Goal: Task Accomplishment & Management: Use online tool/utility

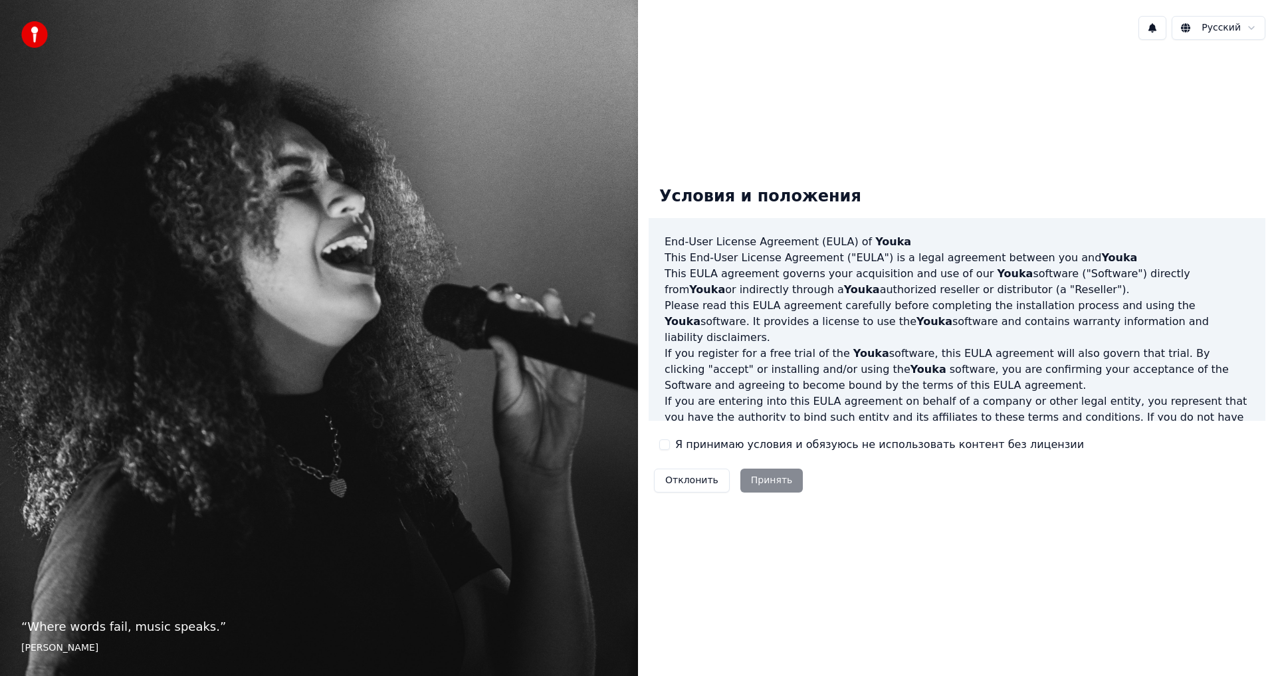
click at [744, 477] on div "Отклонить Принять" at bounding box center [729, 480] width 160 height 35
click at [744, 442] on label "Я принимаю условия и обязуюсь не использовать контент без лицензии" at bounding box center [879, 445] width 409 height 16
click at [670, 442] on button "Я принимаю условия и обязуюсь не использовать контент без лицензии" at bounding box center [664, 444] width 11 height 11
click at [760, 483] on button "Принять" at bounding box center [771, 481] width 63 height 24
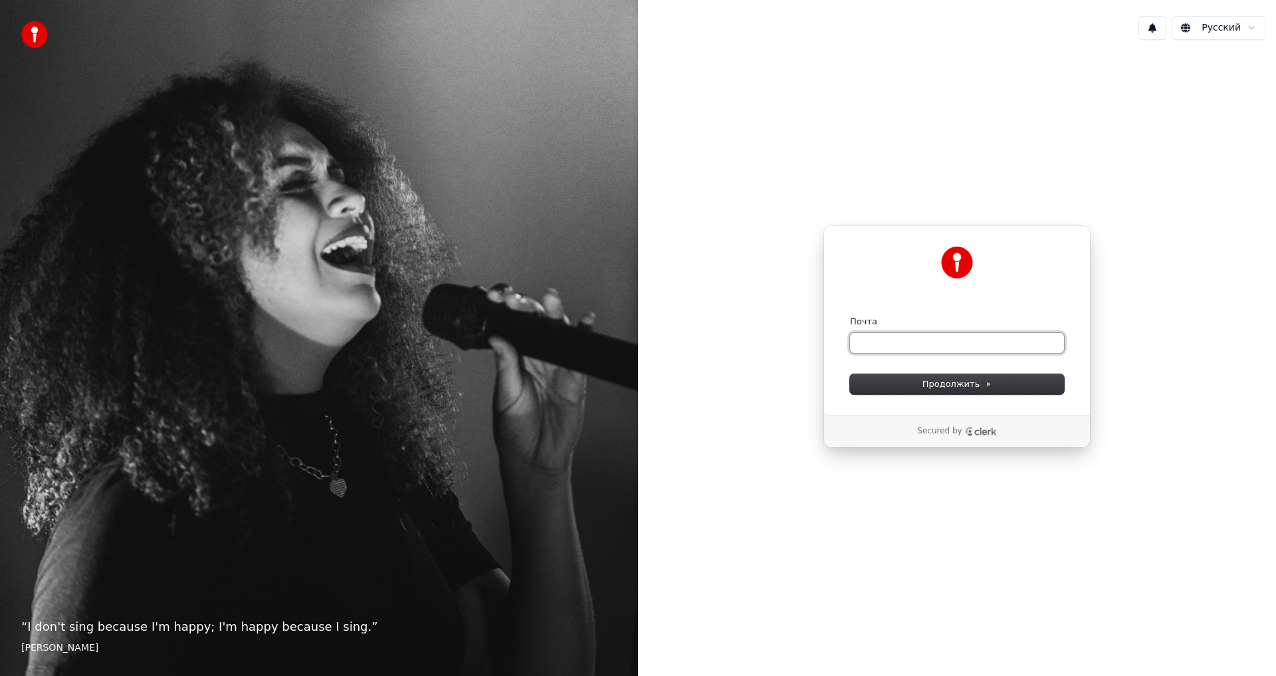
click at [884, 346] on input "Почта" at bounding box center [957, 343] width 214 height 20
click at [938, 383] on span "Продолжить" at bounding box center [958, 384] width 70 height 12
type input "**********"
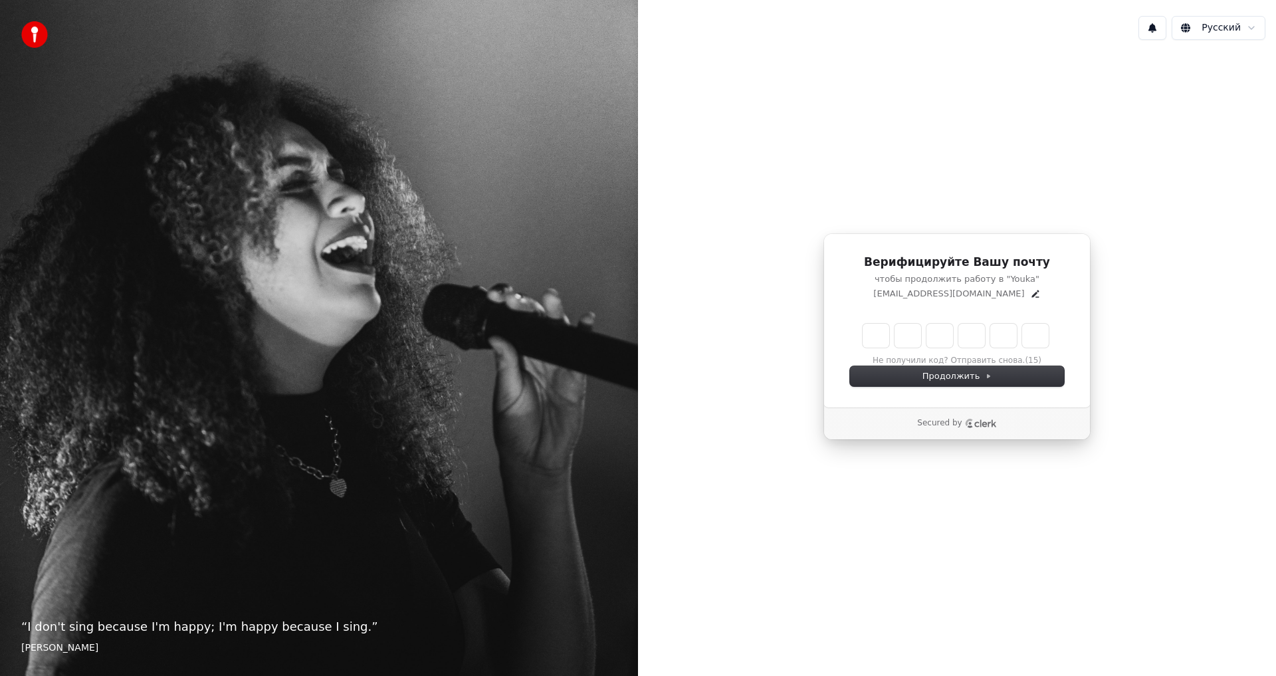
type input "*"
type input "**"
type input "*"
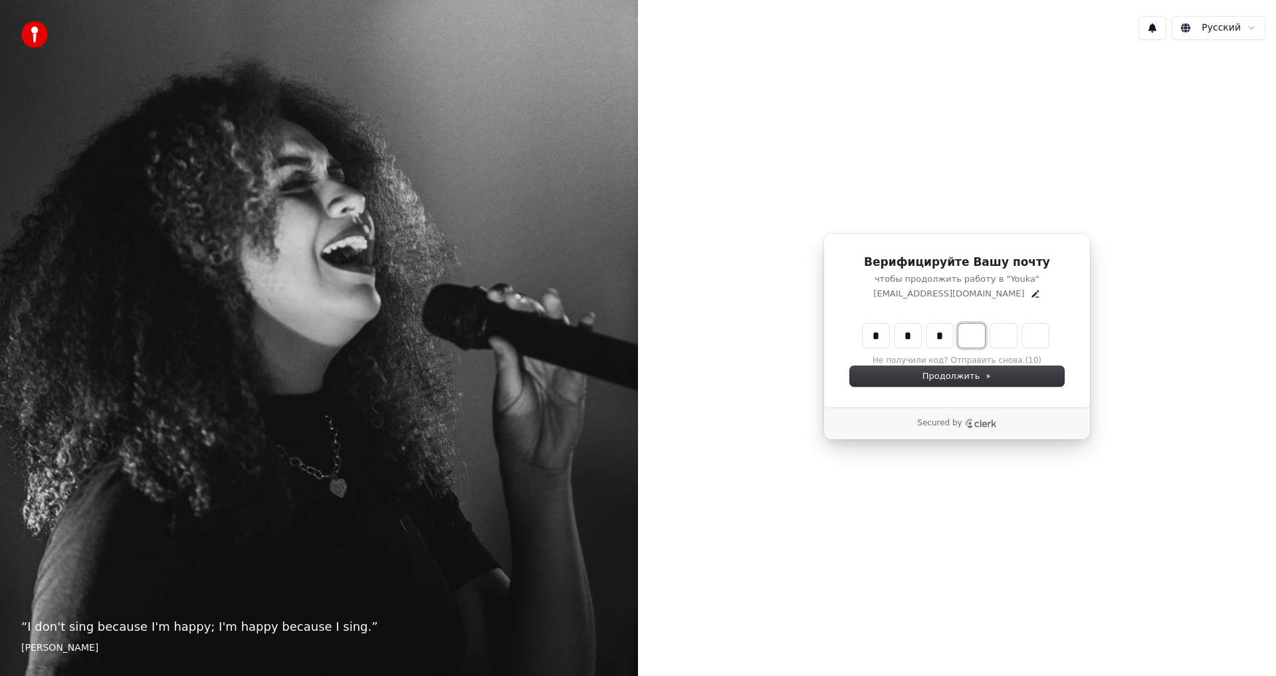
type input "***"
type input "*"
type input "****"
type input "*"
type input "******"
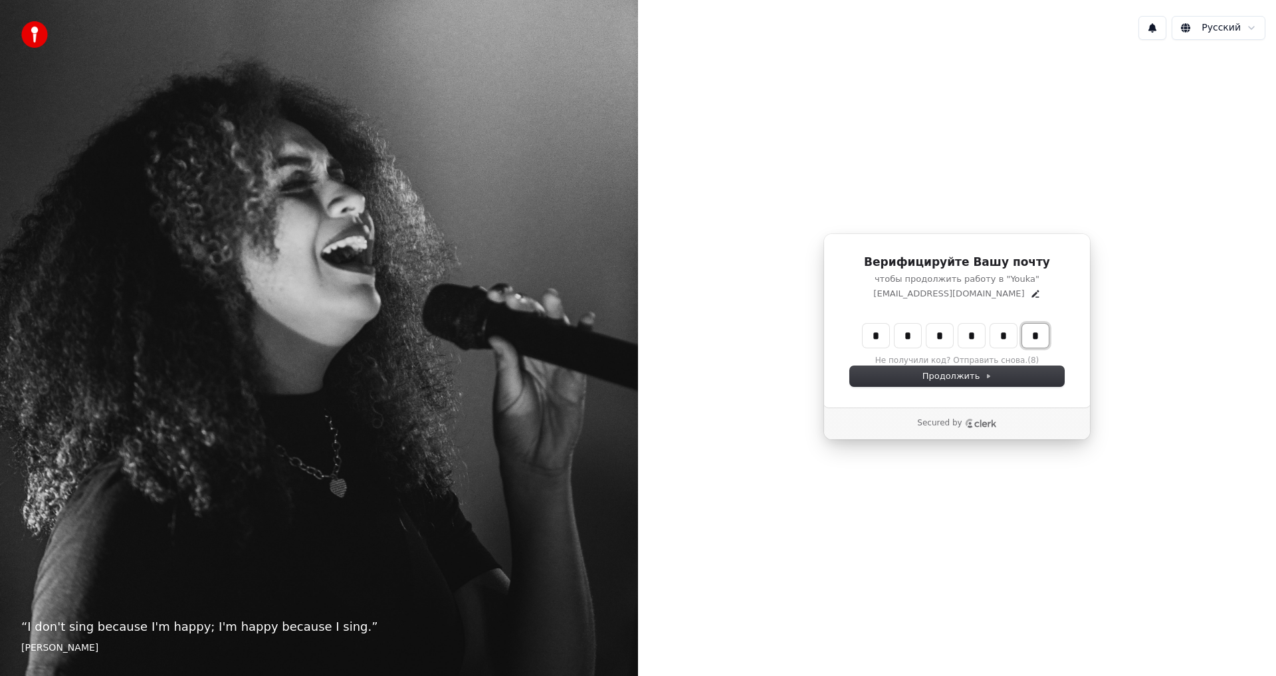
type input "*"
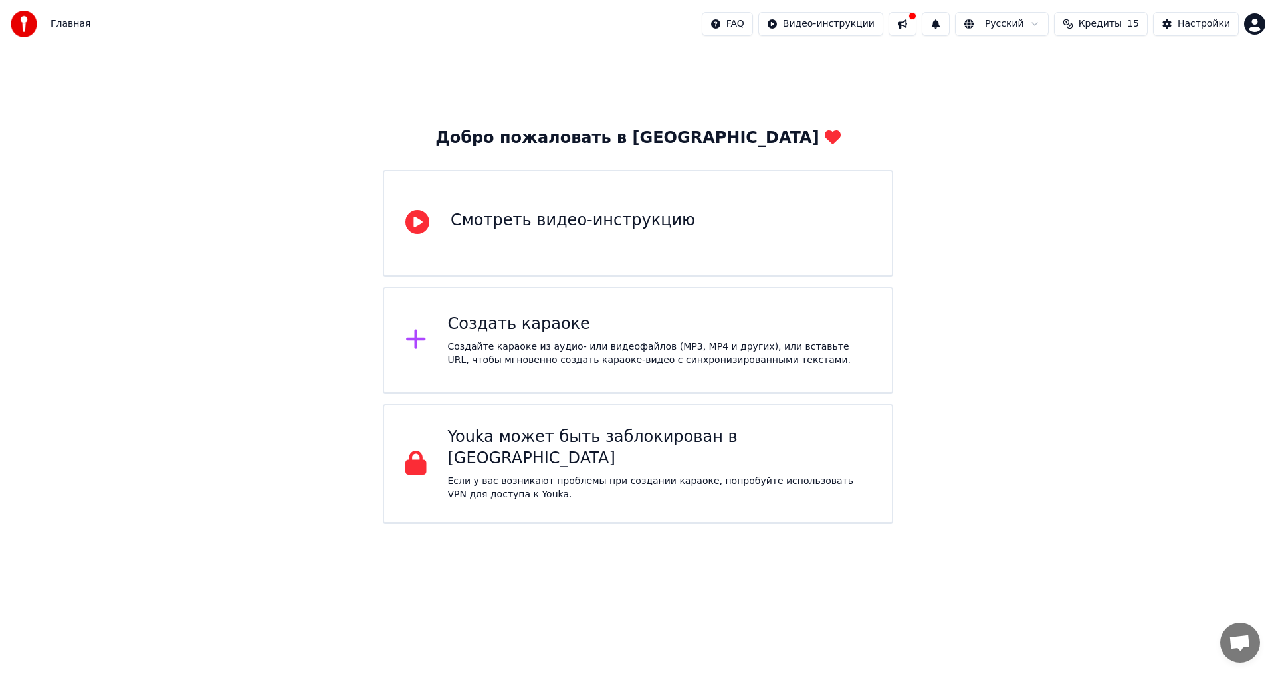
click at [633, 346] on div "Создайте караоке из аудио- или видеофайлов (MP3, MP4 и других), или вставьте UR…" at bounding box center [659, 353] width 423 height 27
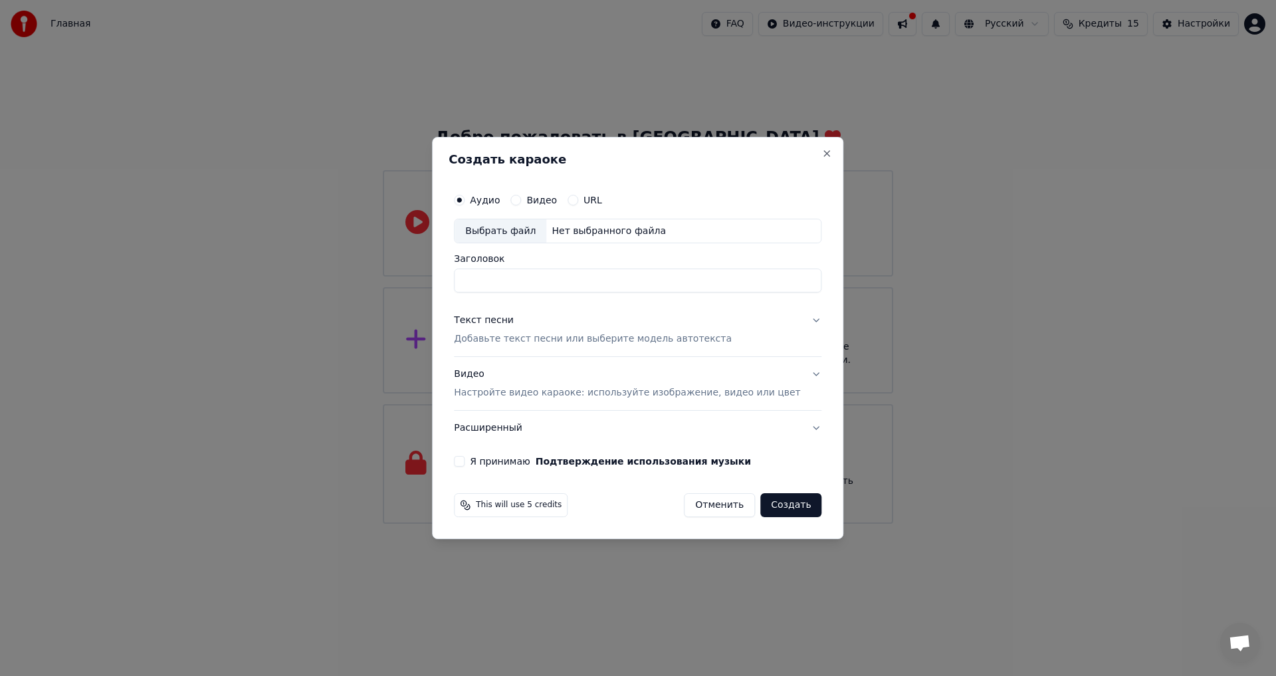
drag, startPoint x: 518, startPoint y: 284, endPoint x: 517, endPoint y: 255, distance: 29.9
click at [517, 276] on input "Заголовок" at bounding box center [638, 281] width 368 height 24
click at [530, 225] on div "Выбрать файл" at bounding box center [501, 231] width 92 height 24
type input "**********"
click at [623, 336] on p "Добавьте текст песни или выберите модель автотекста" at bounding box center [593, 339] width 278 height 13
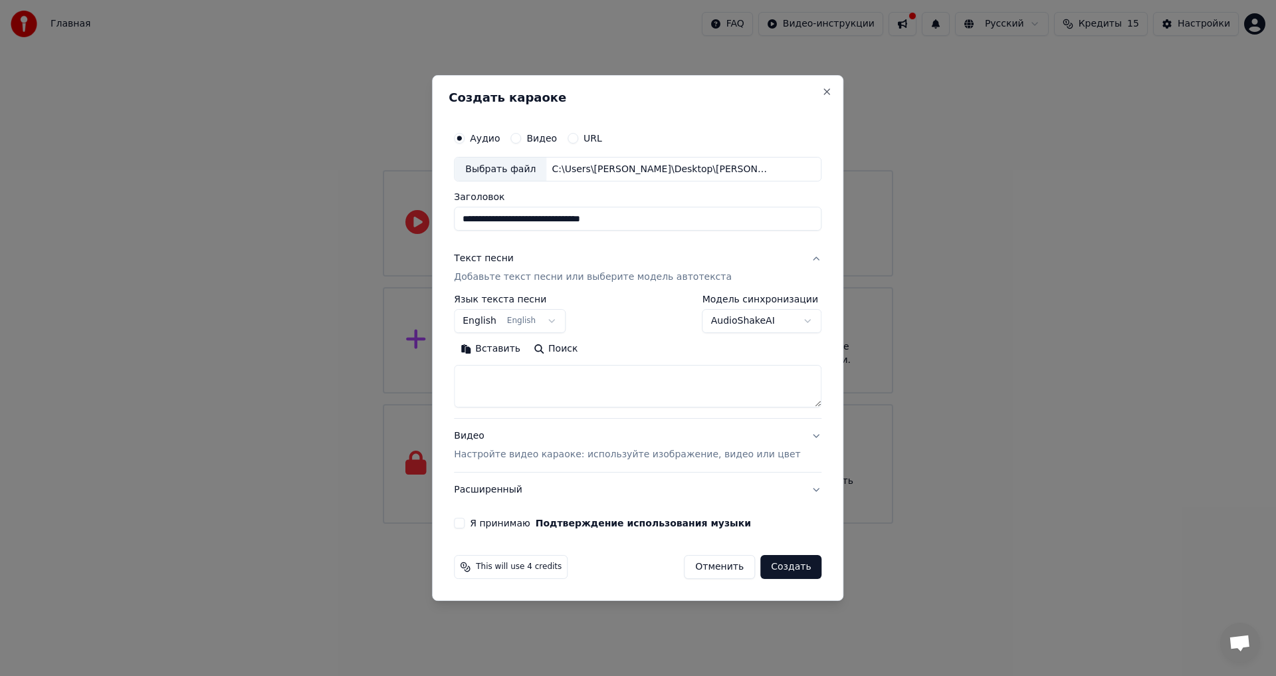
click at [534, 320] on body "**********" at bounding box center [638, 262] width 1276 height 524
select select "**"
click at [509, 348] on button "Вставить" at bounding box center [490, 349] width 73 height 21
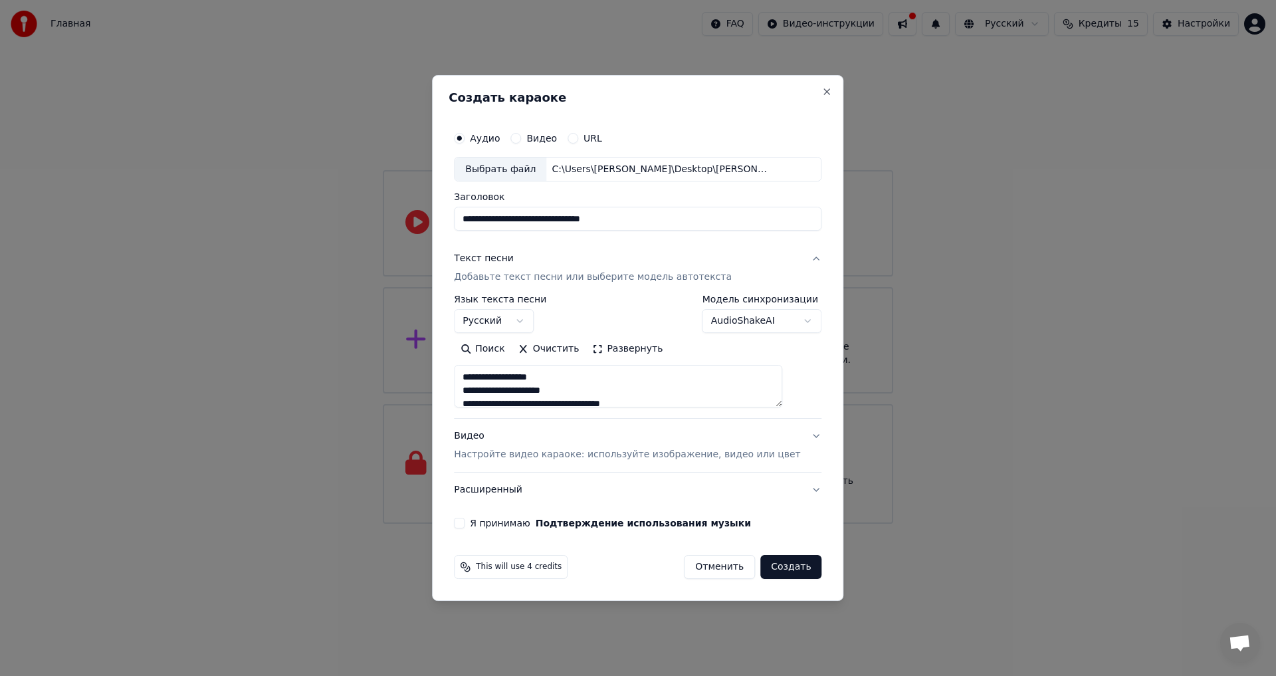
click at [586, 451] on p "Настройте видео караоке: используйте изображение, видео или цвет" at bounding box center [627, 454] width 346 height 13
type textarea "**********"
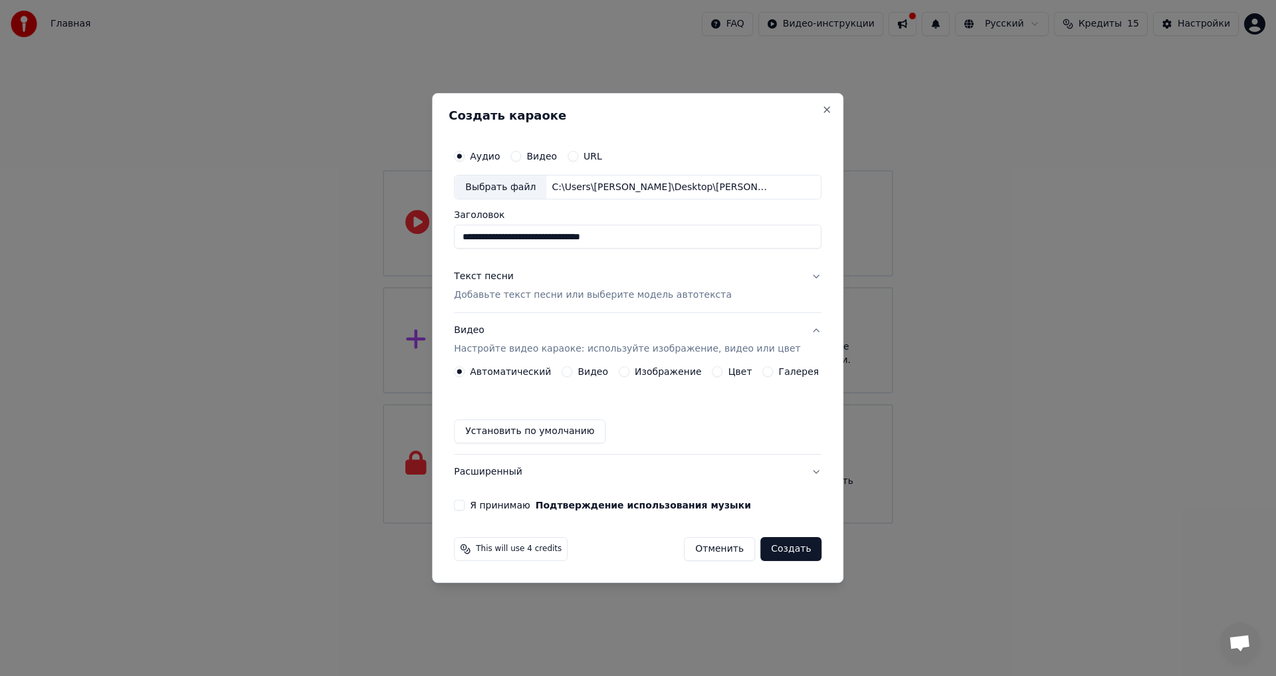
click at [638, 372] on label "Изображение" at bounding box center [668, 371] width 67 height 9
click at [629, 372] on button "Изображение" at bounding box center [624, 371] width 11 height 11
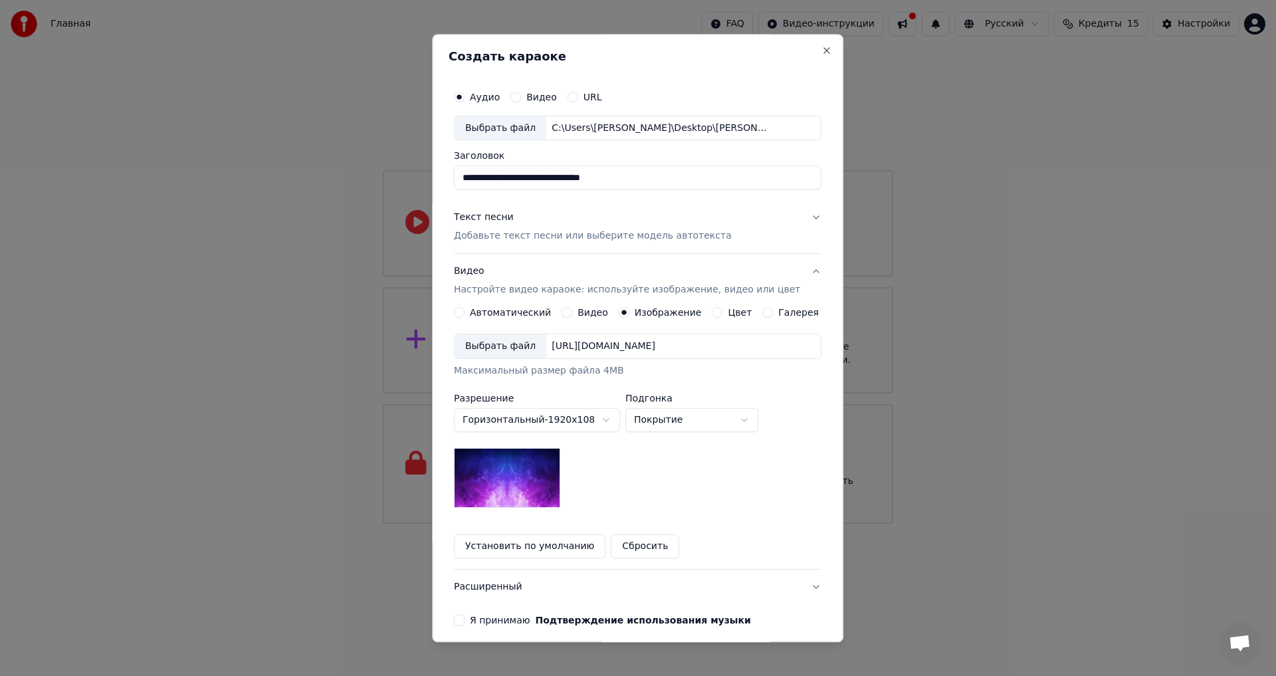
click at [512, 352] on div "Выбрать файл" at bounding box center [501, 347] width 92 height 24
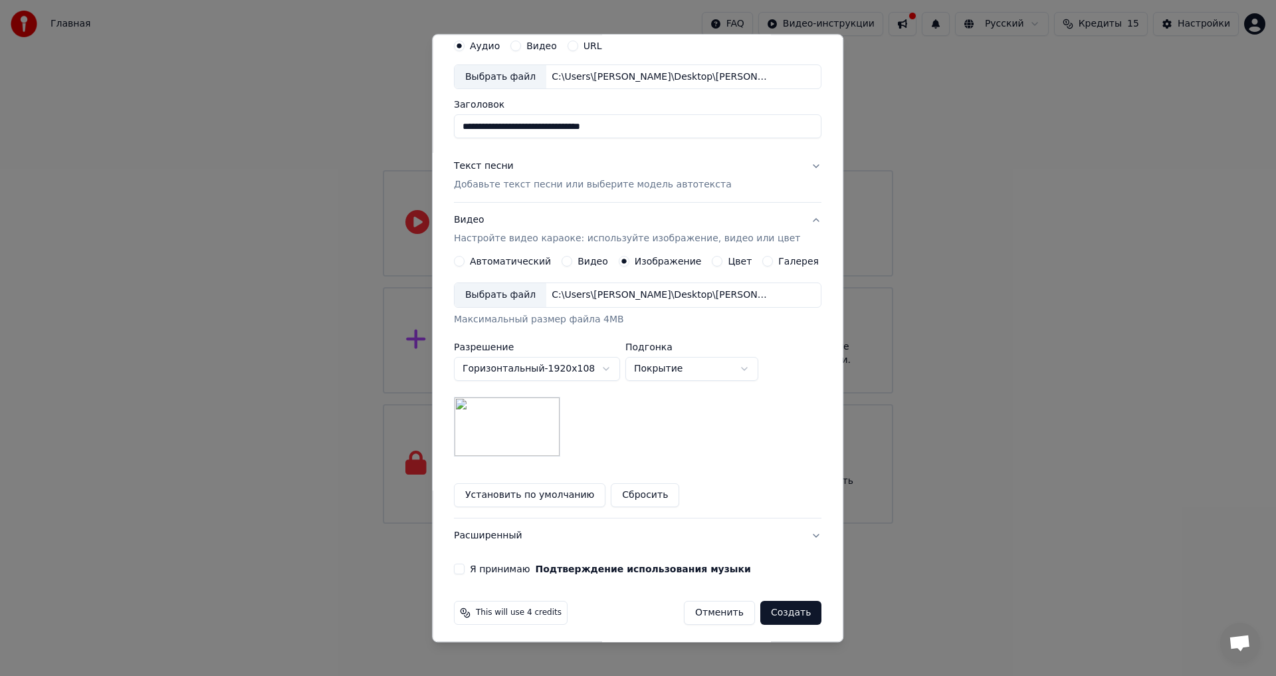
scroll to position [56, 0]
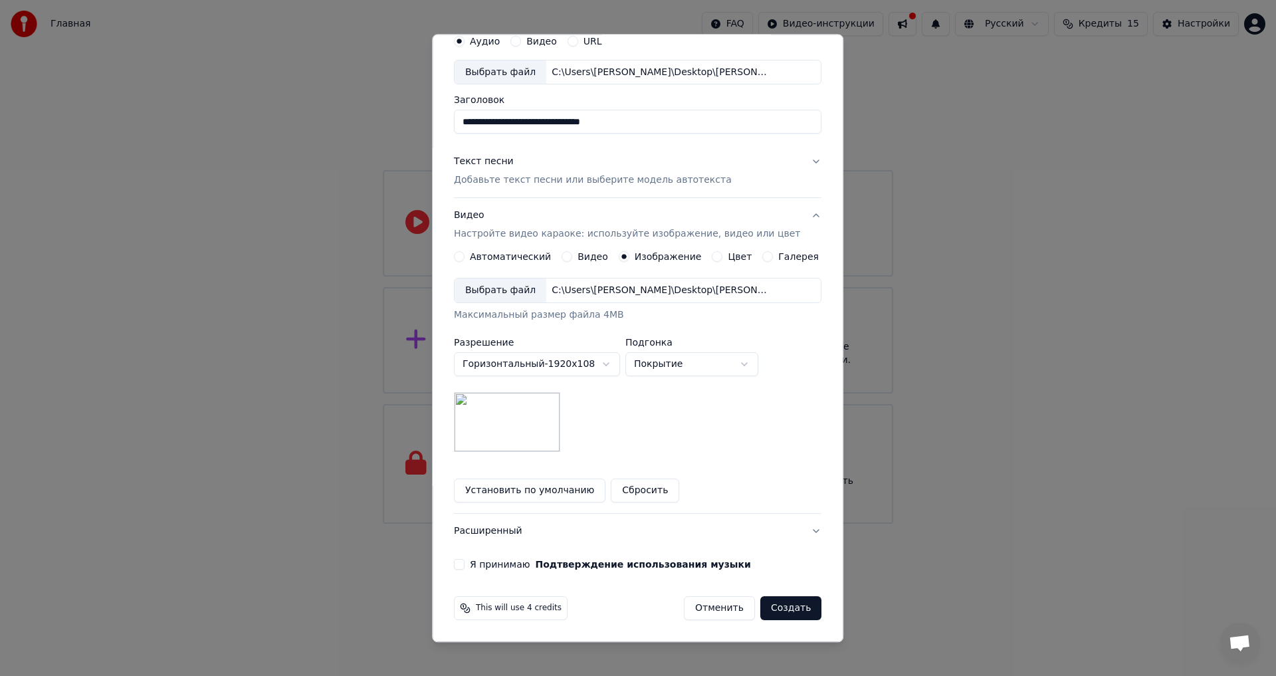
click at [465, 564] on button "Я принимаю Подтверждение использования музыки" at bounding box center [459, 565] width 11 height 11
click at [766, 608] on button "Создать" at bounding box center [790, 609] width 61 height 24
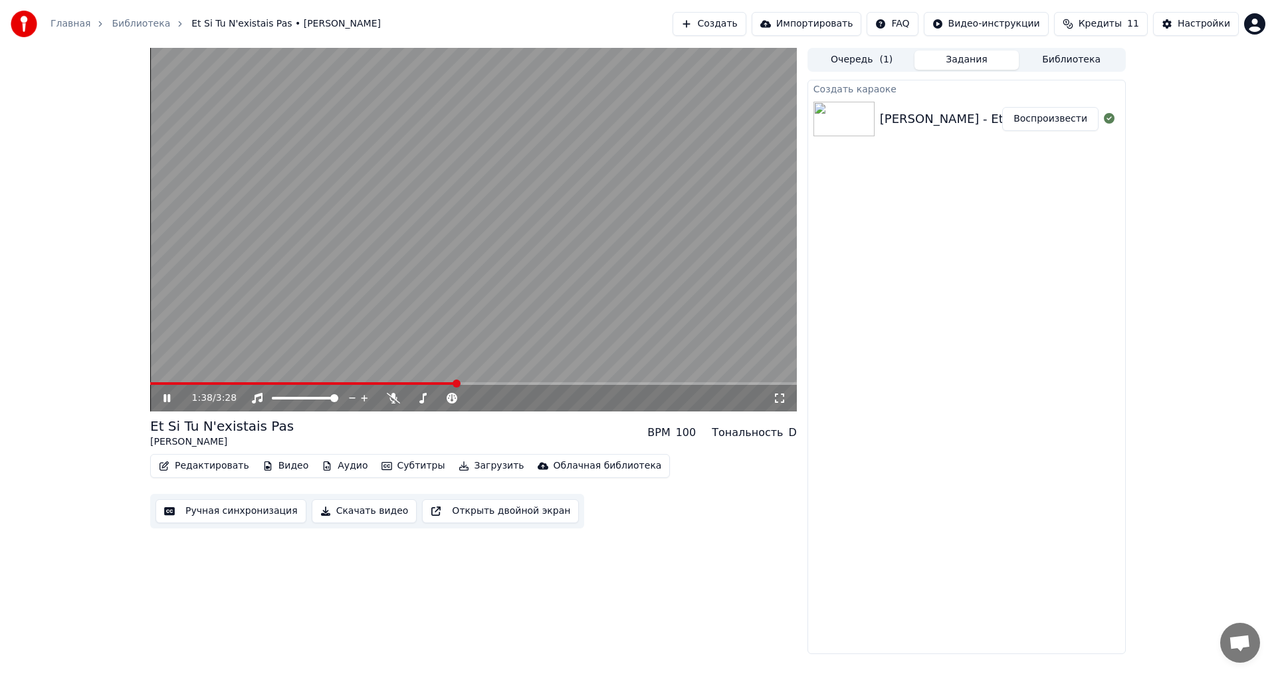
click at [467, 466] on button "Загрузить" at bounding box center [491, 466] width 76 height 19
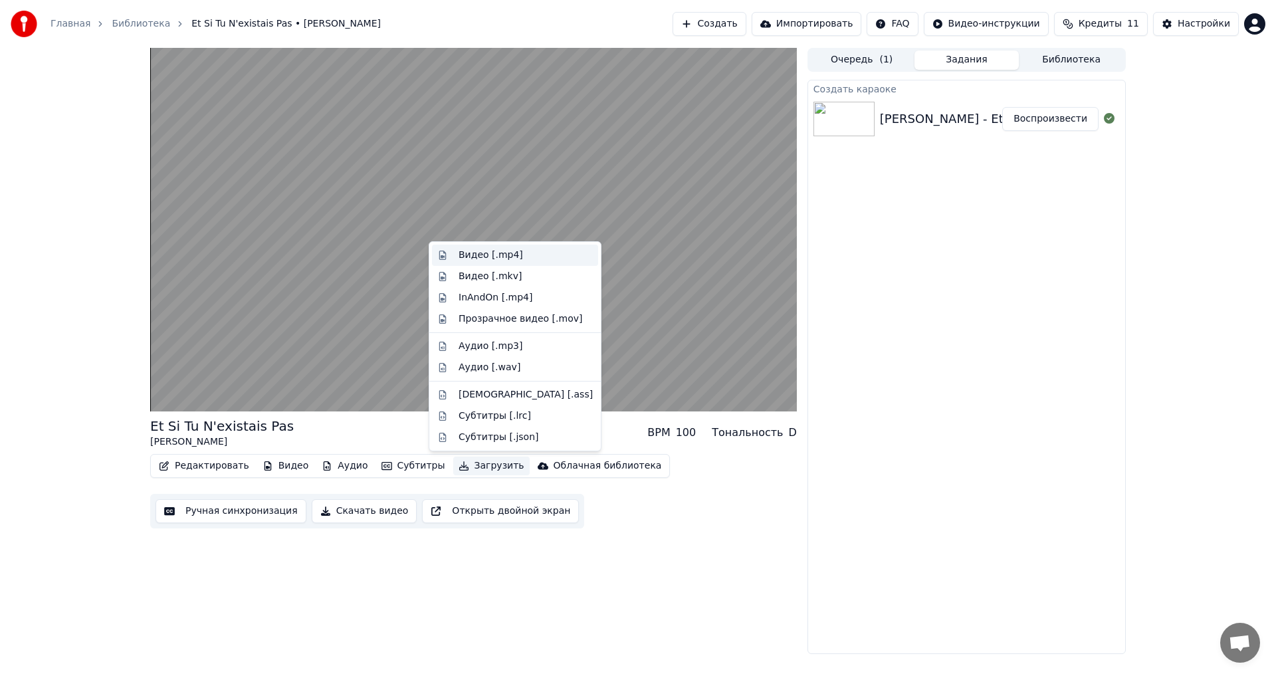
click at [497, 254] on div "Видео [.mp4]" at bounding box center [491, 255] width 64 height 13
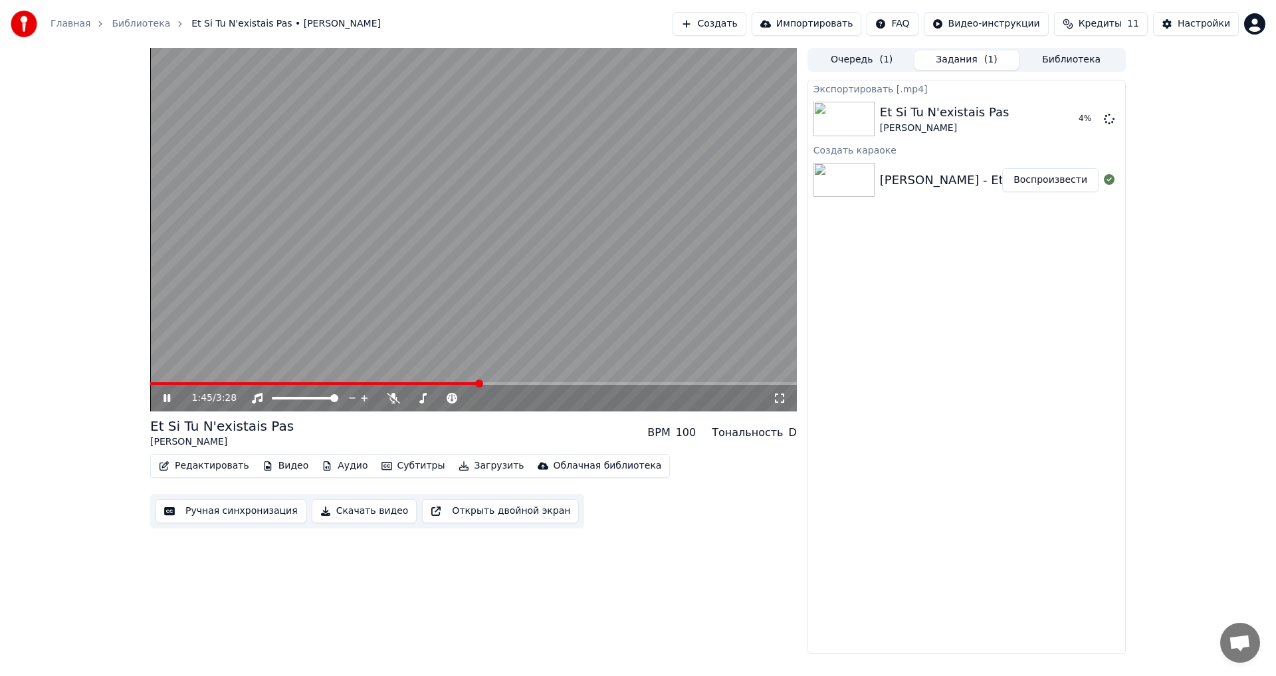
click at [170, 397] on icon at bounding box center [167, 398] width 7 height 8
click at [1048, 122] on button "Показать" at bounding box center [1064, 119] width 68 height 24
drag, startPoint x: 1098, startPoint y: 33, endPoint x: 1093, endPoint y: 66, distance: 33.7
click at [738, 28] on button "Создать" at bounding box center [709, 24] width 73 height 24
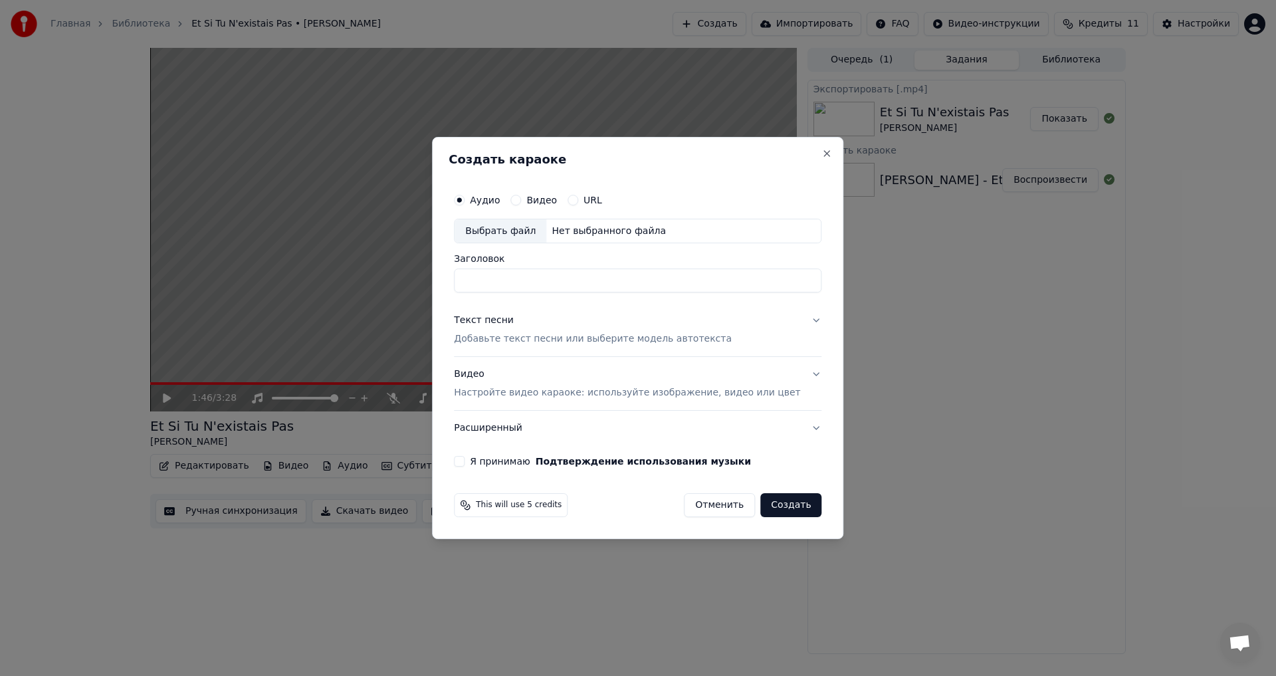
click at [538, 231] on div "Выбрать файл" at bounding box center [501, 231] width 92 height 24
type input "**********"
click at [544, 334] on p "Добавьте текст песни или выберите модель автотекста" at bounding box center [593, 339] width 278 height 13
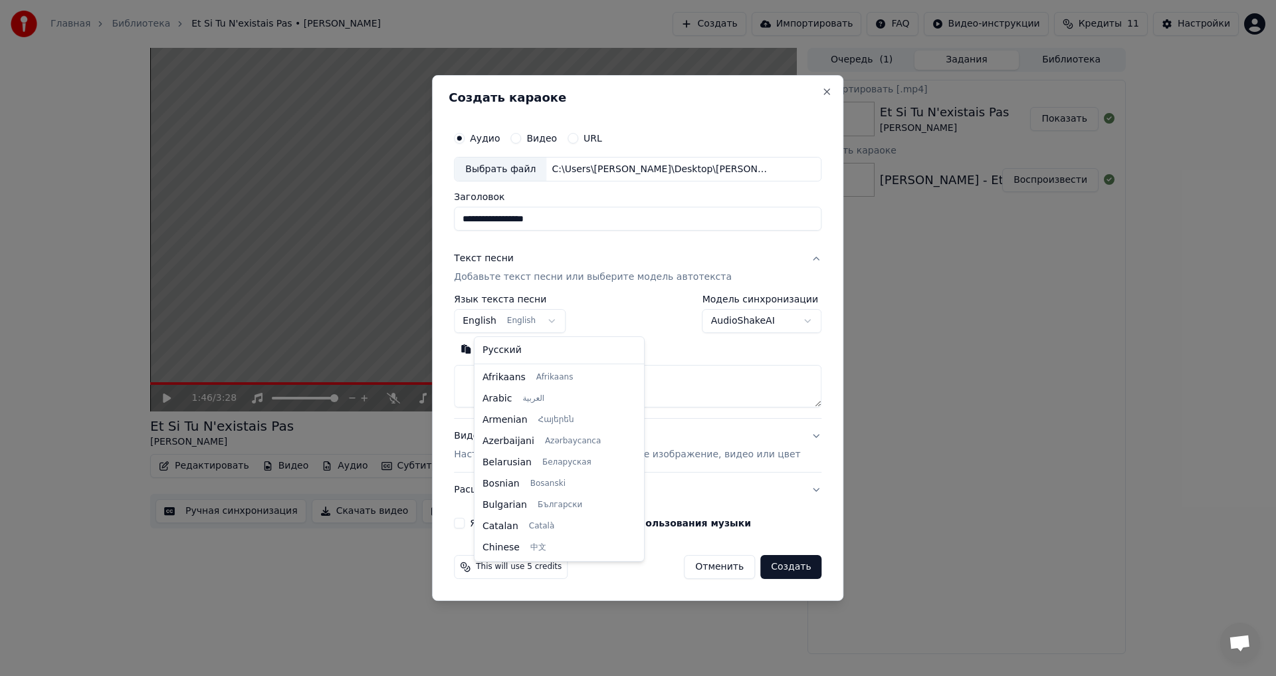
click at [538, 323] on body "**********" at bounding box center [638, 338] width 1276 height 676
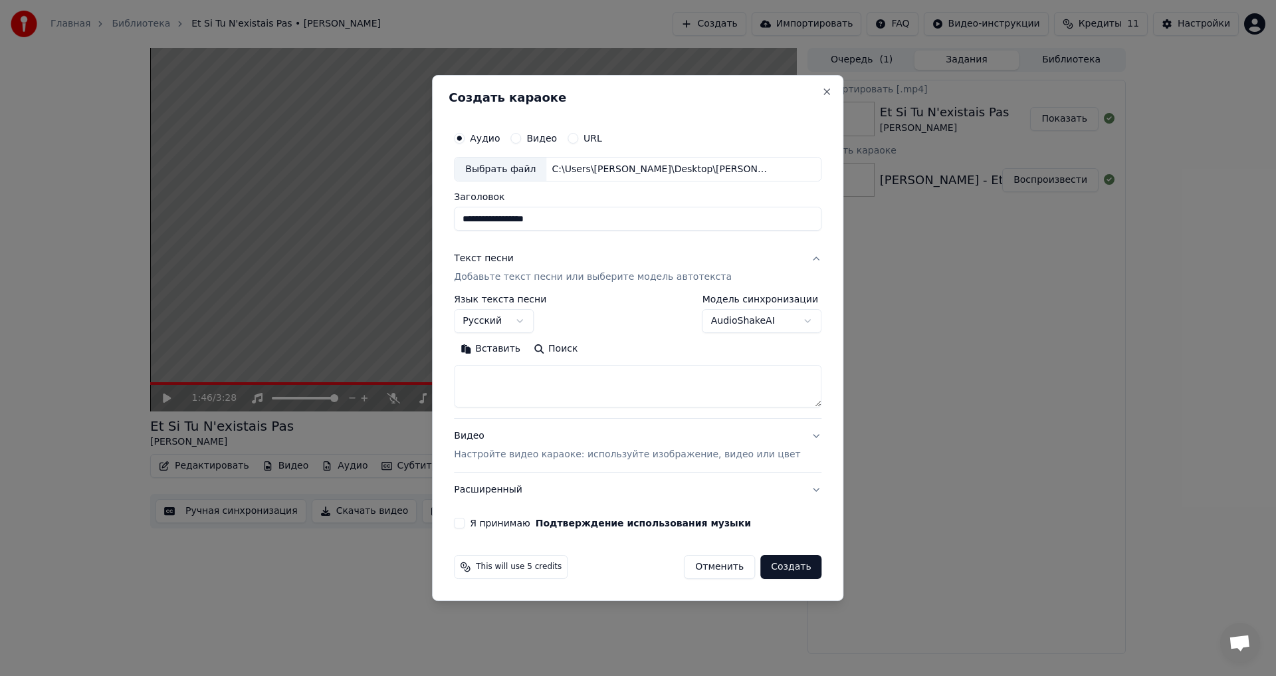
click at [512, 346] on button "Вставить" at bounding box center [490, 349] width 73 height 21
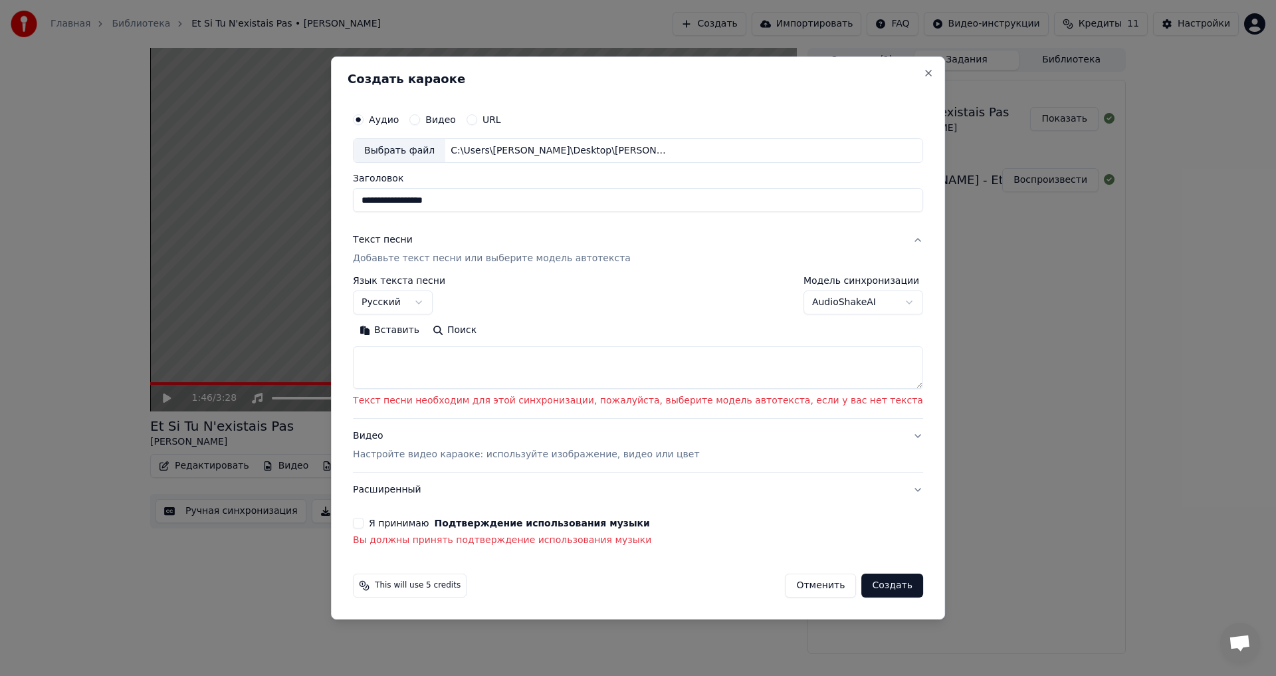
click at [483, 330] on button "Поиск" at bounding box center [454, 330] width 57 height 21
drag, startPoint x: 517, startPoint y: 326, endPoint x: 475, endPoint y: 325, distance: 42.5
click at [516, 326] on div "Вставить Поиск" at bounding box center [638, 330] width 570 height 21
click at [426, 323] on button "Вставить" at bounding box center [389, 330] width 73 height 21
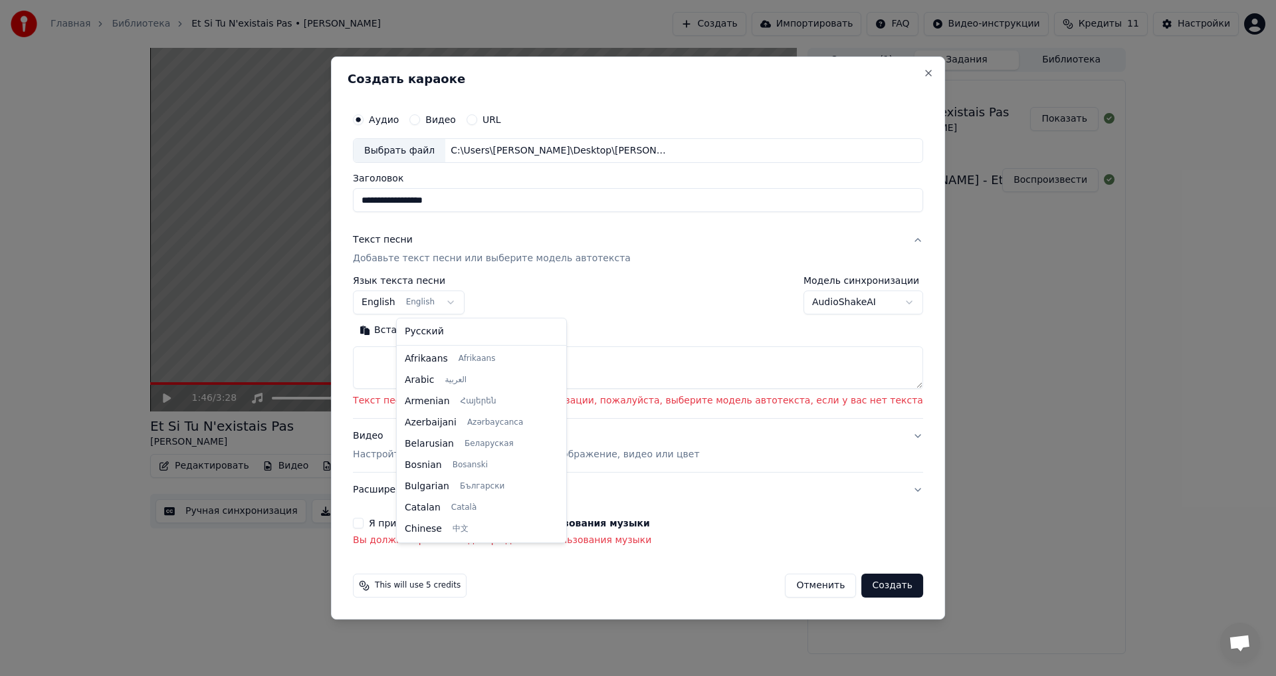
click at [458, 304] on body "**********" at bounding box center [638, 338] width 1276 height 676
select select "**"
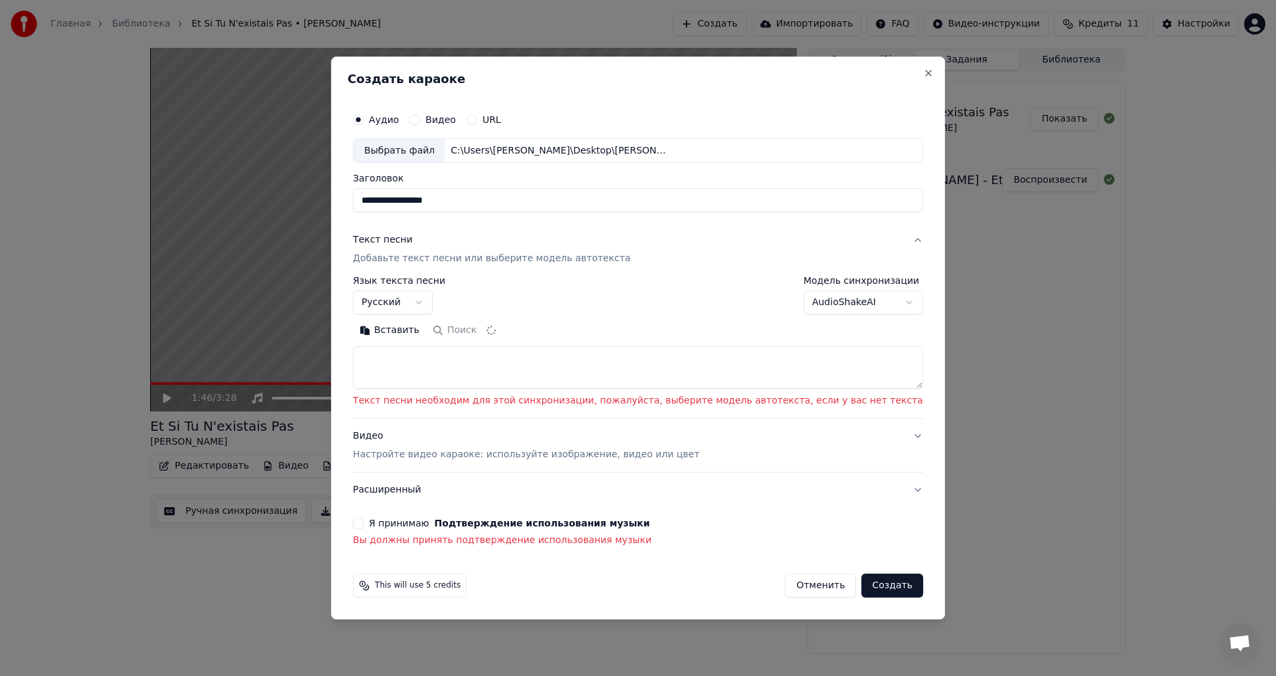
type textarea "**********"
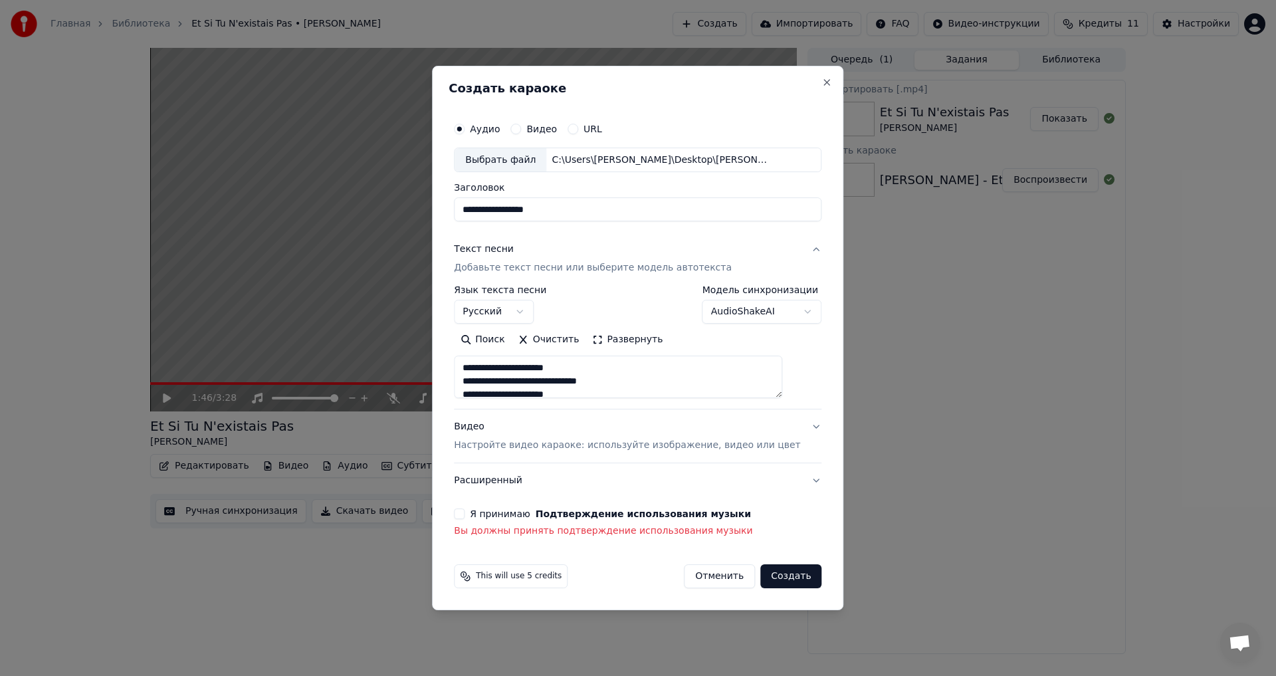
click at [567, 340] on button "Очистить" at bounding box center [549, 340] width 74 height 21
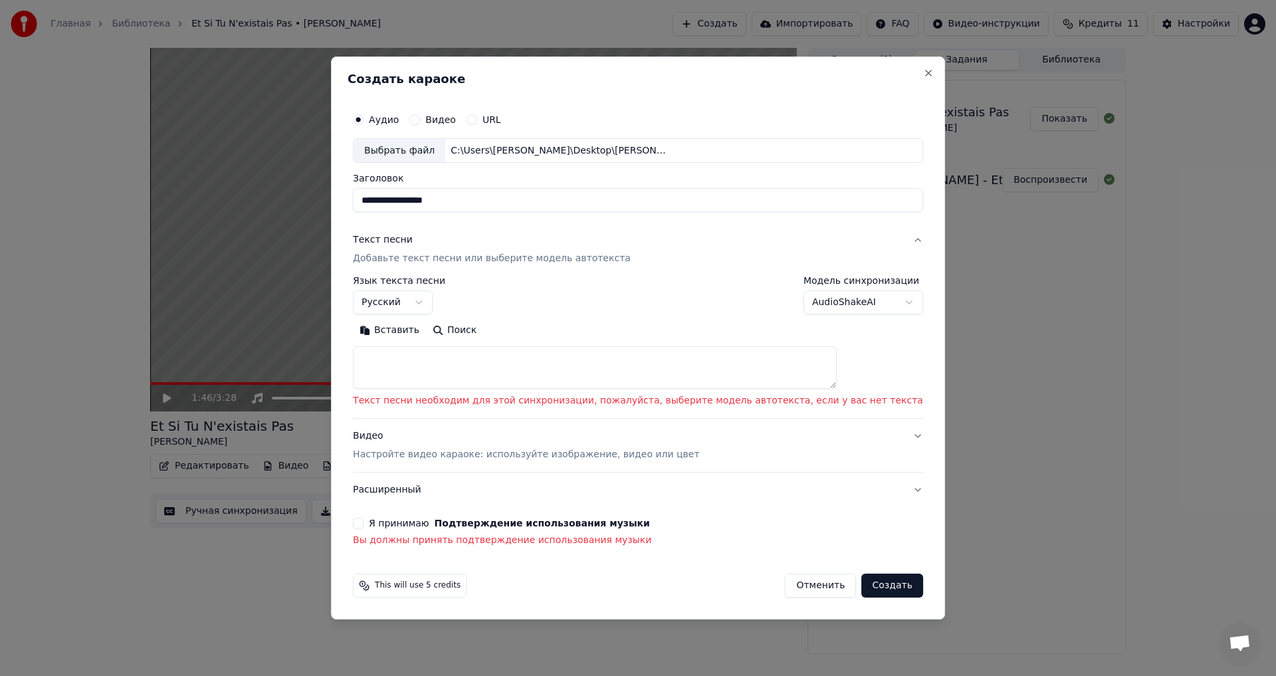
click at [515, 360] on textarea at bounding box center [595, 368] width 484 height 43
paste textarea "**********"
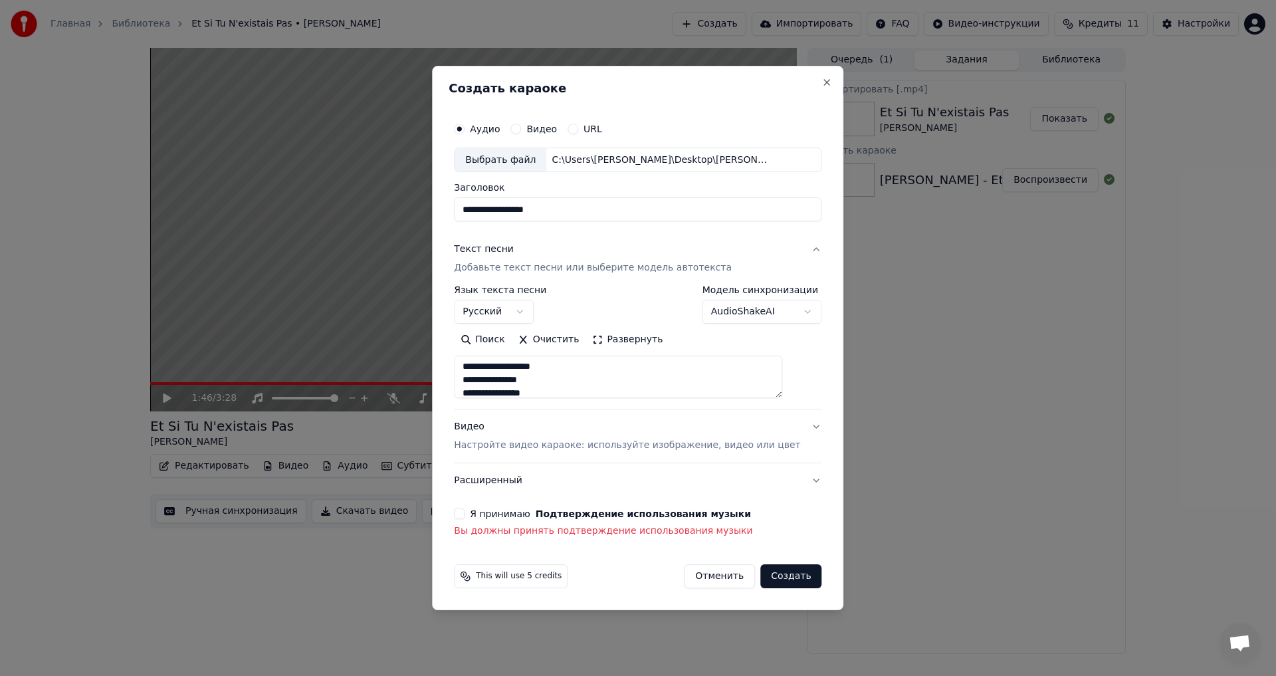
scroll to position [0, 0]
type textarea "**********"
click at [566, 336] on button "Очистить" at bounding box center [549, 340] width 74 height 21
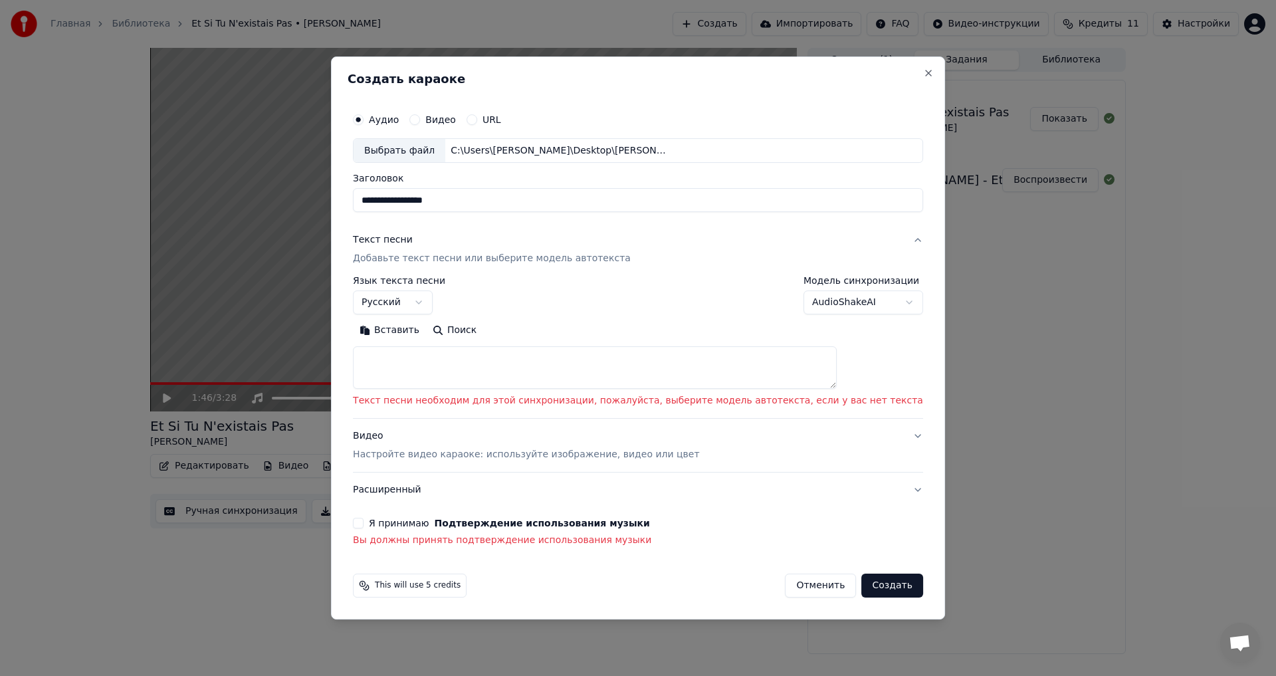
click at [426, 331] on button "Вставить" at bounding box center [389, 330] width 73 height 21
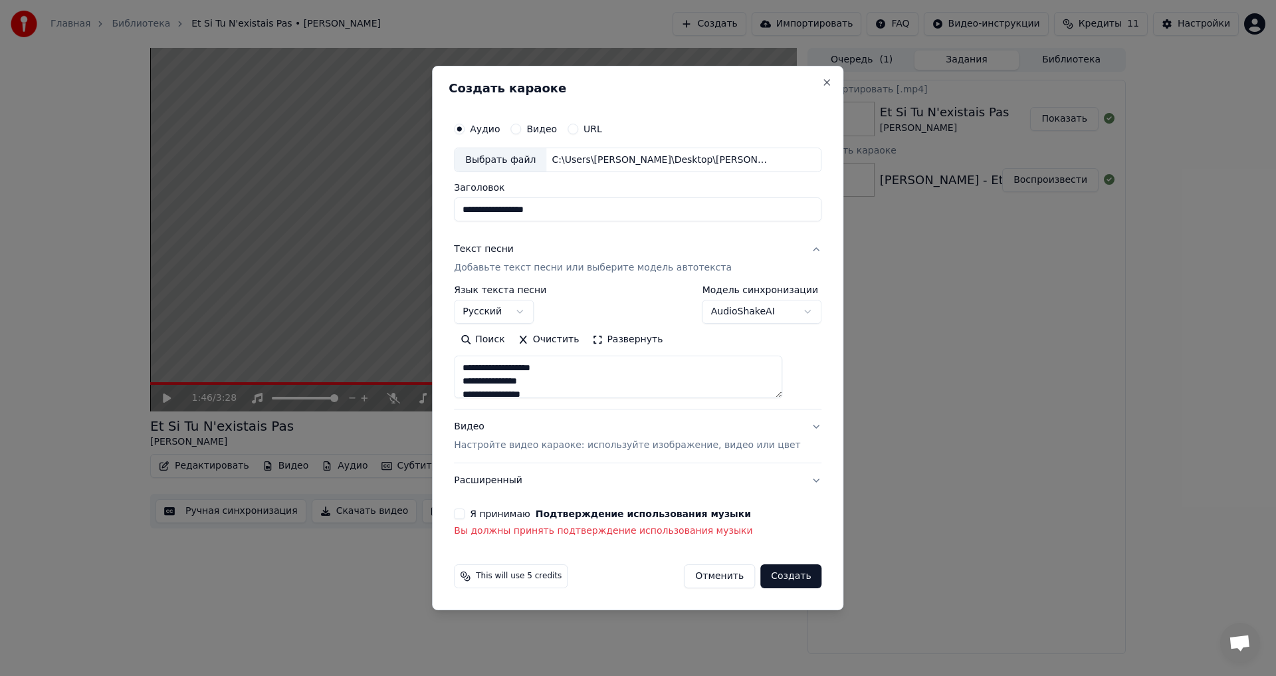
click at [544, 445] on p "Настройте видео караоке: используйте изображение, видео или цвет" at bounding box center [627, 445] width 346 height 13
type textarea "**********"
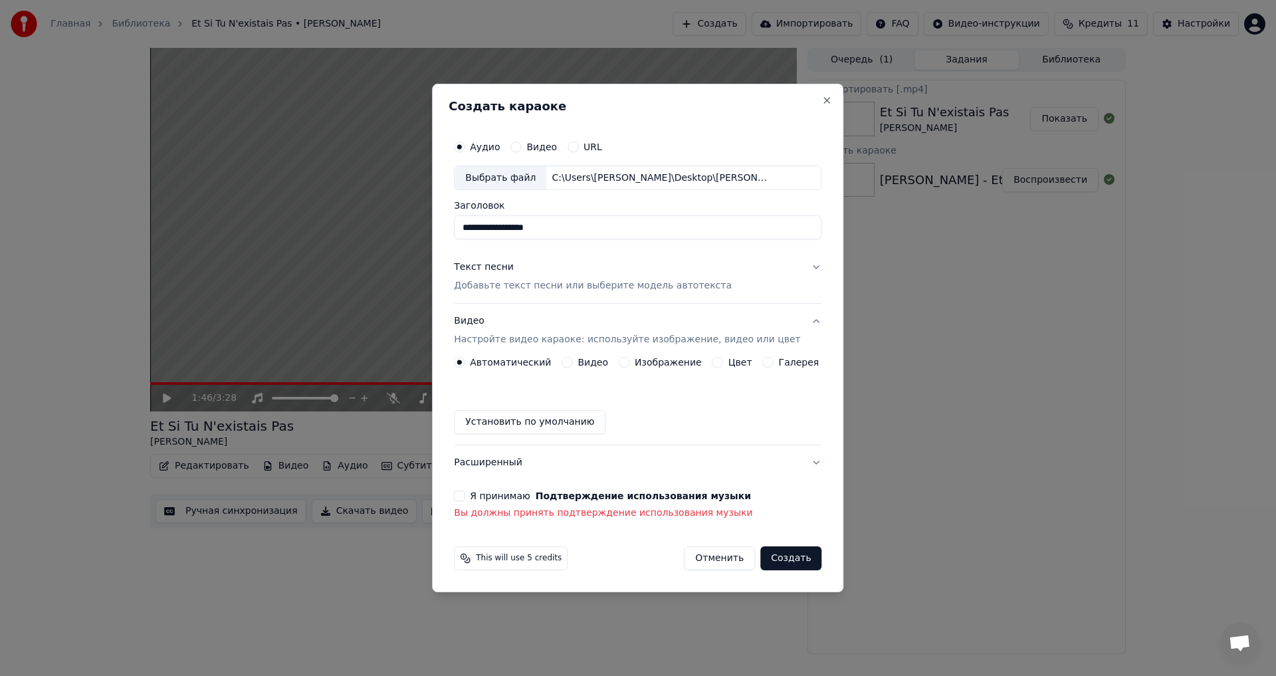
click at [642, 359] on label "Изображение" at bounding box center [668, 362] width 67 height 9
click at [629, 359] on button "Изображение" at bounding box center [624, 362] width 11 height 11
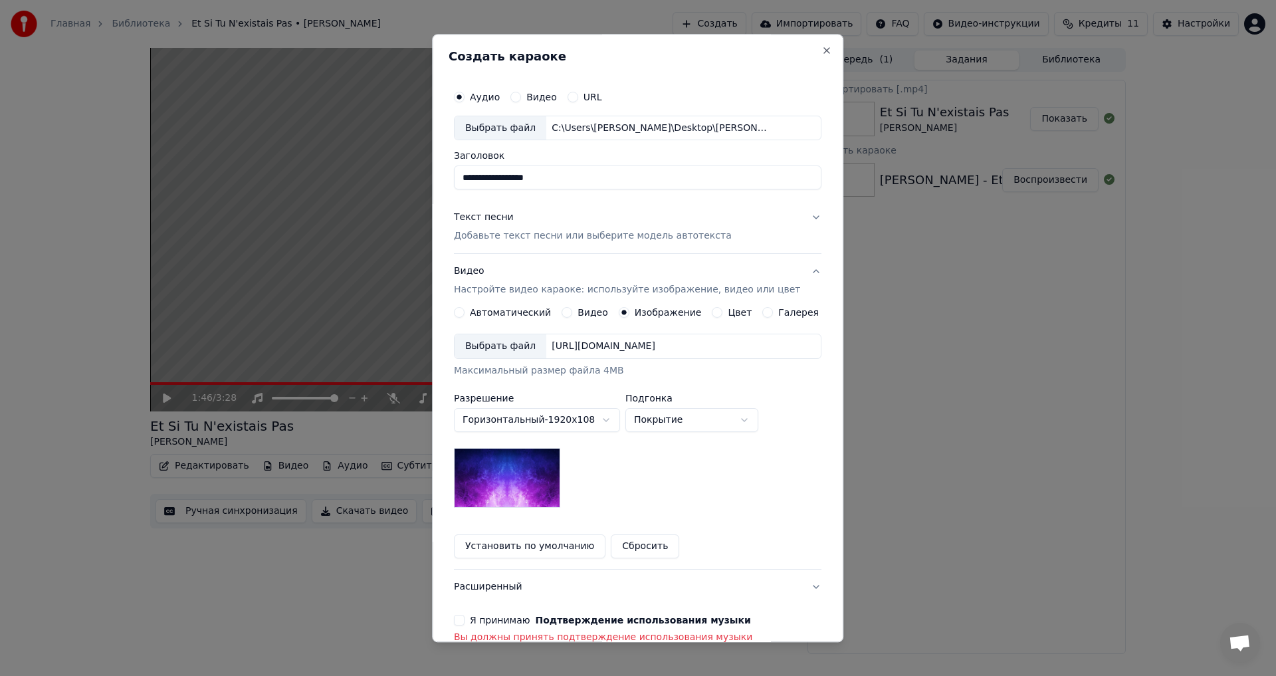
click at [510, 347] on div "Выбрать файл" at bounding box center [501, 347] width 92 height 24
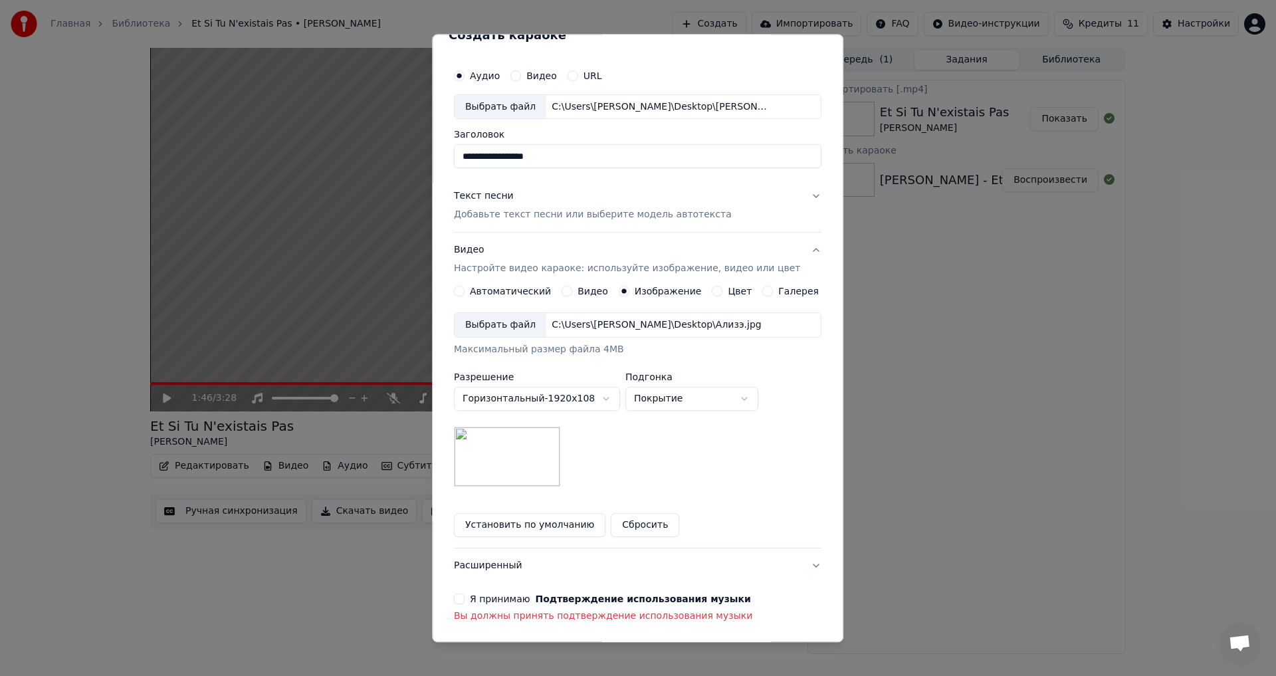
scroll to position [74, 0]
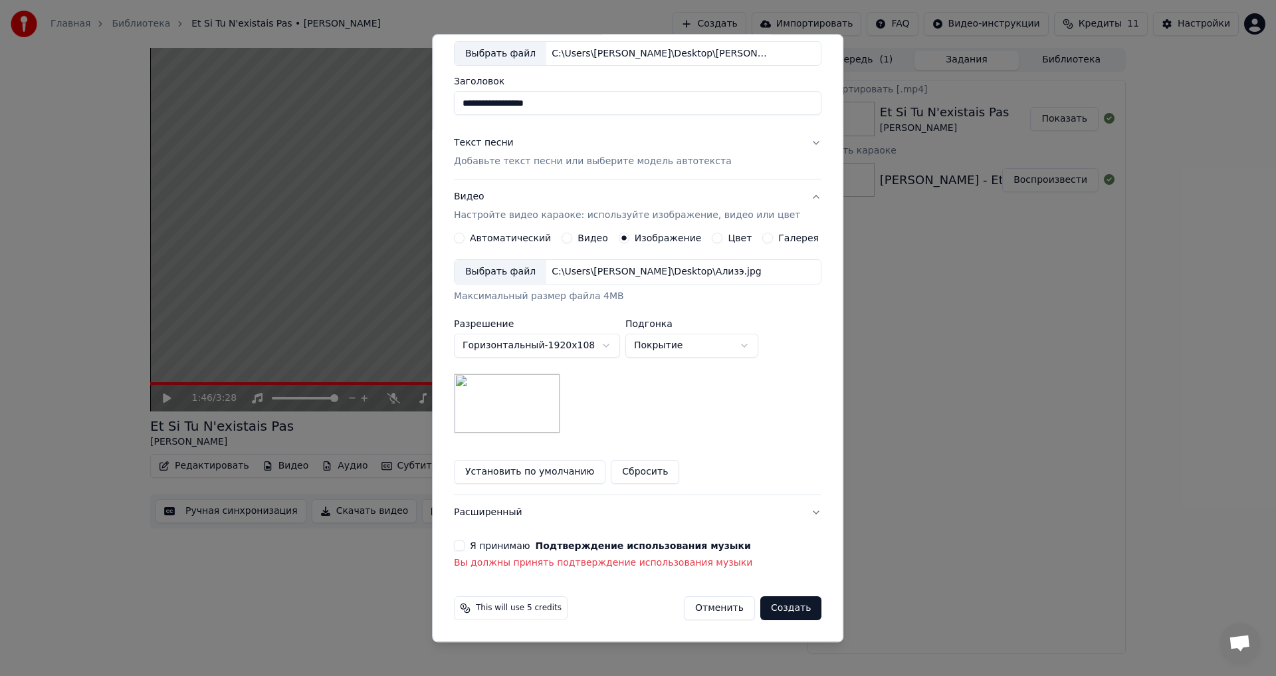
click at [488, 548] on label "Я принимаю Подтверждение использования музыки" at bounding box center [610, 546] width 281 height 9
click at [465, 548] on button "Я принимаю Подтверждение использования музыки" at bounding box center [459, 546] width 11 height 11
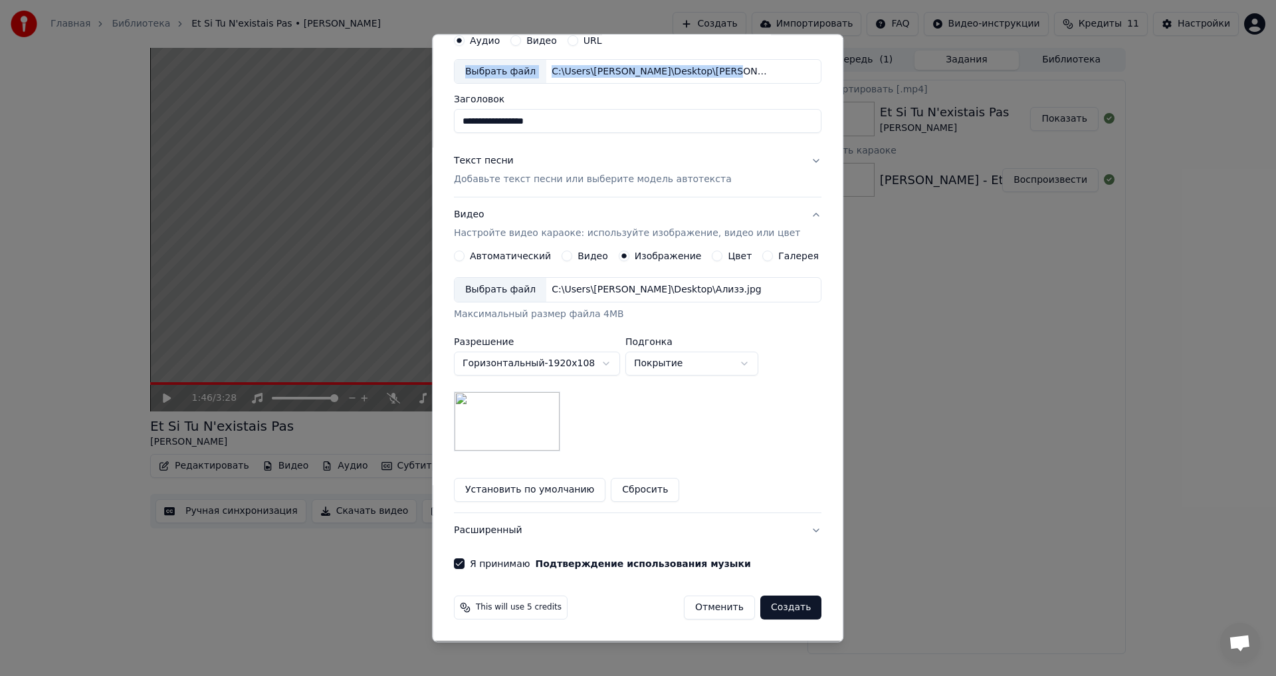
drag, startPoint x: 665, startPoint y: 47, endPoint x: 705, endPoint y: 62, distance: 42.7
click at [705, 62] on div "Аудио Видео URL Выбрать файл C:\Users\Alexander\Desktop\Alize - Moi Lolita.mp3" at bounding box center [638, 55] width 368 height 57
click at [685, 70] on div "C:\Users\Alexander\Desktop\Alize - Moi Lolita.mp3" at bounding box center [659, 71] width 226 height 13
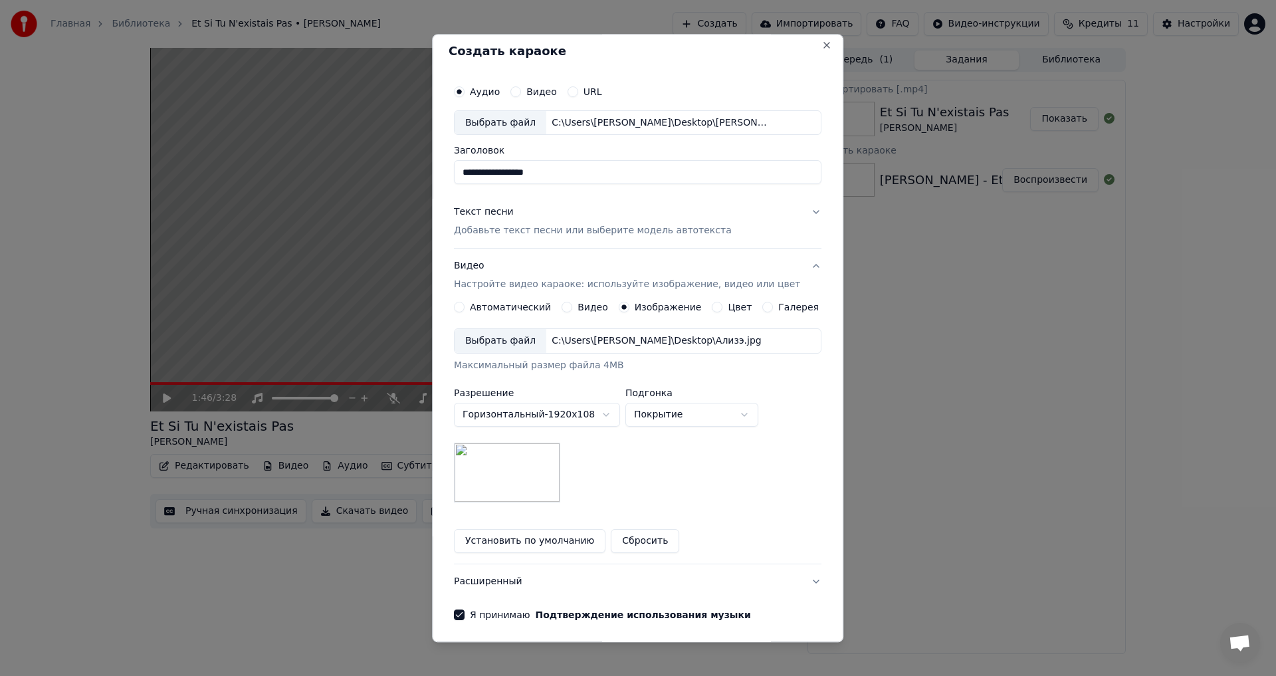
scroll to position [0, 0]
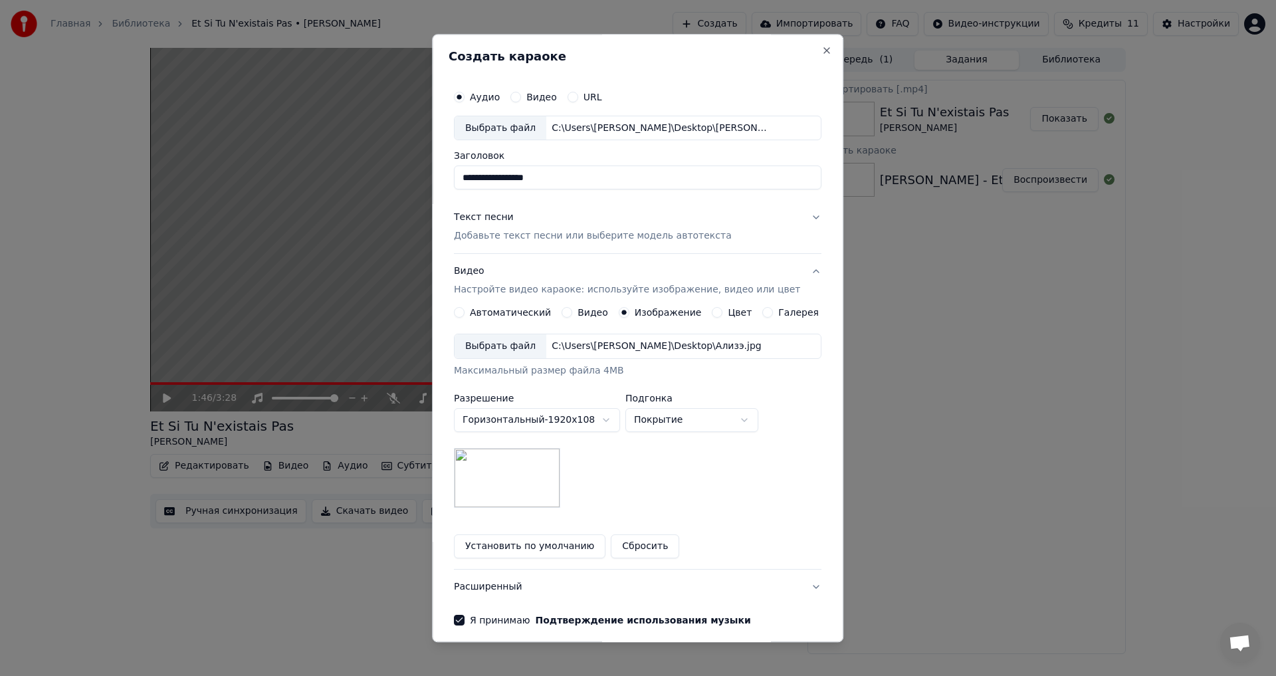
drag, startPoint x: 637, startPoint y: 53, endPoint x: 719, endPoint y: 58, distance: 81.9
click at [719, 58] on h2 "Создать караоке" at bounding box center [638, 57] width 378 height 12
click at [528, 235] on p "Добавьте текст песни или выберите модель автотекста" at bounding box center [593, 236] width 278 height 13
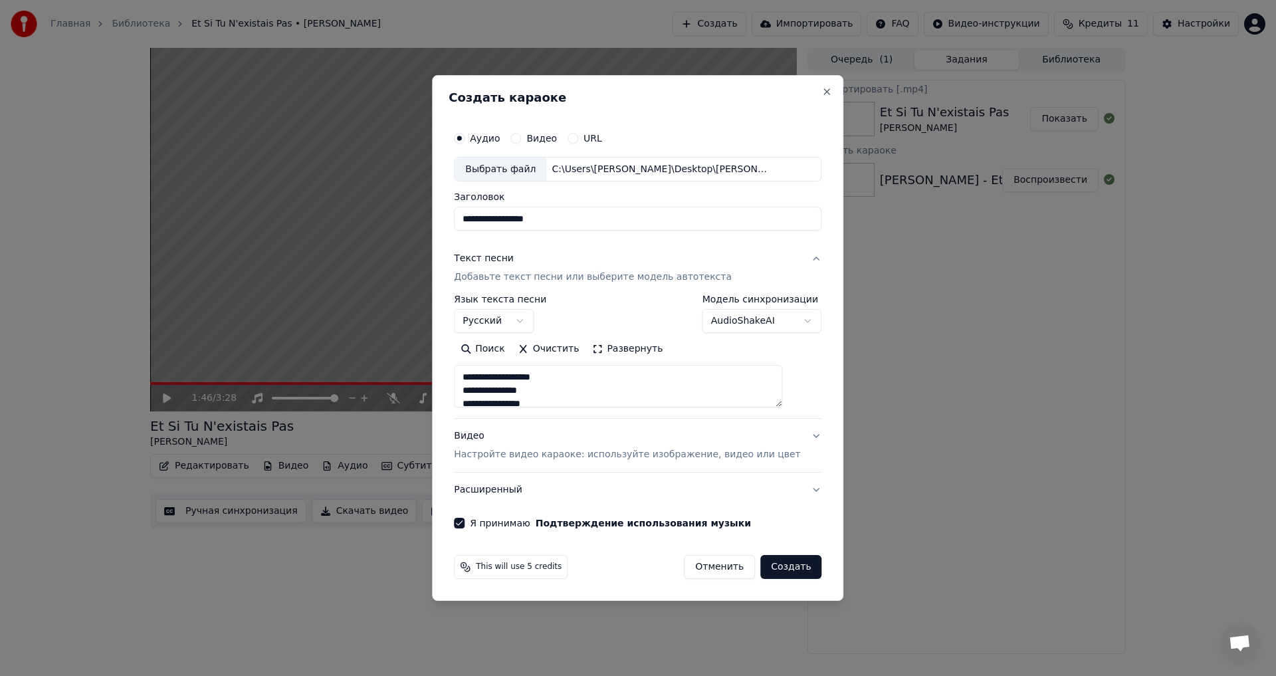
click at [774, 564] on button "Создать" at bounding box center [790, 567] width 61 height 24
type textarea "**********"
select select
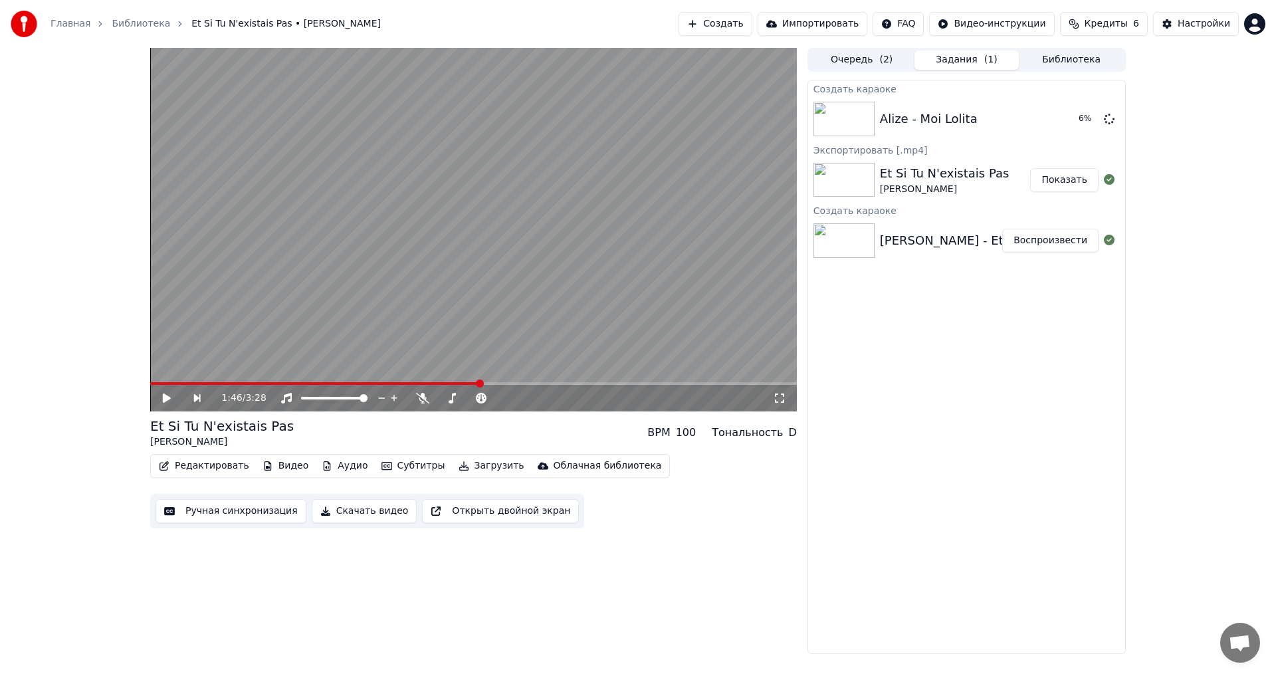
click at [1054, 500] on div "Создать караоке Alize - Moi Lolita 6 % Экспортировать [.mp4] Et Si Tu N'existai…" at bounding box center [967, 367] width 318 height 574
click at [915, 114] on div "Alize - Moi Lolita" at bounding box center [929, 119] width 98 height 19
click at [1044, 118] on button "Воспроизвести" at bounding box center [1050, 119] width 96 height 24
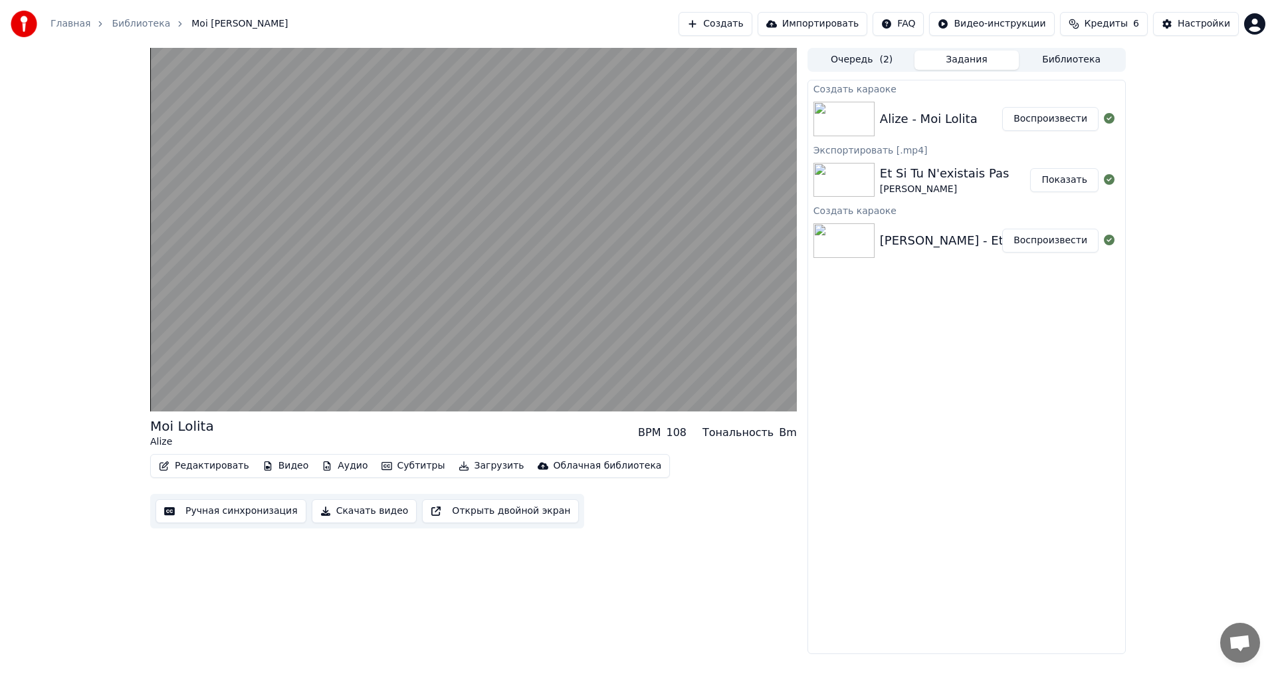
click at [438, 440] on div "Moi Lolita Alize BPM 108 Тональность Bm" at bounding box center [473, 433] width 647 height 32
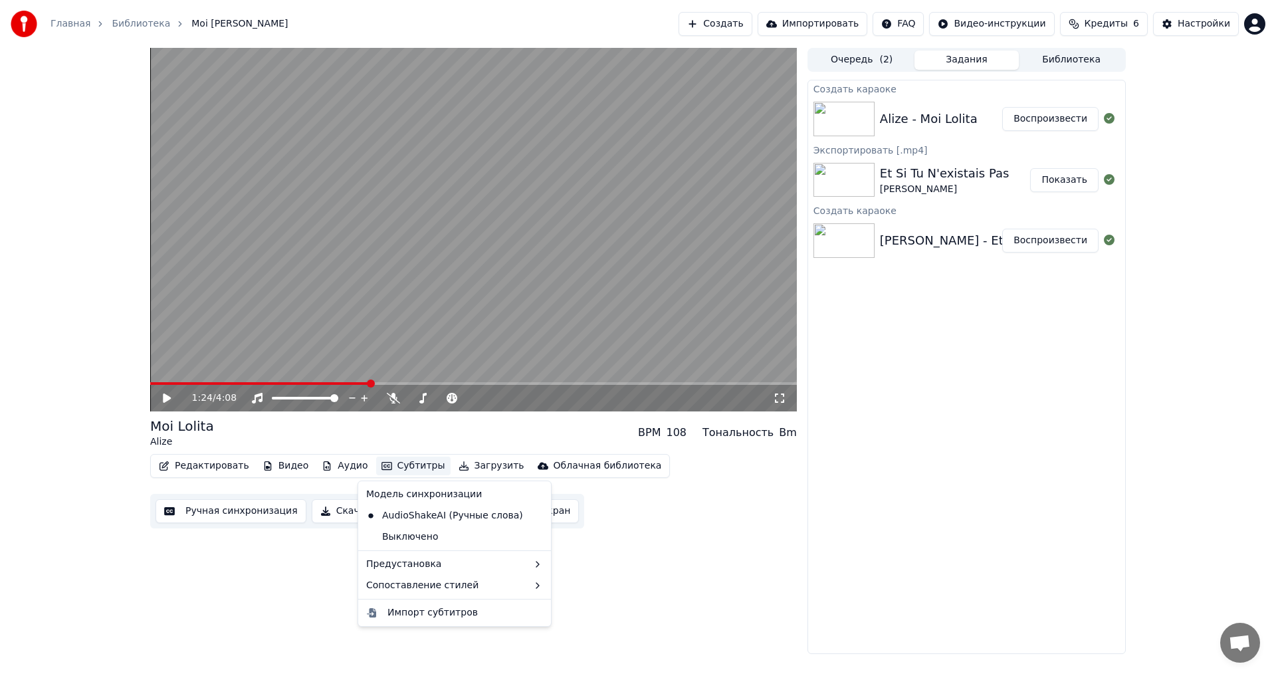
click at [396, 466] on button "Субтитры" at bounding box center [413, 466] width 74 height 19
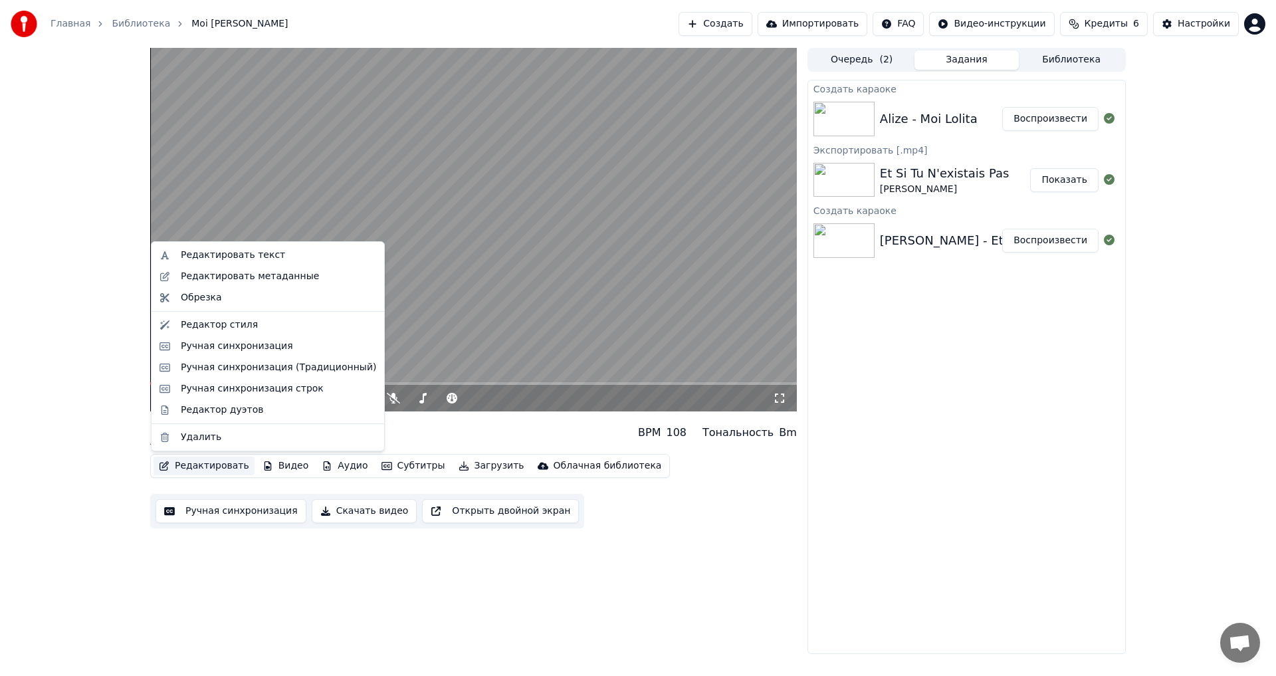
click at [219, 466] on button "Редактировать" at bounding box center [204, 466] width 101 height 19
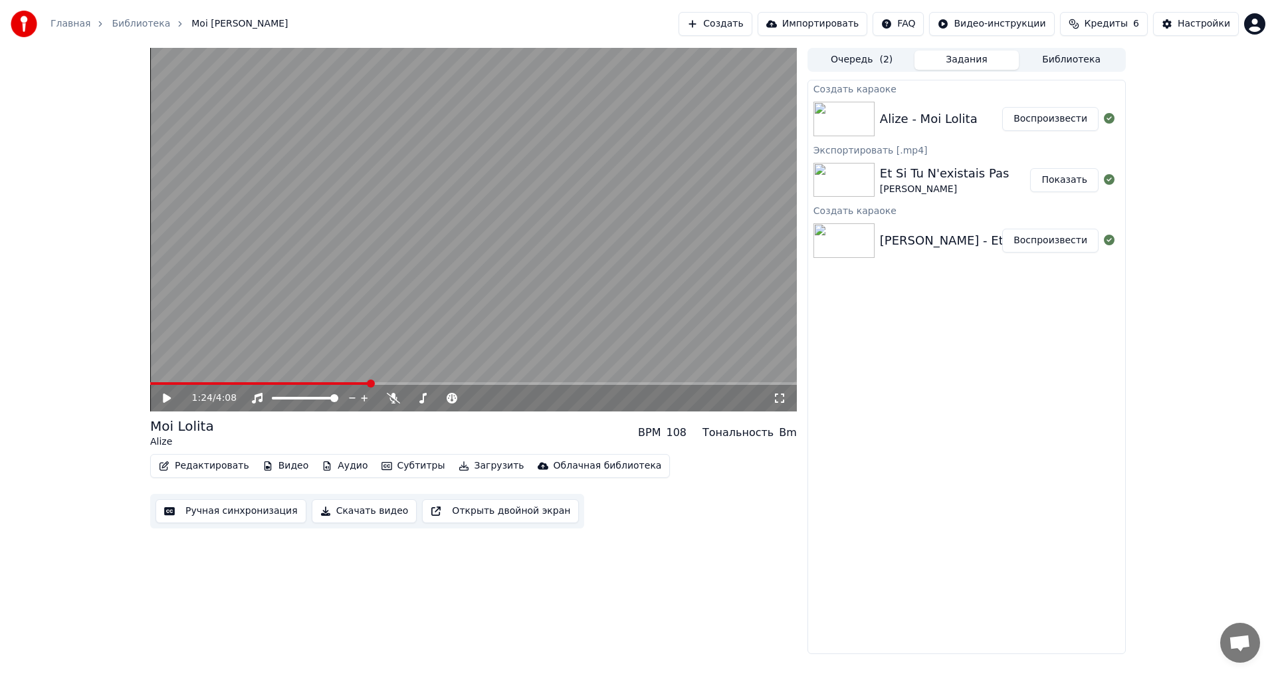
click at [219, 466] on button "Редактировать" at bounding box center [204, 466] width 101 height 19
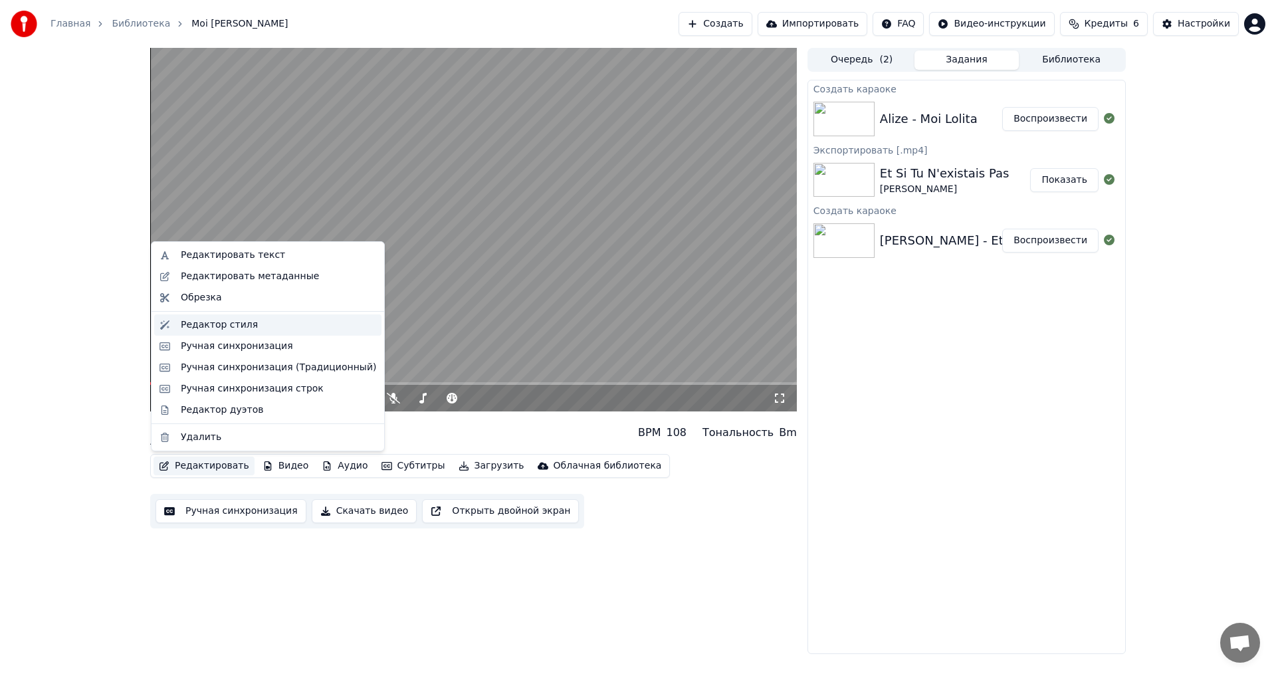
click at [256, 330] on div "Редактор стиля" at bounding box center [278, 324] width 195 height 13
click at [220, 462] on button "Редактировать" at bounding box center [204, 466] width 101 height 19
click at [438, 362] on video at bounding box center [473, 230] width 647 height 364
click at [212, 465] on button "Редактировать" at bounding box center [204, 466] width 101 height 19
click at [268, 279] on div "Редактировать метаданные" at bounding box center [250, 276] width 138 height 13
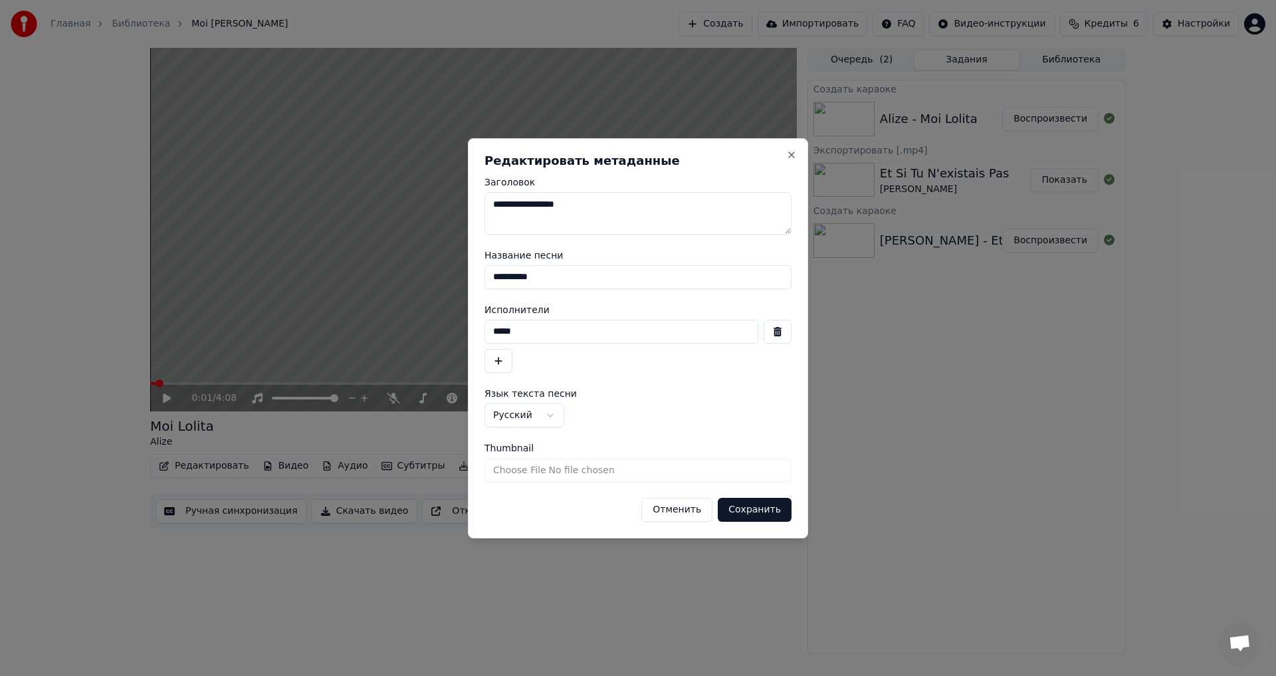
click at [595, 433] on form "**********" at bounding box center [638, 349] width 307 height 344
click at [699, 502] on button "Отменить" at bounding box center [676, 510] width 71 height 24
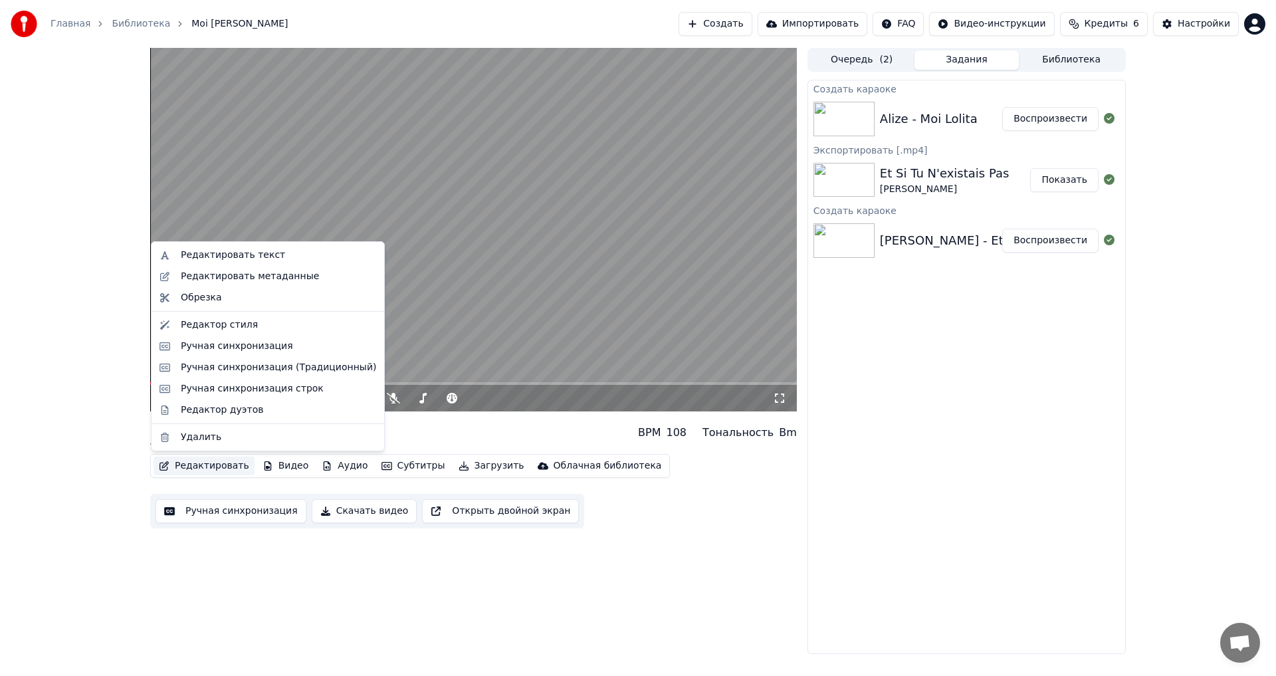
click at [219, 465] on button "Редактировать" at bounding box center [204, 466] width 101 height 19
click at [281, 252] on div "Редактировать текст" at bounding box center [278, 255] width 195 height 13
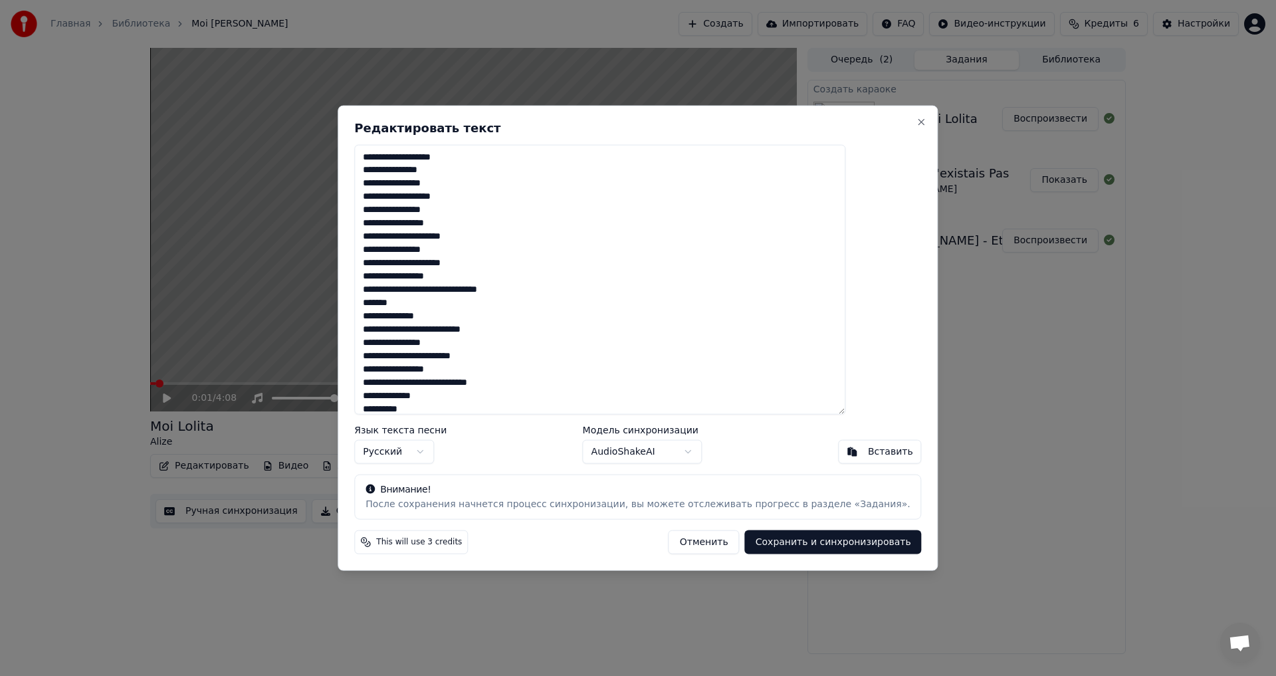
drag, startPoint x: 451, startPoint y: 304, endPoint x: 388, endPoint y: 308, distance: 62.6
click at [388, 308] on div "**********" at bounding box center [638, 338] width 600 height 466
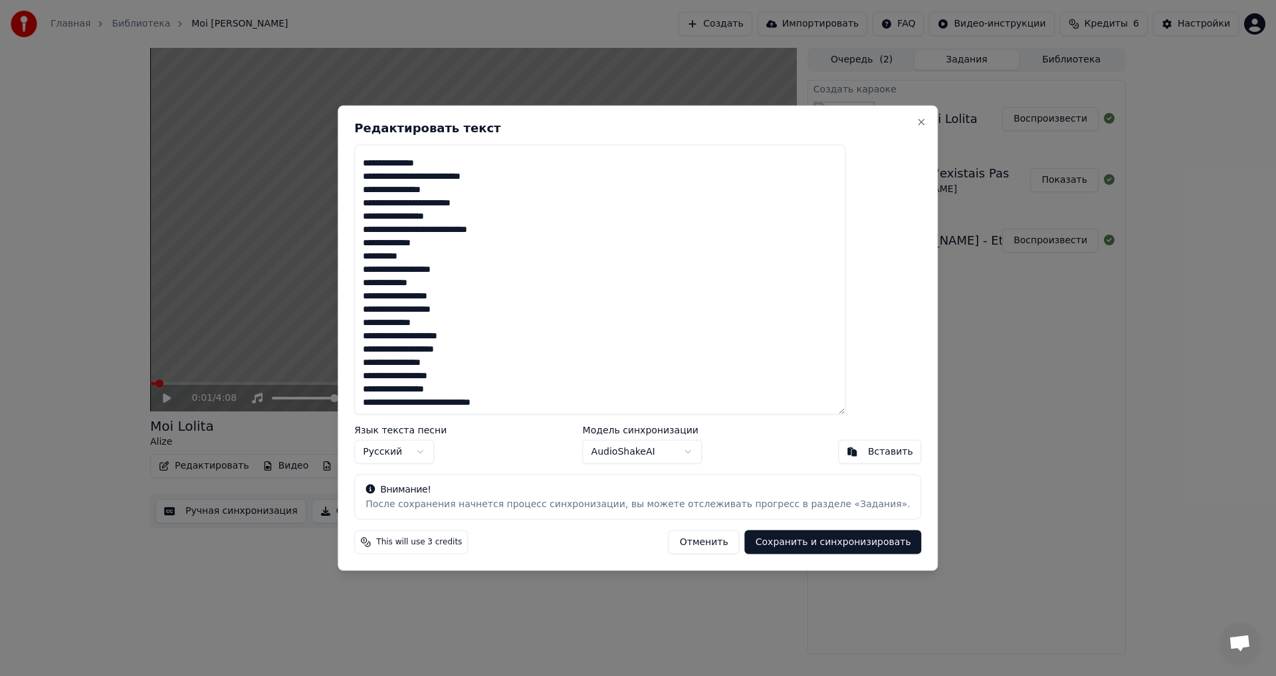
scroll to position [154, 0]
type textarea "**********"
click at [764, 539] on button "Сохранить и синхронизировать" at bounding box center [833, 542] width 177 height 24
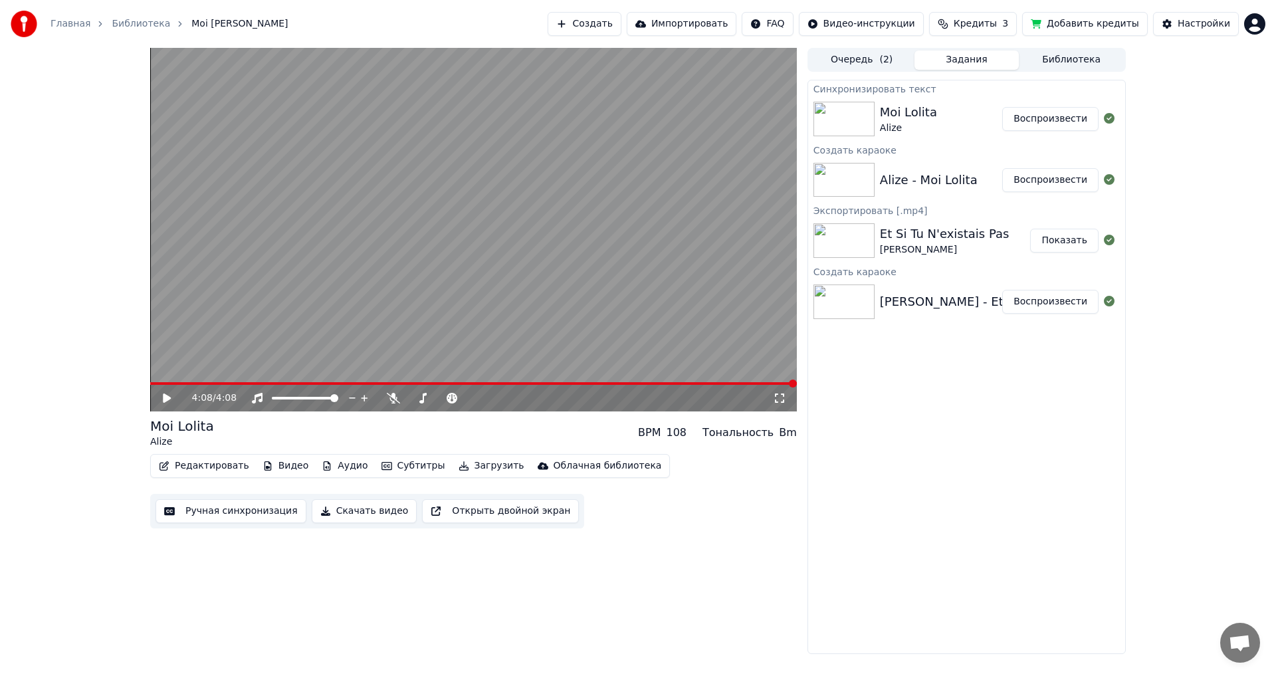
click at [1042, 119] on button "Воспроизвести" at bounding box center [1050, 119] width 96 height 24
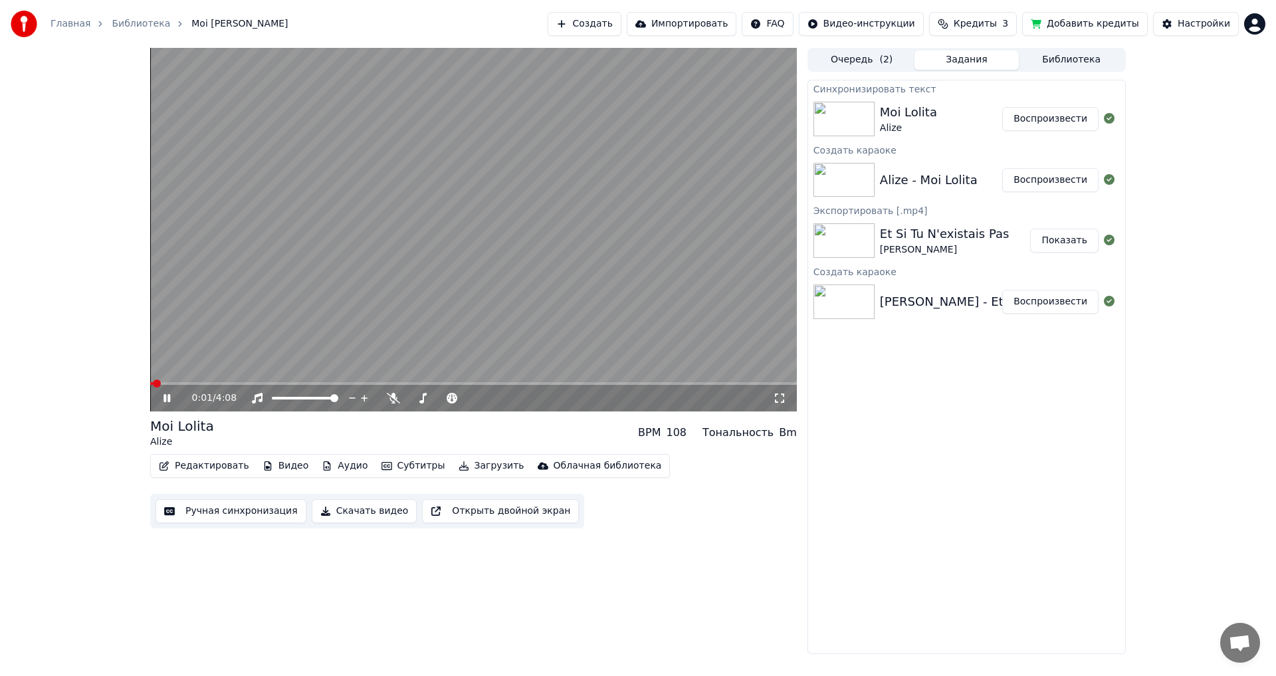
click at [194, 386] on div "0:01 / 4:08" at bounding box center [473, 398] width 647 height 27
click at [197, 380] on video at bounding box center [473, 230] width 647 height 364
click at [198, 381] on video at bounding box center [473, 230] width 647 height 364
click at [198, 384] on span at bounding box center [473, 383] width 647 height 3
click at [194, 466] on button "Редактировать" at bounding box center [204, 466] width 101 height 19
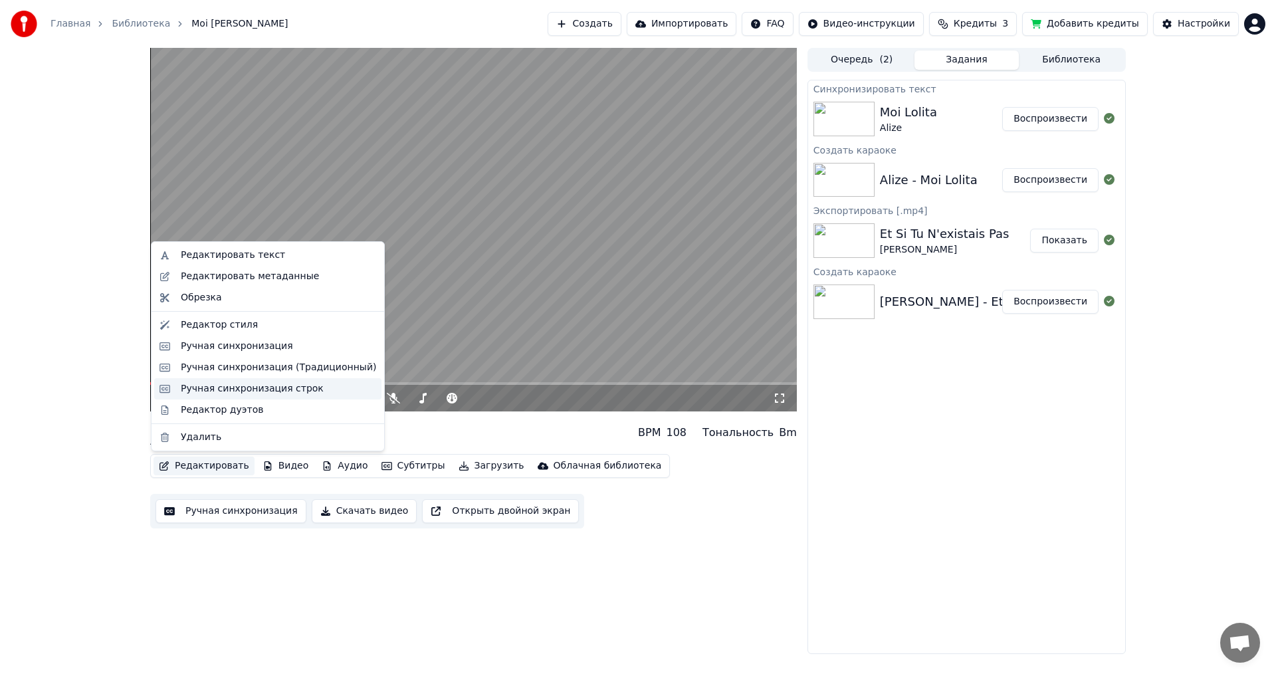
click at [263, 390] on div "Ручная синхронизация строк" at bounding box center [252, 388] width 143 height 13
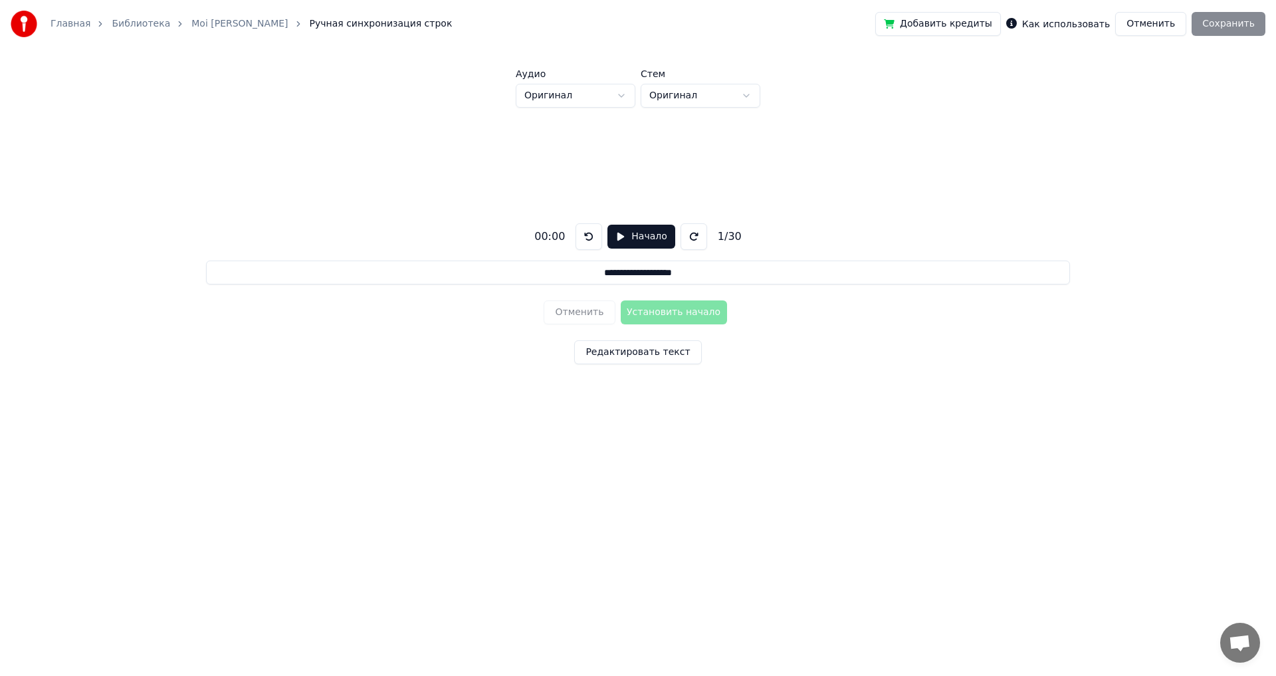
click at [618, 273] on input "**********" at bounding box center [637, 273] width 863 height 24
click at [619, 237] on button "Начало" at bounding box center [641, 237] width 67 height 24
click at [643, 362] on button "Редактировать текст" at bounding box center [637, 352] width 127 height 24
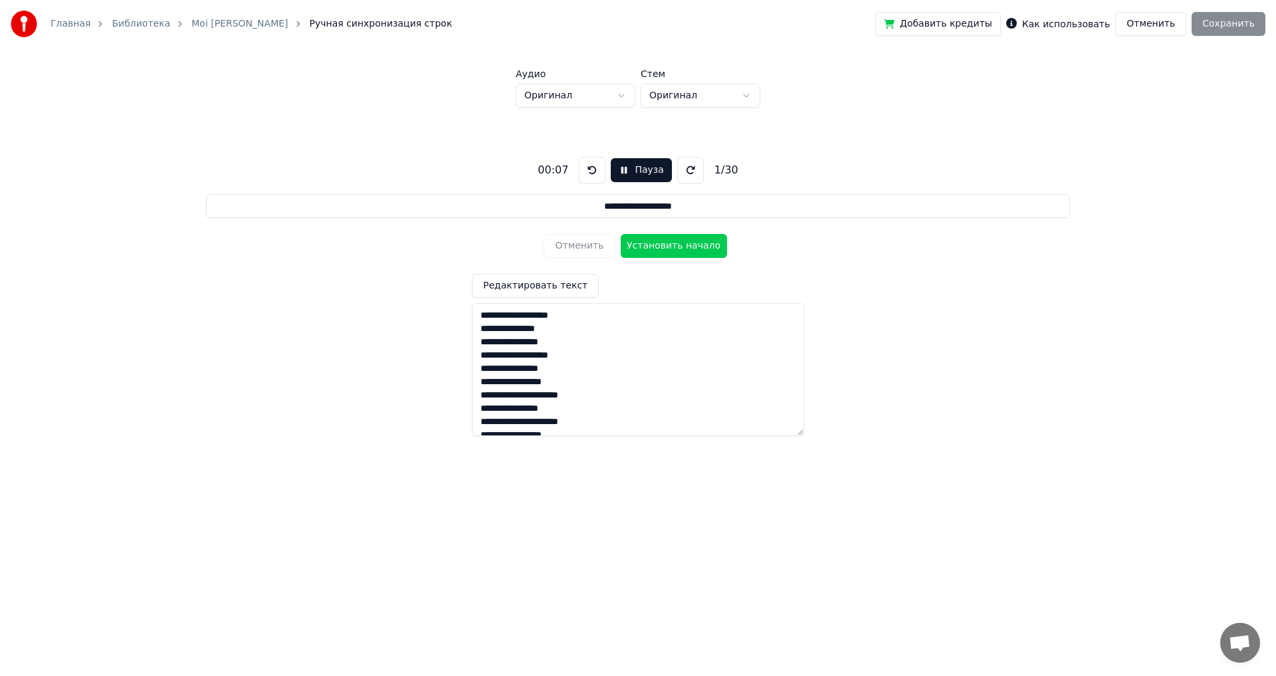
click at [560, 343] on textarea "**********" at bounding box center [638, 369] width 332 height 133
click at [512, 361] on textarea "**********" at bounding box center [638, 369] width 332 height 133
click at [478, 342] on textarea "**********" at bounding box center [638, 369] width 332 height 133
click at [683, 173] on button at bounding box center [690, 170] width 27 height 27
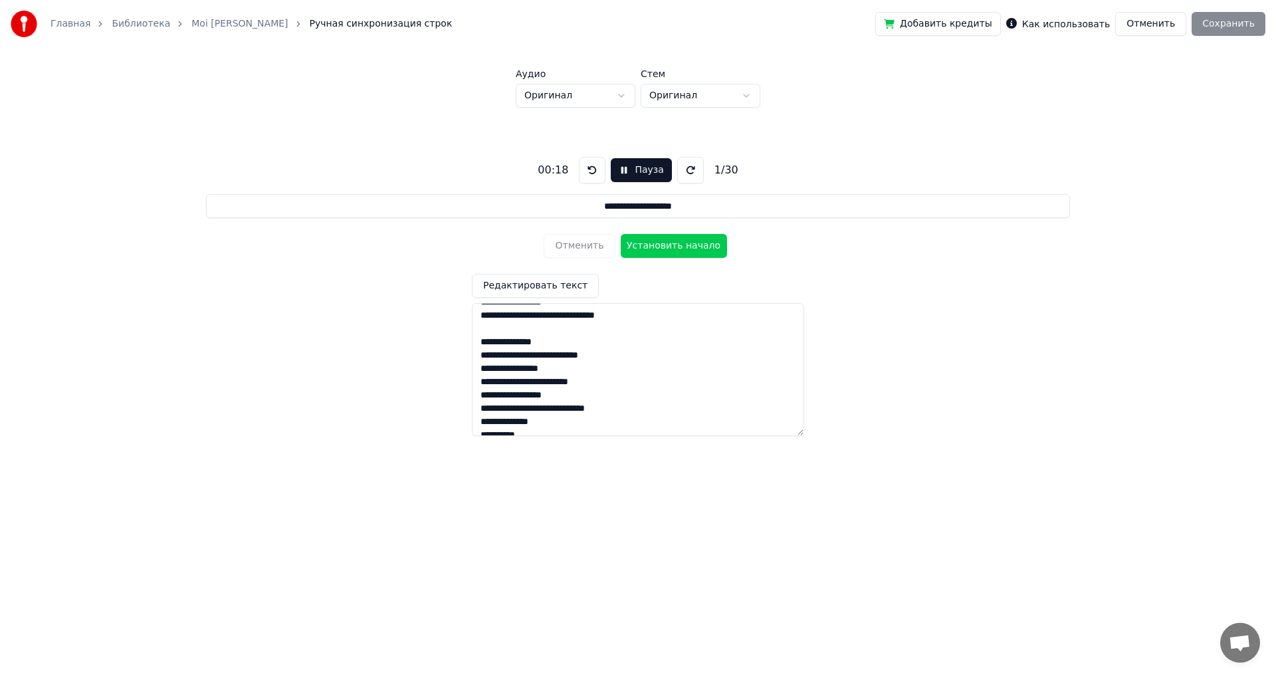
click at [683, 173] on button at bounding box center [690, 170] width 27 height 27
click at [586, 169] on button at bounding box center [592, 170] width 27 height 27
click at [587, 171] on button at bounding box center [592, 170] width 27 height 27
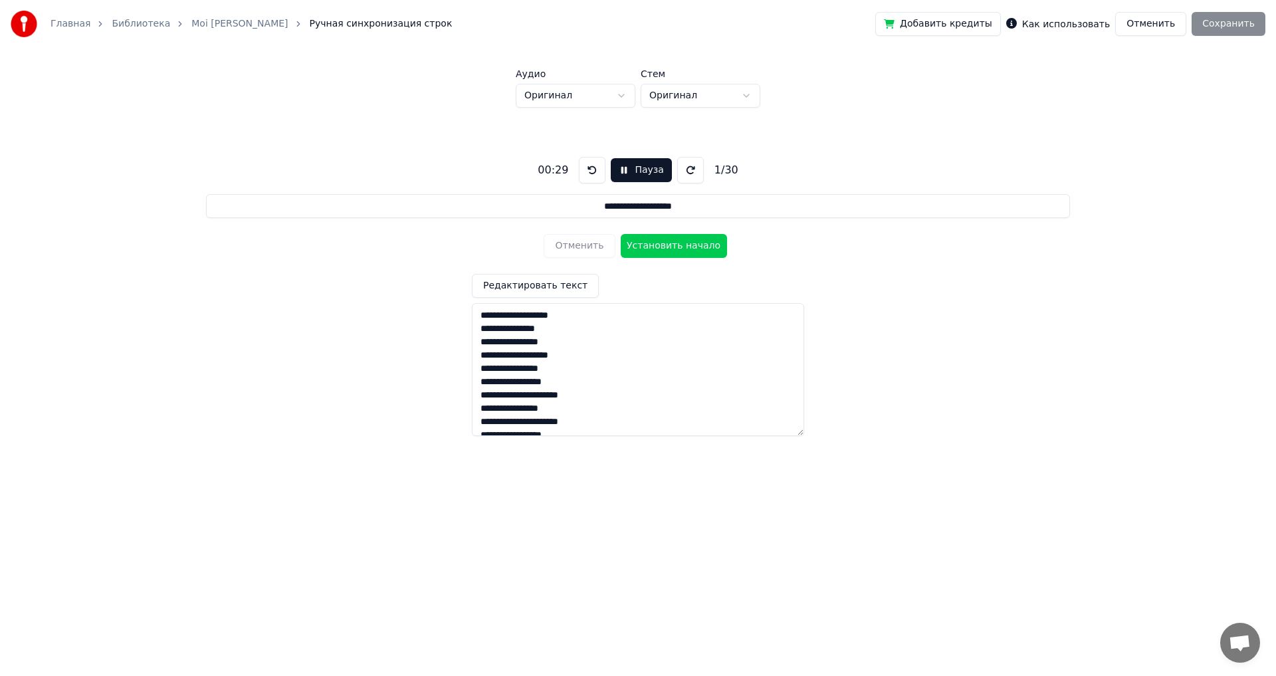
click at [587, 171] on button at bounding box center [592, 170] width 27 height 27
click at [545, 370] on textarea "**********" at bounding box center [638, 369] width 332 height 133
click at [557, 379] on textarea "**********" at bounding box center [638, 369] width 332 height 133
click at [561, 378] on textarea "**********" at bounding box center [638, 369] width 332 height 133
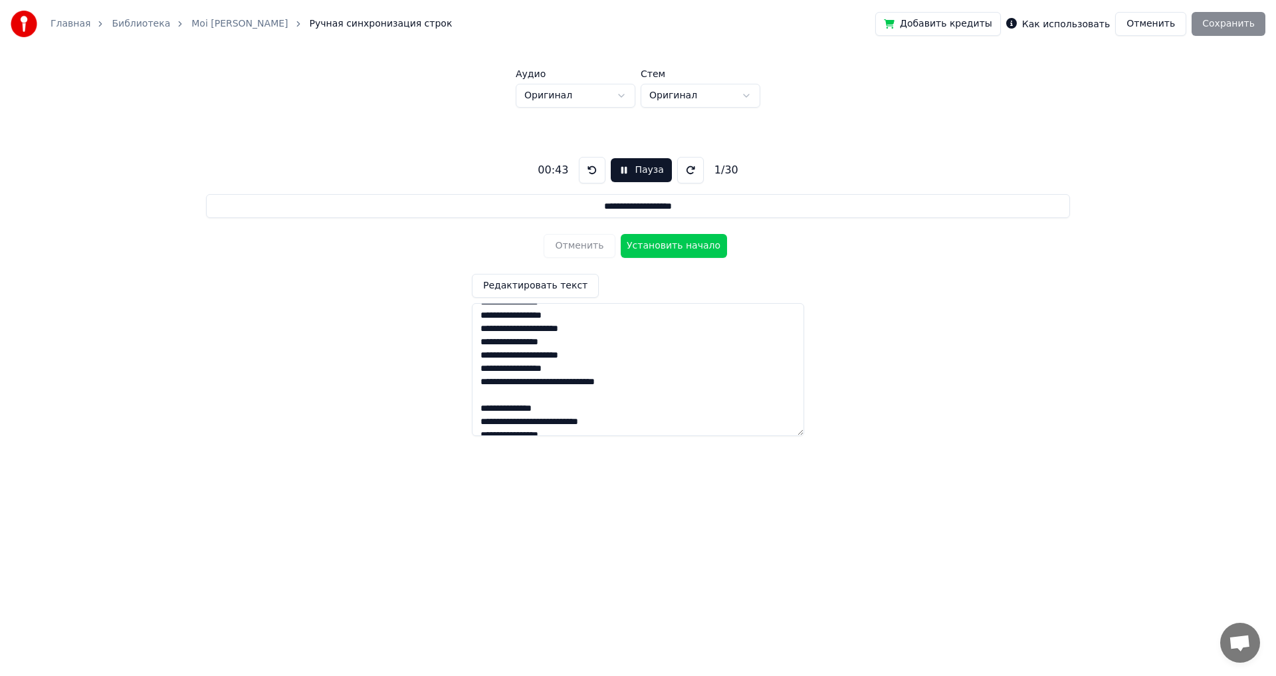
click at [556, 340] on textarea "**********" at bounding box center [638, 369] width 332 height 133
click at [564, 368] on textarea "**********" at bounding box center [638, 369] width 332 height 133
click at [542, 382] on textarea "**********" at bounding box center [638, 369] width 332 height 133
click at [479, 408] on textarea "**********" at bounding box center [638, 369] width 332 height 133
click at [638, 169] on button "Пауза" at bounding box center [641, 170] width 60 height 24
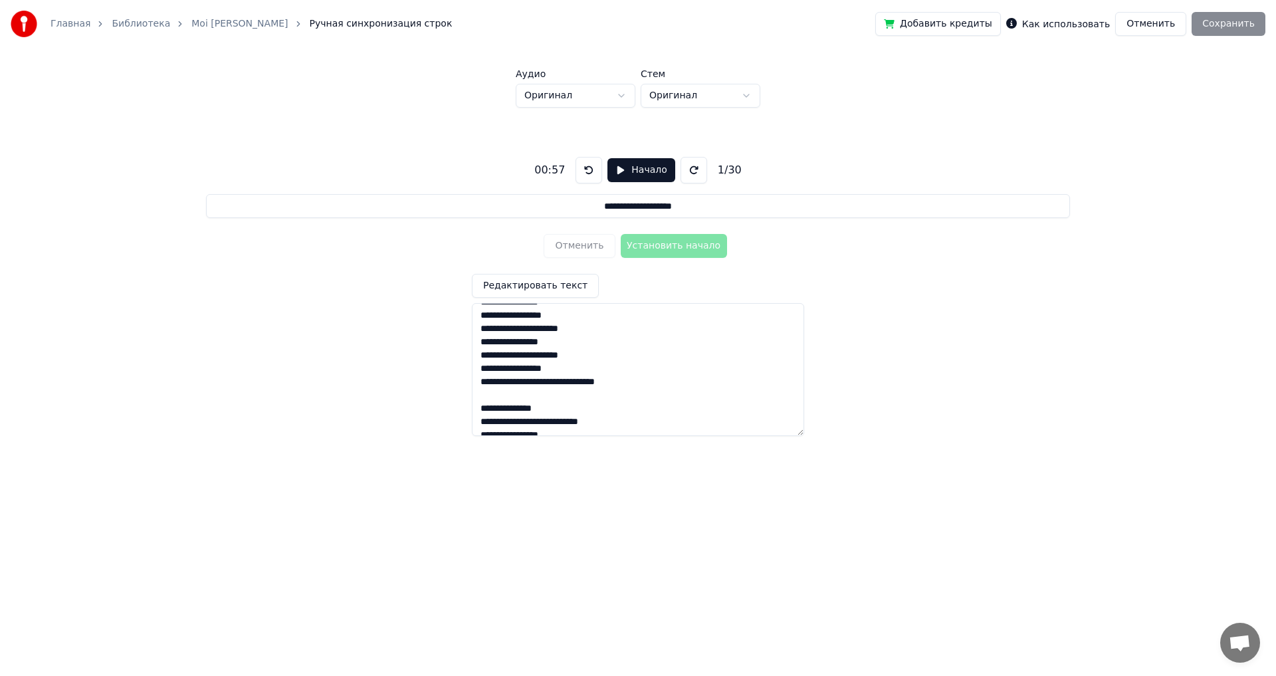
click at [488, 404] on textarea "**********" at bounding box center [638, 369] width 332 height 133
drag, startPoint x: 481, startPoint y: 407, endPoint x: 551, endPoint y: 407, distance: 69.8
click at [551, 407] on textarea "**********" at bounding box center [638, 369] width 332 height 133
click at [663, 254] on div "Отменить Установить начало" at bounding box center [638, 246] width 188 height 35
click at [665, 262] on div "Отменить Установить начало" at bounding box center [638, 246] width 188 height 35
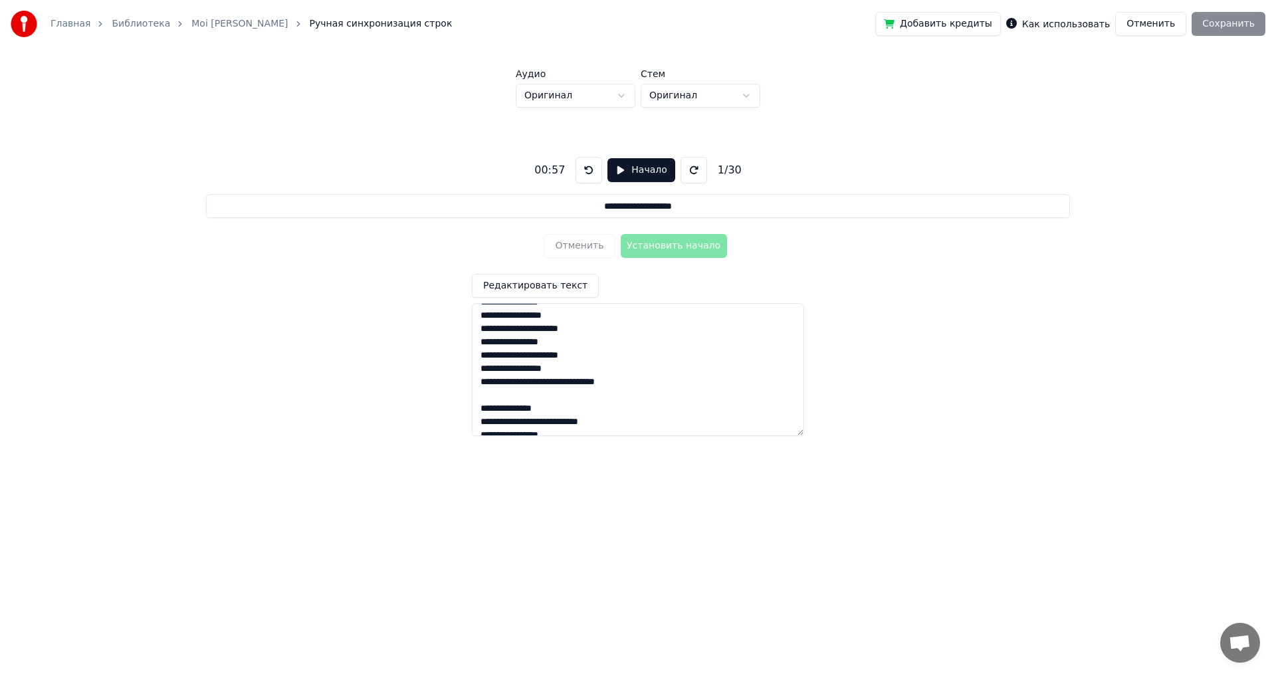
click at [680, 205] on input "**********" at bounding box center [637, 206] width 863 height 24
click at [701, 205] on input "**********" at bounding box center [637, 206] width 863 height 24
drag, startPoint x: 702, startPoint y: 205, endPoint x: 691, endPoint y: 203, distance: 11.0
click at [691, 203] on input "**********" at bounding box center [637, 206] width 863 height 24
click at [738, 198] on input "**********" at bounding box center [637, 206] width 863 height 24
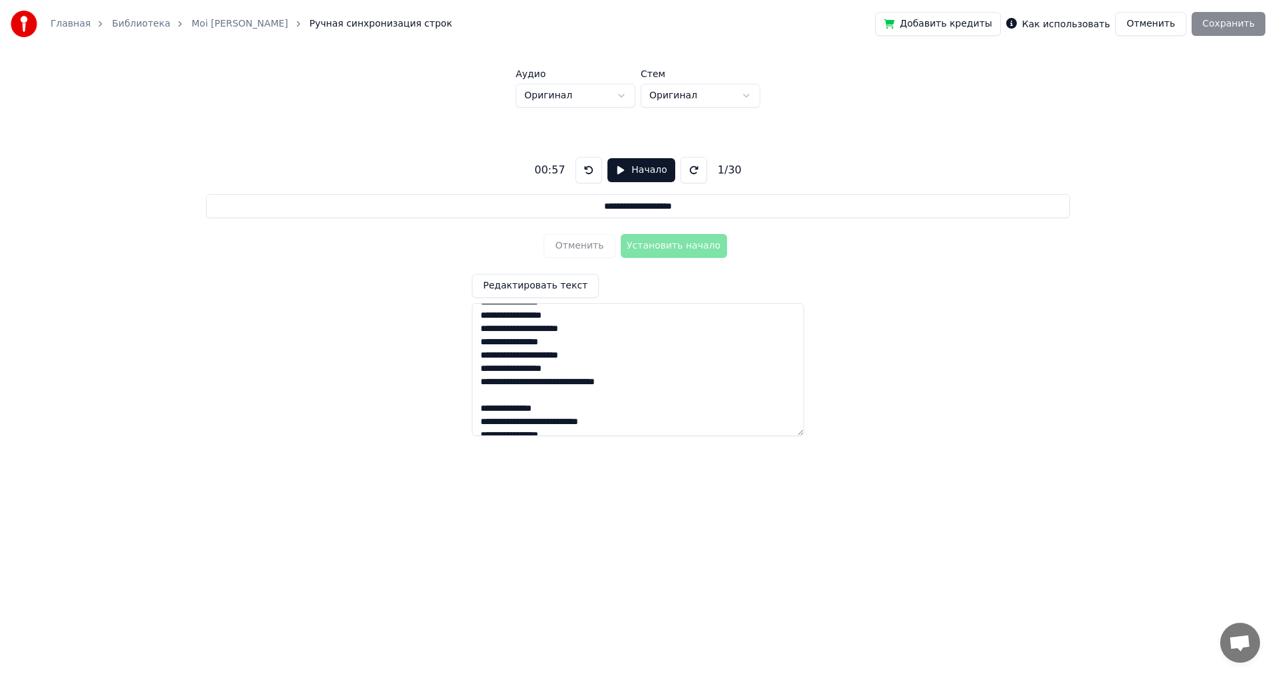
click at [238, 22] on link "Moi Lolita • Alize" at bounding box center [239, 23] width 96 height 13
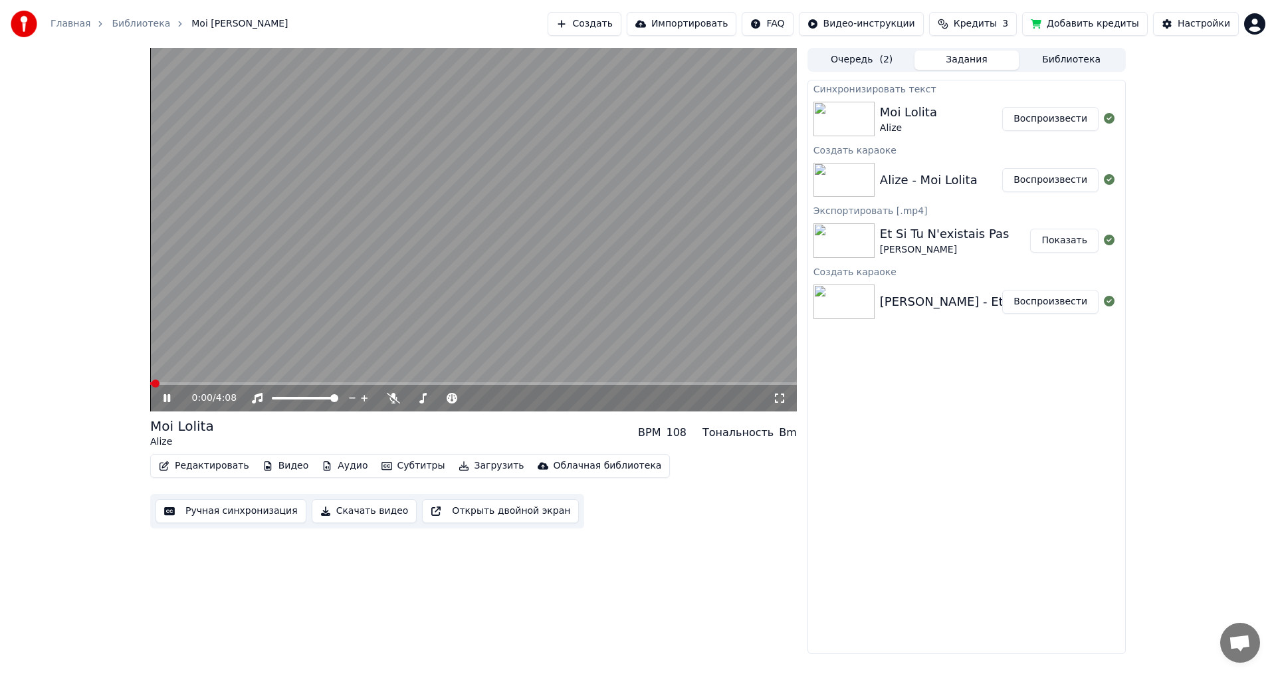
click at [208, 464] on button "Редактировать" at bounding box center [204, 466] width 101 height 19
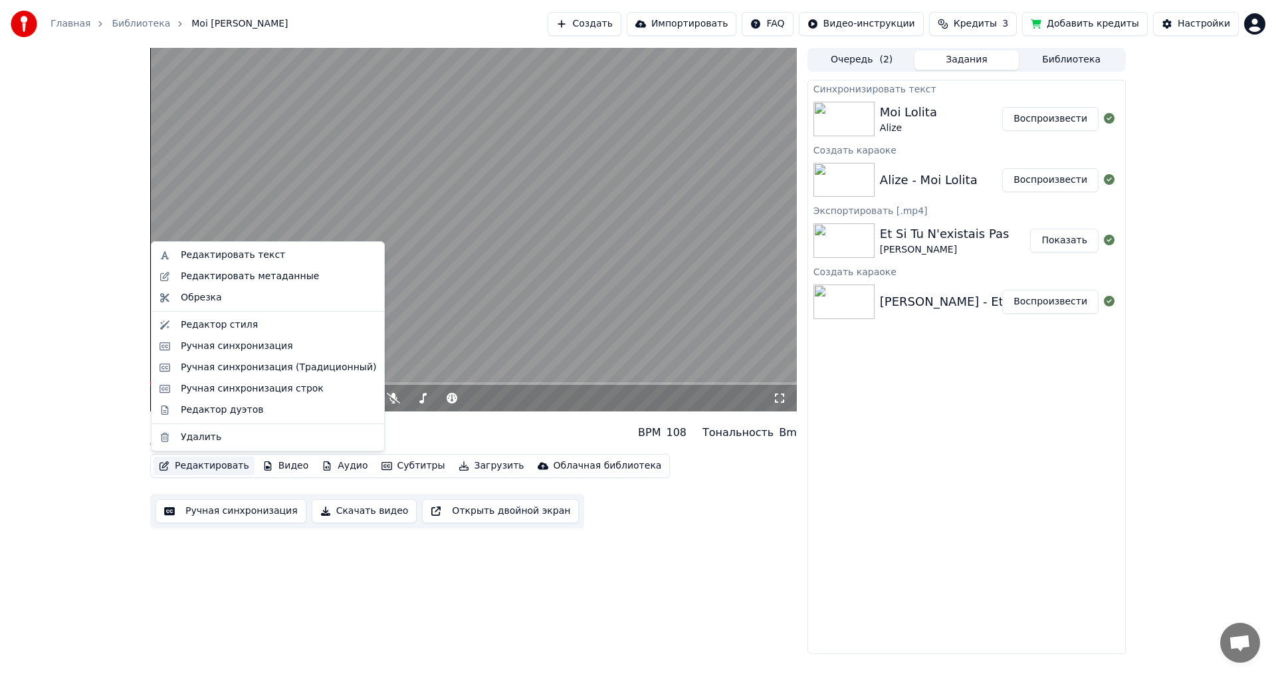
click at [254, 508] on button "Ручная синхронизация" at bounding box center [231, 511] width 151 height 24
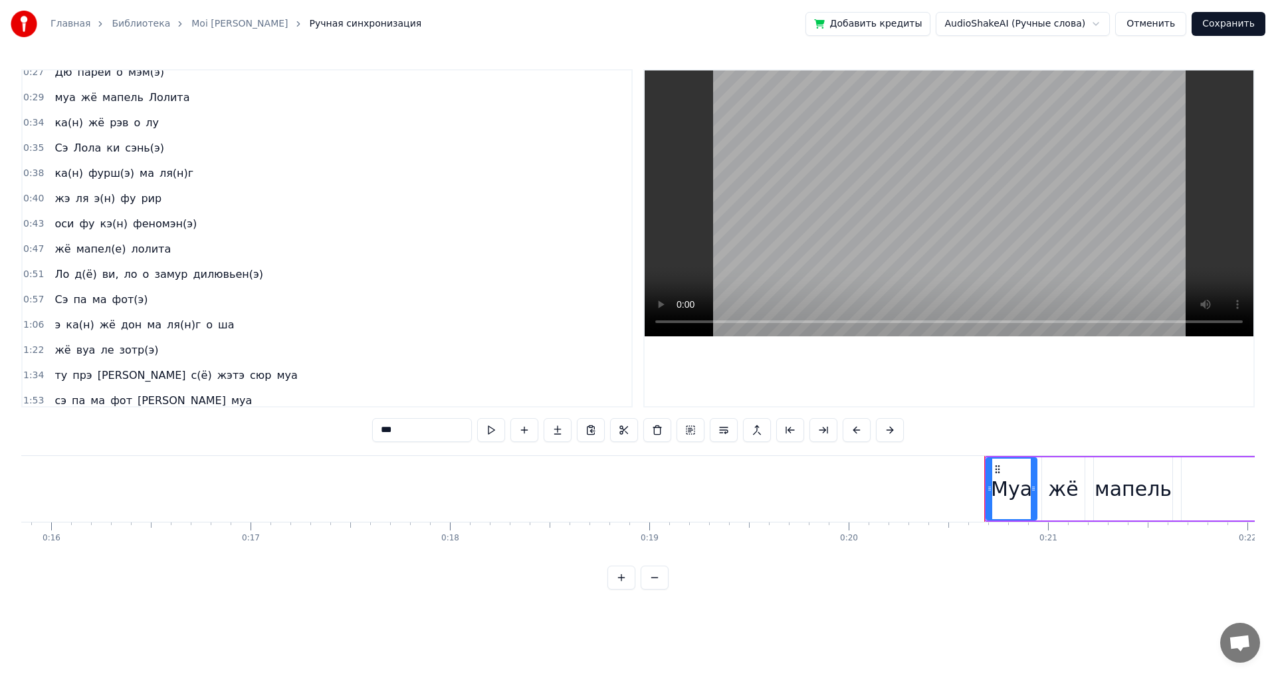
scroll to position [66, 0]
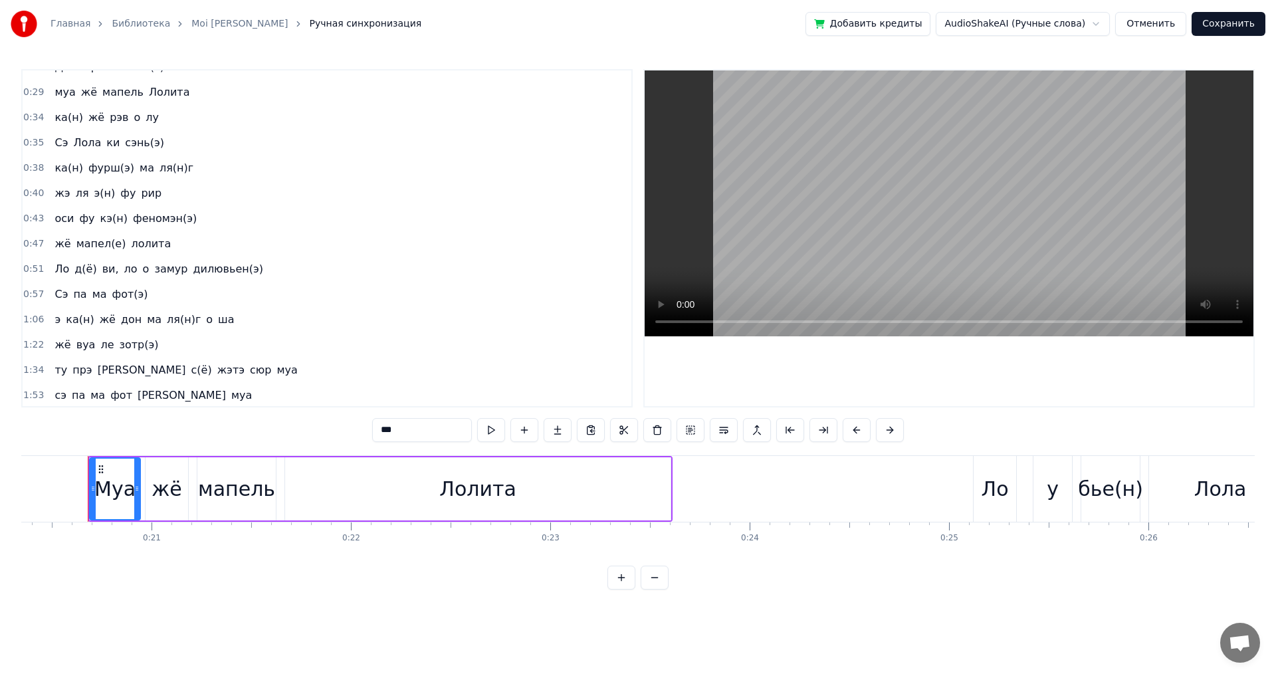
click at [104, 302] on div "Сэ па ма фот(э)" at bounding box center [101, 294] width 104 height 24
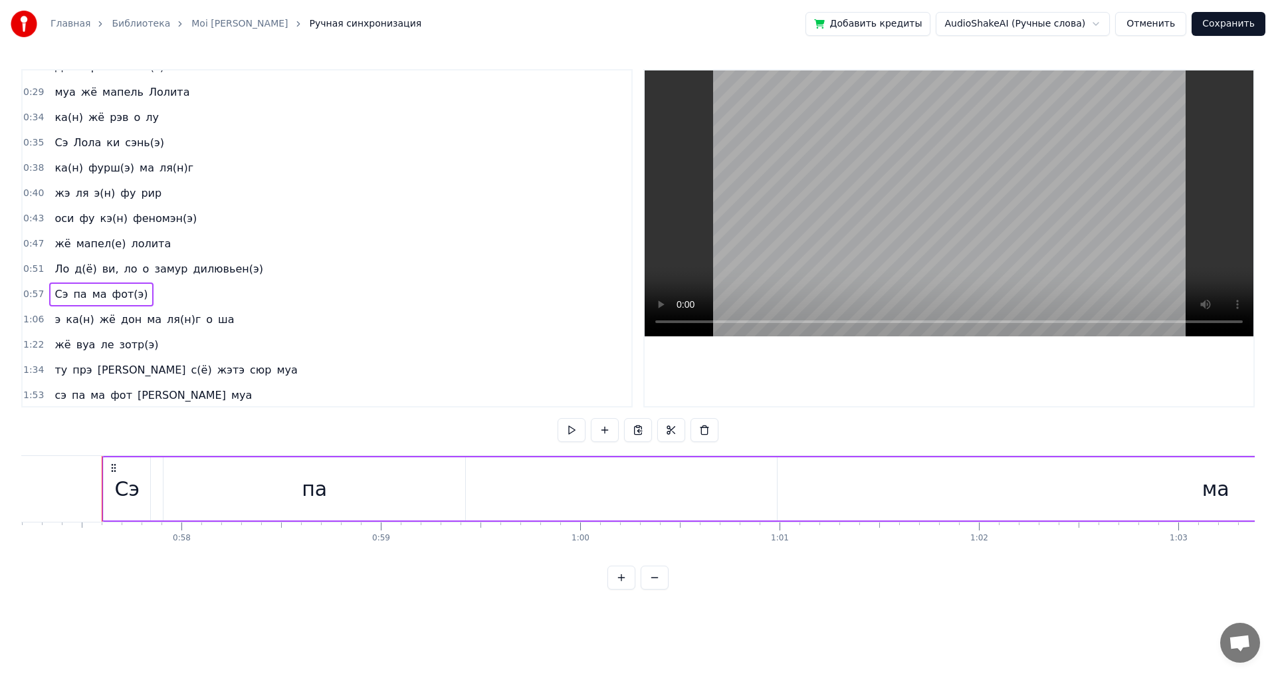
scroll to position [0, 11419]
click at [363, 494] on div "па" at bounding box center [301, 488] width 302 height 63
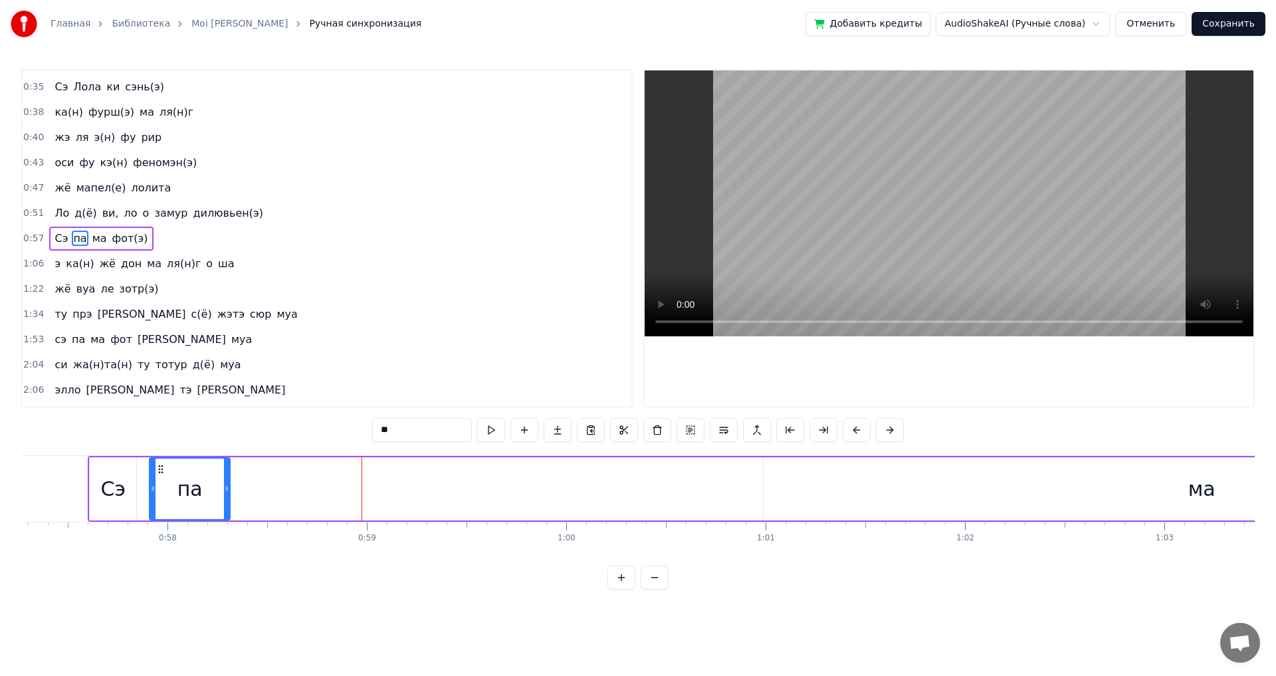
drag, startPoint x: 449, startPoint y: 485, endPoint x: 228, endPoint y: 473, distance: 221.7
click at [228, 473] on div at bounding box center [226, 489] width 5 height 60
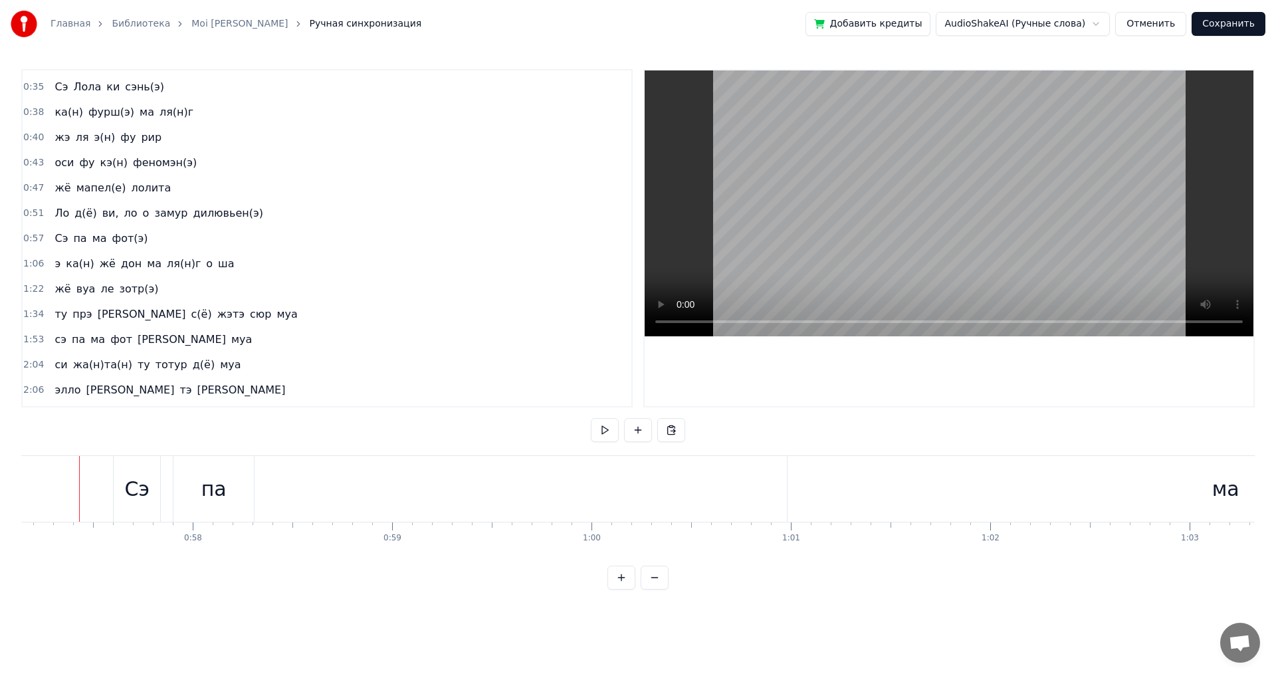
scroll to position [0, 11386]
click at [1001, 485] on div "ма" at bounding box center [1234, 489] width 876 height 66
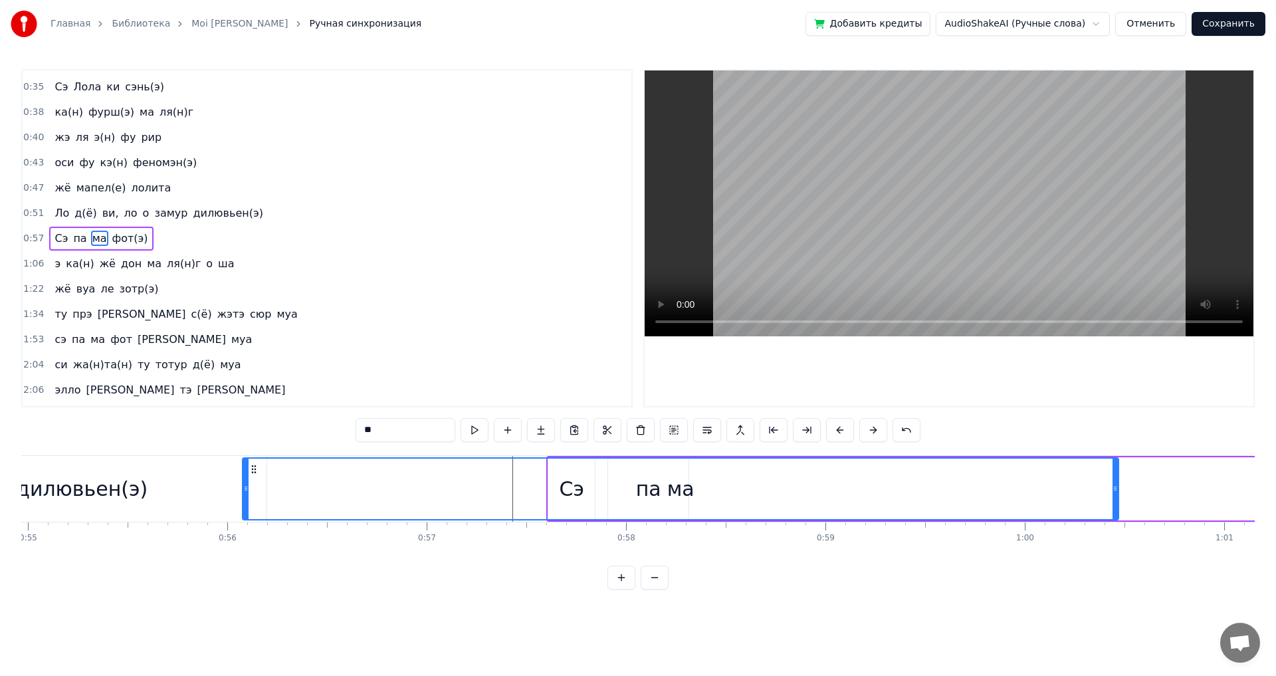
scroll to position [0, 10946]
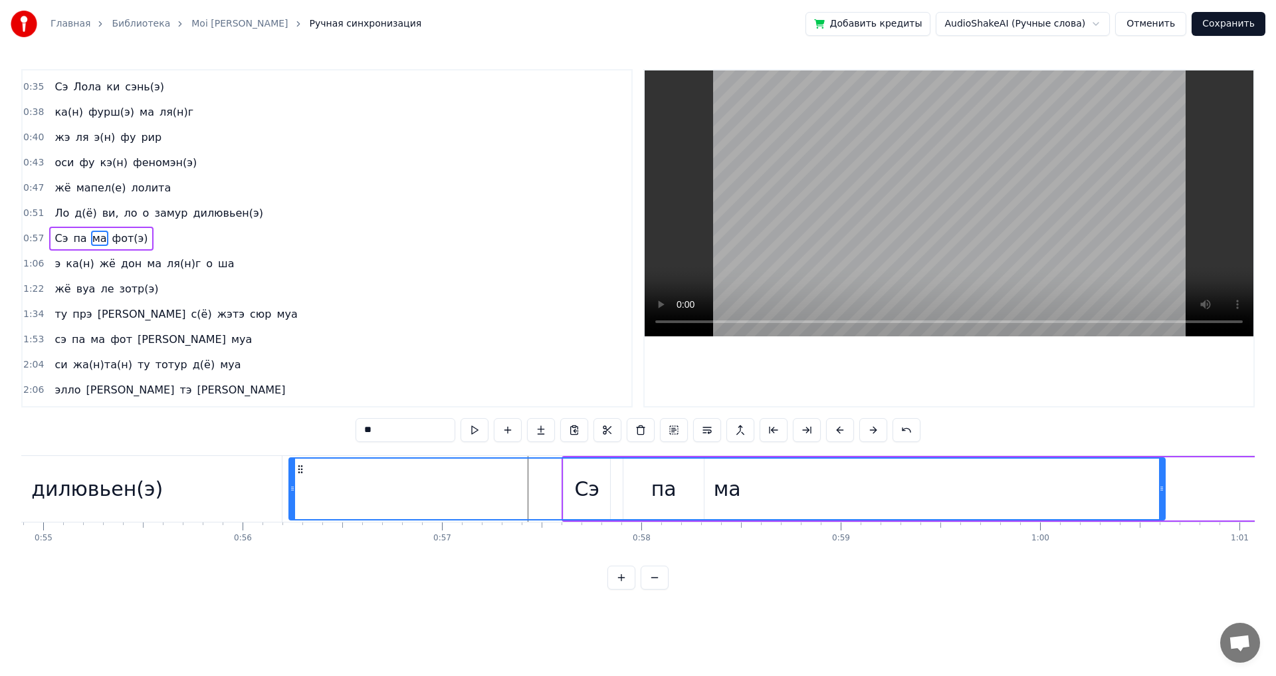
drag, startPoint x: 808, startPoint y: 466, endPoint x: 299, endPoint y: 473, distance: 508.5
click at [299, 473] on icon at bounding box center [300, 469] width 11 height 11
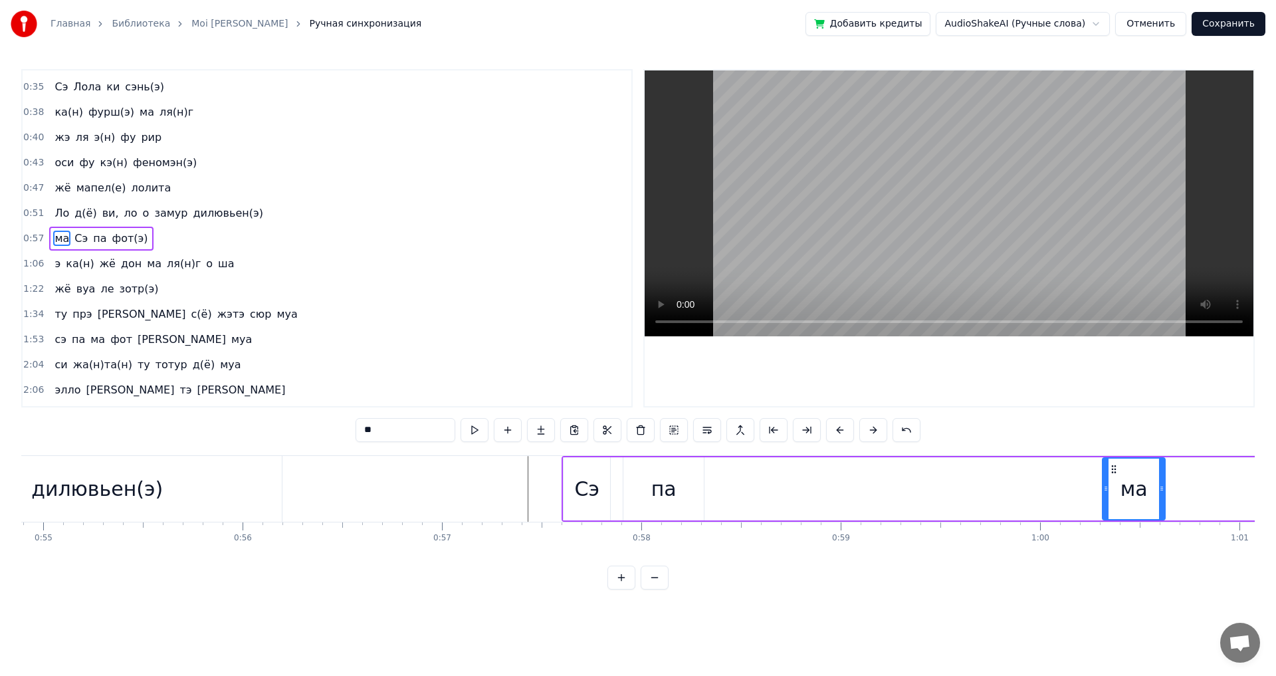
drag, startPoint x: 290, startPoint y: 491, endPoint x: 1104, endPoint y: 508, distance: 813.8
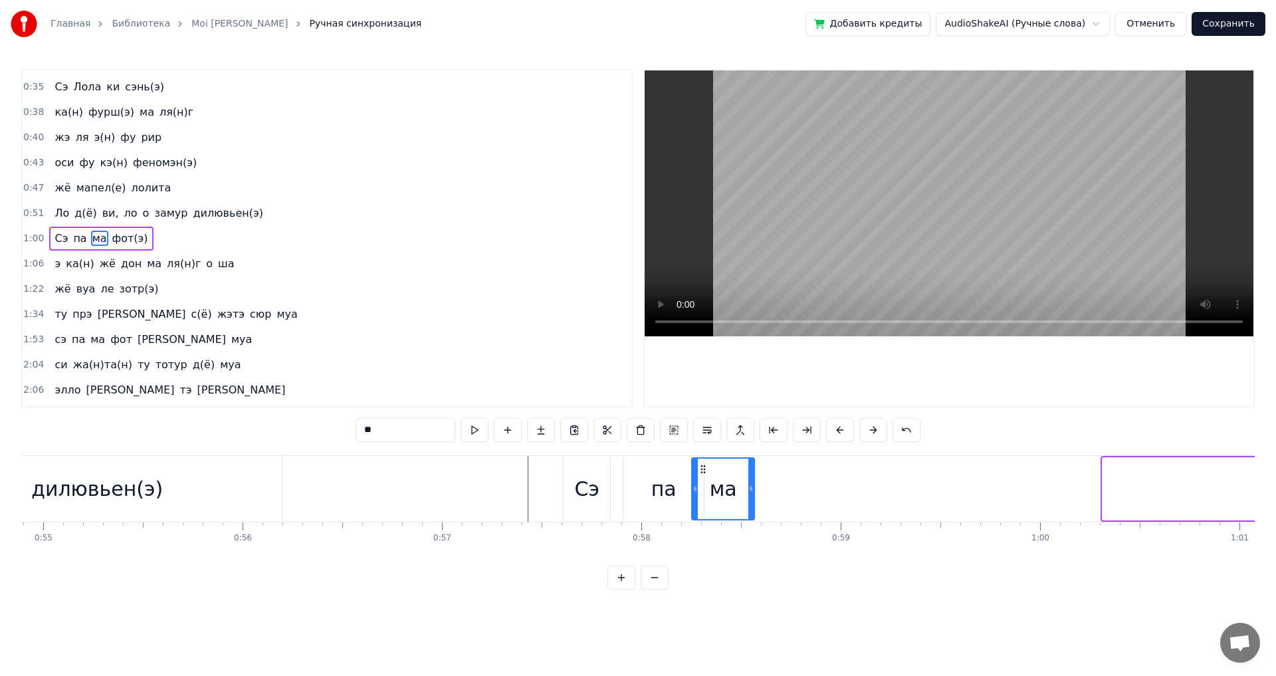
drag, startPoint x: 1113, startPoint y: 467, endPoint x: 703, endPoint y: 465, distance: 410.8
click at [703, 465] on icon at bounding box center [703, 469] width 11 height 11
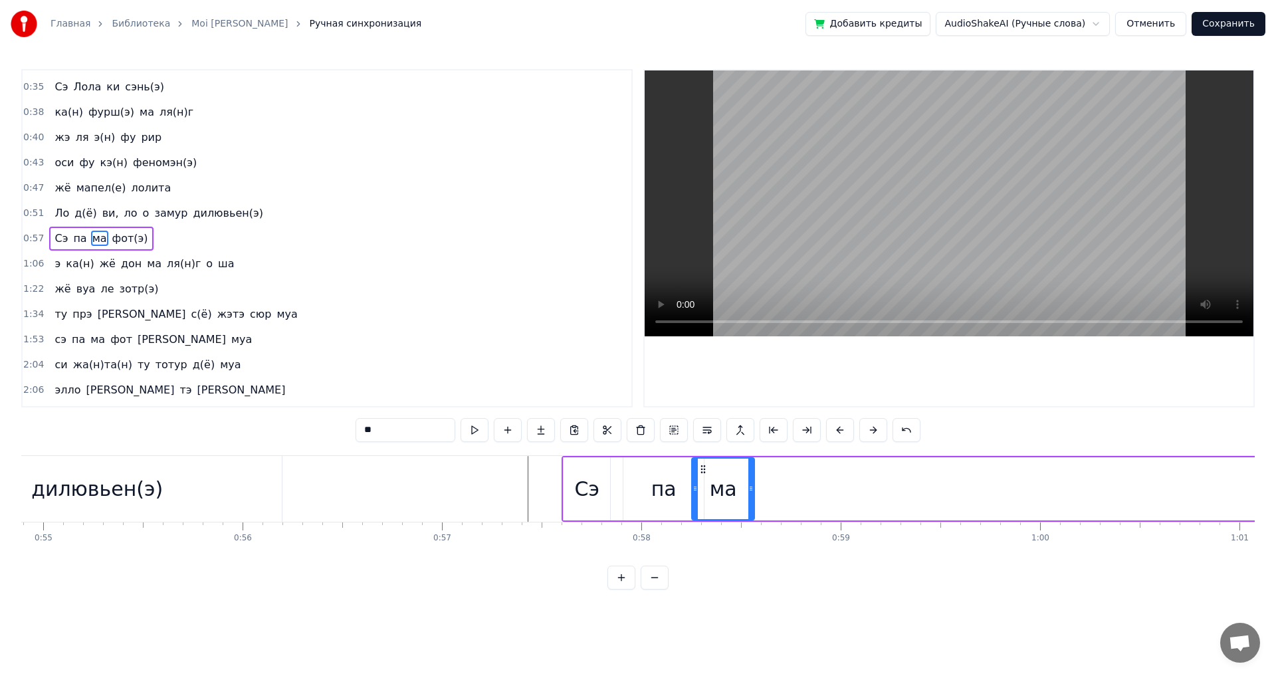
click at [657, 586] on button at bounding box center [655, 578] width 28 height 24
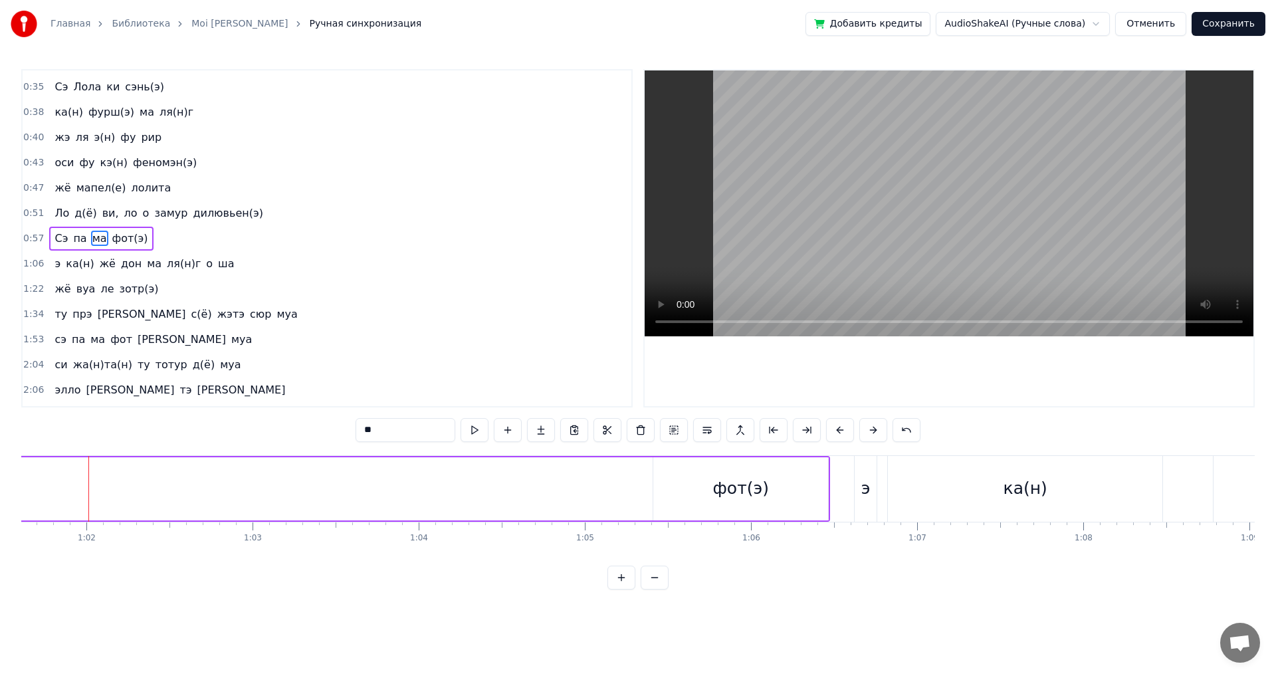
click at [626, 590] on button at bounding box center [622, 578] width 28 height 24
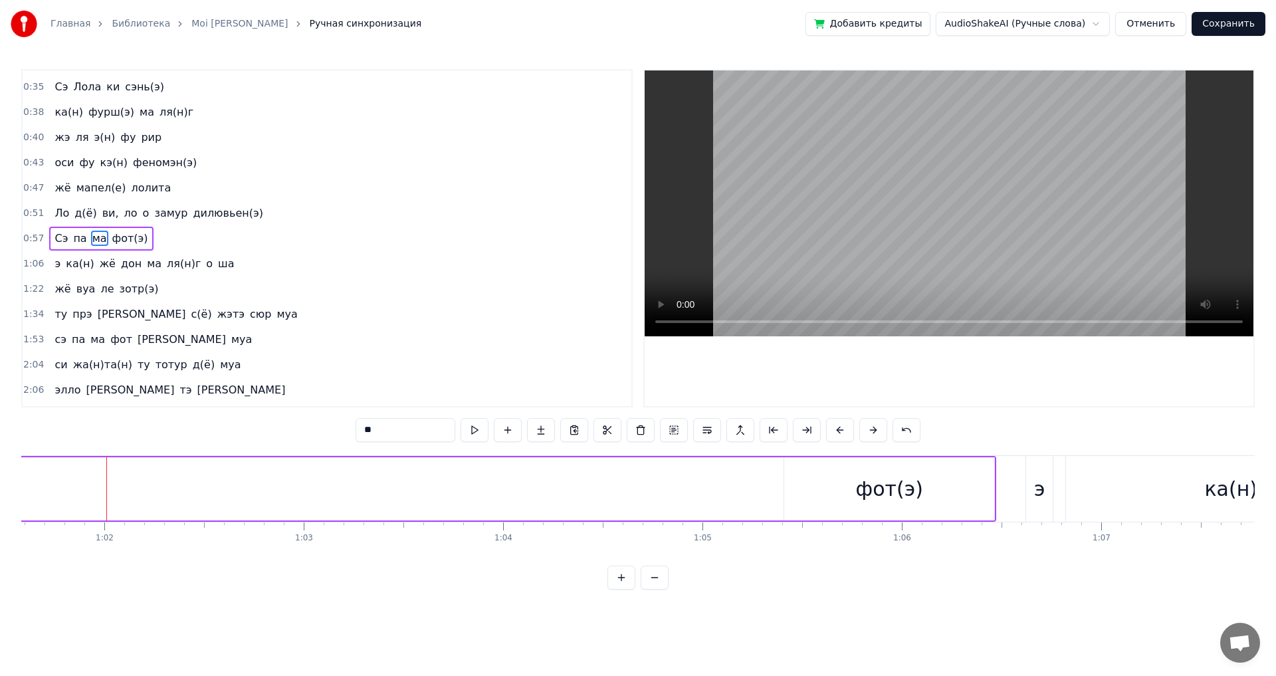
scroll to position [0, 12299]
click at [811, 478] on div "фот(э)" at bounding box center [871, 488] width 210 height 63
type input "******"
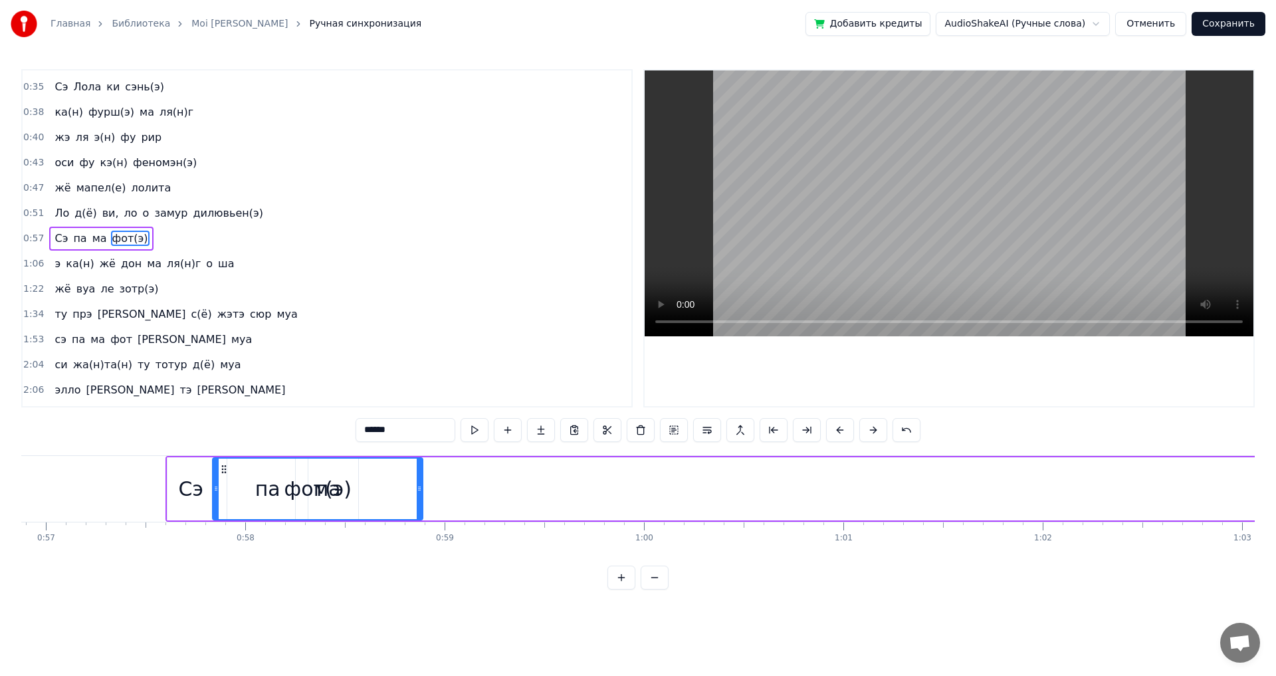
scroll to position [0, 11342]
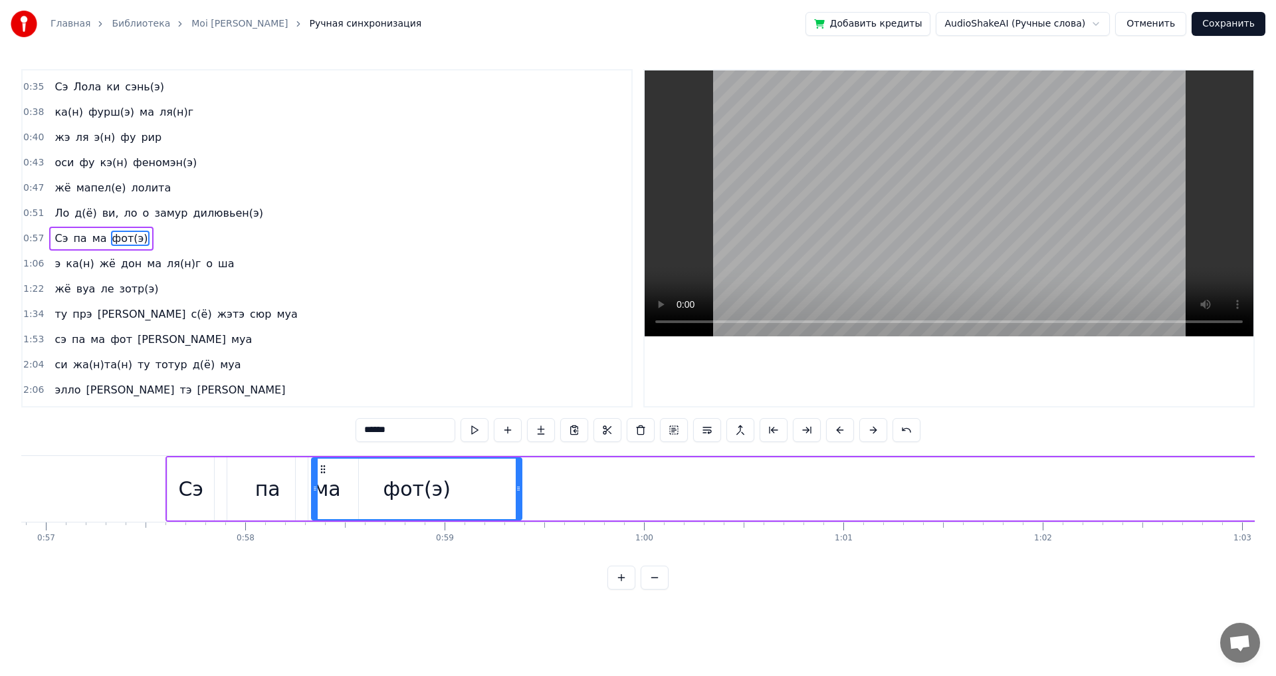
drag, startPoint x: 779, startPoint y: 468, endPoint x: 325, endPoint y: 486, distance: 454.3
click at [325, 486] on div "фот(э)" at bounding box center [416, 489] width 209 height 60
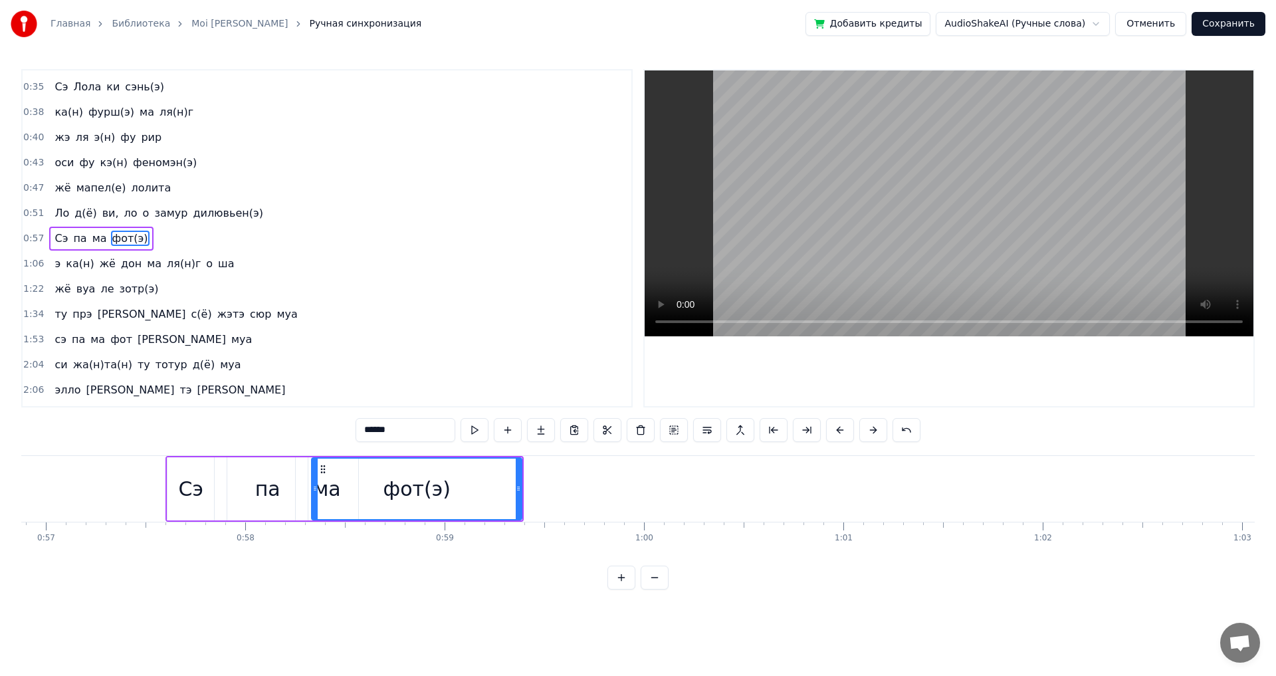
drag, startPoint x: 321, startPoint y: 502, endPoint x: 324, endPoint y: 495, distance: 7.8
click at [324, 495] on div "фот(э)" at bounding box center [416, 489] width 209 height 60
drag, startPoint x: 313, startPoint y: 494, endPoint x: 451, endPoint y: 500, distance: 138.4
click at [451, 500] on div at bounding box center [453, 489] width 5 height 60
drag, startPoint x: 463, startPoint y: 473, endPoint x: 388, endPoint y: 475, distance: 75.1
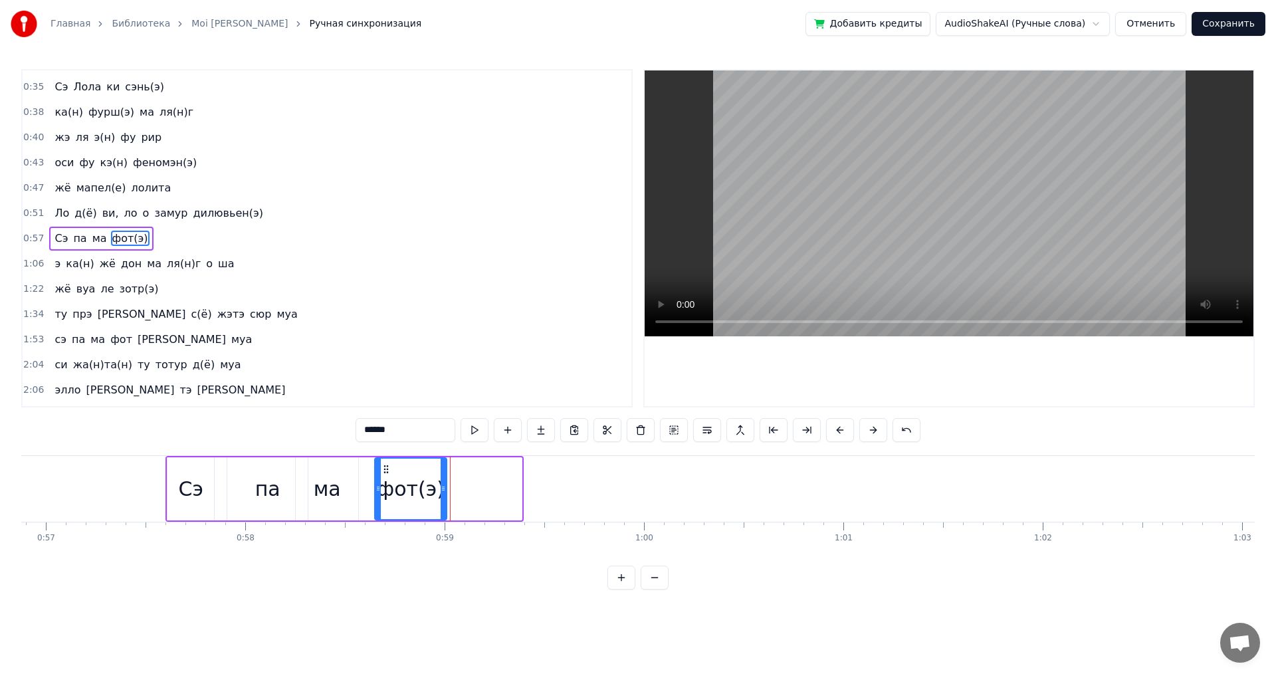
click at [388, 475] on div "фот(э)" at bounding box center [411, 489] width 70 height 60
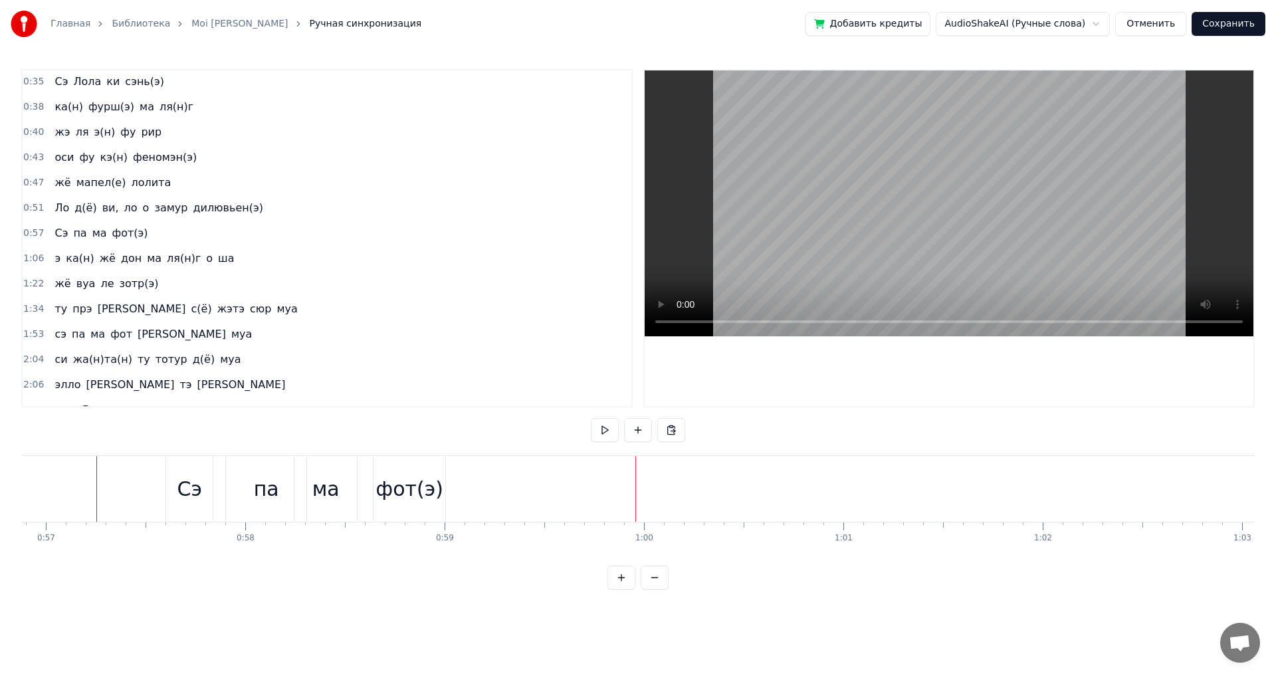
scroll to position [122, 0]
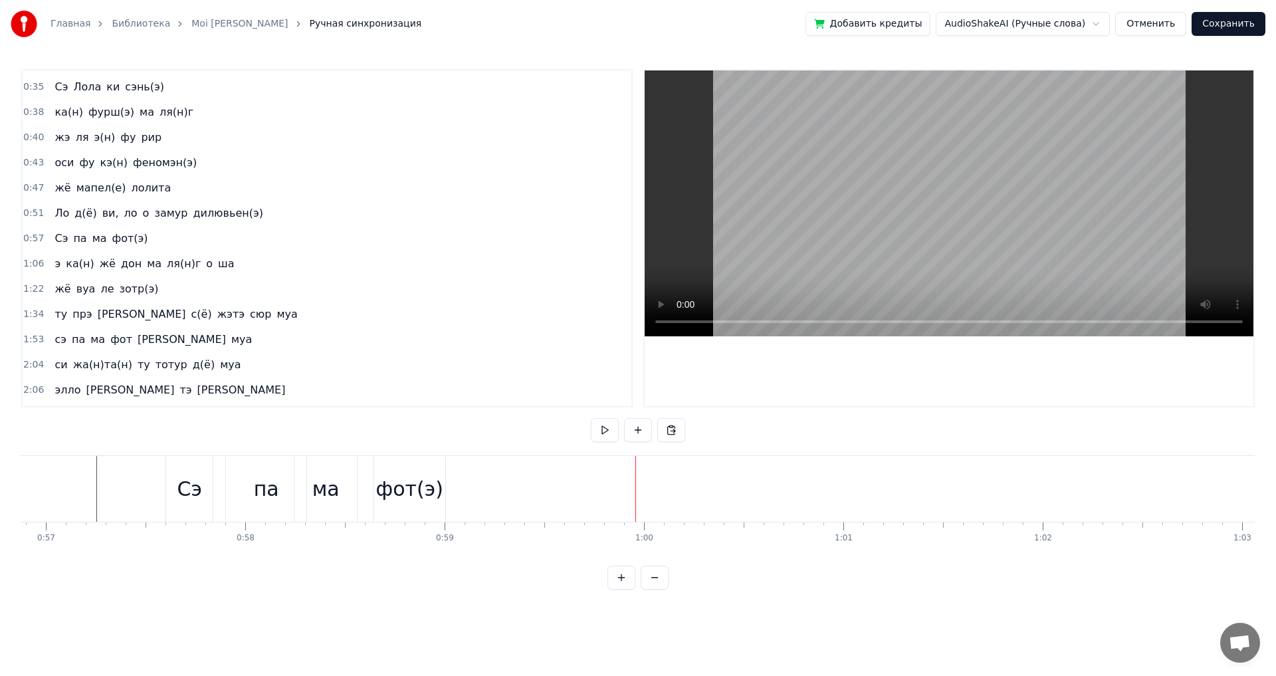
click at [105, 255] on div "э ка(н) жё дон ма ля(н)г о ша" at bounding box center [144, 264] width 190 height 24
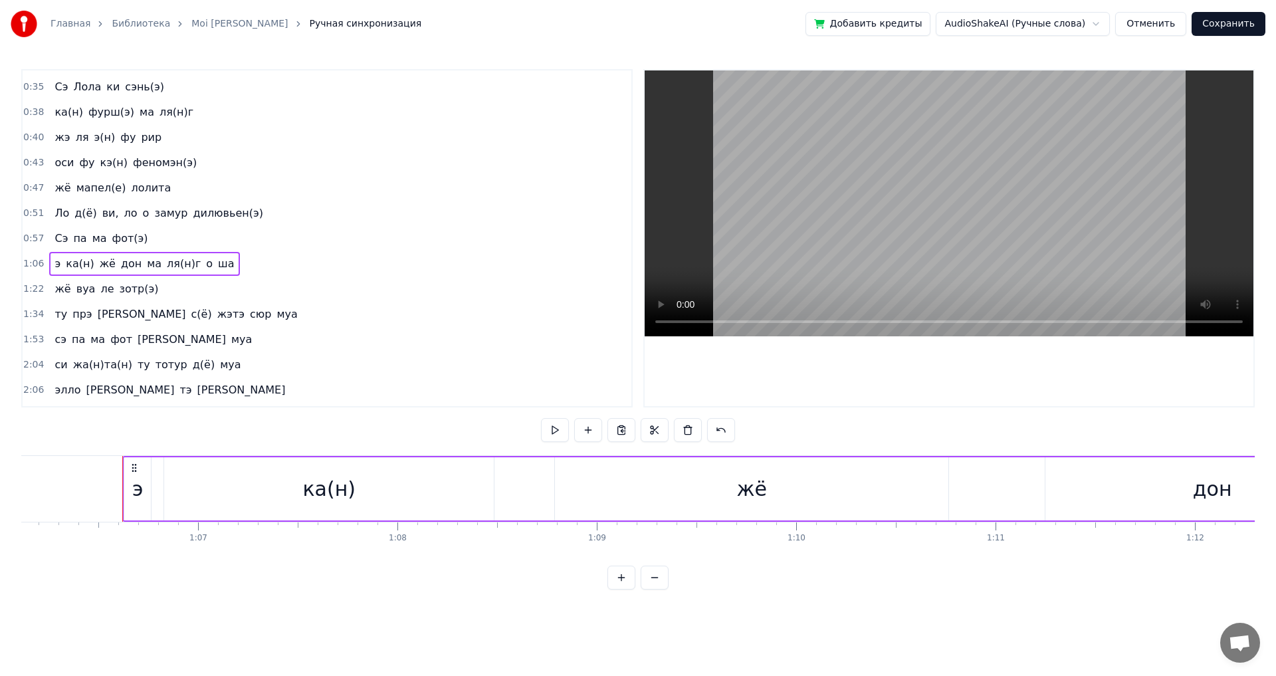
scroll to position [0, 13218]
click at [97, 465] on icon at bounding box center [99, 468] width 11 height 11
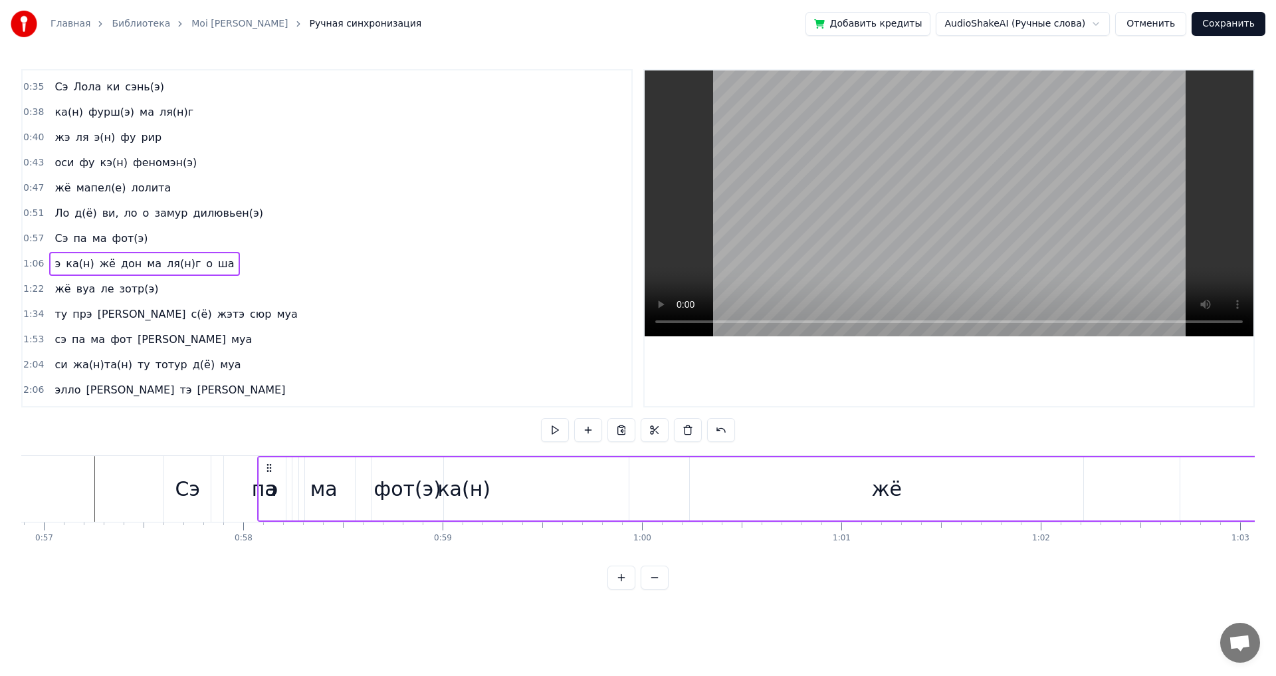
scroll to position [0, 11344]
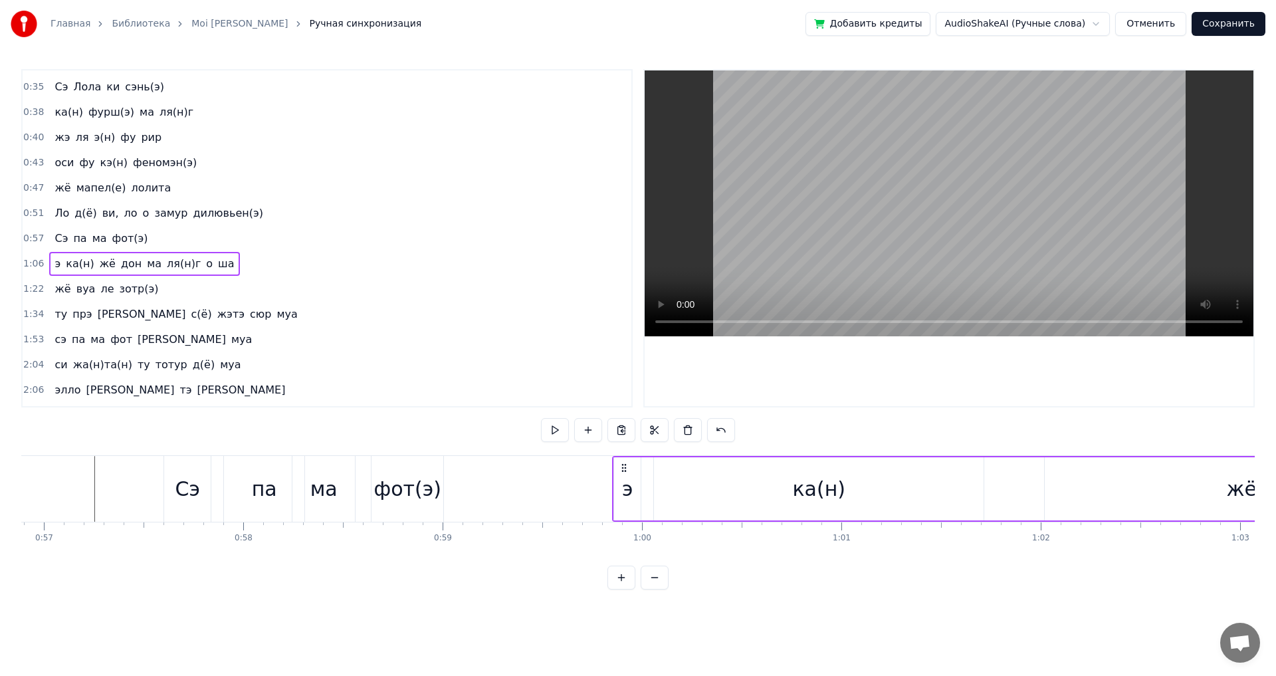
drag, startPoint x: 104, startPoint y: 465, endPoint x: 625, endPoint y: 481, distance: 522.0
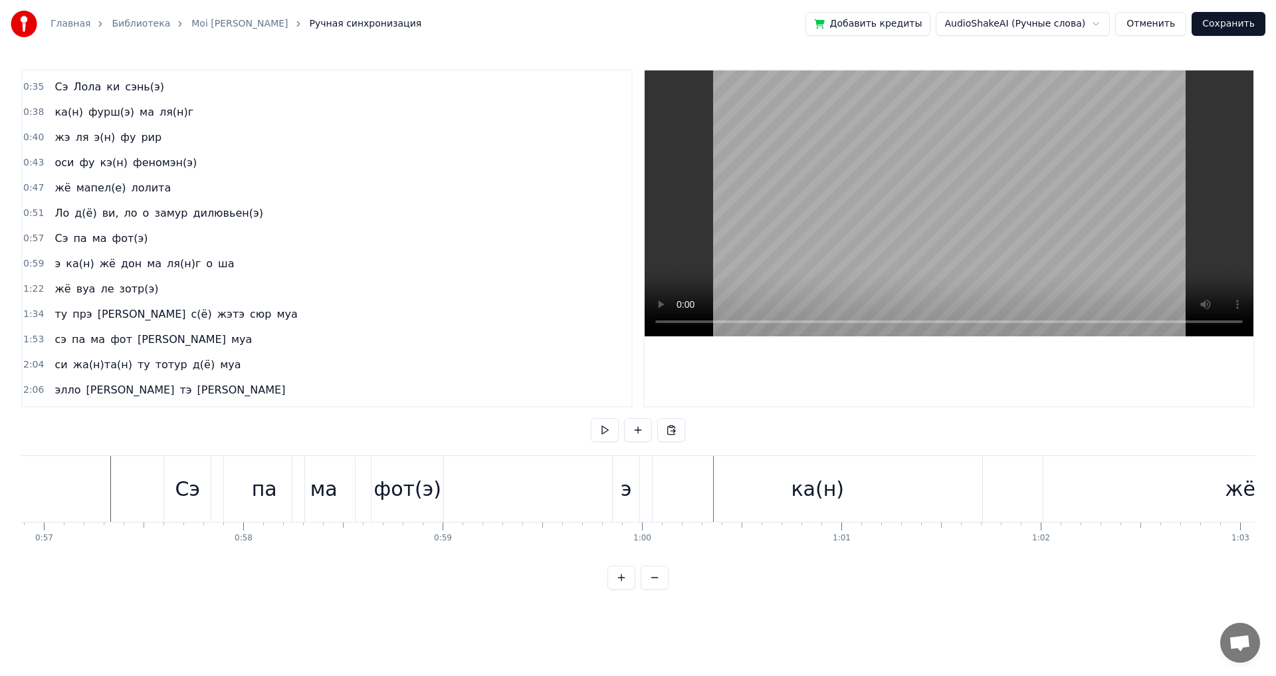
click at [621, 487] on div "э" at bounding box center [626, 489] width 27 height 66
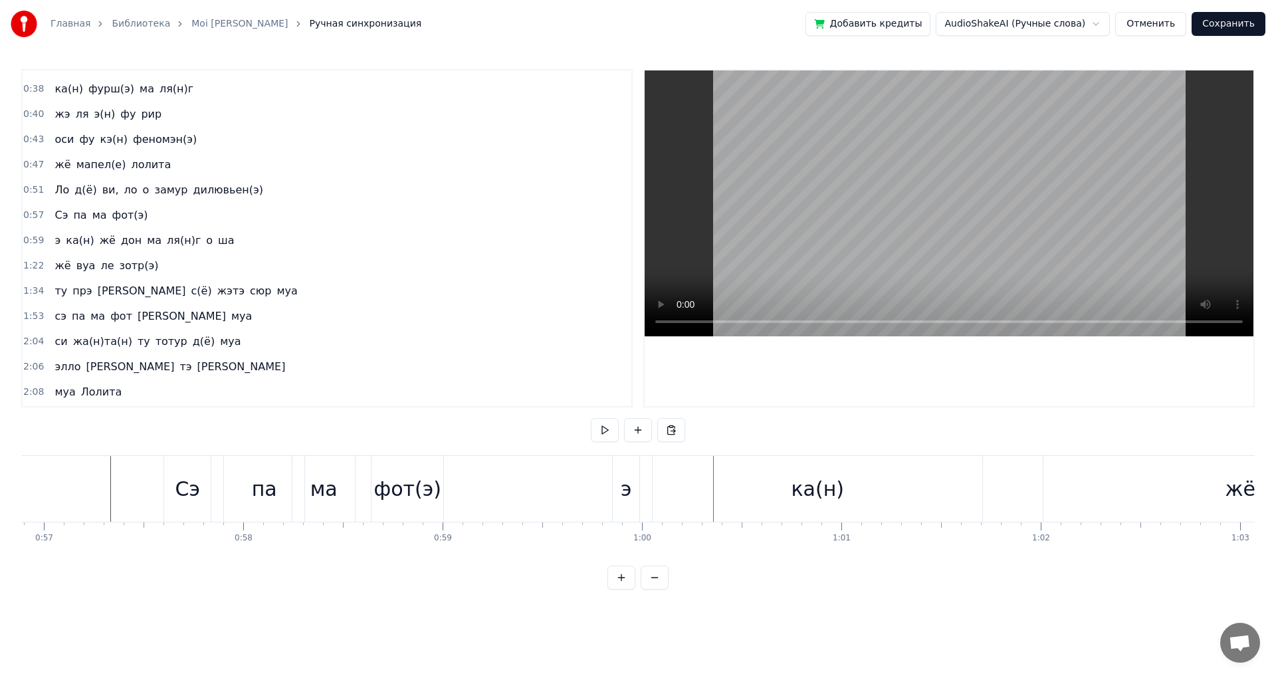
scroll to position [148, 0]
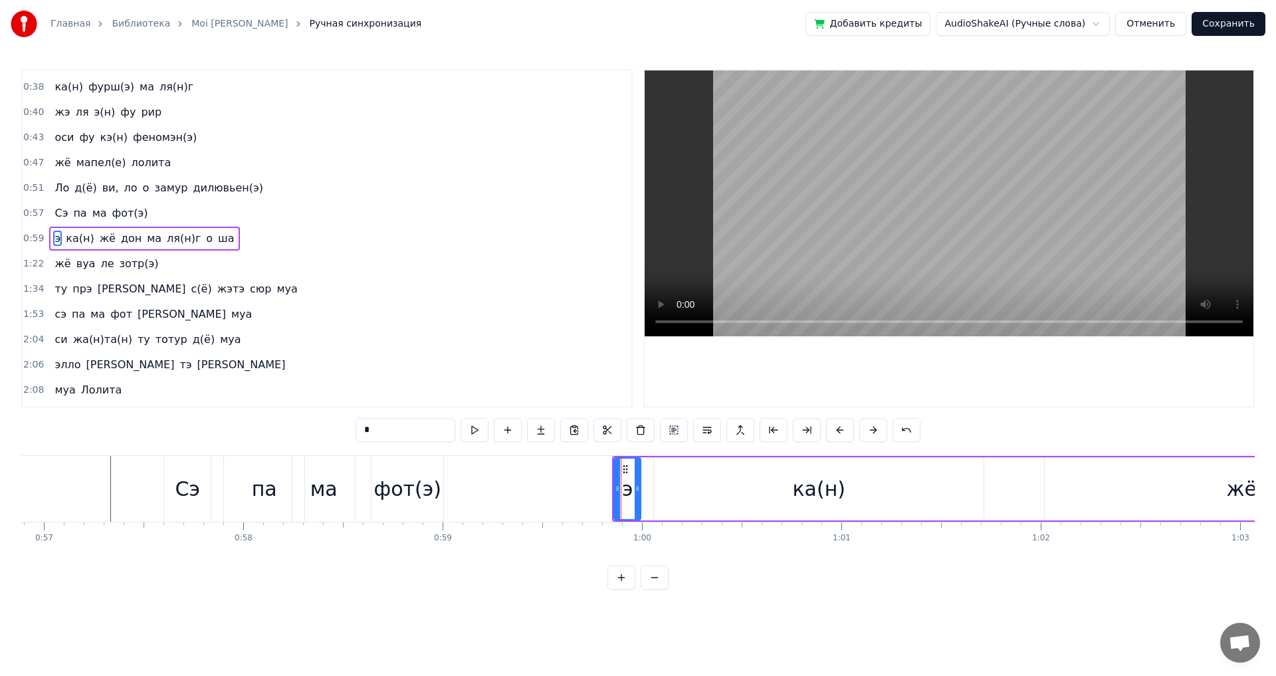
click at [780, 484] on div "ка(н)" at bounding box center [819, 488] width 330 height 63
type input "*****"
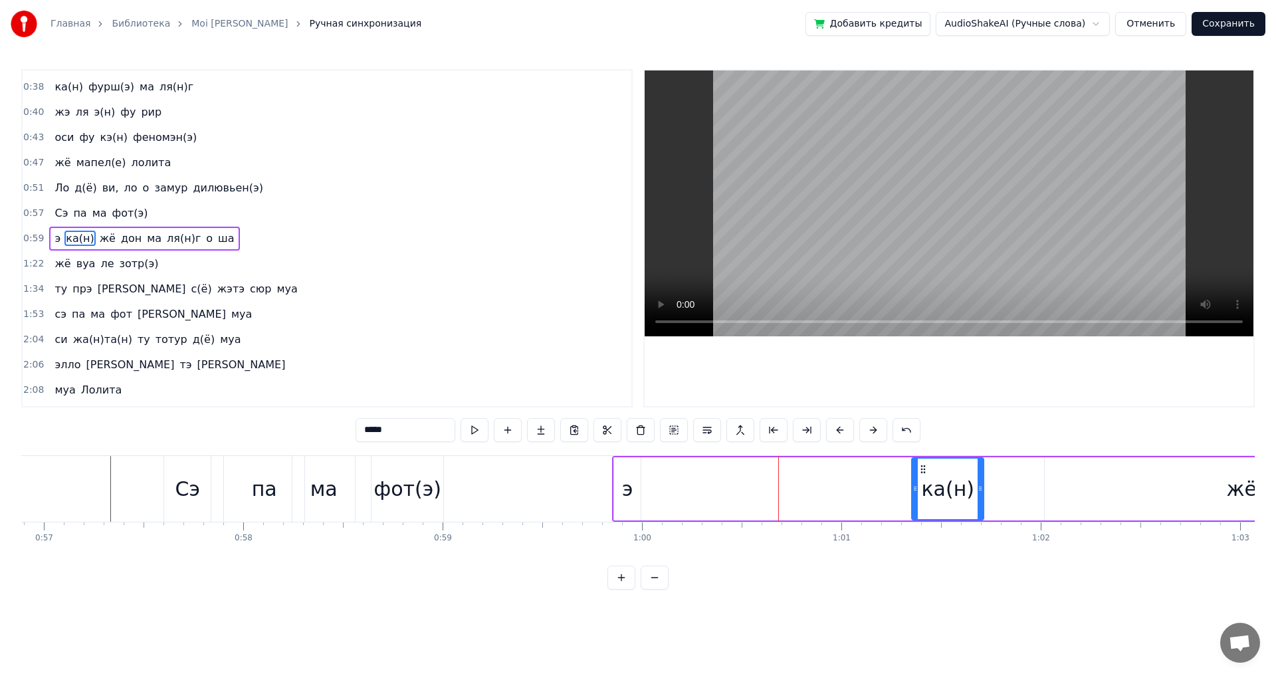
drag, startPoint x: 658, startPoint y: 487, endPoint x: 916, endPoint y: 493, distance: 258.0
click at [916, 493] on icon at bounding box center [915, 488] width 5 height 11
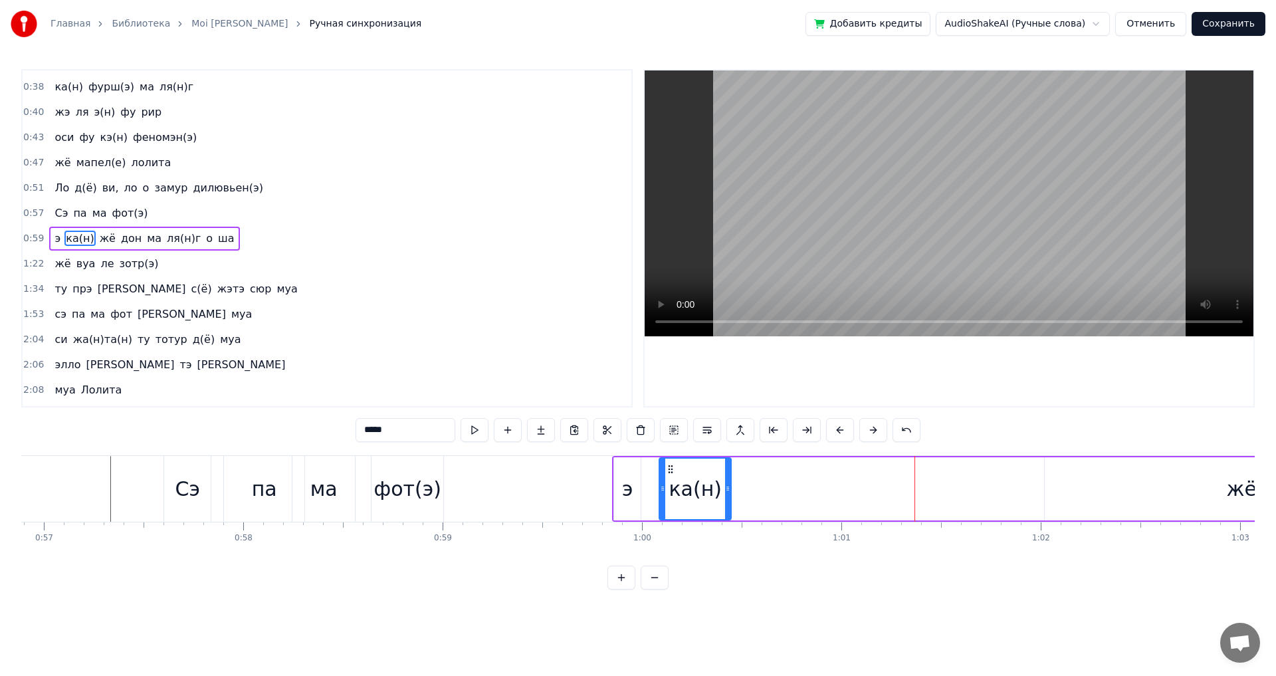
drag, startPoint x: 923, startPoint y: 469, endPoint x: 670, endPoint y: 467, distance: 252.6
click at [670, 467] on icon at bounding box center [670, 469] width 11 height 11
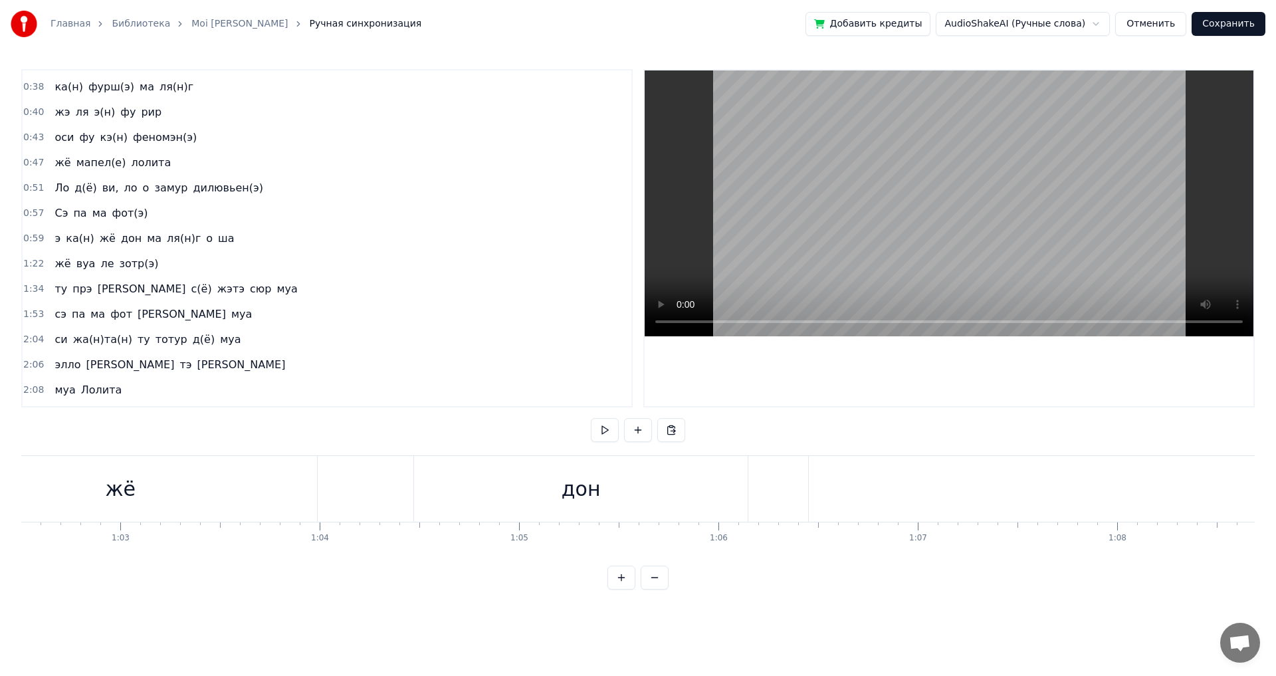
scroll to position [0, 12029]
drag, startPoint x: 531, startPoint y: 493, endPoint x: 503, endPoint y: 496, distance: 28.8
click at [503, 496] on div "жё" at bounding box center [554, 489] width 393 height 66
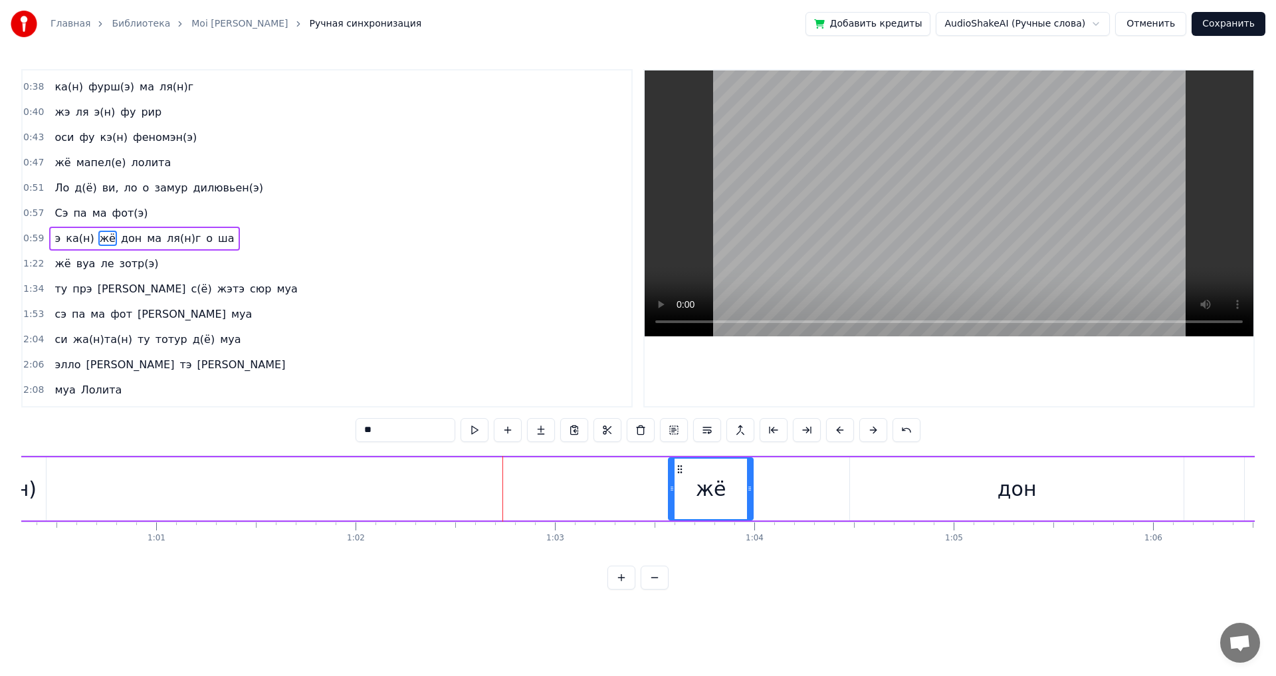
drag, startPoint x: 362, startPoint y: 483, endPoint x: 671, endPoint y: 503, distance: 309.7
click at [671, 503] on div at bounding box center [671, 489] width 5 height 60
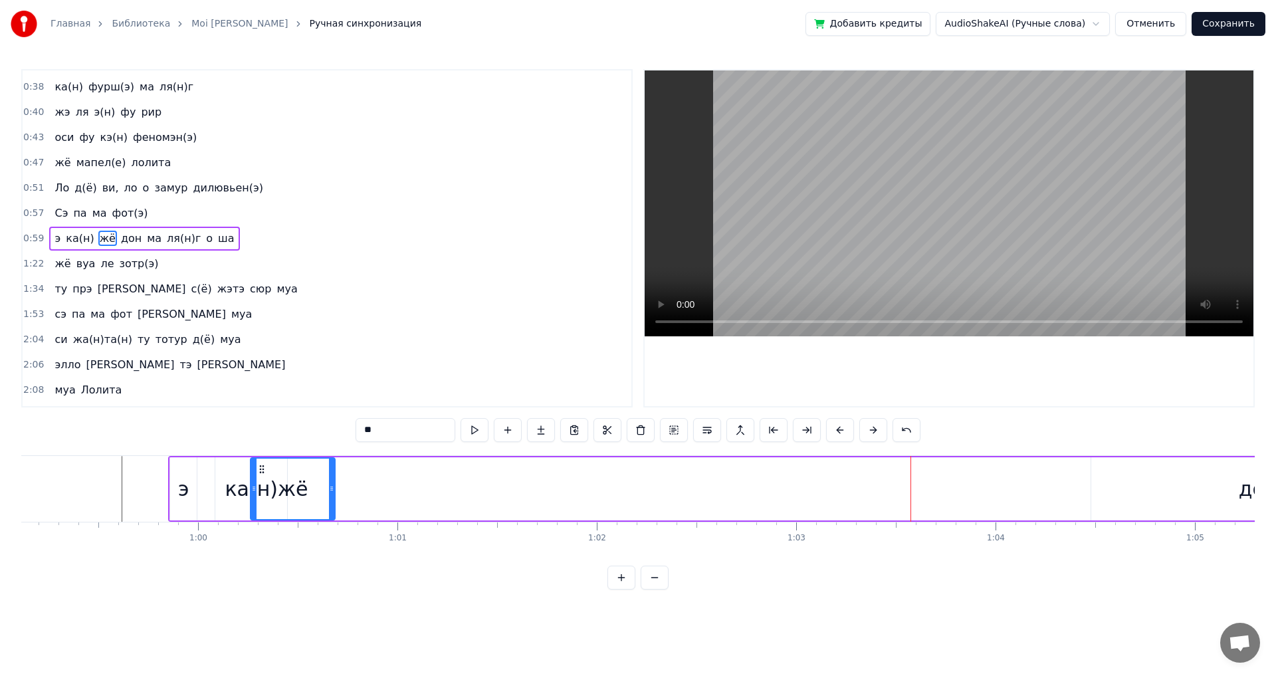
scroll to position [0, 11782]
drag, startPoint x: 675, startPoint y: 473, endPoint x: 296, endPoint y: 454, distance: 379.3
click at [296, 454] on div "0:20 Муа жё мапель Лолита 0:25 Ло у бье(н) Лола 0:27 Дю парей о мэм(э) 0:29 муа…" at bounding box center [638, 329] width 1234 height 520
click at [335, 554] on div "Муа жё мапель Лолита Ло у бье(н) Лола Дю парей о мэм(э) муа жё мапель Лолита ка…" at bounding box center [638, 505] width 1234 height 100
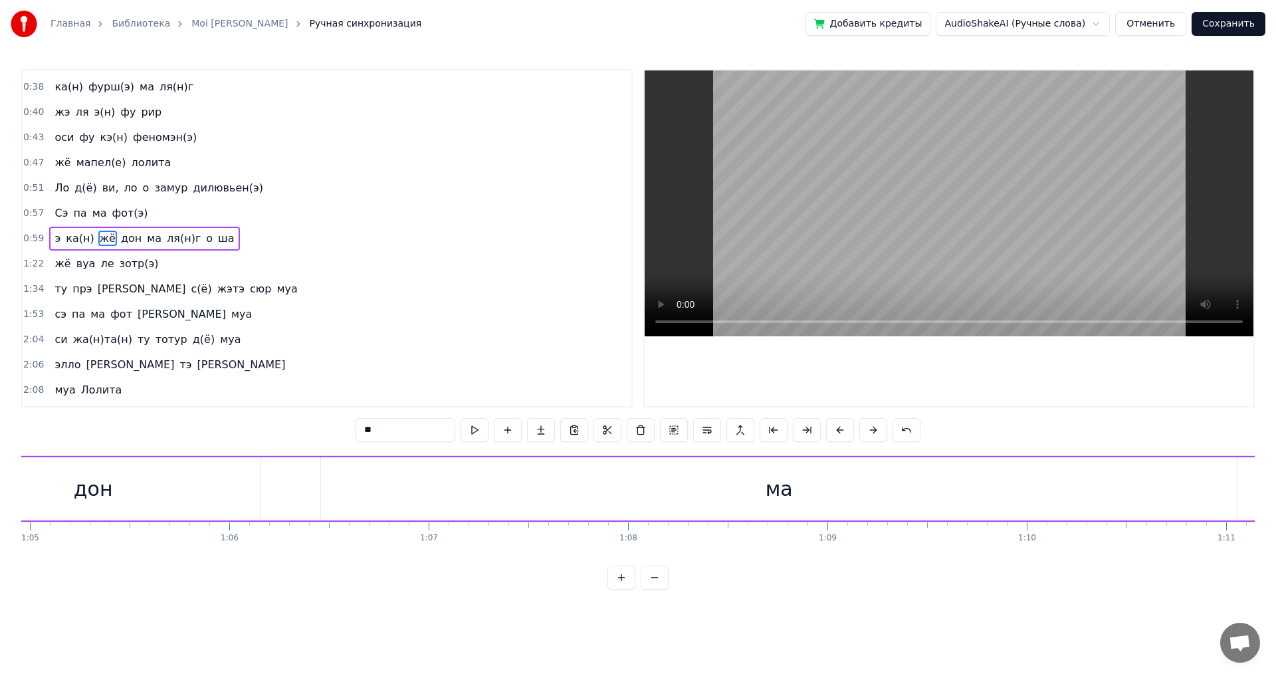
scroll to position [0, 12328]
click at [658, 495] on div "дон" at bounding box center [718, 488] width 334 height 63
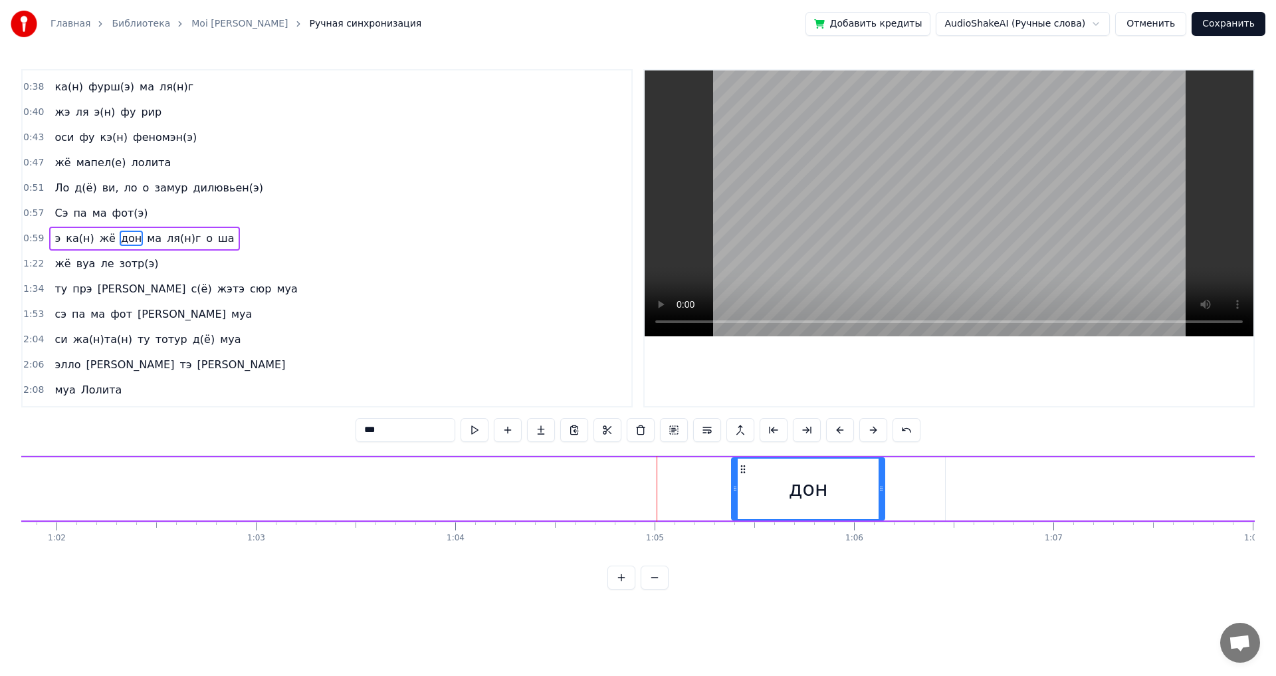
drag, startPoint x: 552, startPoint y: 489, endPoint x: 749, endPoint y: 495, distance: 196.8
click at [738, 495] on div at bounding box center [734, 489] width 5 height 60
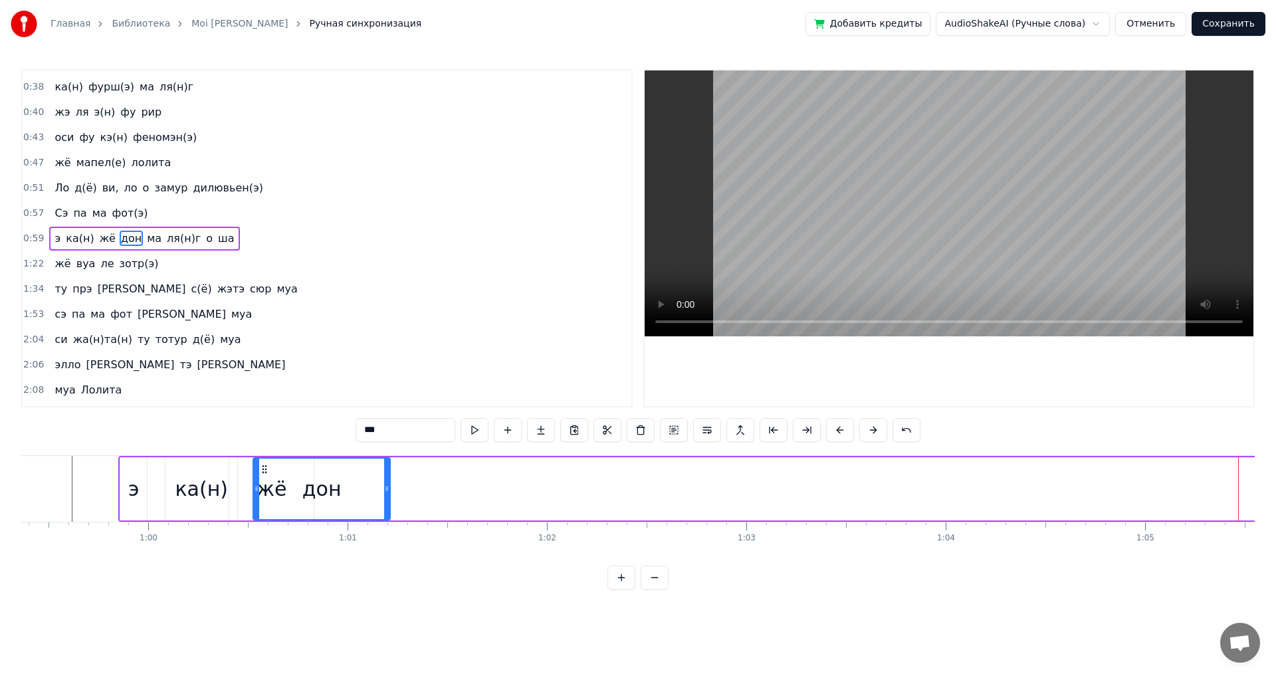
scroll to position [0, 11834]
drag, startPoint x: 761, startPoint y: 470, endPoint x: 302, endPoint y: 462, distance: 459.4
click at [302, 462] on div "дон" at bounding box center [357, 489] width 136 height 60
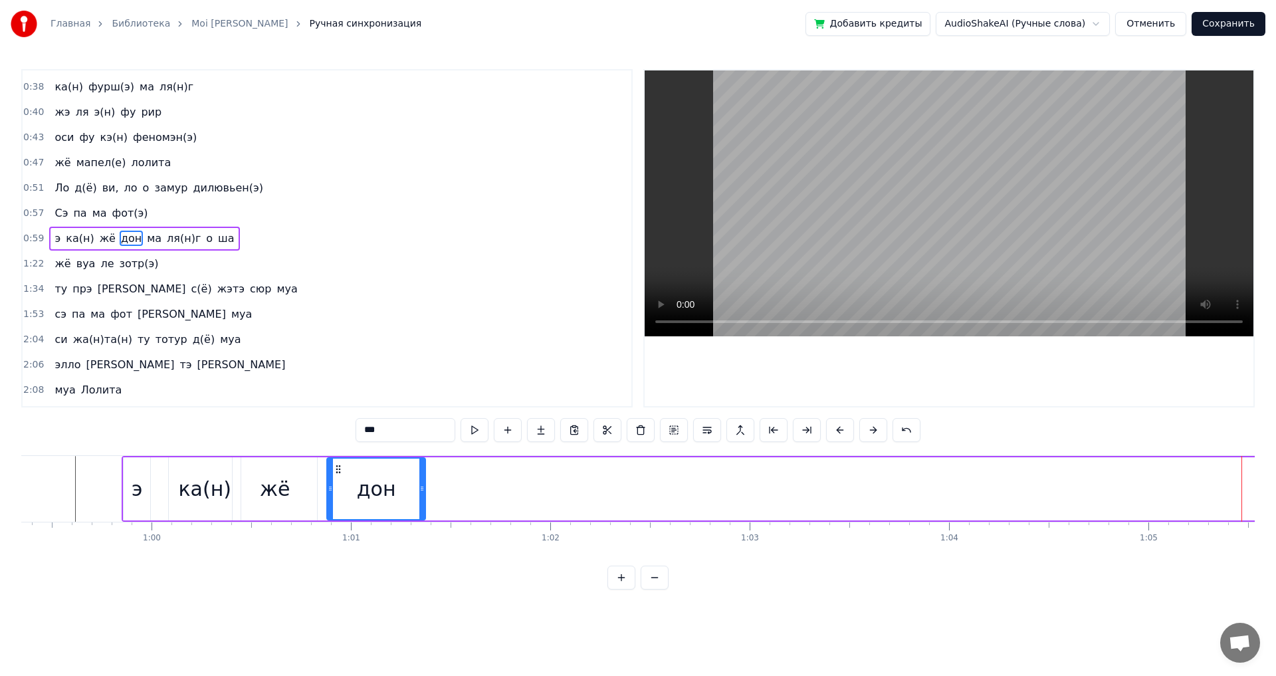
drag, startPoint x: 292, startPoint y: 481, endPoint x: 330, endPoint y: 483, distance: 38.6
click at [330, 483] on div at bounding box center [330, 489] width 5 height 60
drag, startPoint x: 340, startPoint y: 468, endPoint x: 324, endPoint y: 468, distance: 16.0
click at [324, 468] on icon at bounding box center [322, 469] width 11 height 11
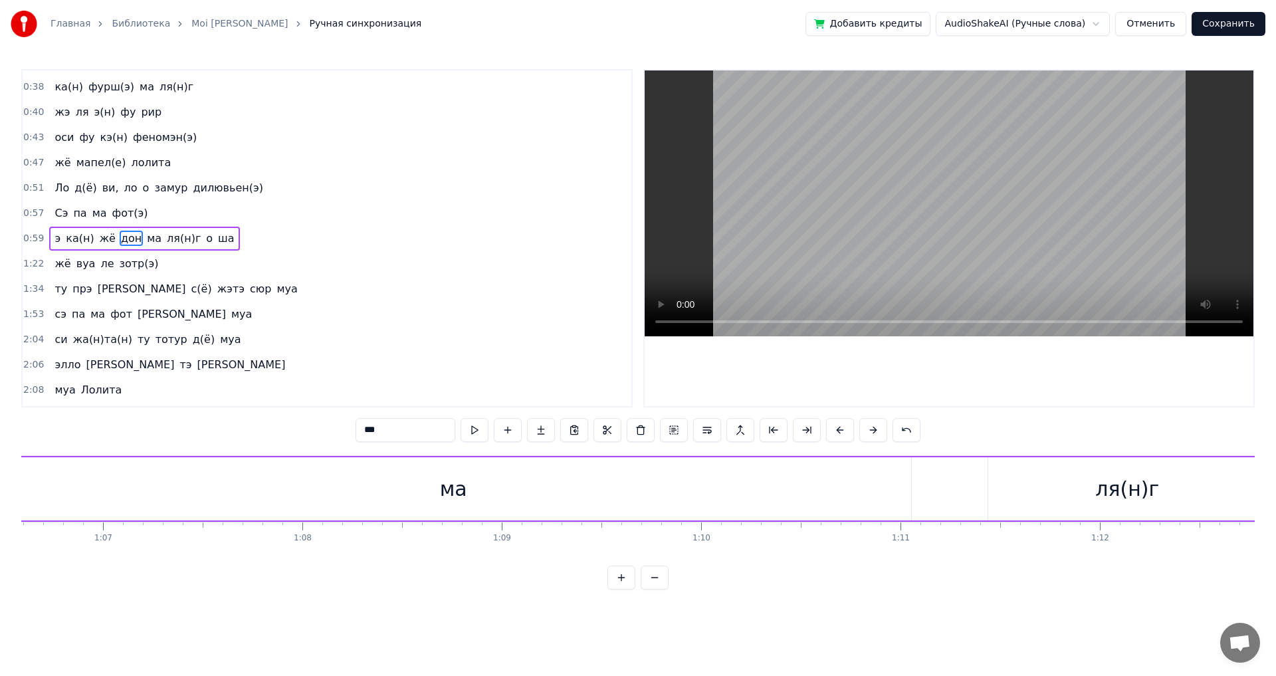
scroll to position [0, 13441]
click at [294, 492] on div "ма" at bounding box center [290, 489] width 27 height 30
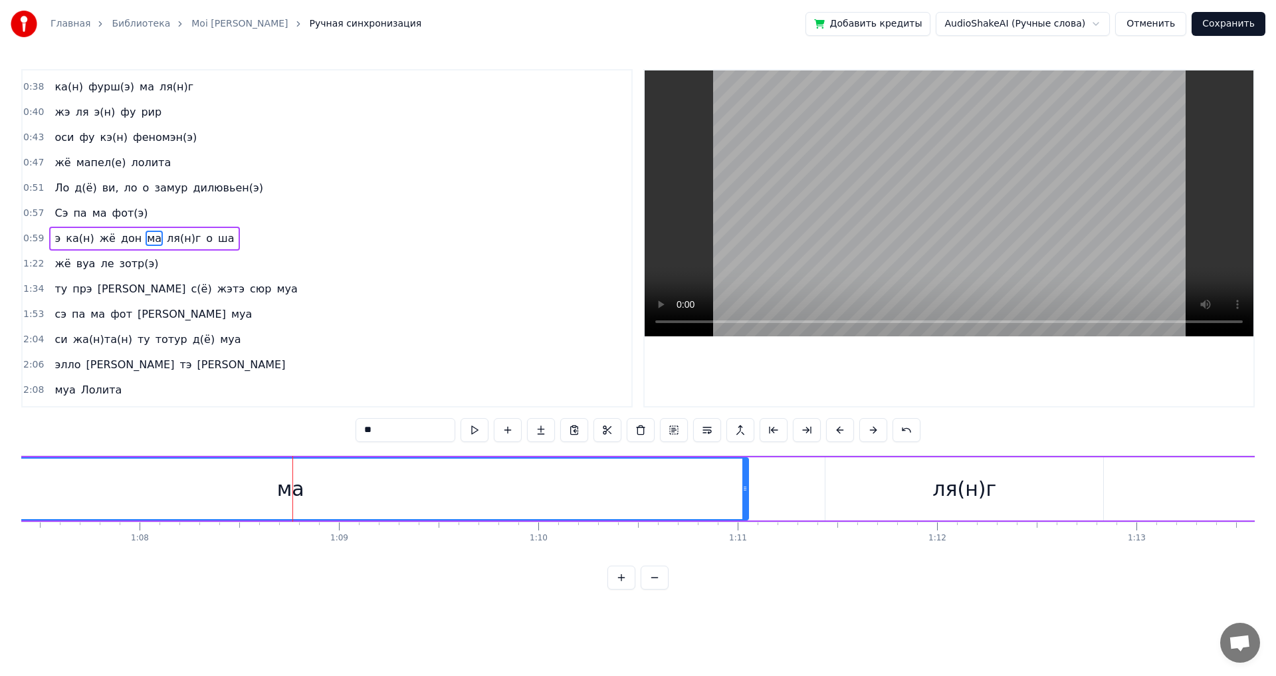
click at [288, 490] on div "ма" at bounding box center [290, 489] width 27 height 30
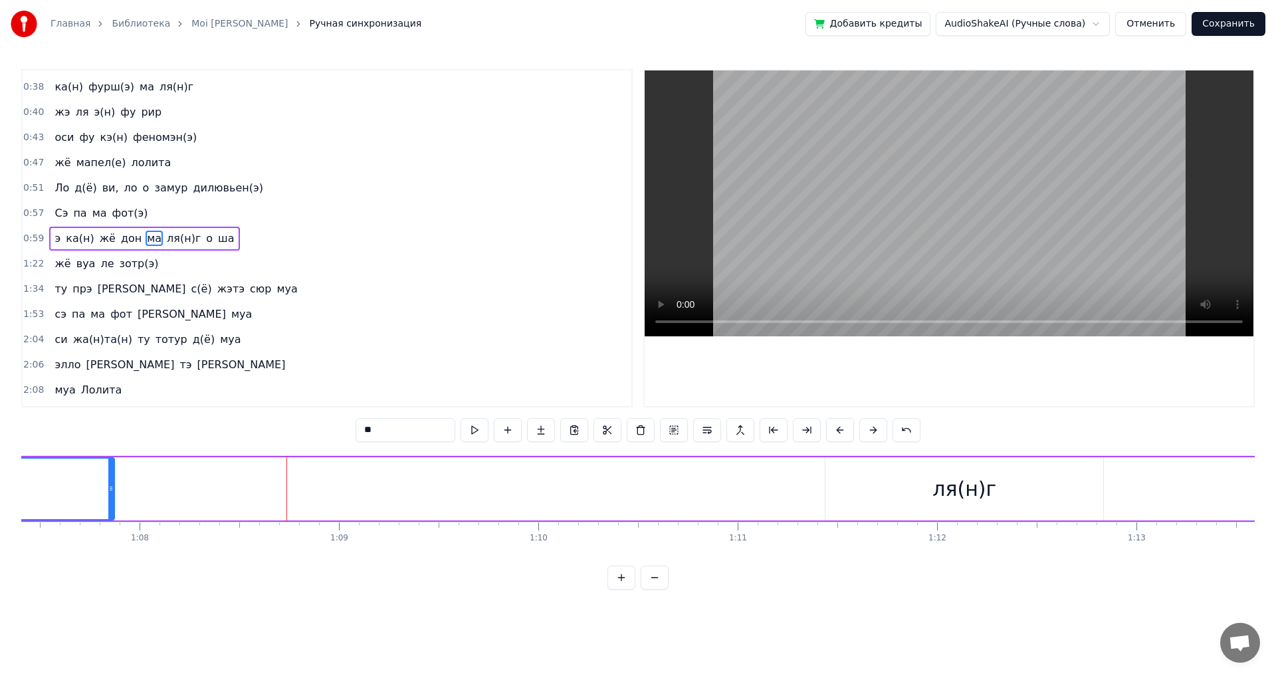
drag, startPoint x: 746, startPoint y: 489, endPoint x: 112, endPoint y: 485, distance: 634.1
click at [112, 485] on icon at bounding box center [110, 488] width 5 height 11
click at [856, 489] on div "ля(н)г" at bounding box center [965, 488] width 278 height 63
type input "******"
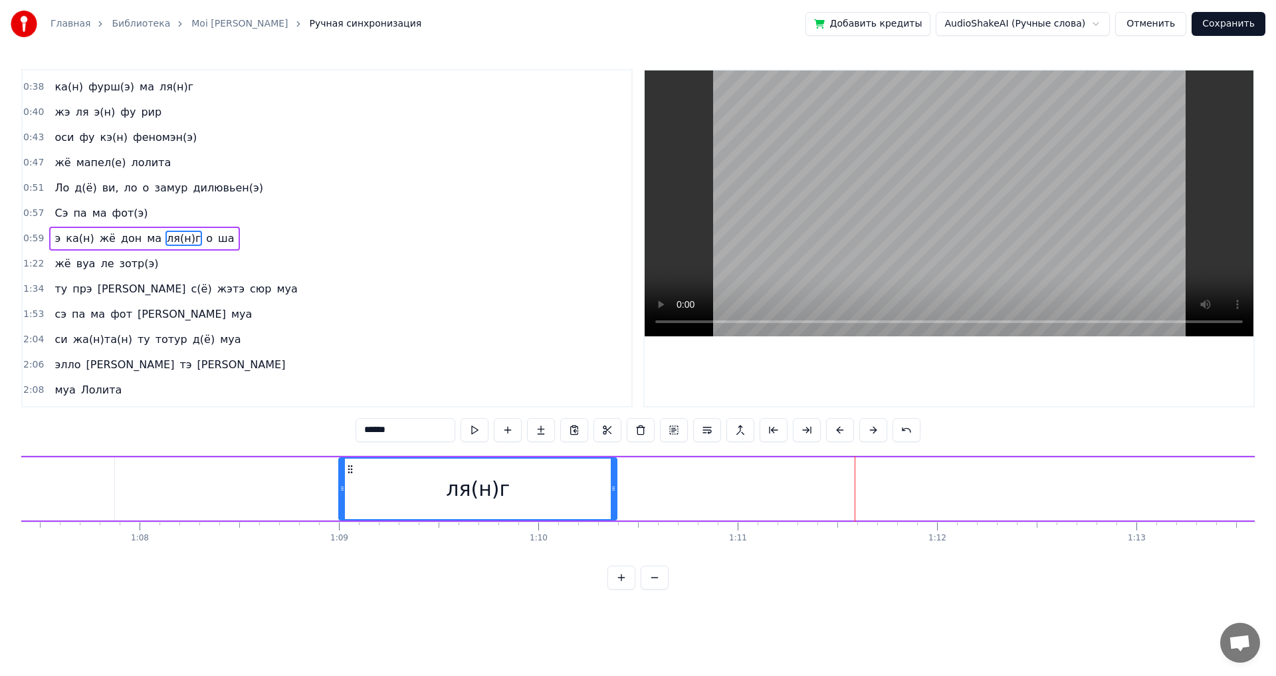
drag, startPoint x: 836, startPoint y: 469, endPoint x: 328, endPoint y: 471, distance: 507.8
click at [345, 471] on icon at bounding box center [350, 469] width 11 height 11
click at [234, 481] on div "э ка(н) жё дон ма ля(н)г о ша" at bounding box center [84, 489] width 3141 height 66
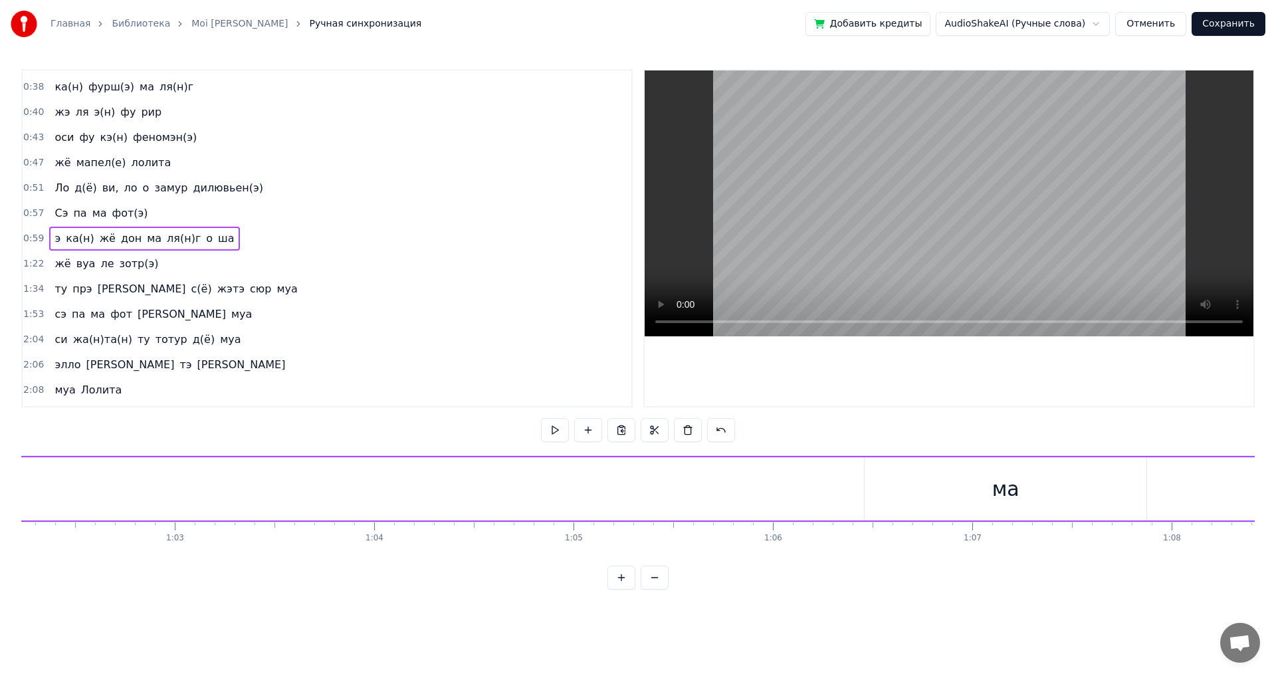
scroll to position [0, 12436]
click at [849, 493] on div "ма" at bounding box center [979, 488] width 282 height 63
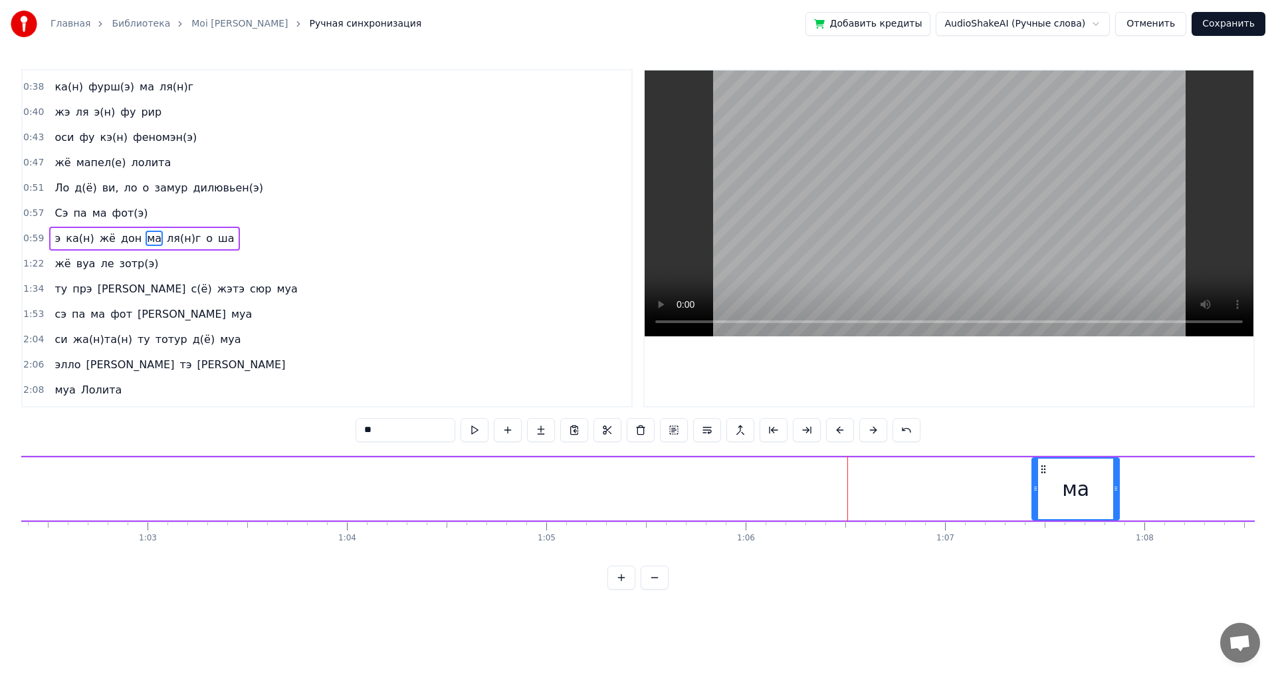
drag, startPoint x: 841, startPoint y: 476, endPoint x: 1036, endPoint y: 482, distance: 194.8
click at [1036, 482] on div at bounding box center [1035, 489] width 5 height 60
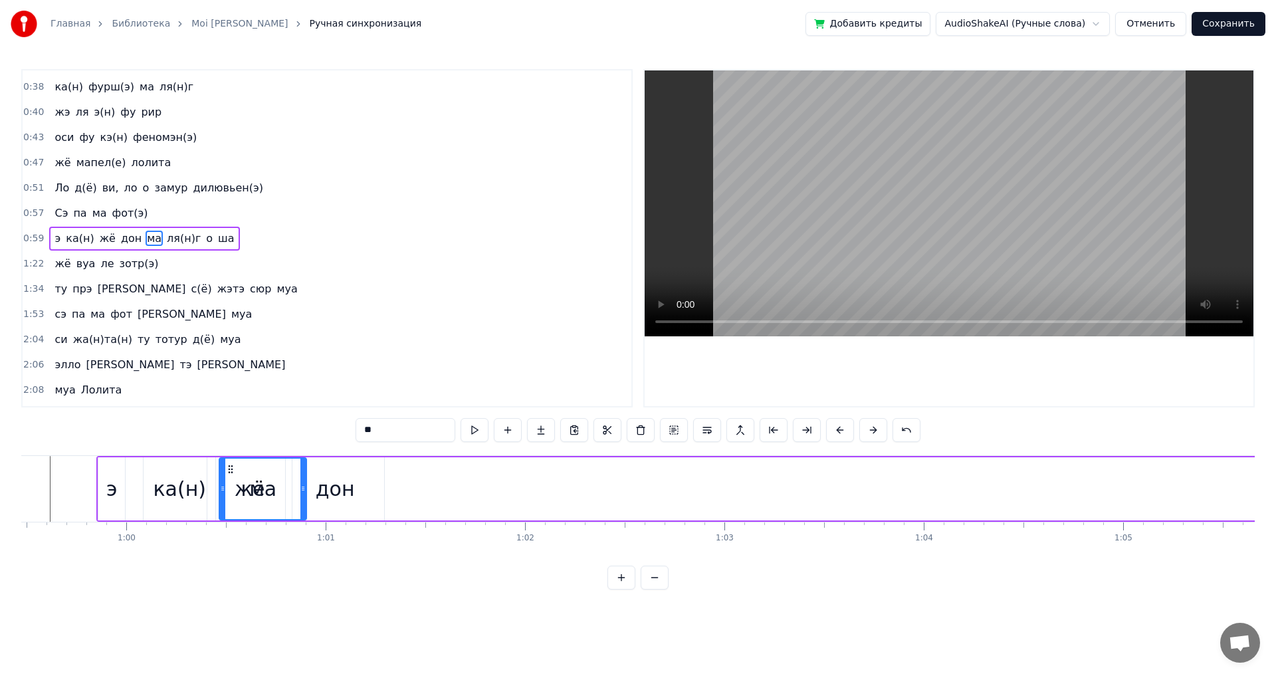
scroll to position [0, 11846]
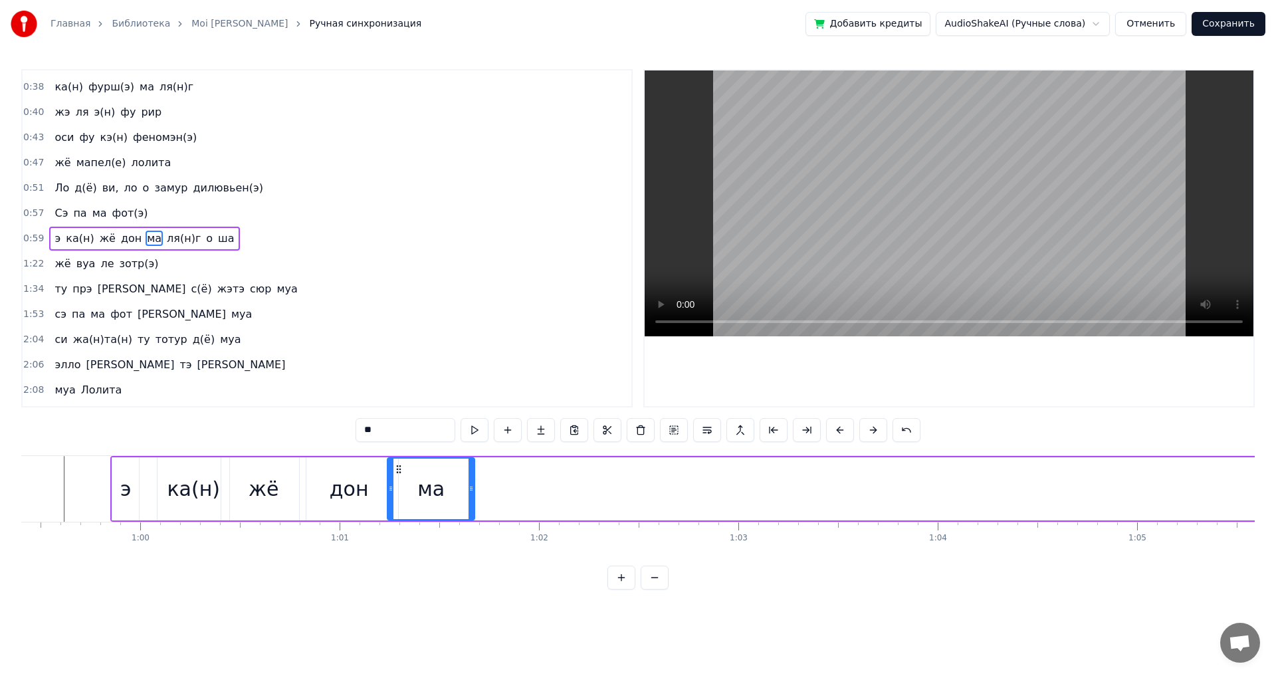
drag, startPoint x: 1046, startPoint y: 467, endPoint x: 401, endPoint y: 496, distance: 645.4
click at [401, 496] on div "ма" at bounding box center [431, 489] width 86 height 60
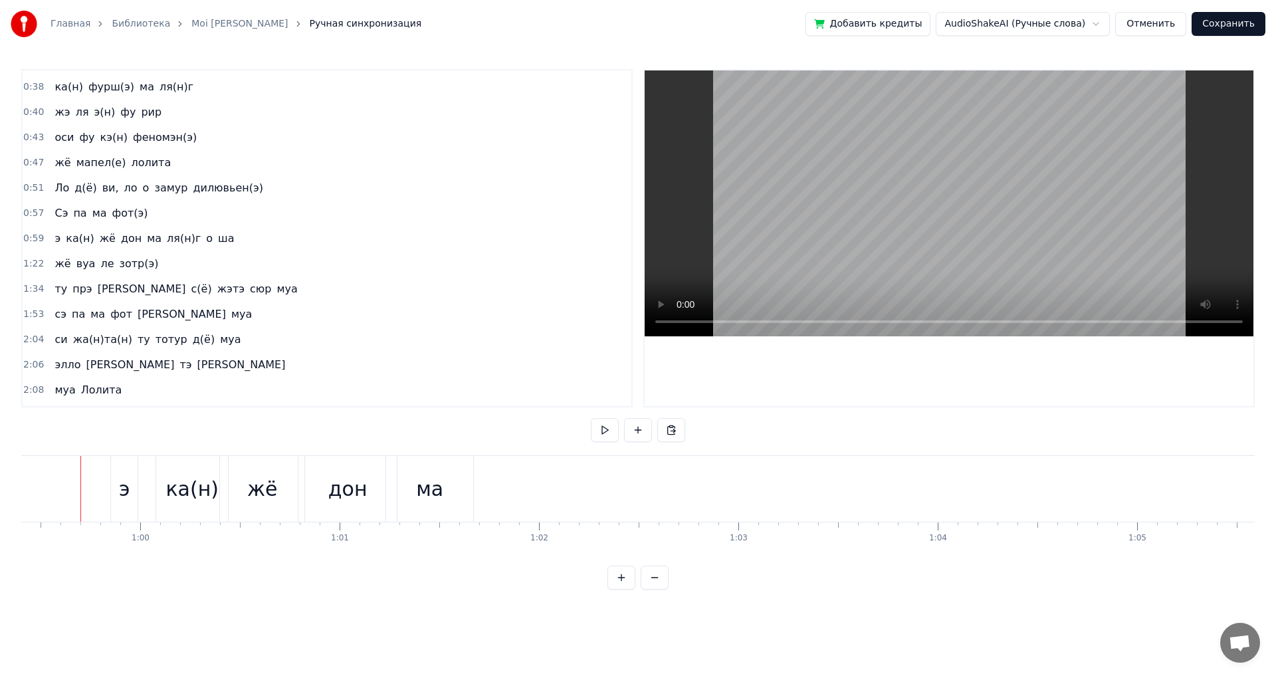
scroll to position [0, 11838]
click at [421, 478] on div "ма" at bounding box center [436, 489] width 87 height 66
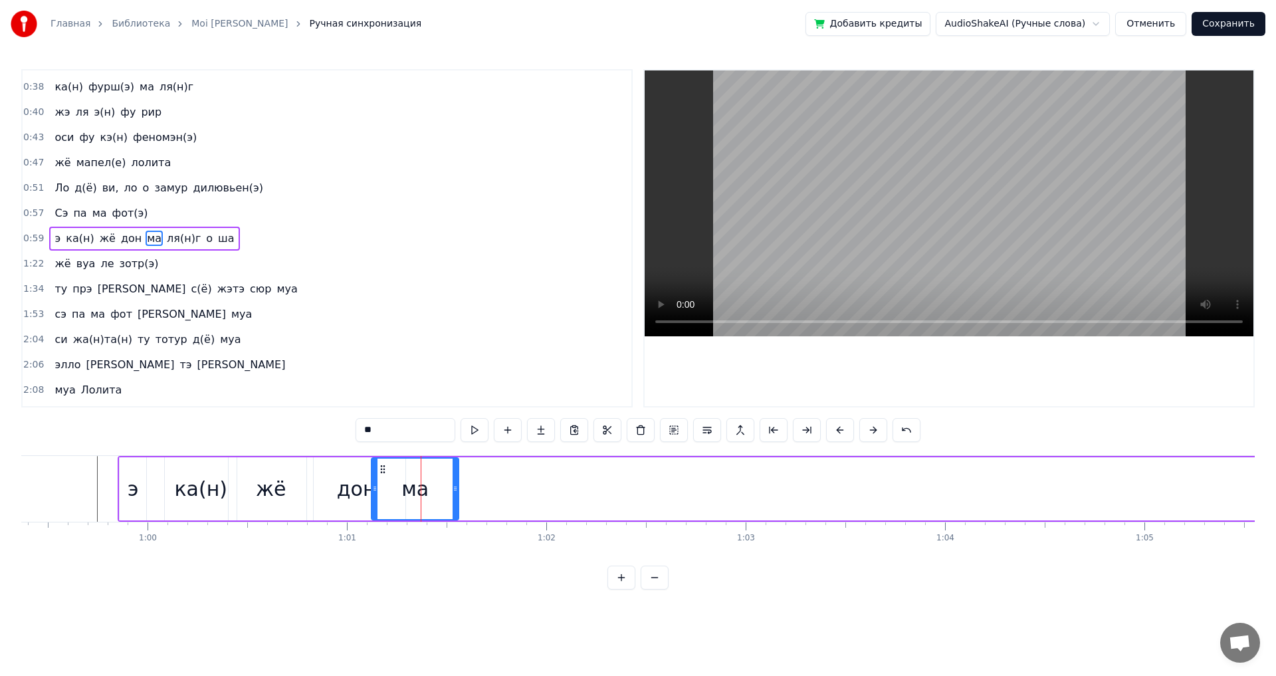
drag, startPoint x: 406, startPoint y: 467, endPoint x: 383, endPoint y: 471, distance: 23.5
click at [383, 471] on icon at bounding box center [383, 469] width 11 height 11
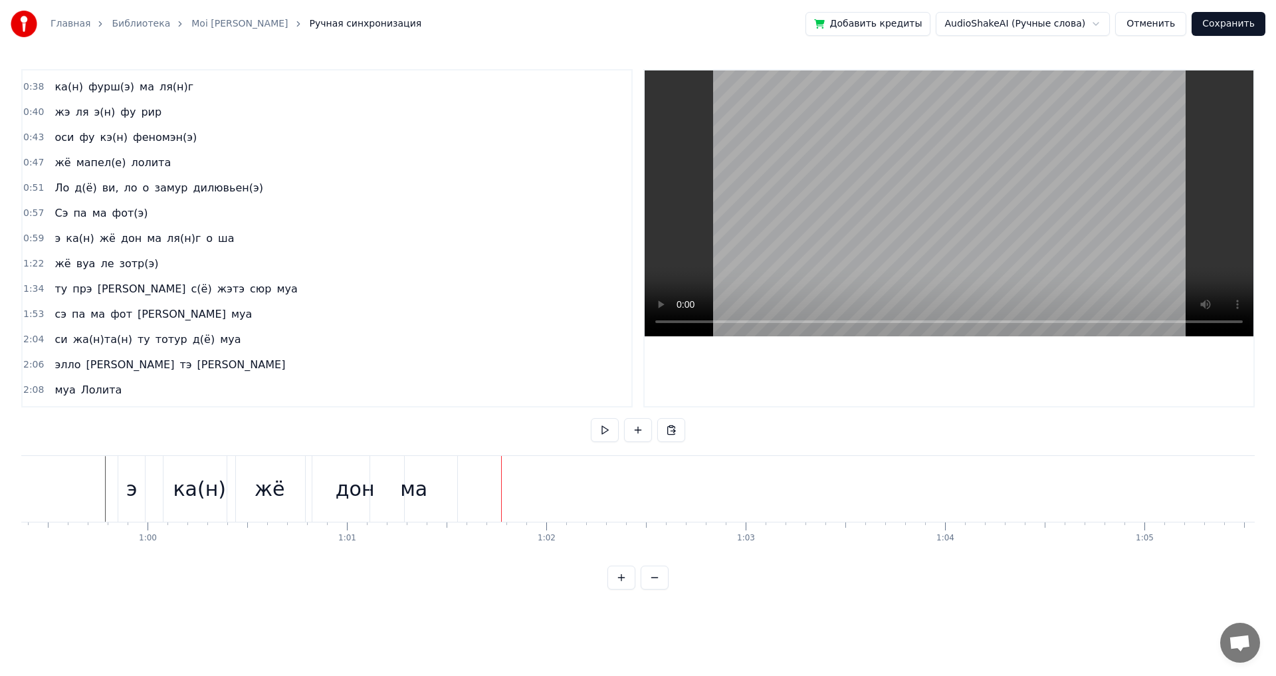
click at [354, 492] on div "дон" at bounding box center [355, 489] width 39 height 30
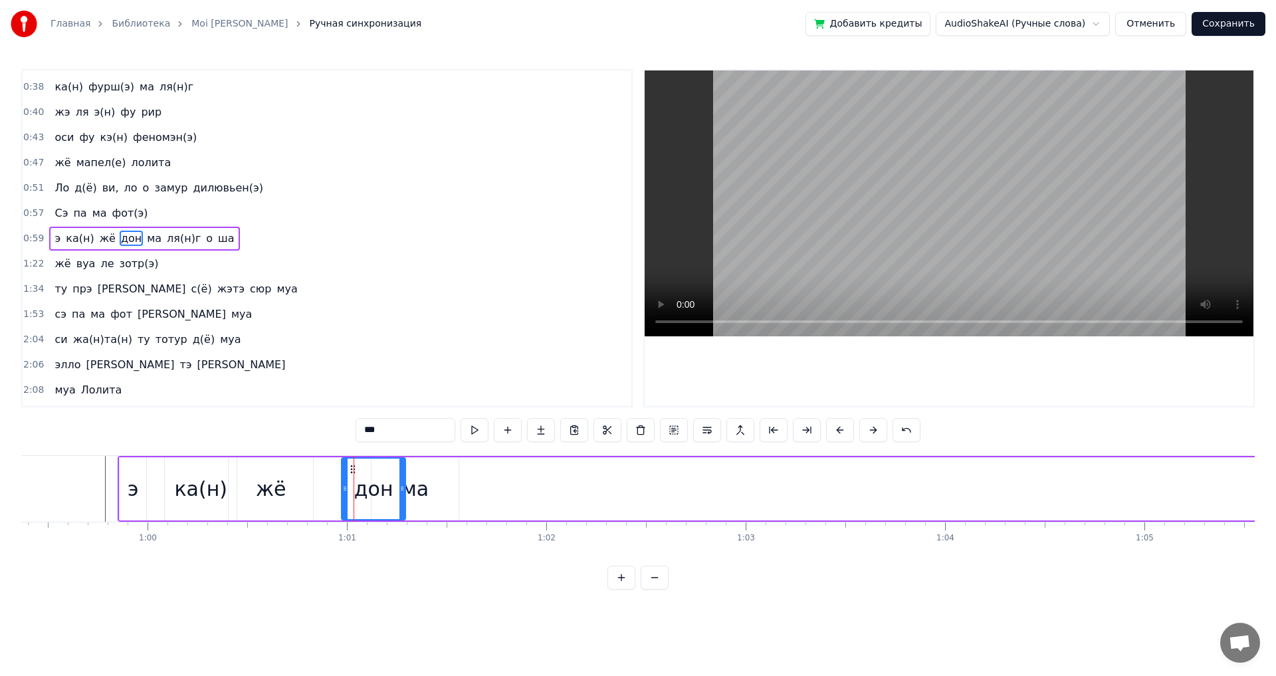
drag, startPoint x: 310, startPoint y: 489, endPoint x: 347, endPoint y: 495, distance: 37.0
click at [347, 495] on div at bounding box center [344, 489] width 5 height 60
drag, startPoint x: 347, startPoint y: 470, endPoint x: 304, endPoint y: 473, distance: 42.7
click at [304, 473] on icon at bounding box center [303, 469] width 11 height 11
click at [422, 498] on div "ма" at bounding box center [414, 489] width 27 height 30
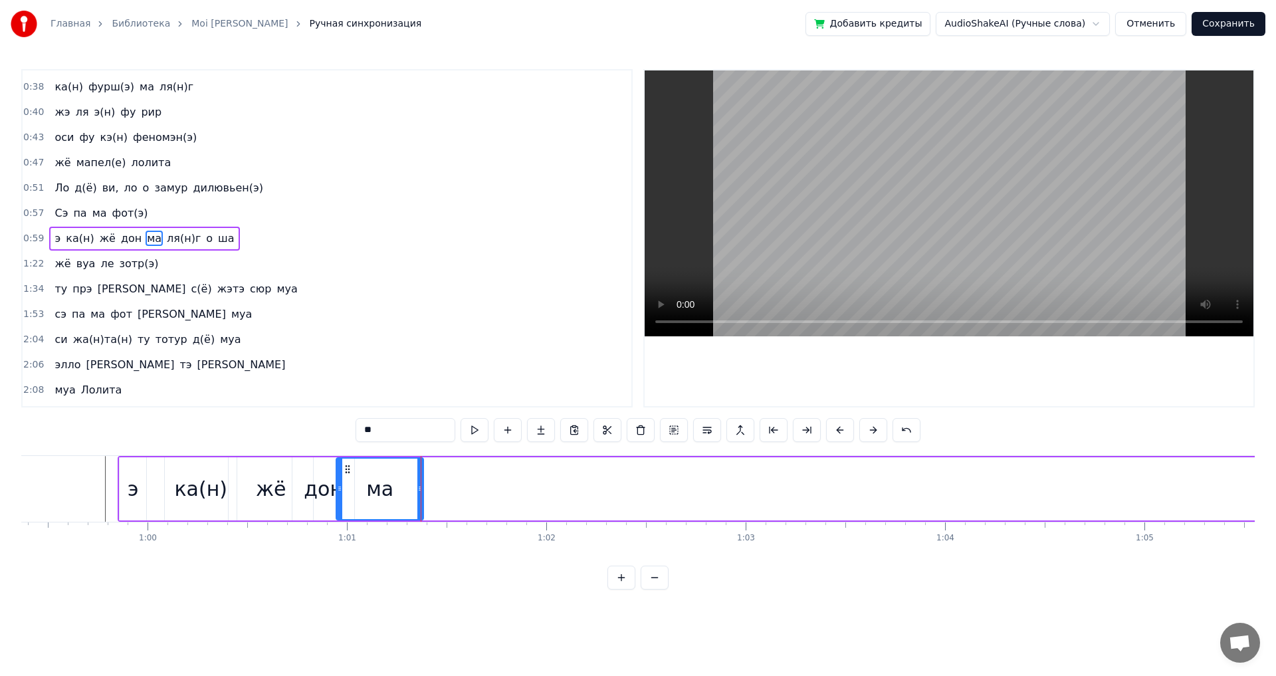
drag, startPoint x: 385, startPoint y: 465, endPoint x: 350, endPoint y: 471, distance: 35.6
click at [350, 471] on icon at bounding box center [347, 469] width 11 height 11
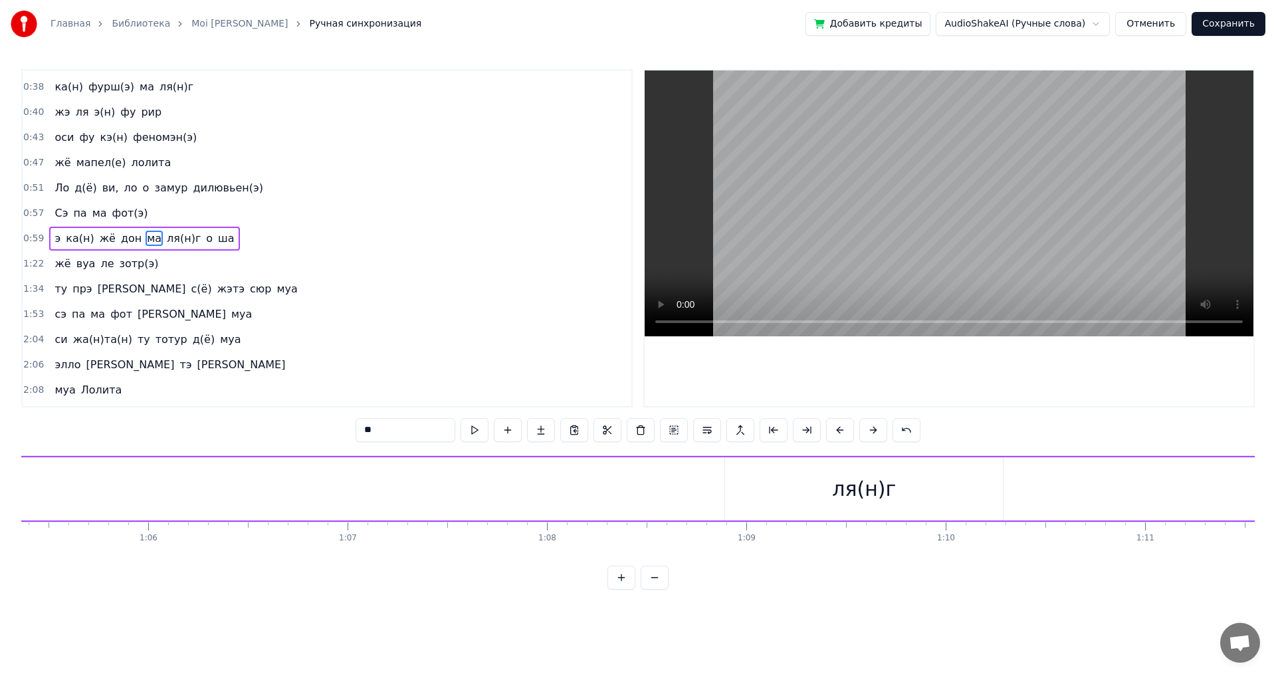
scroll to position [0, 13170]
click at [719, 489] on div "ля(н)г" at bounding box center [729, 489] width 64 height 30
type input "******"
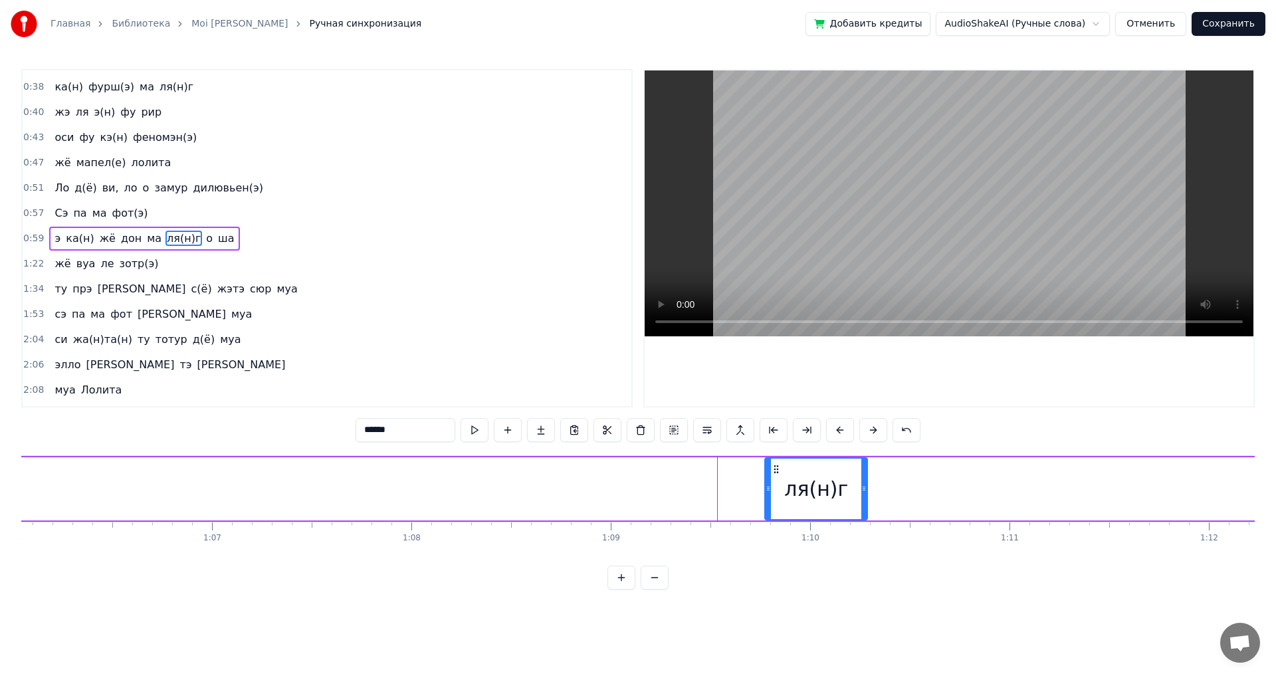
drag, startPoint x: 593, startPoint y: 477, endPoint x: 782, endPoint y: 497, distance: 189.8
click at [771, 495] on div at bounding box center [768, 489] width 5 height 60
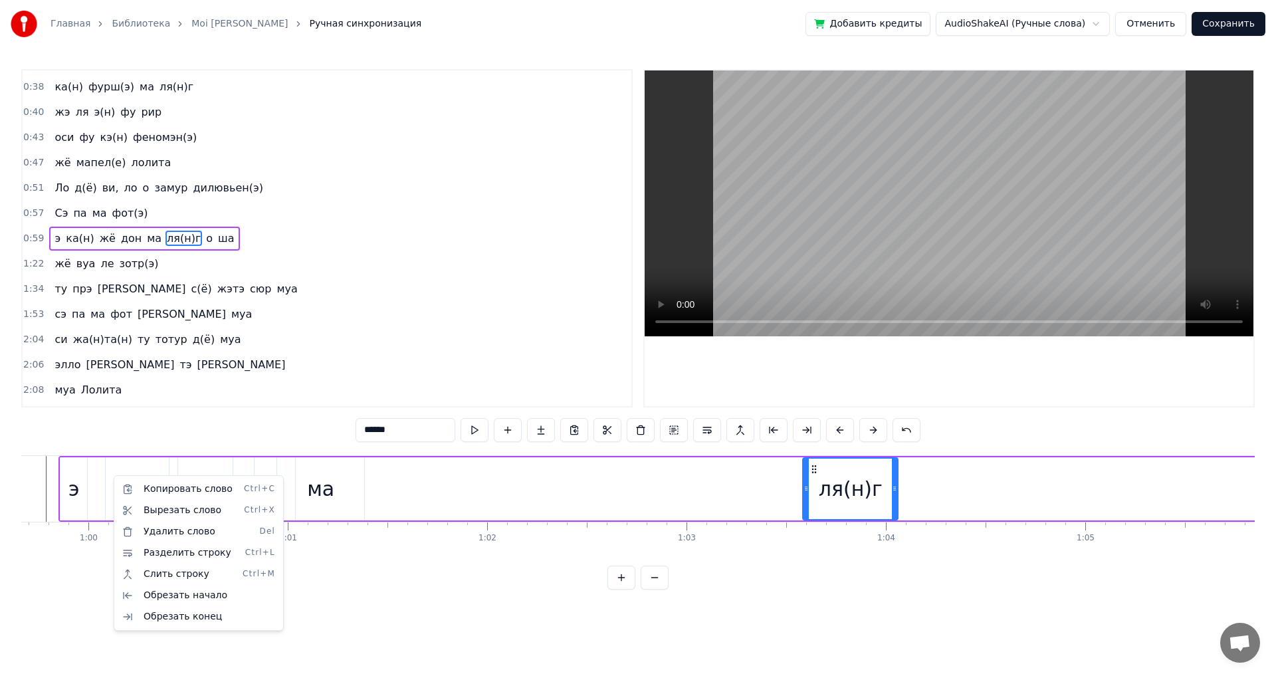
scroll to position [0, 11881]
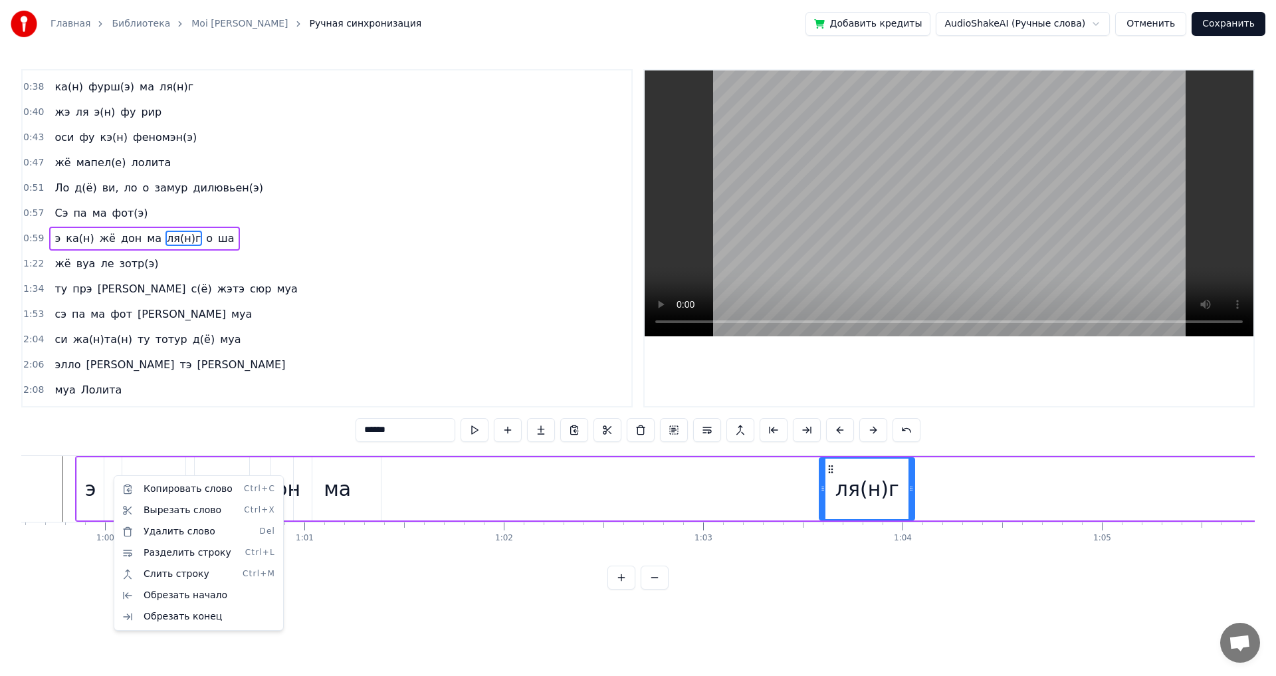
click at [832, 469] on html "Главная Библиотека Moi Lolita • Alize Ручная синхронизация Добавить кредиты Aud…" at bounding box center [638, 305] width 1276 height 611
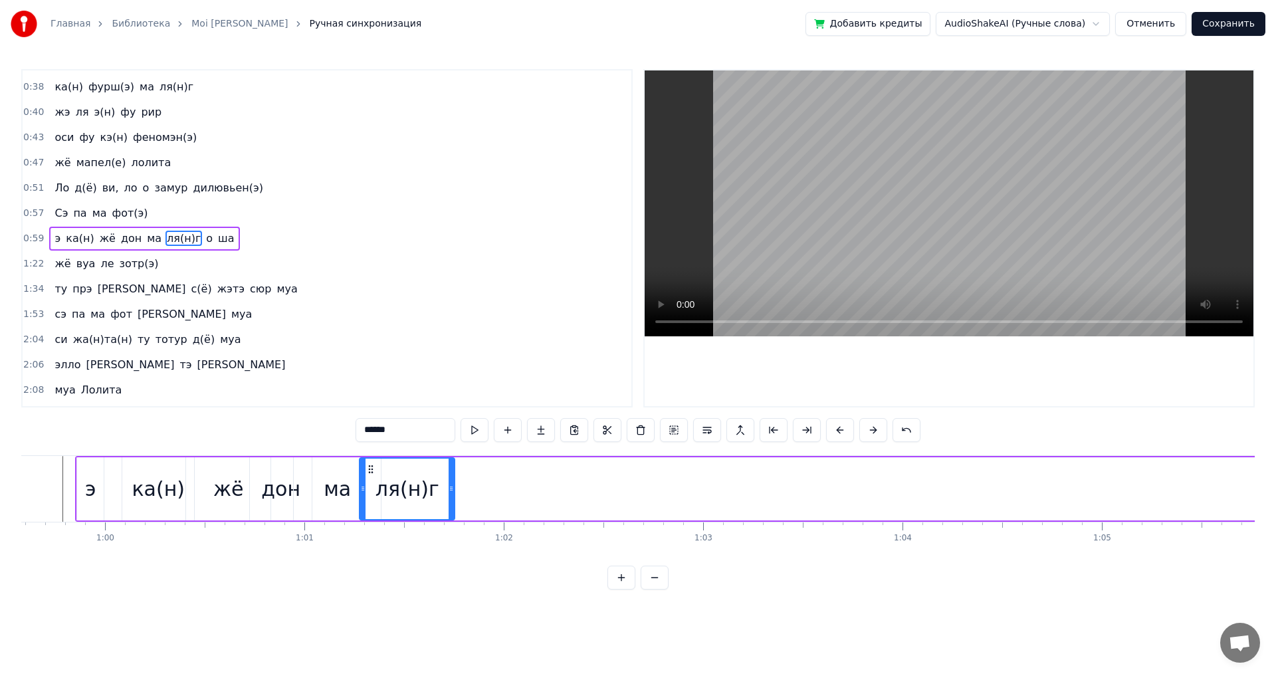
drag, startPoint x: 832, startPoint y: 469, endPoint x: 378, endPoint y: 475, distance: 454.0
click at [378, 475] on div "ля(н)г" at bounding box center [407, 489] width 94 height 60
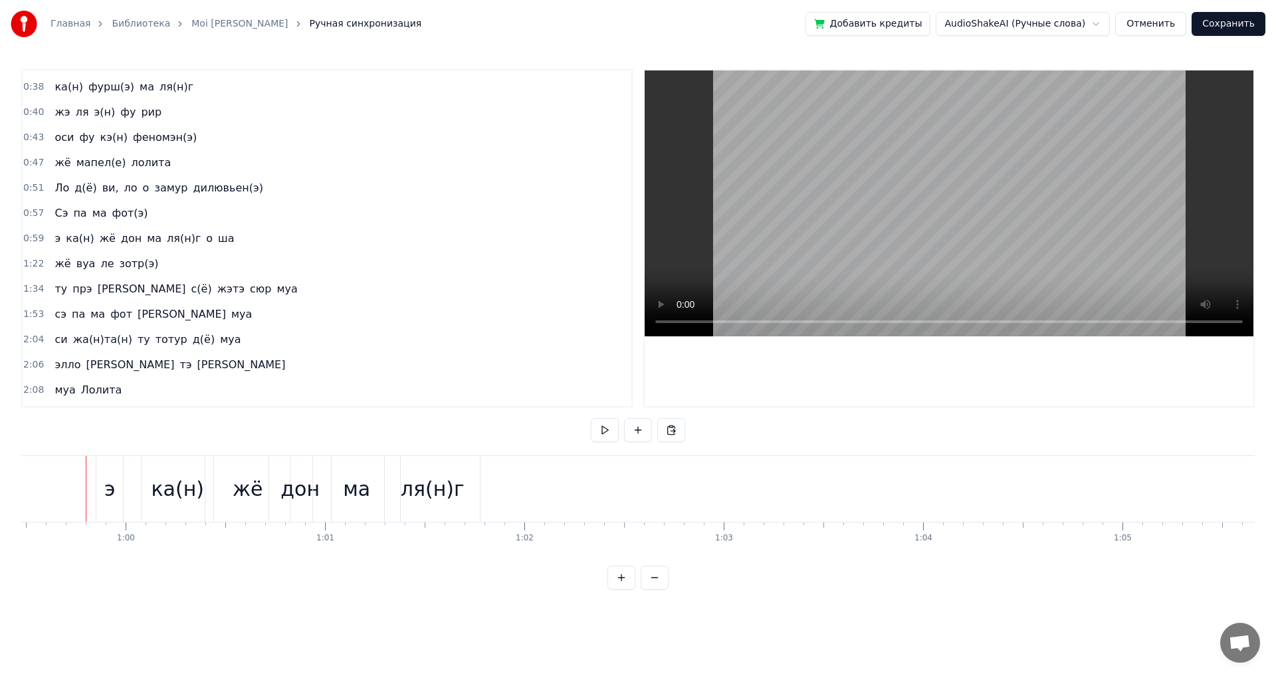
scroll to position [0, 11858]
click at [187, 491] on div "ка(н)" at bounding box center [179, 489] width 53 height 30
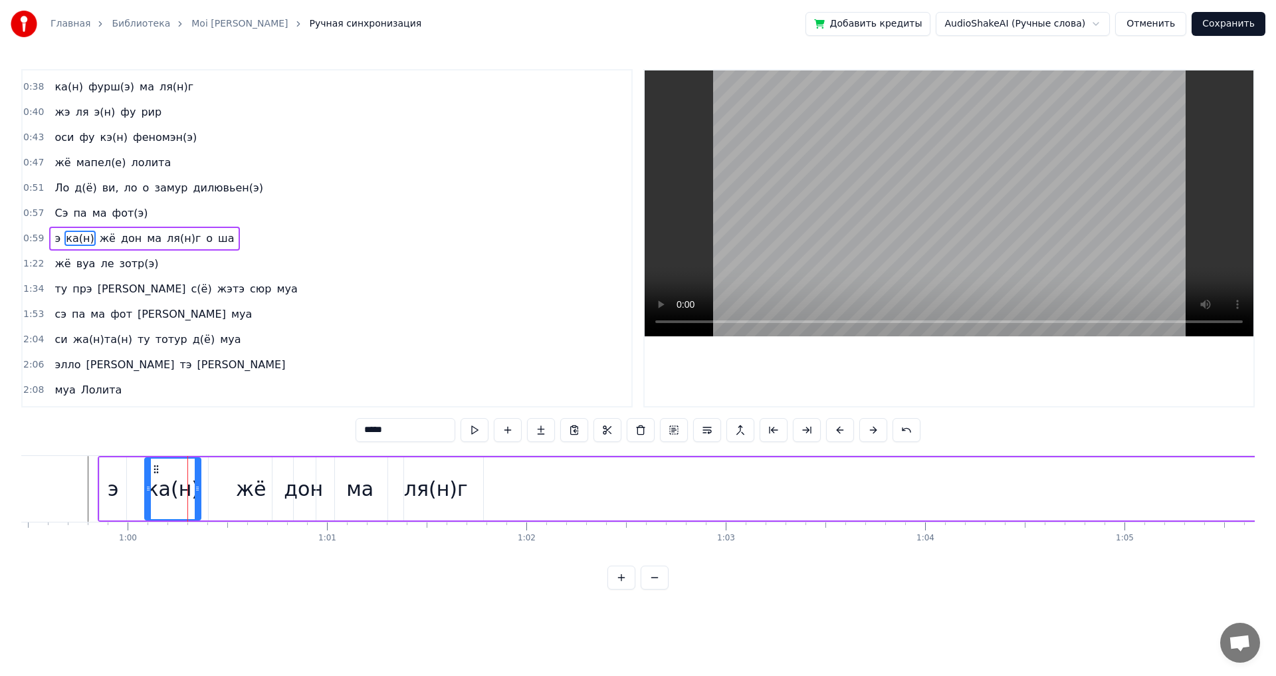
drag, startPoint x: 212, startPoint y: 489, endPoint x: 196, endPoint y: 490, distance: 16.0
click at [196, 490] on icon at bounding box center [197, 488] width 5 height 11
click at [249, 491] on div "жё" at bounding box center [251, 489] width 30 height 30
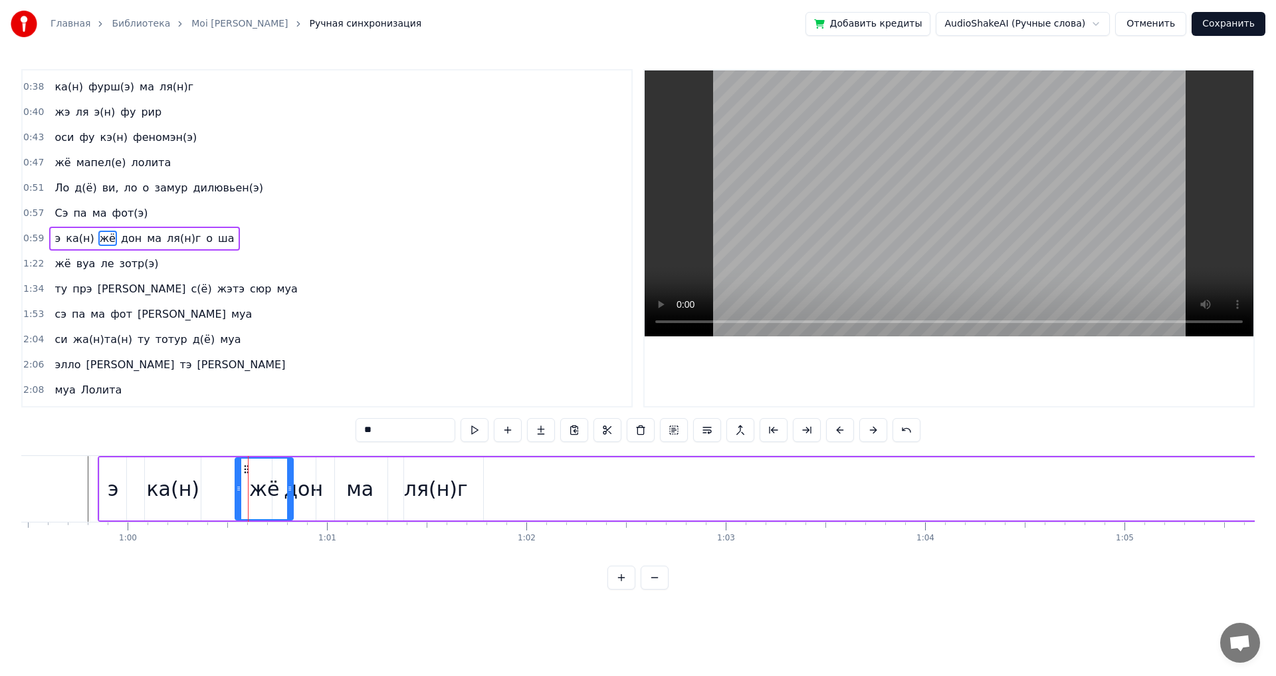
drag, startPoint x: 211, startPoint y: 481, endPoint x: 241, endPoint y: 481, distance: 29.2
click at [241, 481] on div at bounding box center [238, 489] width 5 height 60
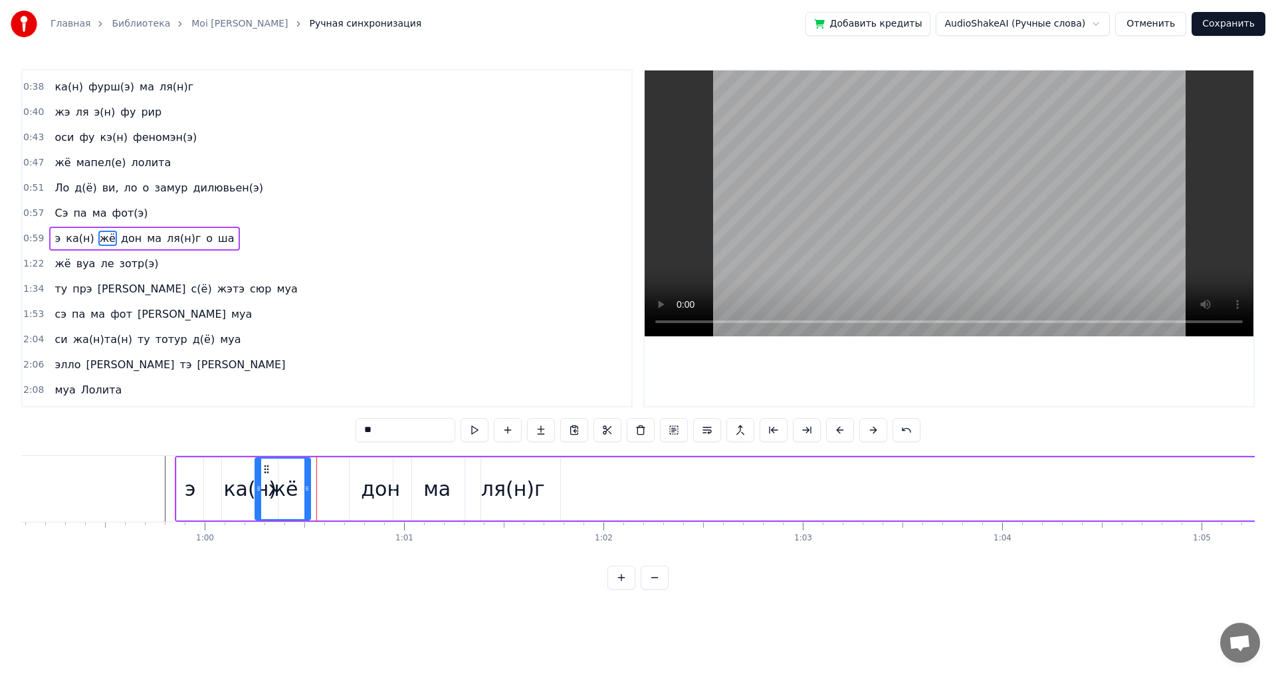
scroll to position [0, 11780]
drag, startPoint x: 250, startPoint y: 467, endPoint x: 284, endPoint y: 474, distance: 34.7
click at [284, 474] on icon at bounding box center [282, 469] width 11 height 11
click at [379, 495] on div "дон" at bounding box center [381, 489] width 39 height 30
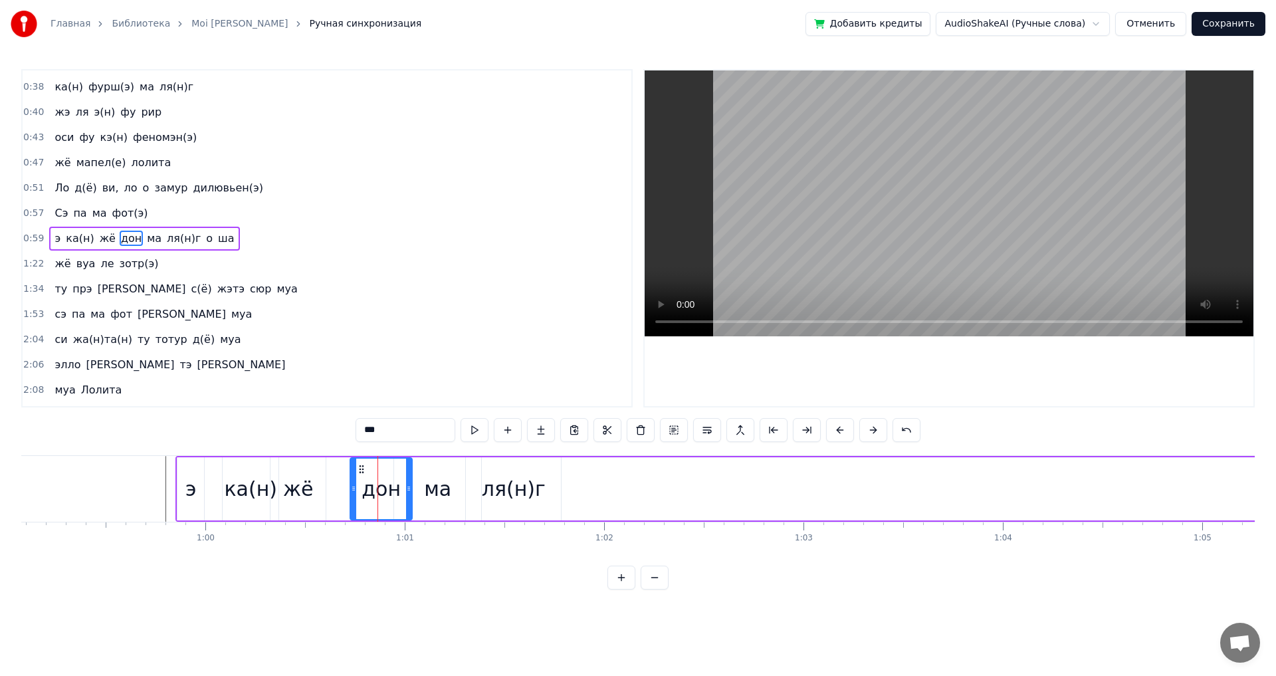
click at [366, 468] on icon at bounding box center [361, 469] width 11 height 11
drag, startPoint x: 362, startPoint y: 469, endPoint x: 358, endPoint y: 477, distance: 9.3
click at [333, 471] on icon at bounding box center [333, 469] width 11 height 11
click at [436, 489] on div "ма" at bounding box center [437, 489] width 27 height 30
drag, startPoint x: 405, startPoint y: 468, endPoint x: 374, endPoint y: 471, distance: 30.7
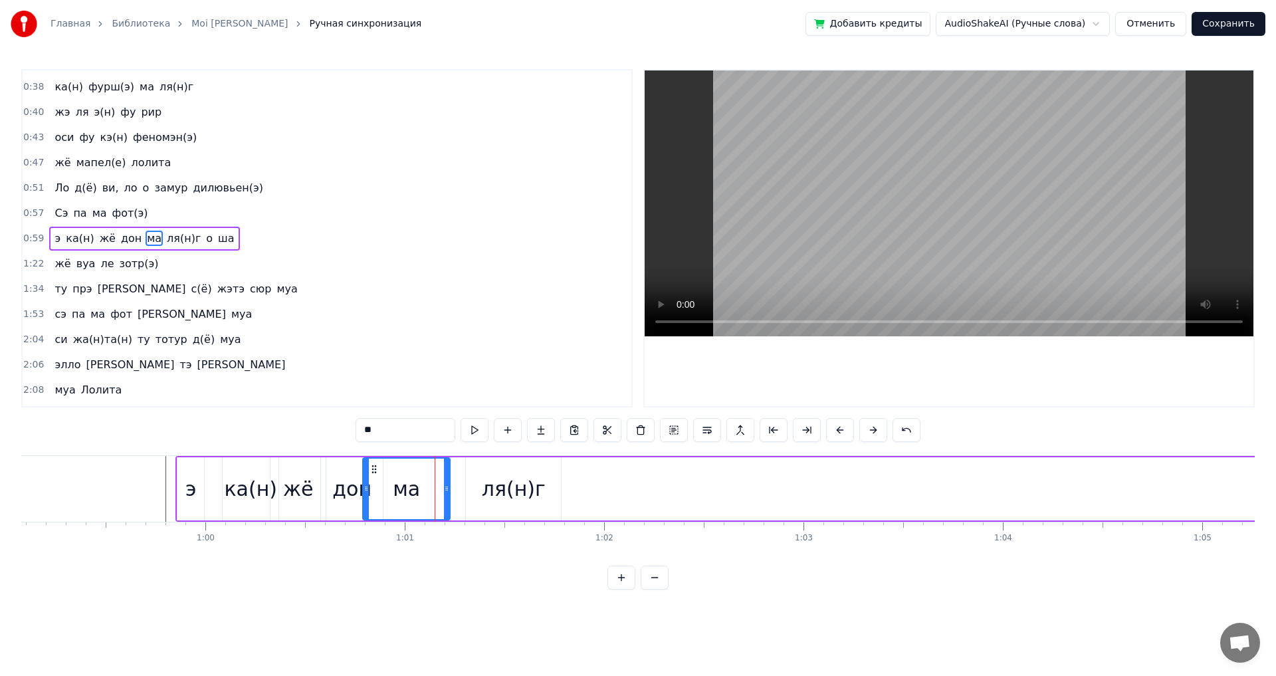
click at [374, 471] on icon at bounding box center [374, 469] width 11 height 11
drag, startPoint x: 367, startPoint y: 487, endPoint x: 392, endPoint y: 487, distance: 25.3
click at [392, 487] on icon at bounding box center [390, 488] width 5 height 11
drag, startPoint x: 401, startPoint y: 468, endPoint x: 392, endPoint y: 468, distance: 8.6
click at [392, 468] on icon at bounding box center [391, 469] width 11 height 11
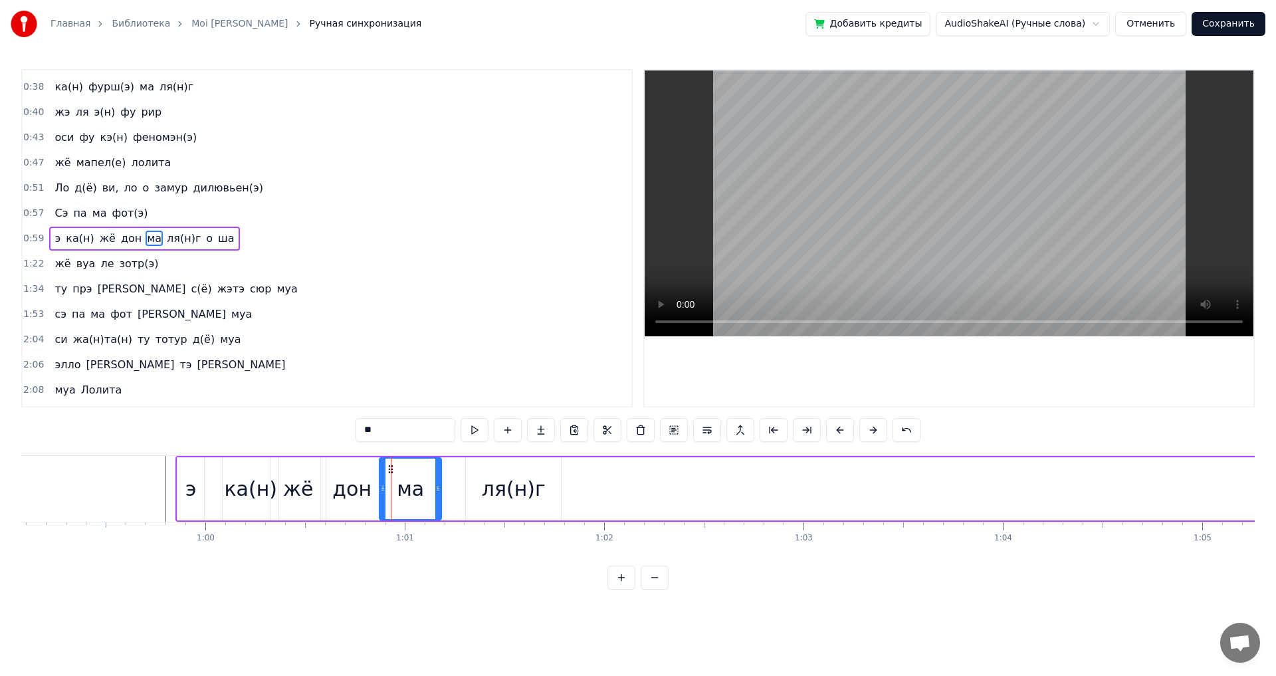
click at [490, 488] on div "ля(н)г" at bounding box center [514, 489] width 64 height 30
type input "******"
drag, startPoint x: 478, startPoint y: 468, endPoint x: 409, endPoint y: 479, distance: 70.0
click at [419, 473] on icon at bounding box center [418, 469] width 11 height 11
drag, startPoint x: 410, startPoint y: 484, endPoint x: 422, endPoint y: 489, distance: 13.1
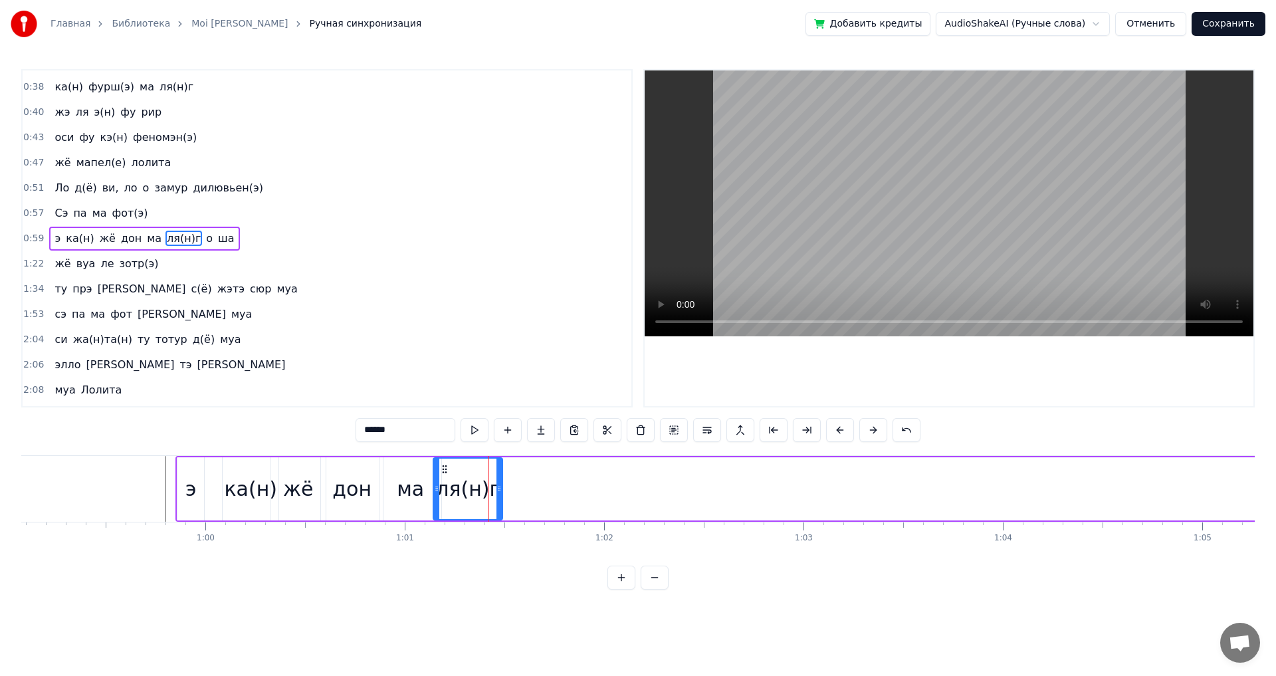
click at [437, 485] on icon at bounding box center [436, 488] width 5 height 11
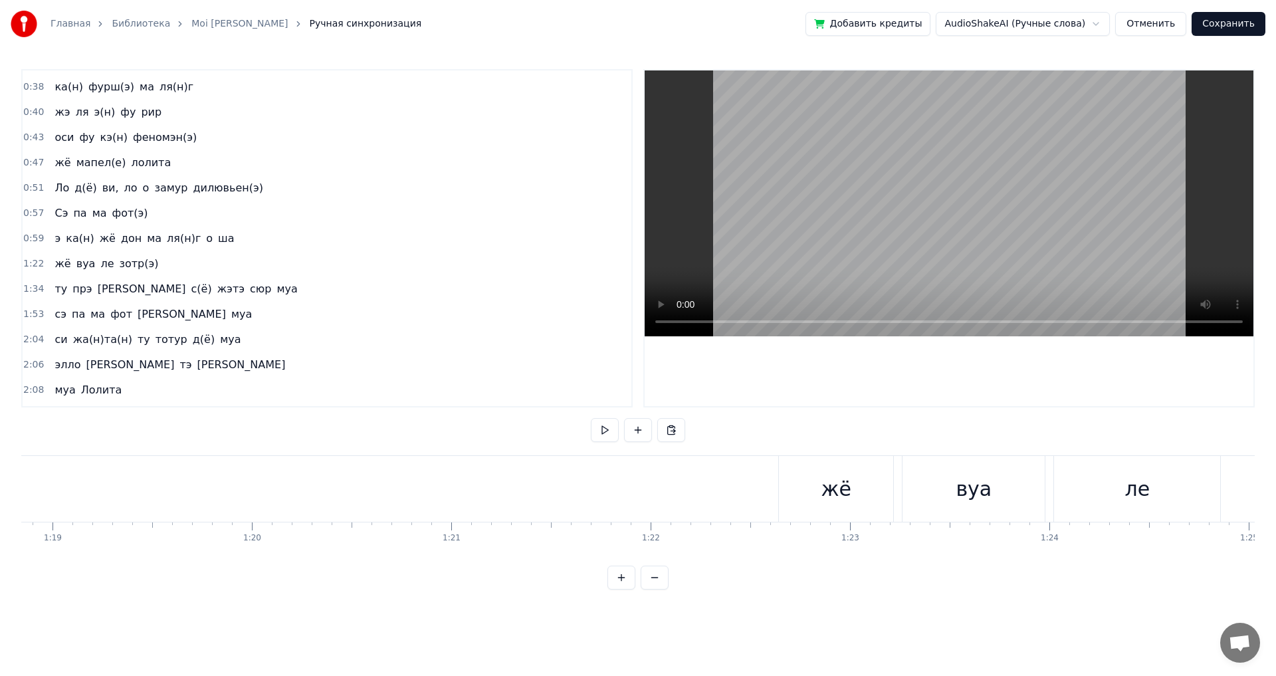
scroll to position [0, 15913]
click at [205, 235] on span "о" at bounding box center [209, 238] width 9 height 15
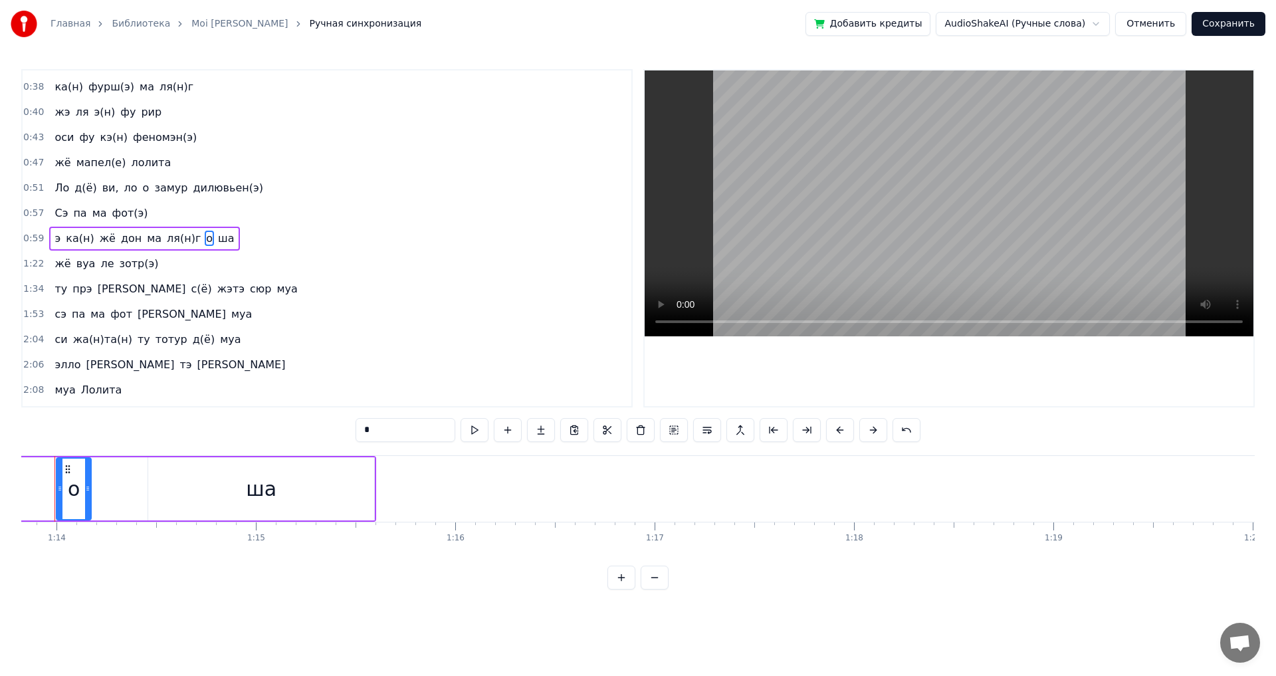
scroll to position [0, 14688]
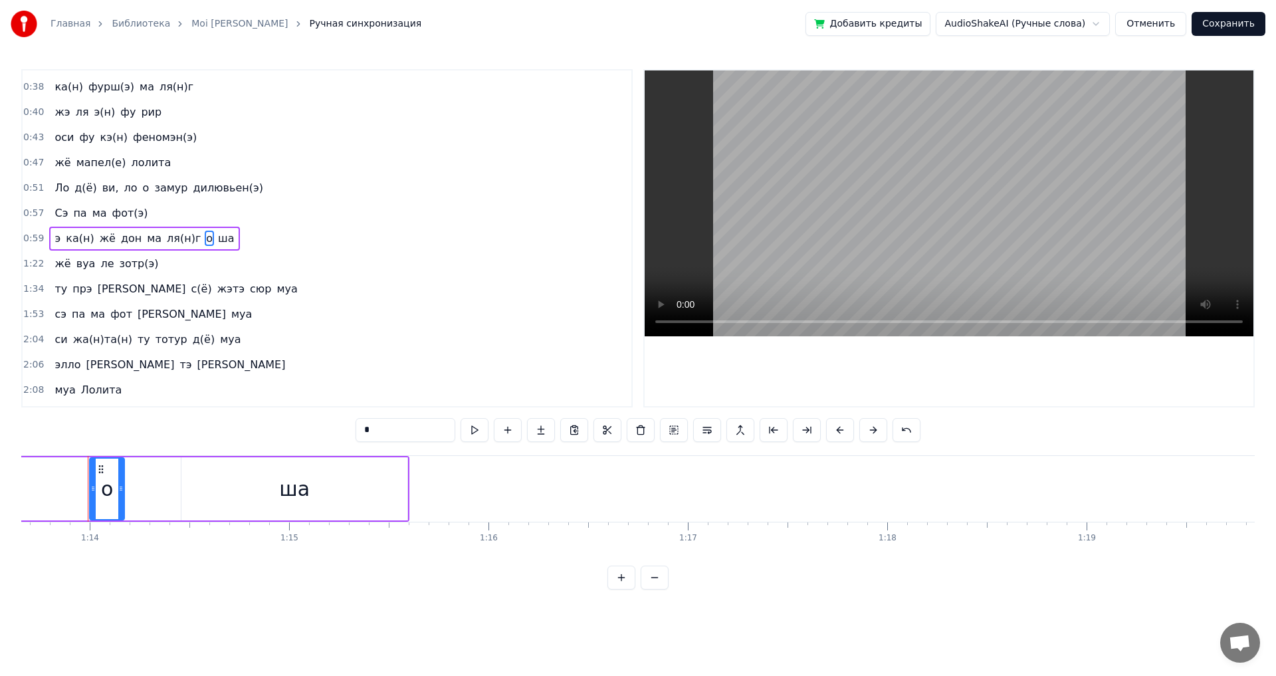
click at [184, 496] on div "ша" at bounding box center [294, 488] width 226 height 63
type input "**"
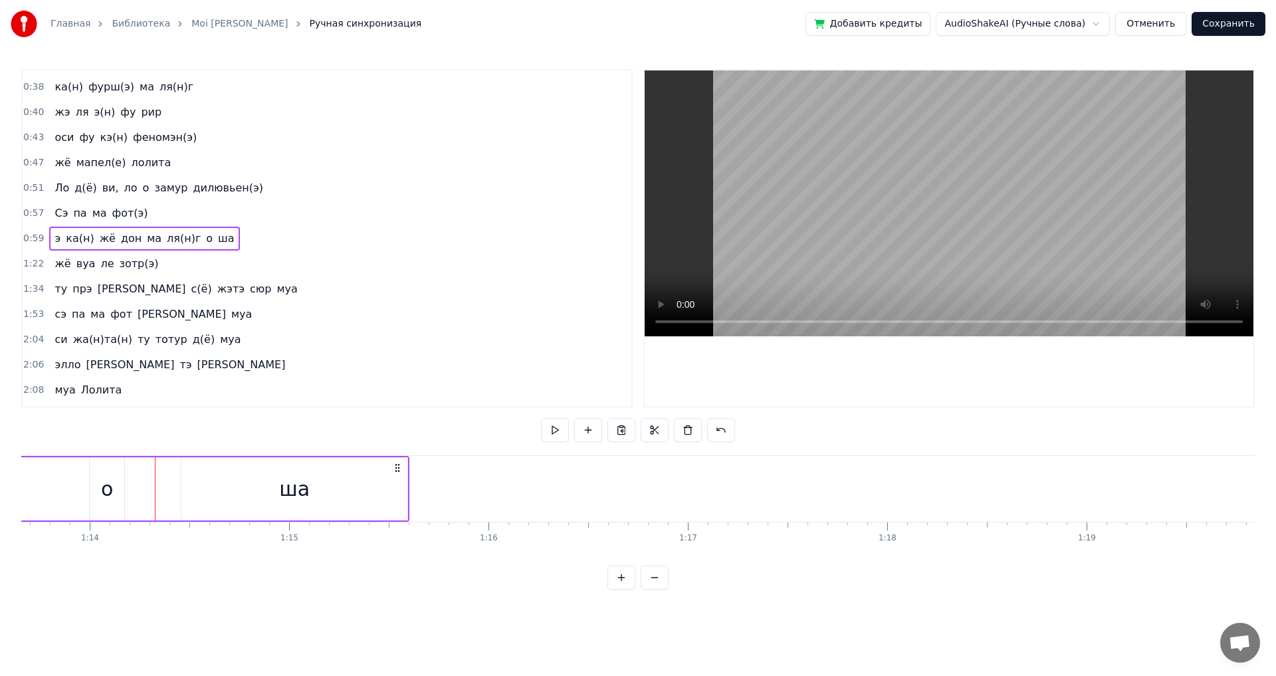
click at [102, 465] on div "о" at bounding box center [107, 488] width 35 height 63
click at [209, 464] on div "ша" at bounding box center [294, 488] width 226 height 63
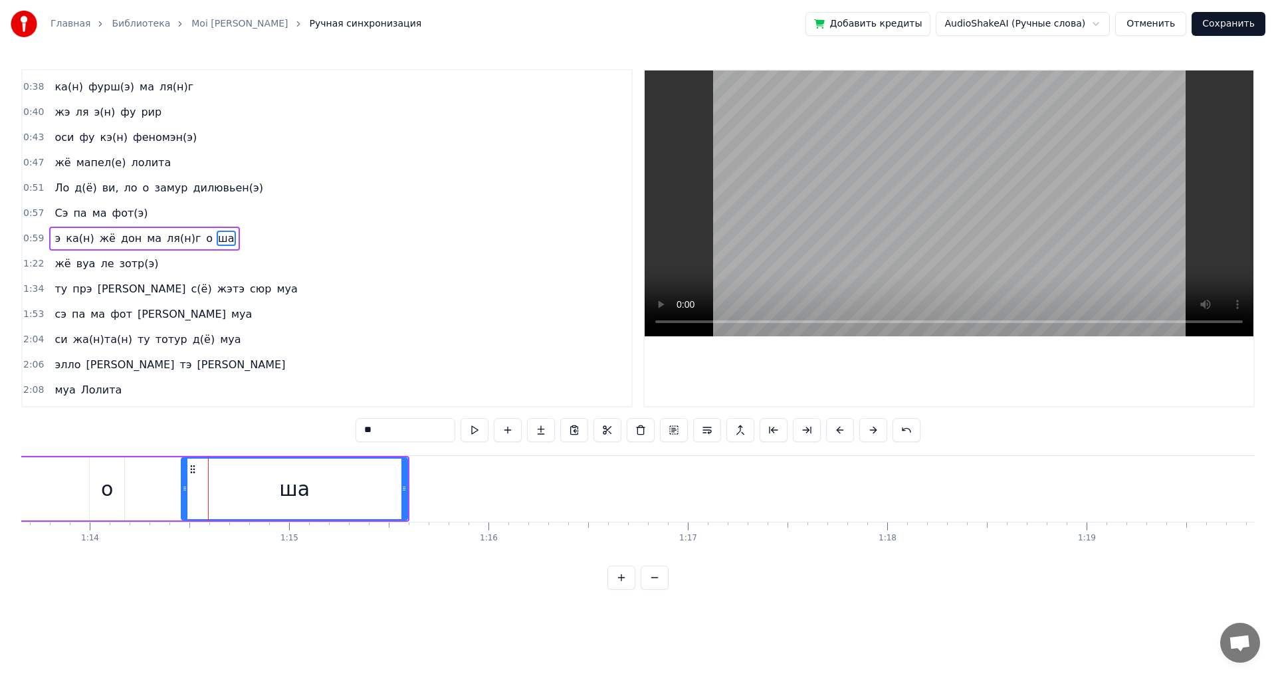
click at [195, 469] on circle at bounding box center [194, 469] width 1 height 1
click at [98, 472] on div "о" at bounding box center [107, 488] width 35 height 63
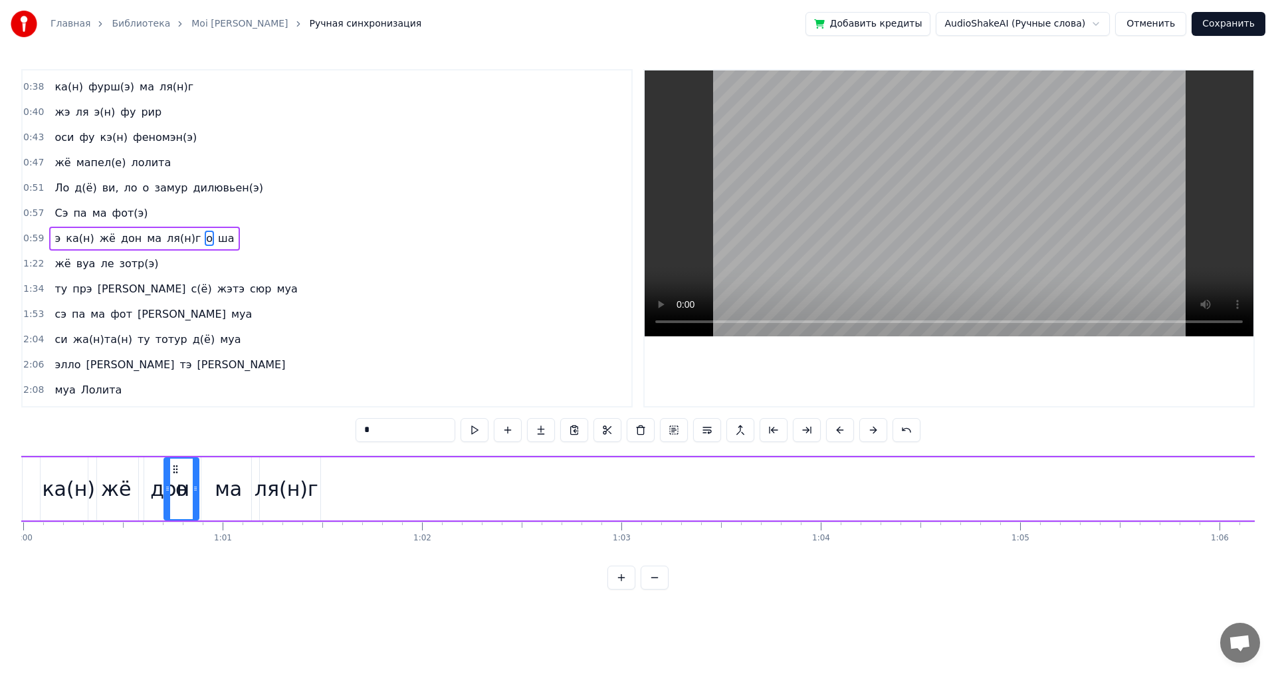
scroll to position [0, 11944]
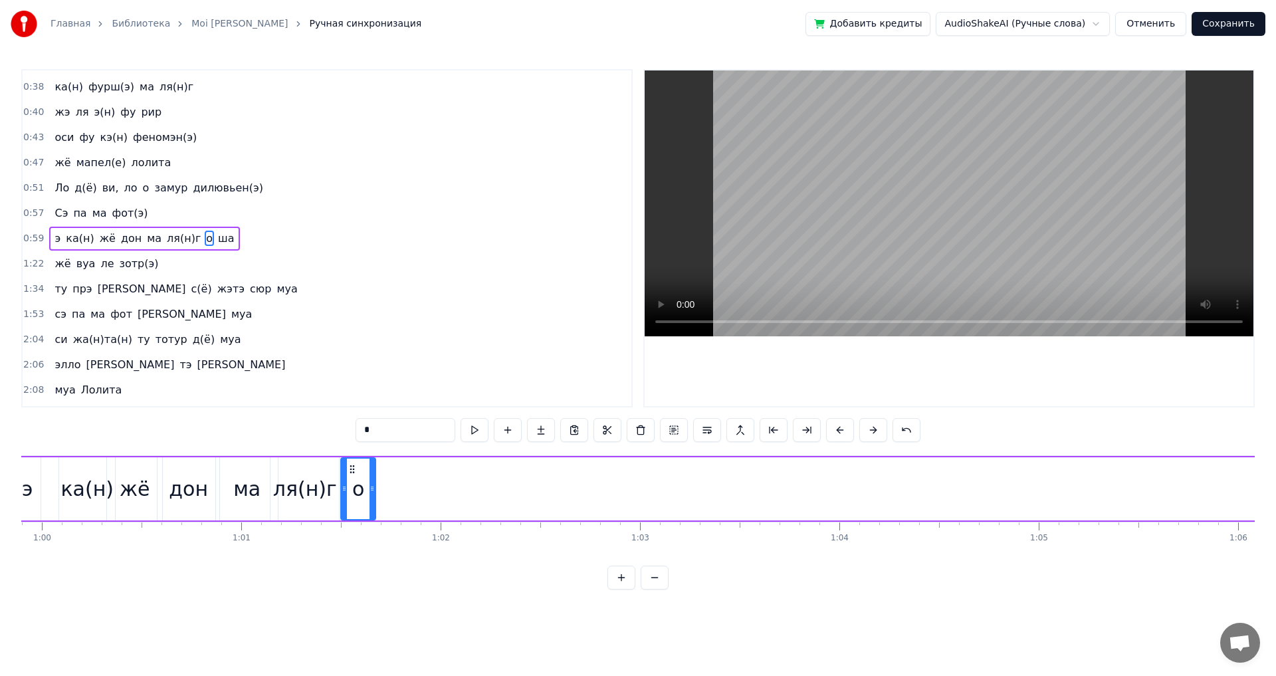
drag, startPoint x: 750, startPoint y: 468, endPoint x: 353, endPoint y: 536, distance: 403.3
click at [353, 536] on div "Муа жё мапель Лолита Ло у бье(н) Лола Дю парей о мэм(э) муа жё мапель Лолита ка…" at bounding box center [638, 505] width 1234 height 100
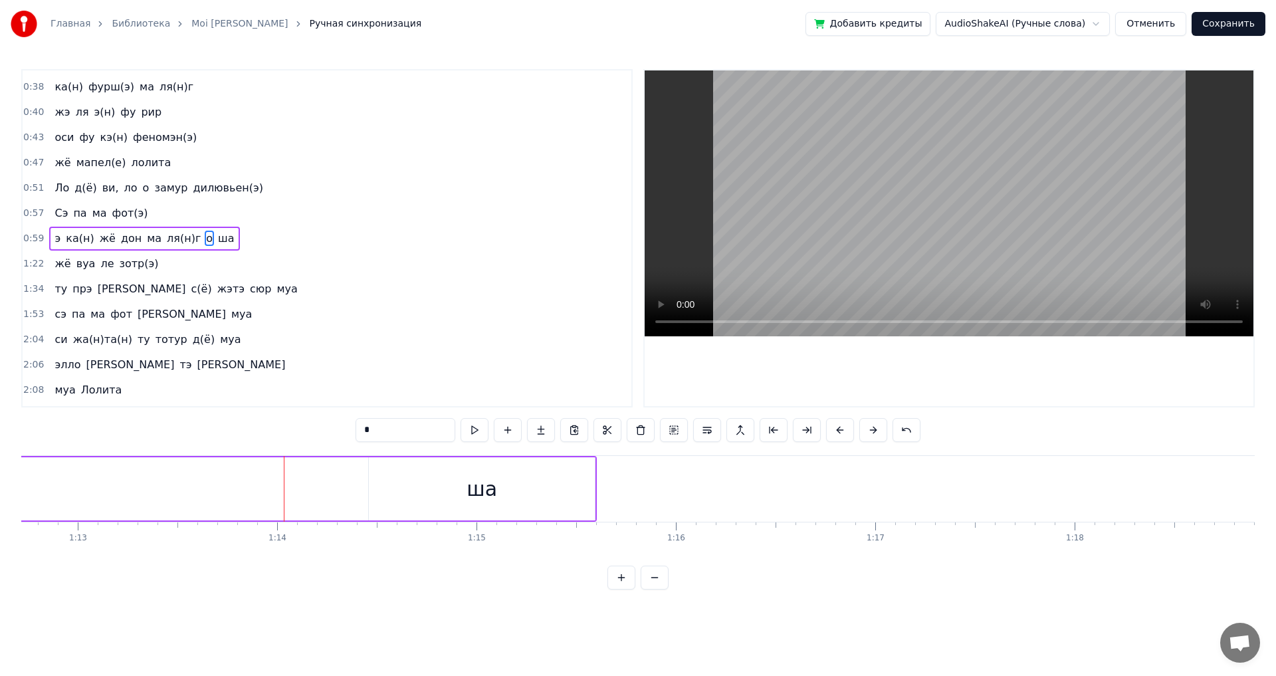
scroll to position [0, 14473]
click at [401, 516] on div "ша" at bounding box center [509, 488] width 226 height 63
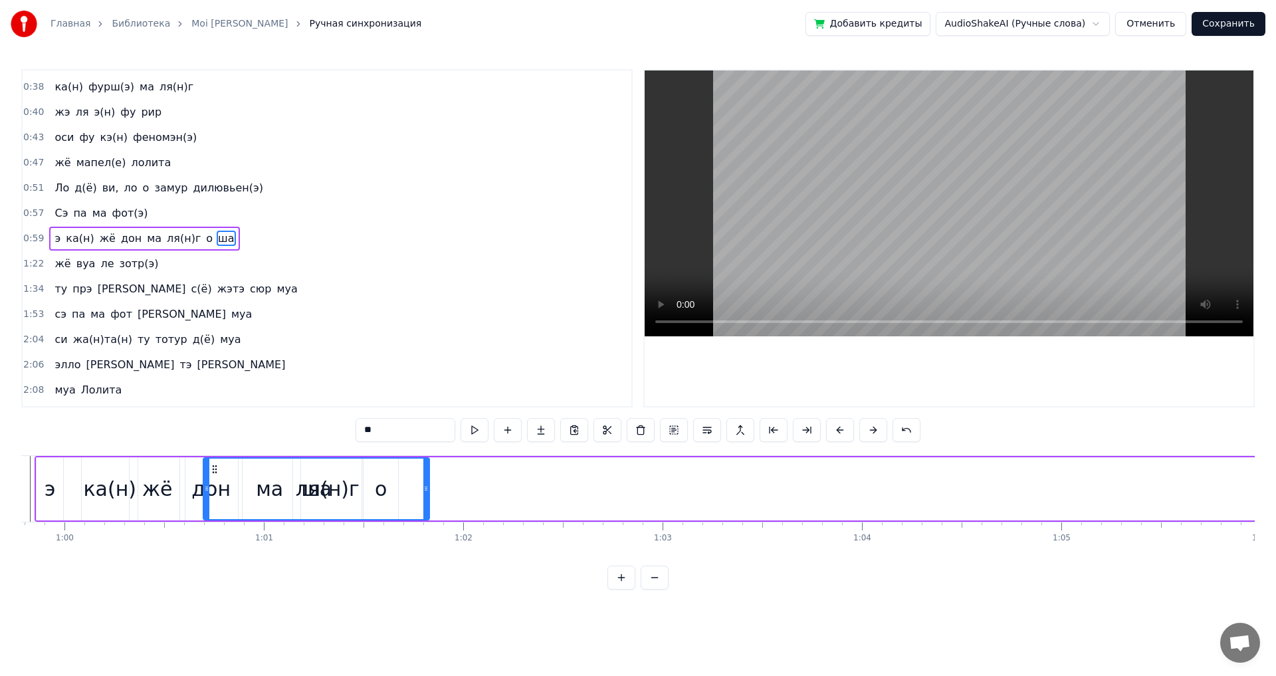
scroll to position [0, 11915]
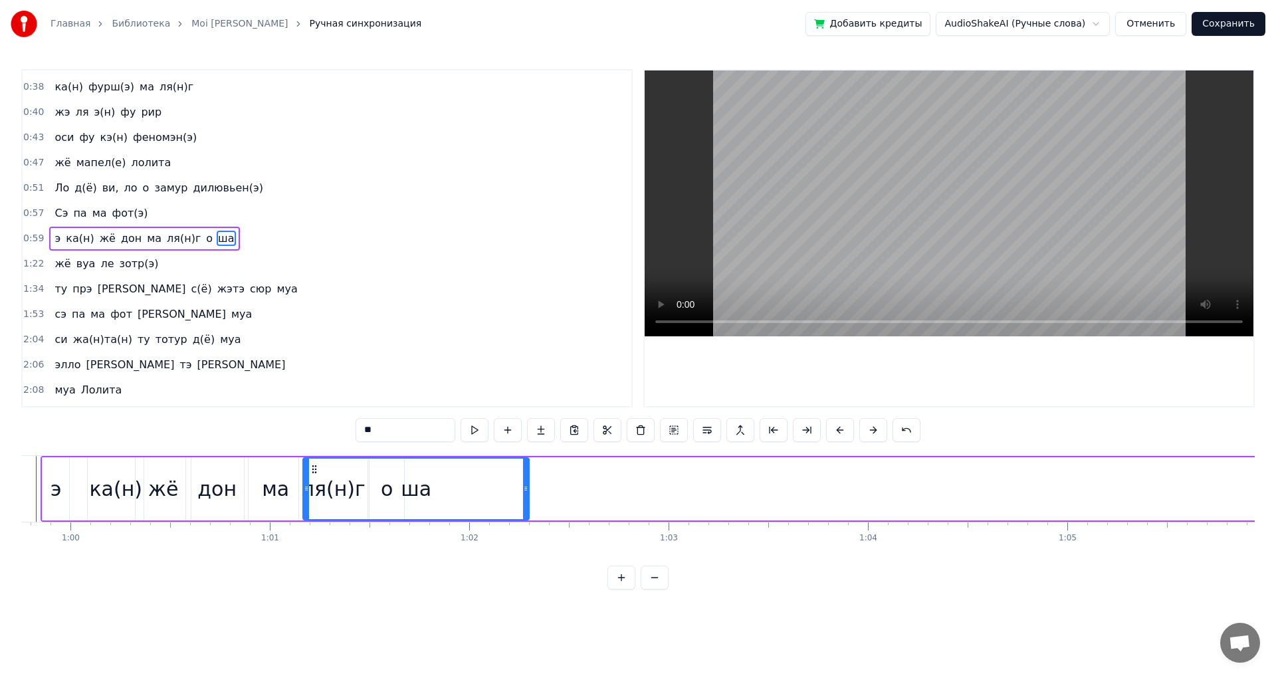
drag, startPoint x: 405, startPoint y: 469, endPoint x: 311, endPoint y: 503, distance: 99.4
click at [311, 503] on div "ша" at bounding box center [416, 489] width 225 height 60
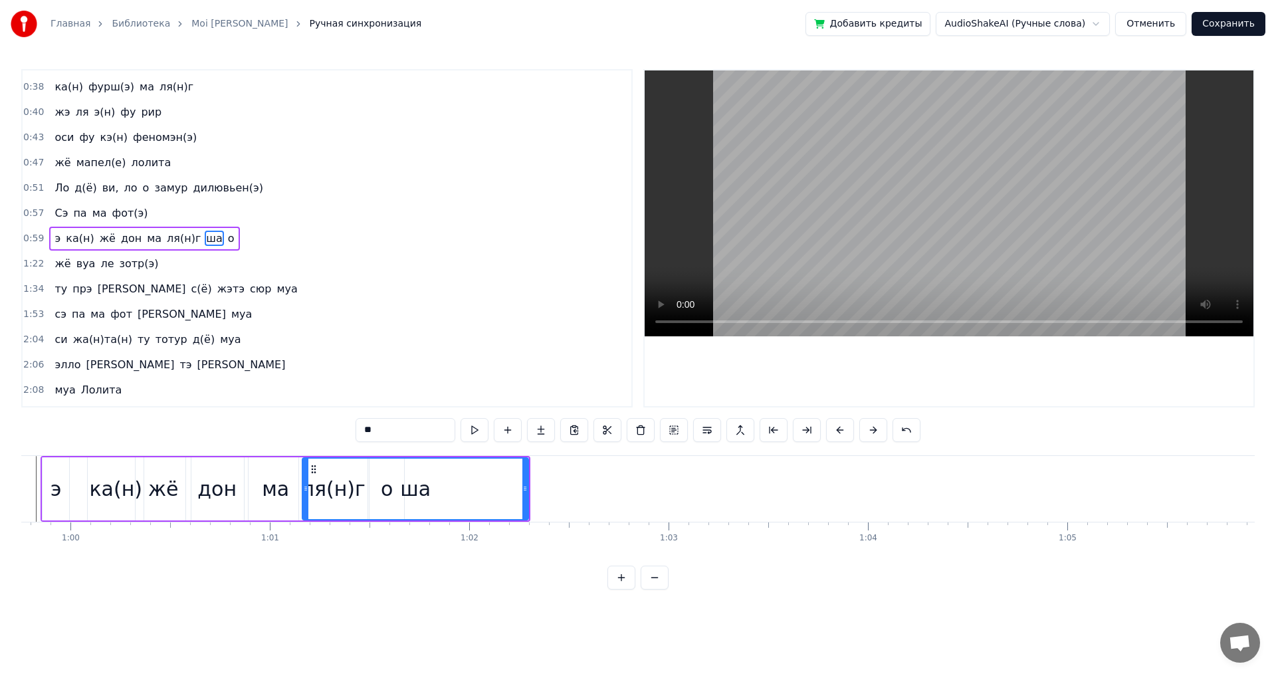
click at [300, 494] on div "ля(н)г" at bounding box center [333, 488] width 68 height 63
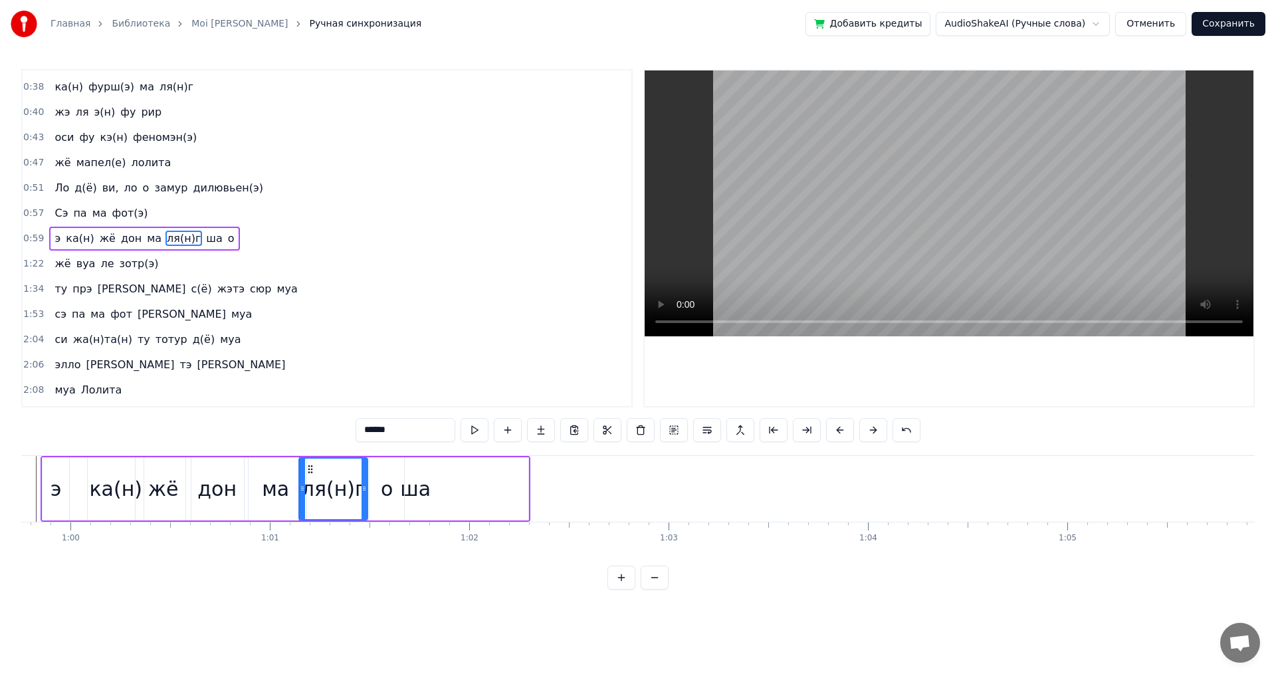
click at [397, 491] on div "о" at bounding box center [387, 488] width 35 height 63
click at [431, 485] on div "ша" at bounding box center [415, 488] width 226 height 63
type input "**"
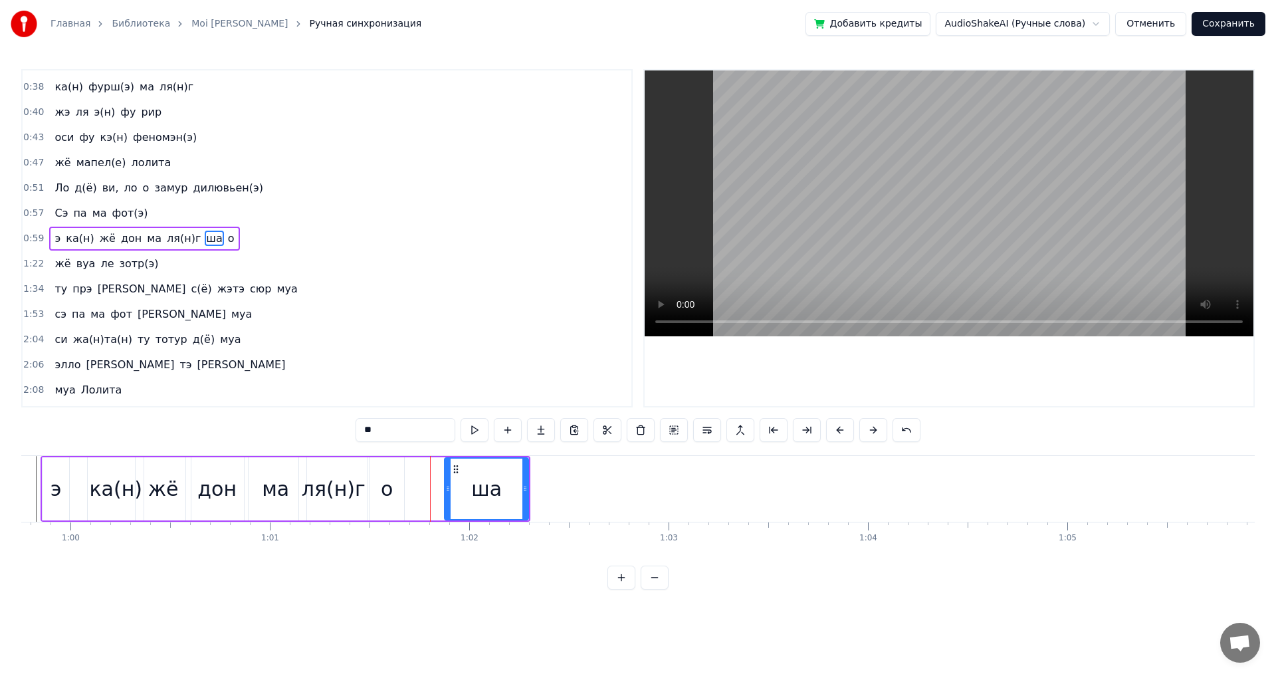
drag, startPoint x: 304, startPoint y: 492, endPoint x: 455, endPoint y: 486, distance: 151.7
drag, startPoint x: 464, startPoint y: 469, endPoint x: 405, endPoint y: 471, distance: 59.2
click at [405, 471] on icon at bounding box center [406, 469] width 11 height 11
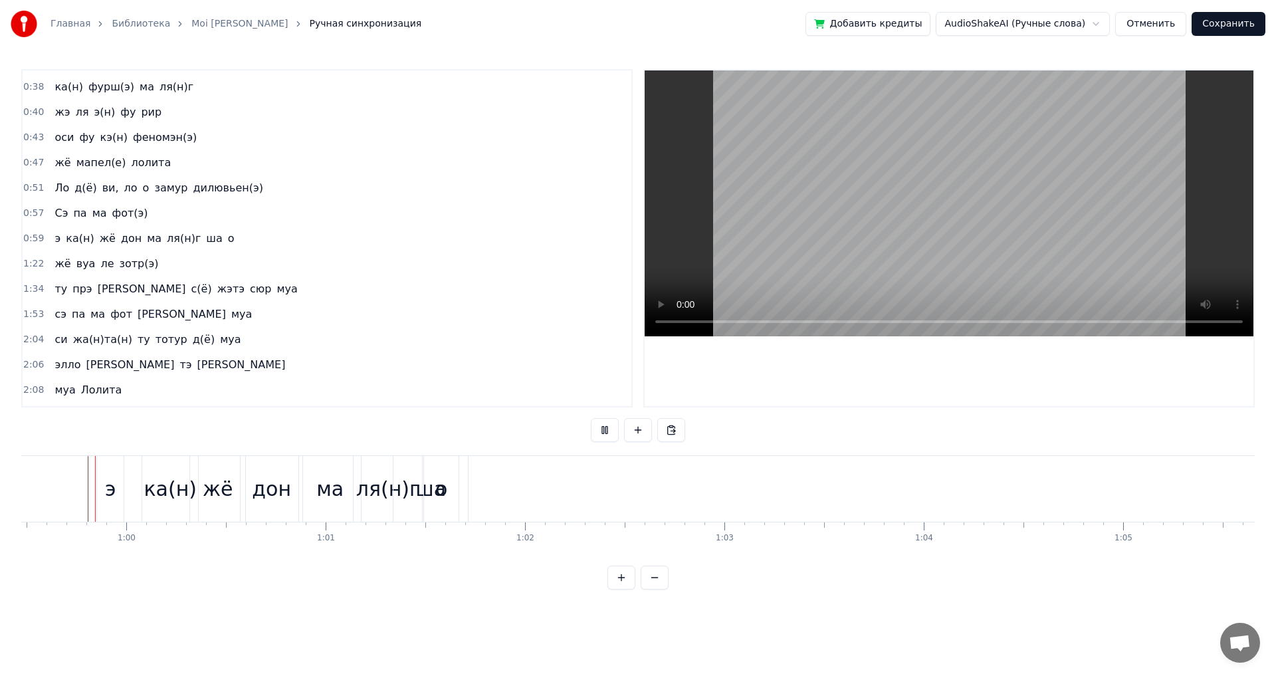
click at [466, 485] on div "о" at bounding box center [469, 489] width 12 height 30
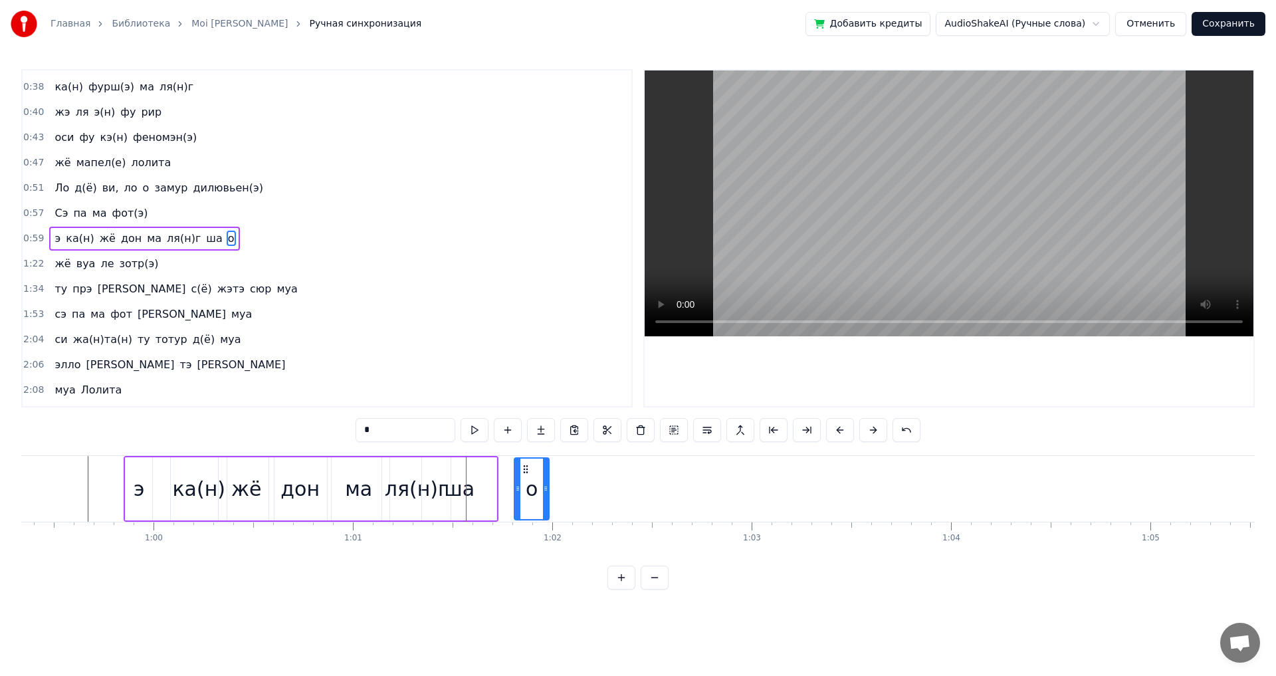
drag, startPoint x: 463, startPoint y: 471, endPoint x: 520, endPoint y: 471, distance: 57.2
click at [531, 471] on icon at bounding box center [525, 469] width 11 height 11
click at [464, 491] on div "ша" at bounding box center [459, 489] width 31 height 30
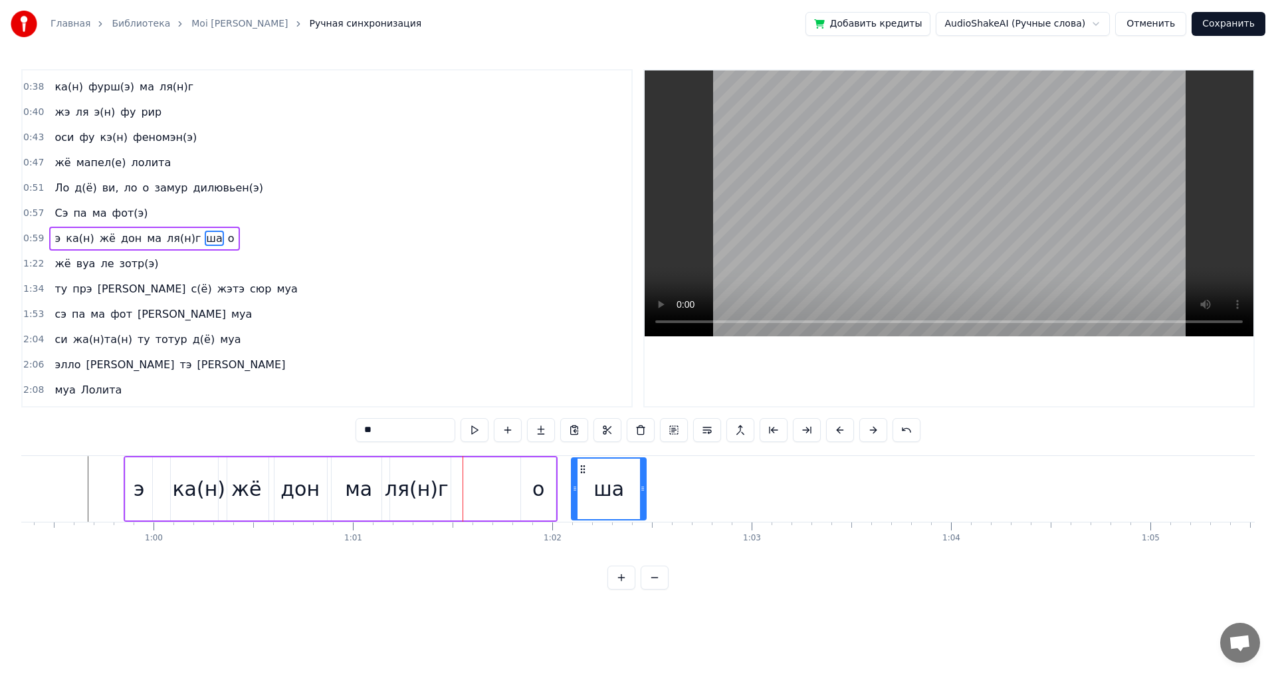
drag, startPoint x: 435, startPoint y: 471, endPoint x: 590, endPoint y: 476, distance: 154.9
click at [539, 477] on div "о" at bounding box center [538, 489] width 12 height 30
drag, startPoint x: 533, startPoint y: 469, endPoint x: 467, endPoint y: 471, distance: 65.9
click at [467, 471] on icon at bounding box center [466, 469] width 11 height 11
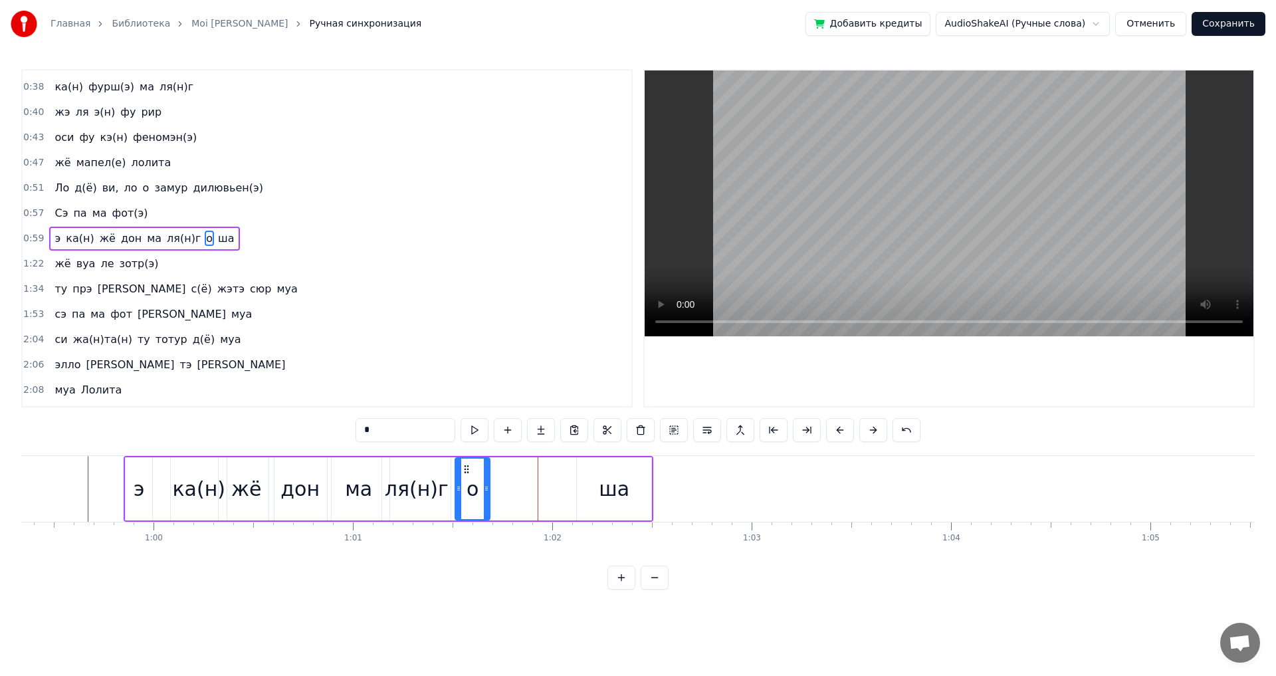
click at [599, 487] on div "ша" at bounding box center [614, 488] width 74 height 63
type input "**"
click at [586, 467] on icon at bounding box center [588, 469] width 11 height 11
drag, startPoint x: 589, startPoint y: 467, endPoint x: 493, endPoint y: 475, distance: 96.0
click at [493, 475] on div "ша" at bounding box center [518, 489] width 73 height 60
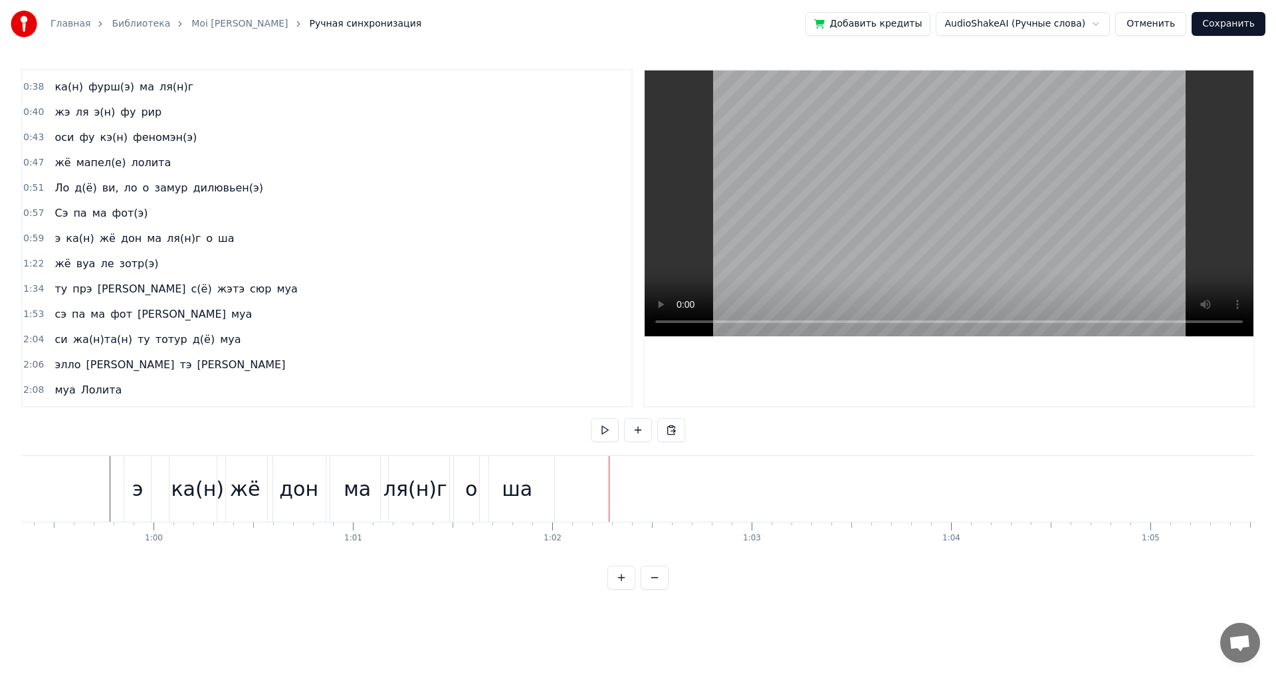
click at [499, 477] on div "ша" at bounding box center [517, 489] width 74 height 66
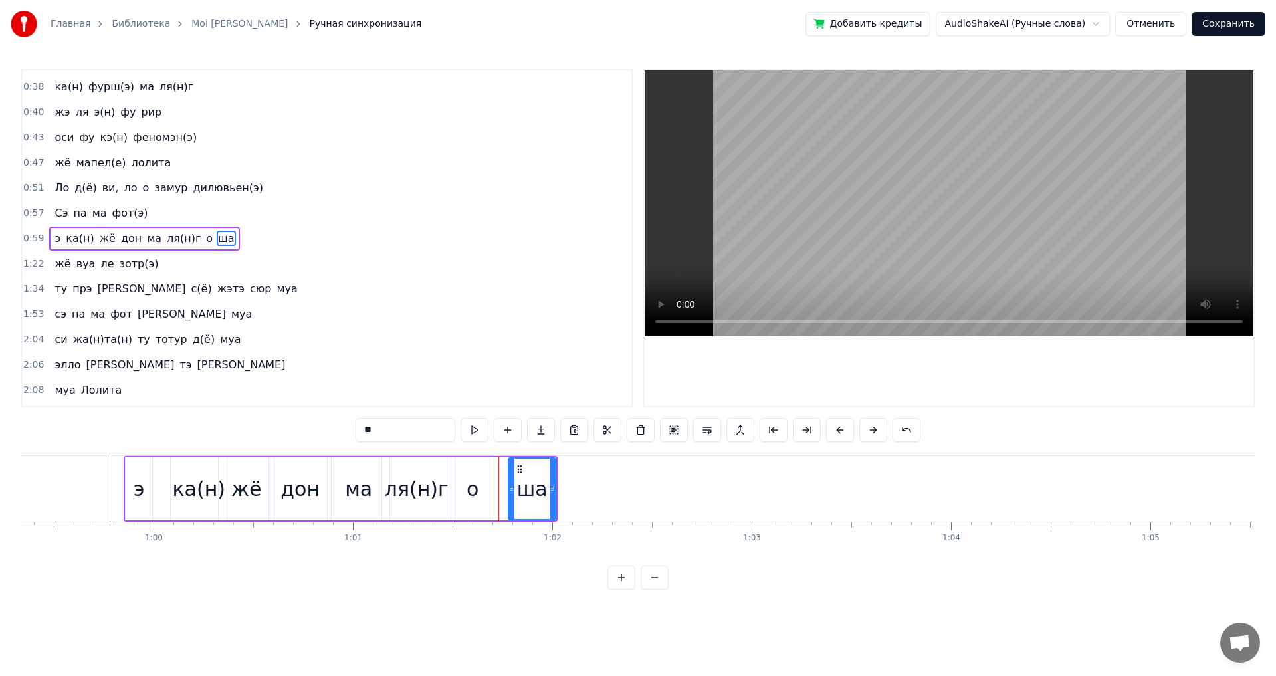
drag, startPoint x: 487, startPoint y: 483, endPoint x: 514, endPoint y: 487, distance: 27.5
click at [514, 487] on icon at bounding box center [511, 488] width 5 height 11
click at [518, 468] on icon at bounding box center [519, 469] width 11 height 11
click at [473, 485] on div "о" at bounding box center [473, 489] width 12 height 30
click at [510, 466] on div "ша" at bounding box center [529, 488] width 47 height 63
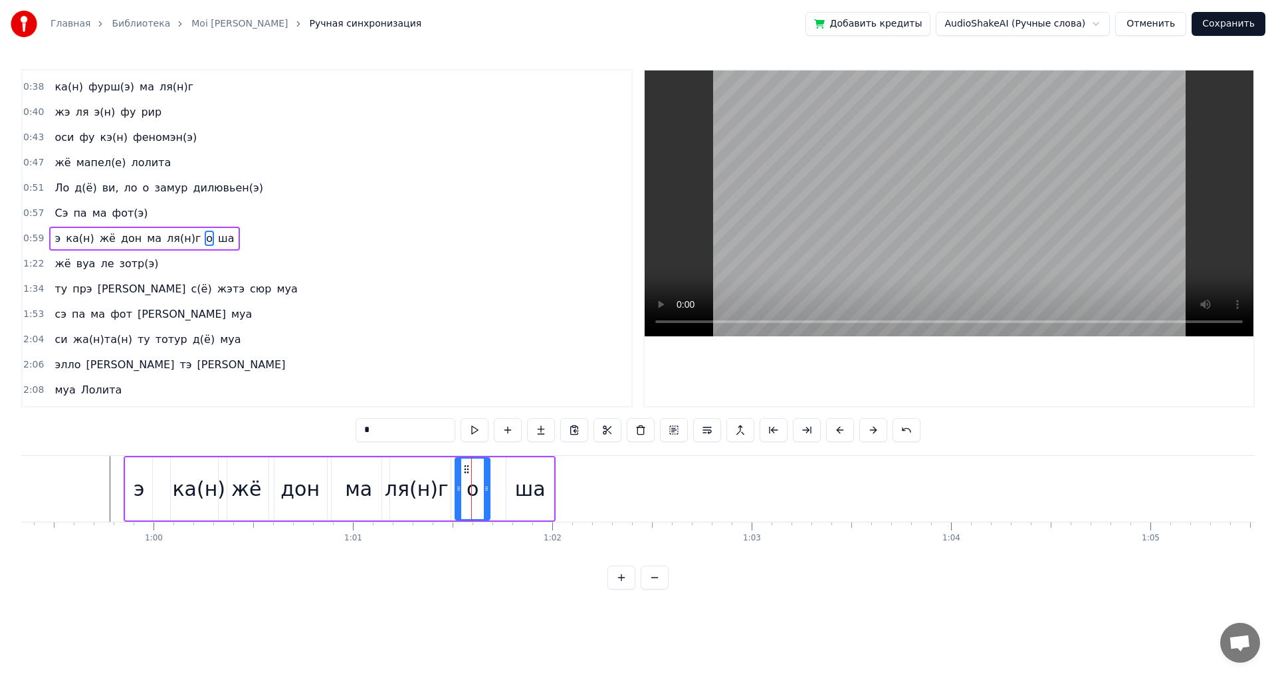
type input "**"
drag, startPoint x: 515, startPoint y: 467, endPoint x: 493, endPoint y: 471, distance: 22.3
click at [493, 471] on icon at bounding box center [496, 469] width 11 height 11
click at [34, 265] on span "1:22" at bounding box center [33, 263] width 21 height 13
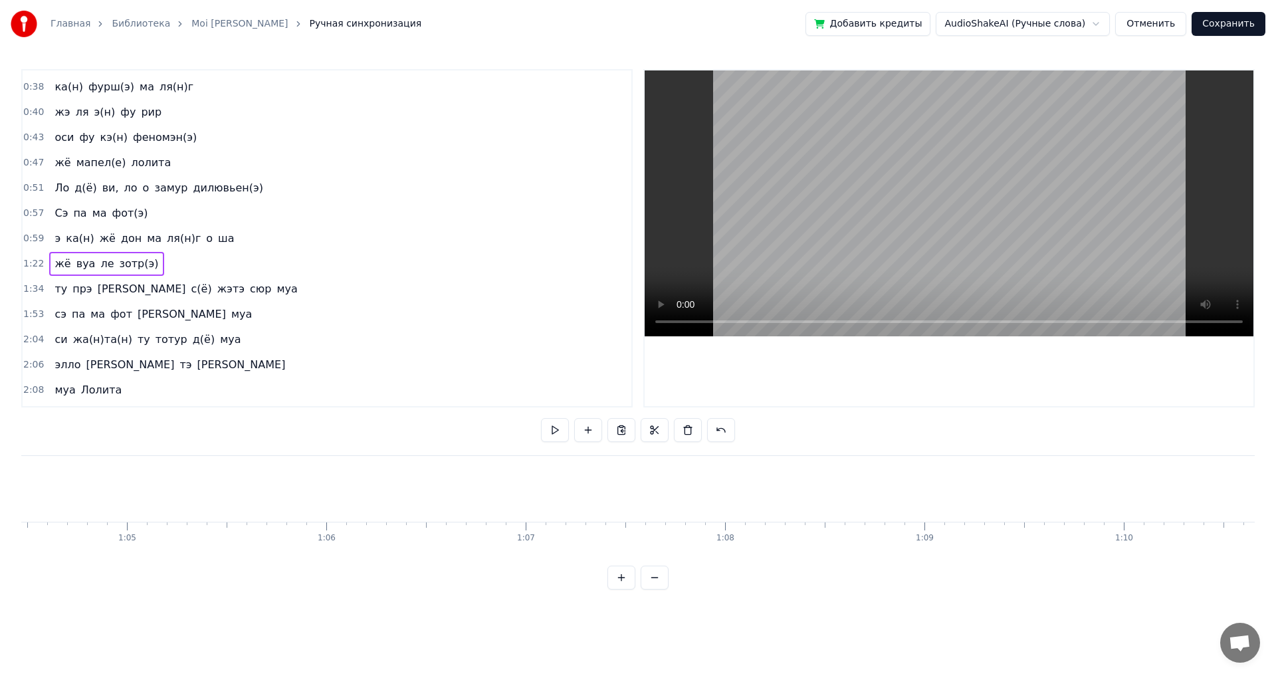
click at [34, 259] on span "1:22" at bounding box center [33, 263] width 21 height 13
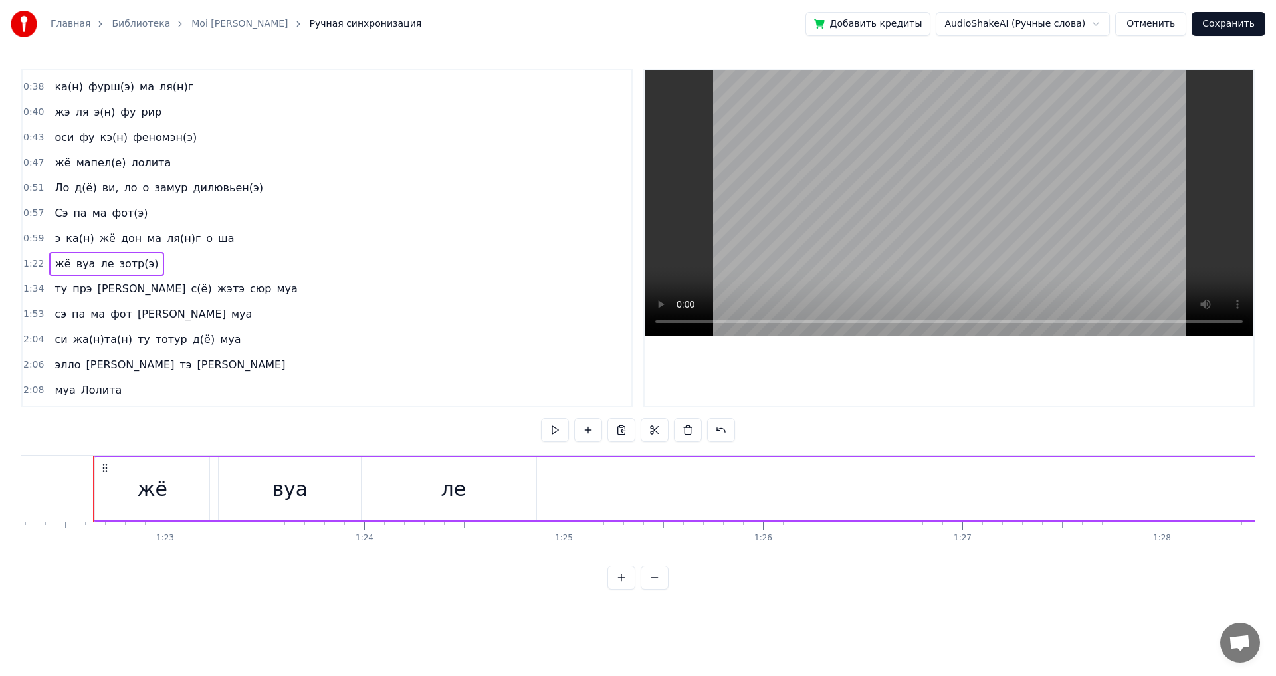
scroll to position [0, 16413]
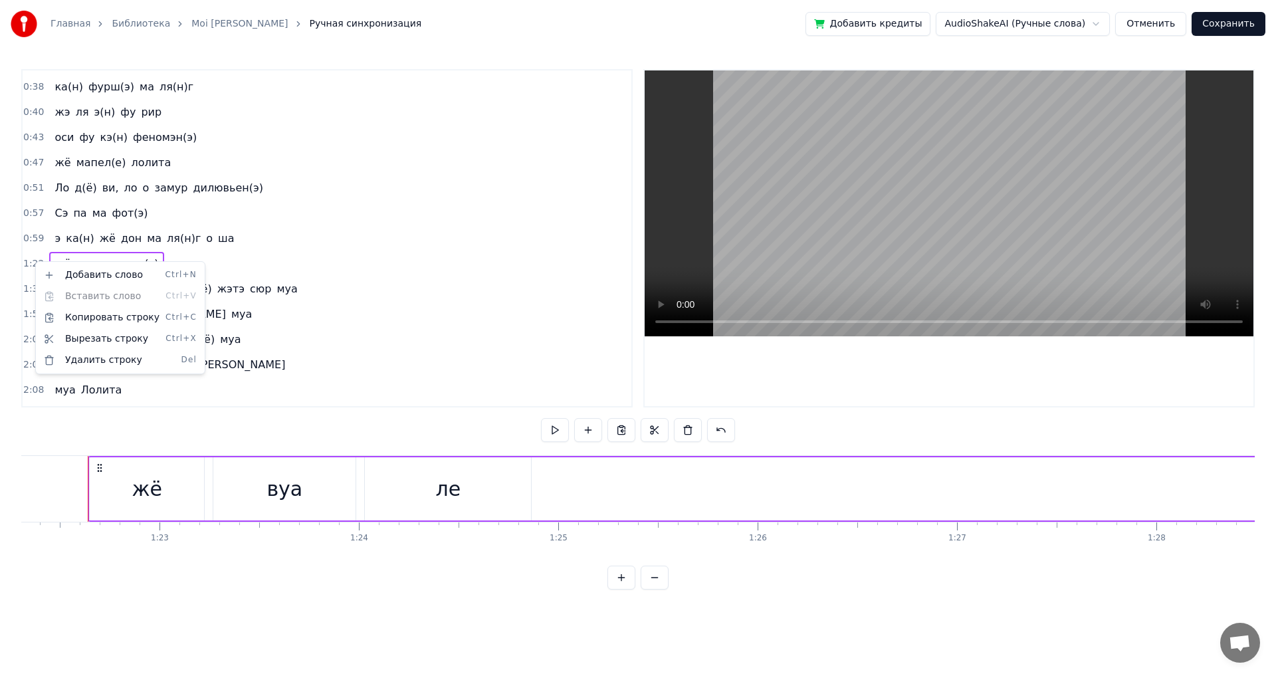
click at [146, 242] on span "ма" at bounding box center [154, 238] width 17 height 15
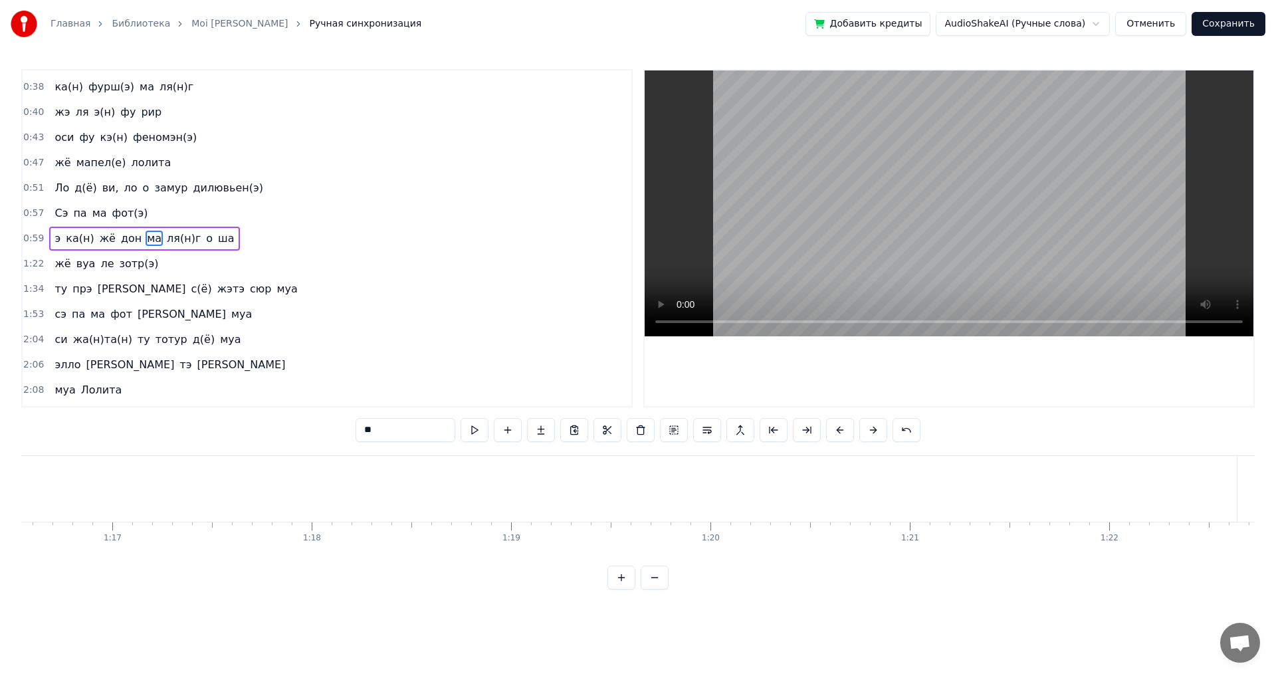
click at [104, 259] on div "жё вуа ле зотр(э)" at bounding box center [106, 264] width 114 height 24
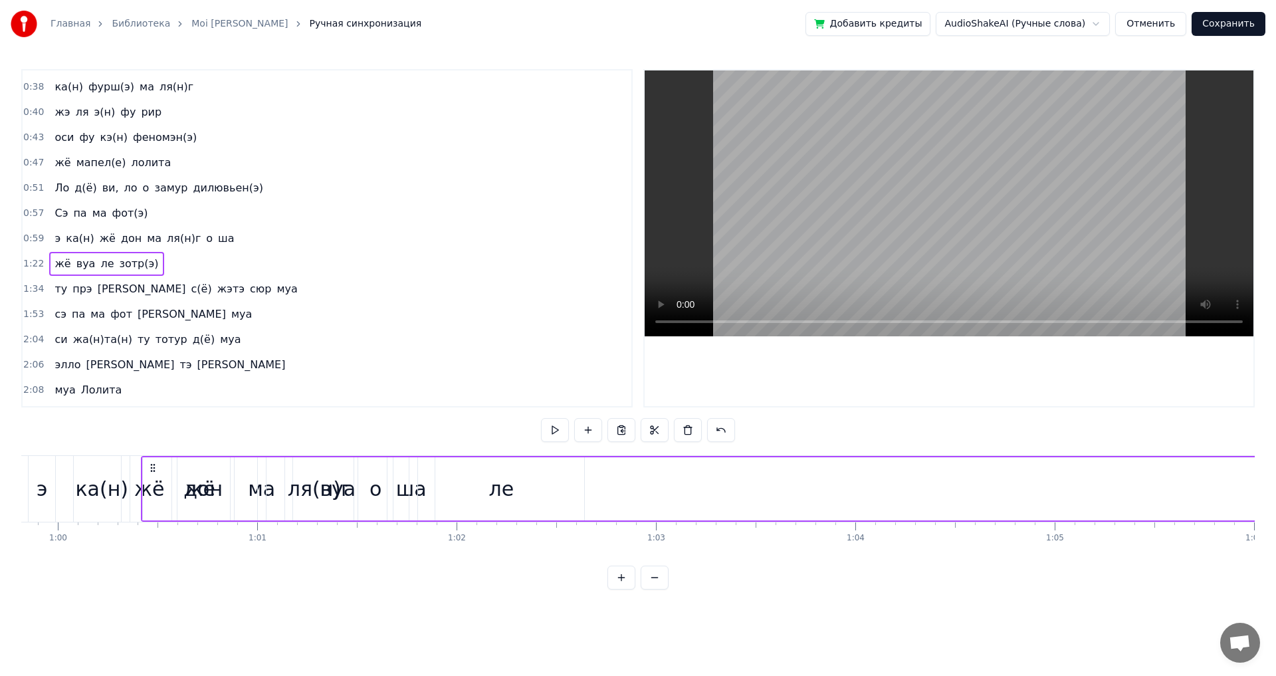
scroll to position [0, 11925]
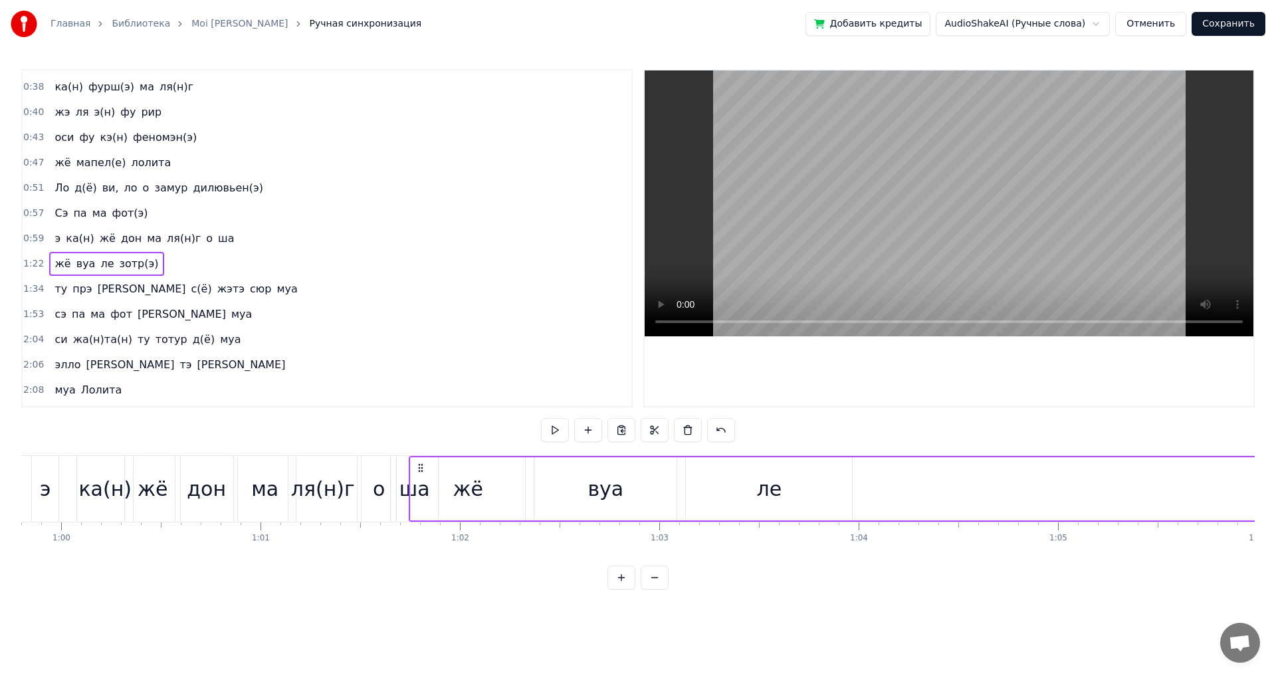
drag, startPoint x: 100, startPoint y: 465, endPoint x: 421, endPoint y: 513, distance: 324.7
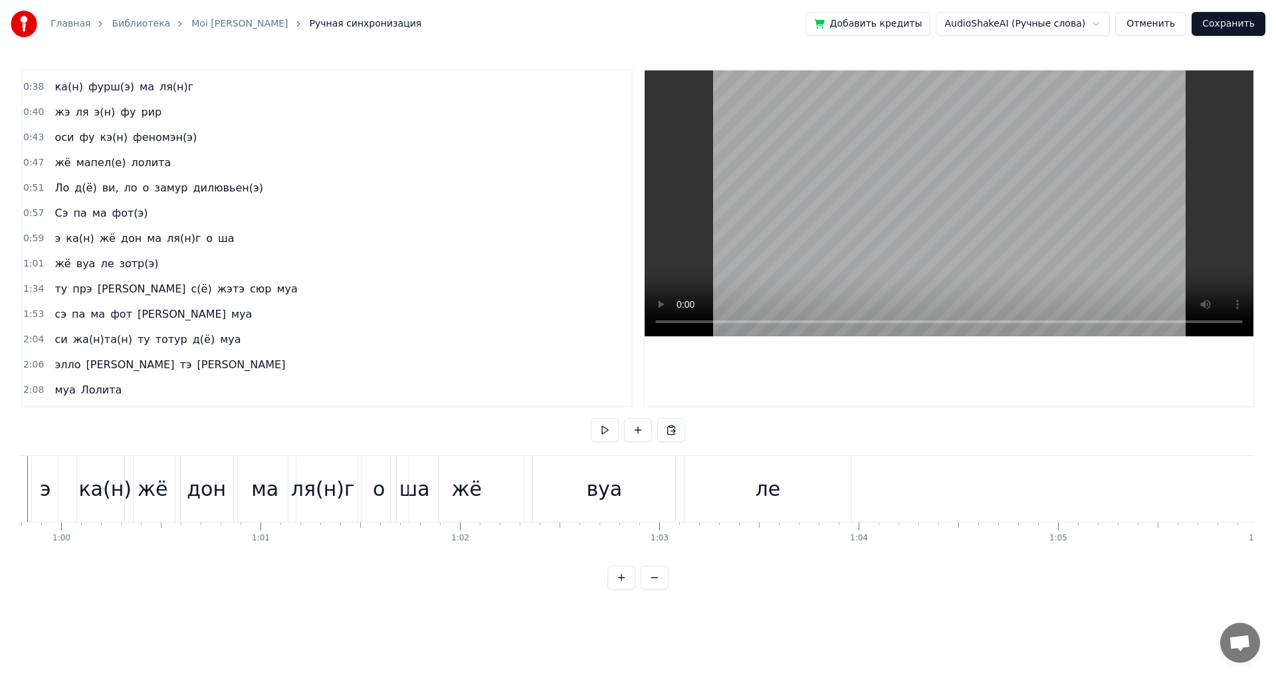
scroll to position [0, 11864]
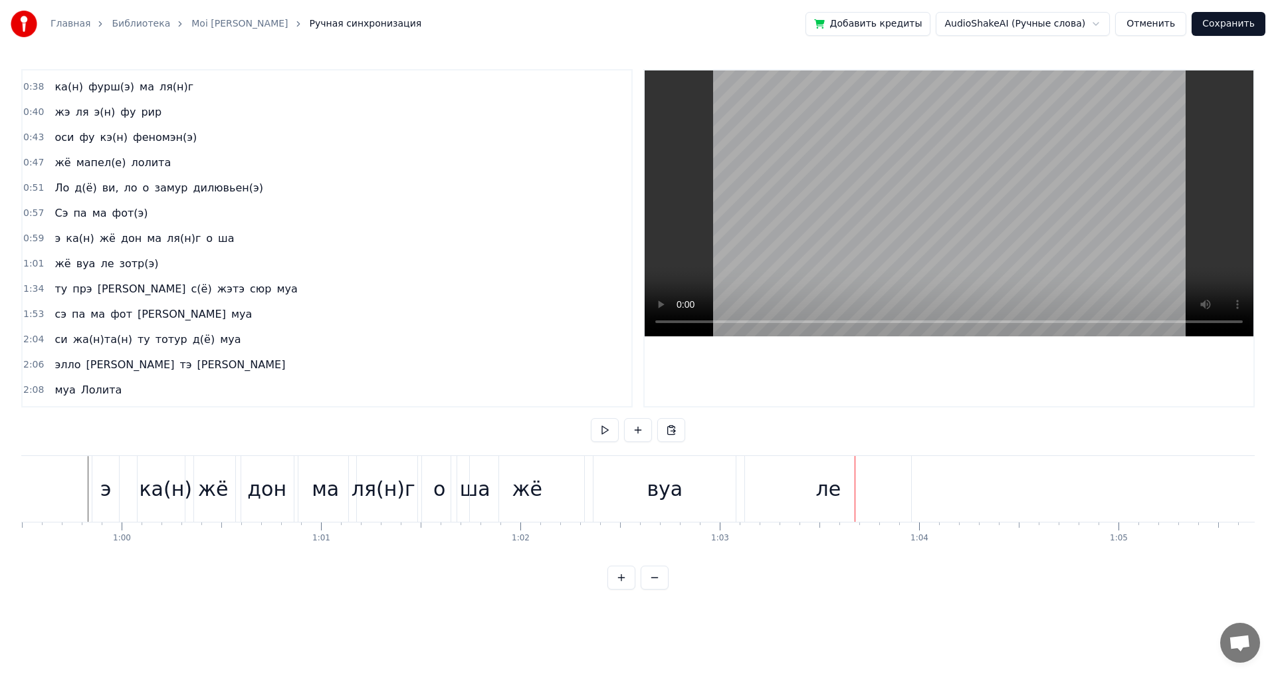
click at [102, 261] on span "ле" at bounding box center [107, 263] width 16 height 15
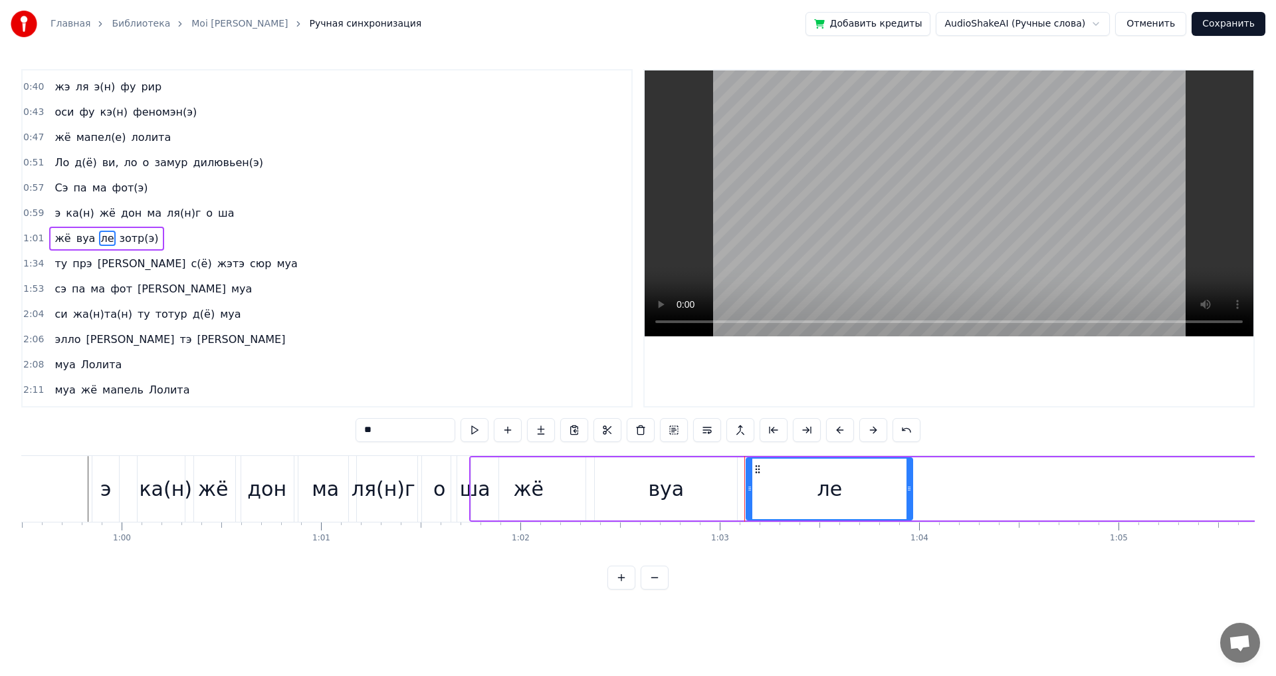
click at [32, 239] on span "1:01" at bounding box center [33, 238] width 21 height 13
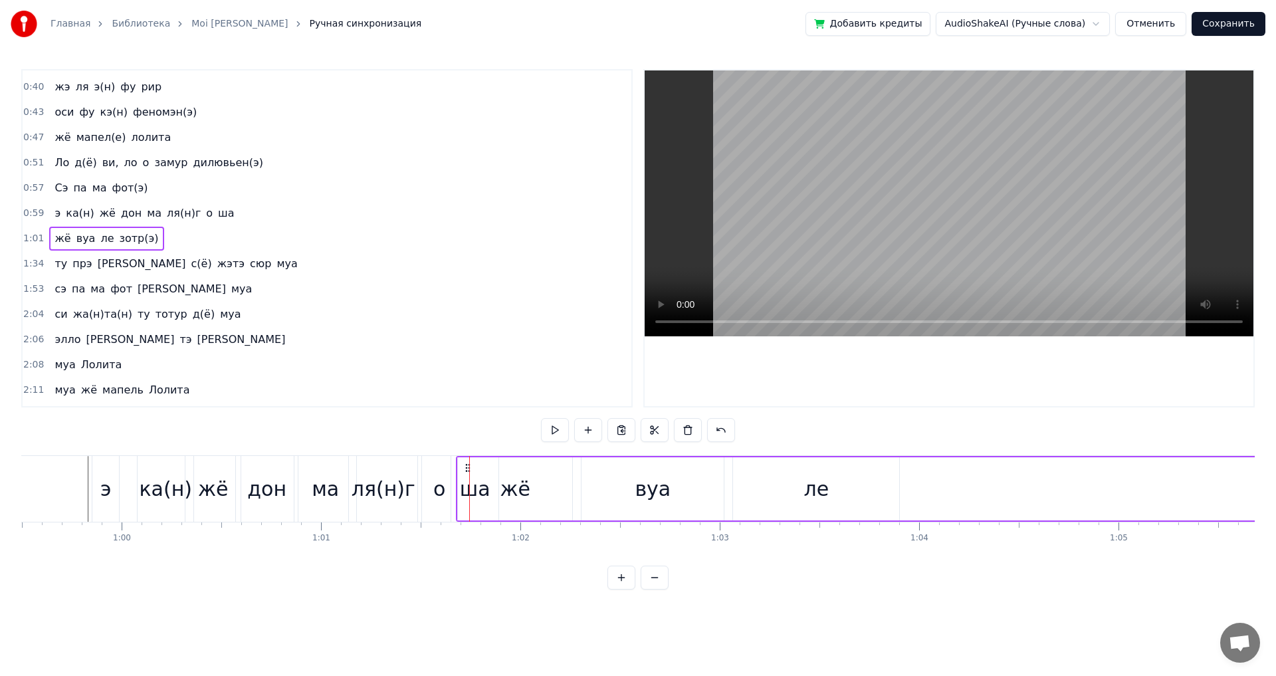
drag, startPoint x: 480, startPoint y: 467, endPoint x: 467, endPoint y: 467, distance: 13.3
click at [467, 467] on icon at bounding box center [468, 468] width 11 height 11
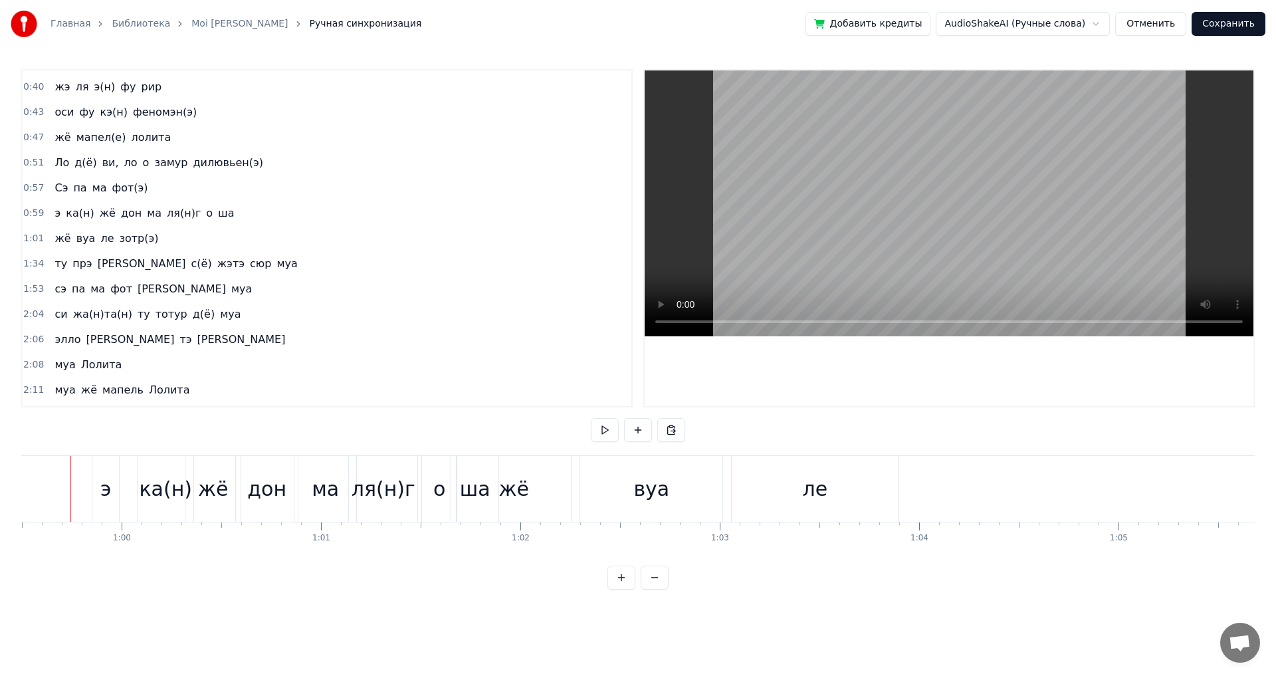
scroll to position [0, 11847]
click at [40, 241] on span "1:01" at bounding box center [33, 238] width 21 height 13
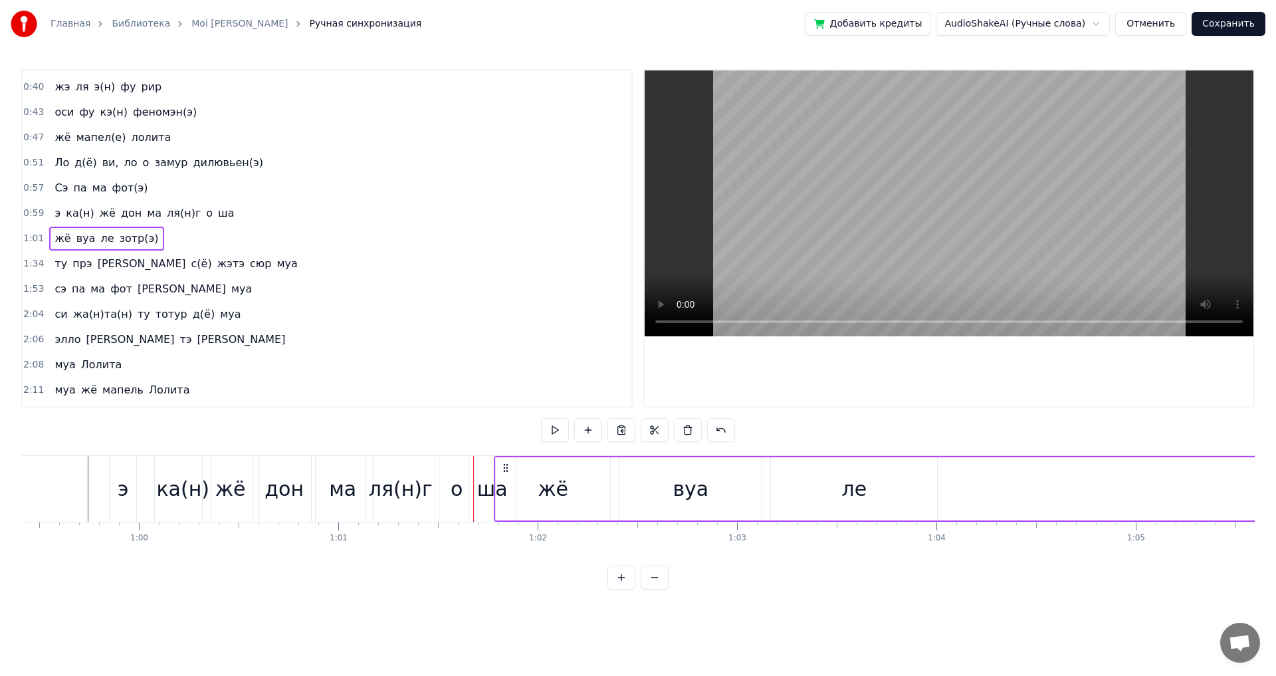
drag, startPoint x: 484, startPoint y: 466, endPoint x: 505, endPoint y: 465, distance: 20.6
click at [505, 465] on icon at bounding box center [506, 468] width 11 height 11
click at [529, 489] on div "жё" at bounding box center [553, 488] width 114 height 63
drag, startPoint x: 498, startPoint y: 488, endPoint x: 531, endPoint y: 490, distance: 33.3
click at [531, 490] on icon at bounding box center [532, 488] width 5 height 11
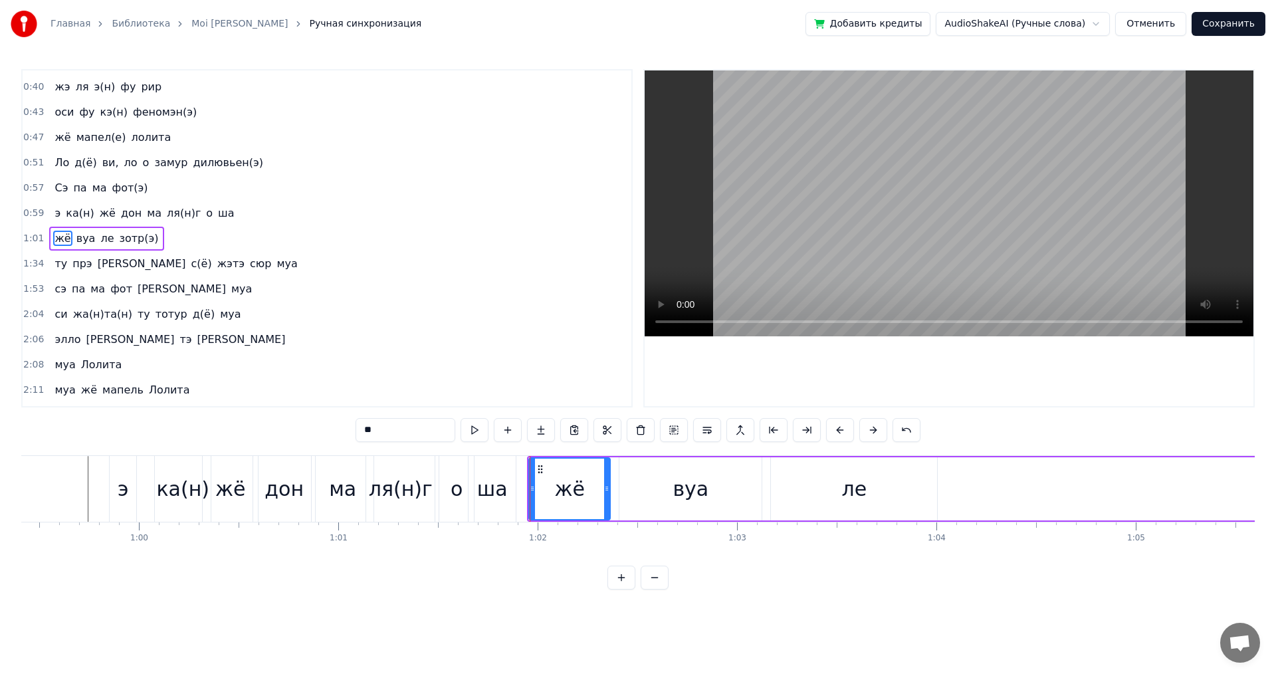
click at [893, 495] on div "ле" at bounding box center [854, 488] width 166 height 63
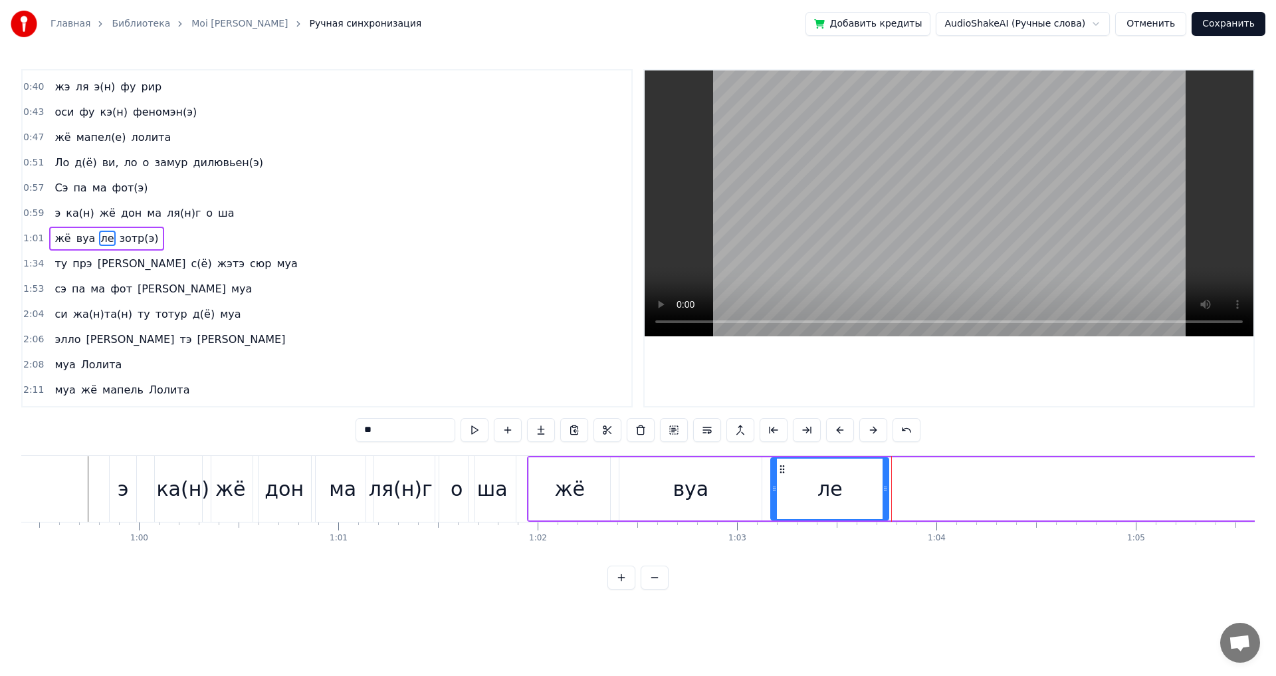
drag, startPoint x: 933, startPoint y: 489, endPoint x: 884, endPoint y: 497, distance: 49.2
click at [884, 497] on div at bounding box center [885, 489] width 5 height 60
click at [731, 496] on div "вуа" at bounding box center [690, 488] width 142 height 63
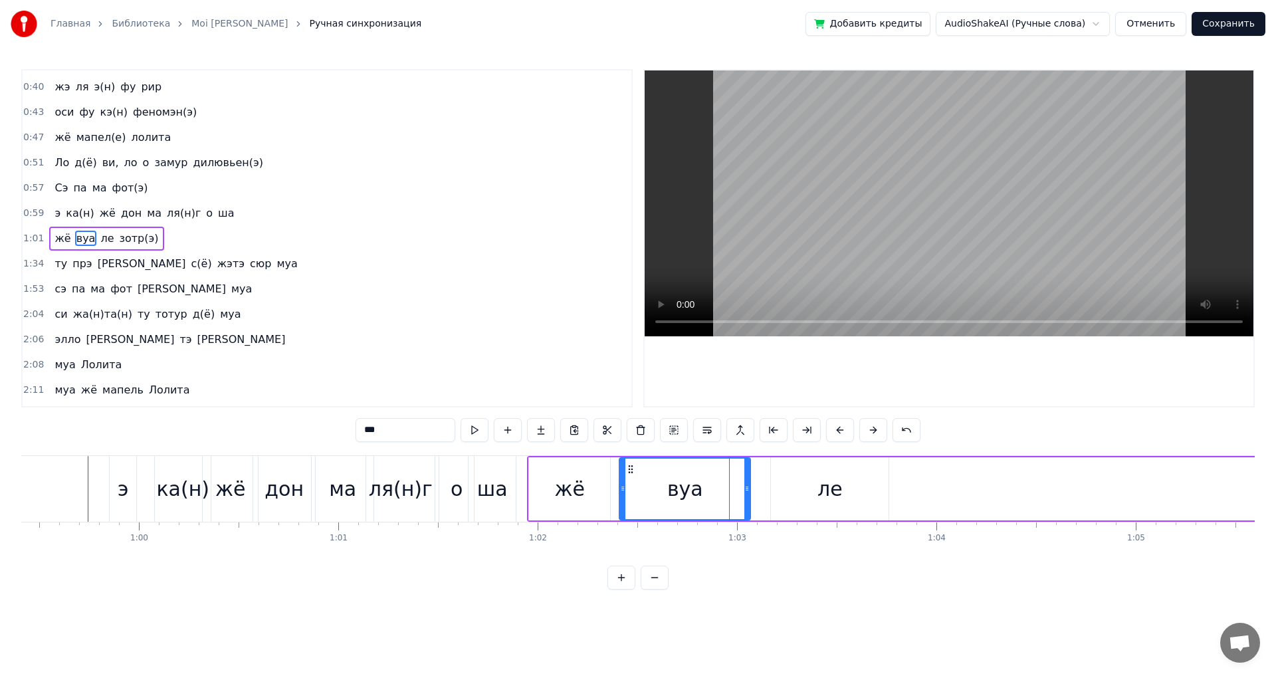
drag, startPoint x: 760, startPoint y: 487, endPoint x: 744, endPoint y: 489, distance: 16.1
click at [744, 489] on icon at bounding box center [746, 488] width 5 height 11
click at [801, 485] on div "ле" at bounding box center [830, 488] width 118 height 63
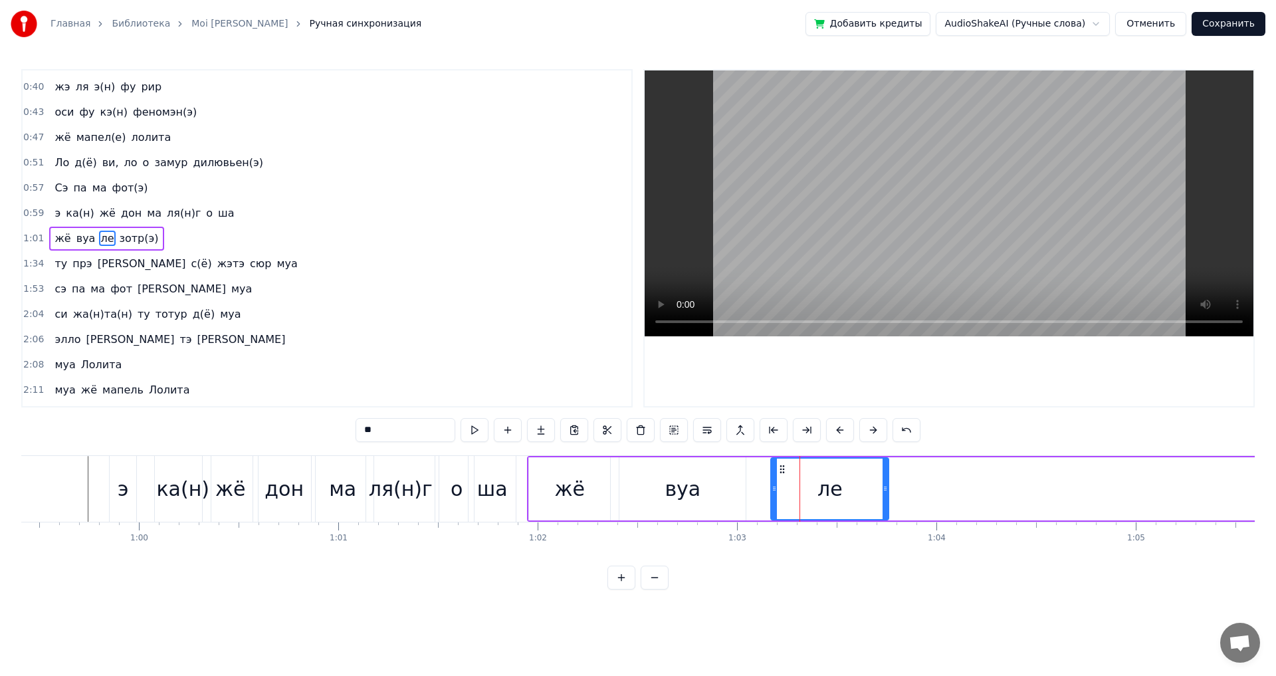
drag, startPoint x: 828, startPoint y: 492, endPoint x: 789, endPoint y: 495, distance: 39.4
click at [789, 495] on div "ле" at bounding box center [830, 489] width 116 height 60
click at [527, 544] on div "Муа жё мапель Лолита Ло у бье(н) Лола Дю парей о мэм(э) муа жё мапель Лолита ка…" at bounding box center [638, 505] width 1234 height 100
click at [532, 508] on div "жё" at bounding box center [569, 488] width 81 height 63
type input "**"
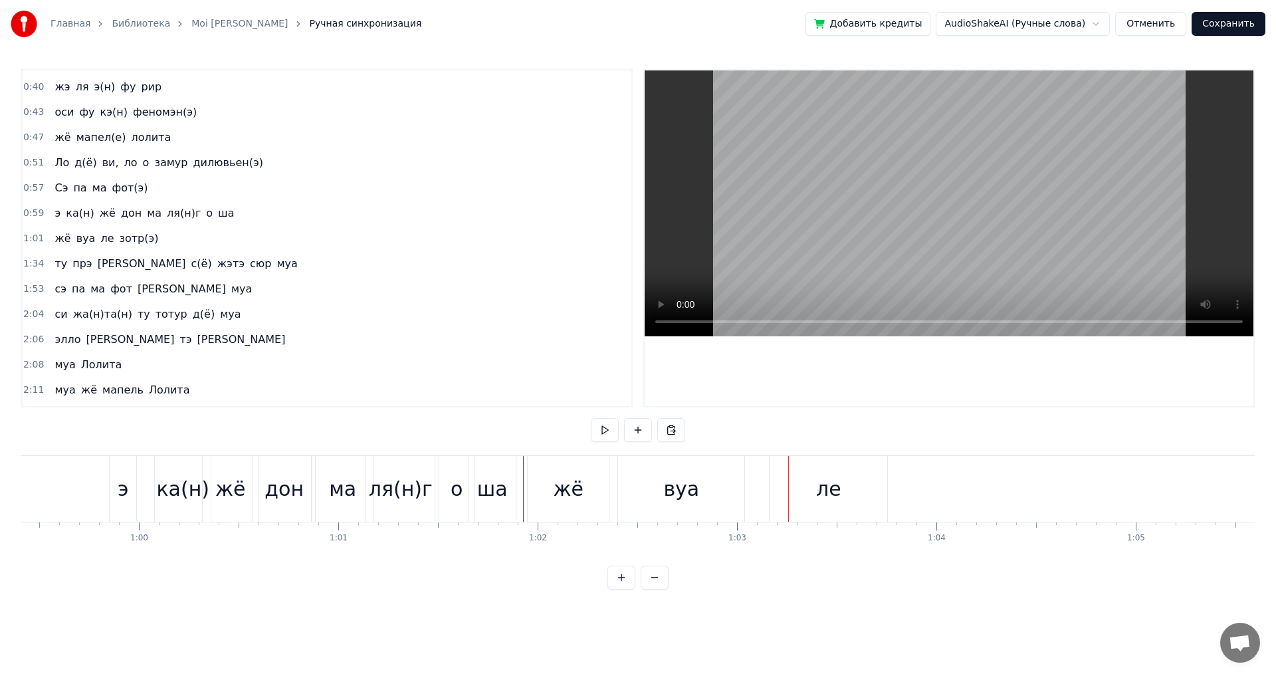
click at [683, 486] on div "вуа" at bounding box center [681, 489] width 36 height 30
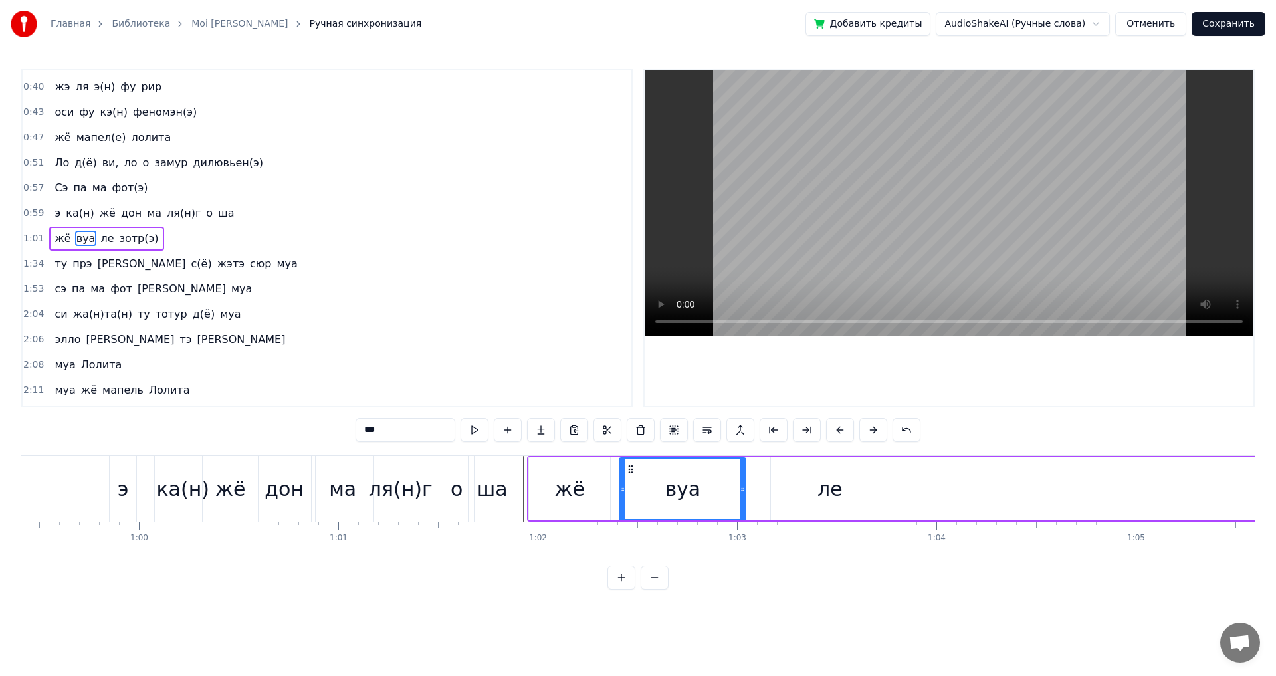
click at [728, 494] on div "вуа" at bounding box center [682, 488] width 126 height 63
drag, startPoint x: 744, startPoint y: 494, endPoint x: 693, endPoint y: 499, distance: 52.1
click at [693, 499] on div at bounding box center [691, 489] width 5 height 60
click at [820, 492] on div "ле" at bounding box center [830, 489] width 25 height 30
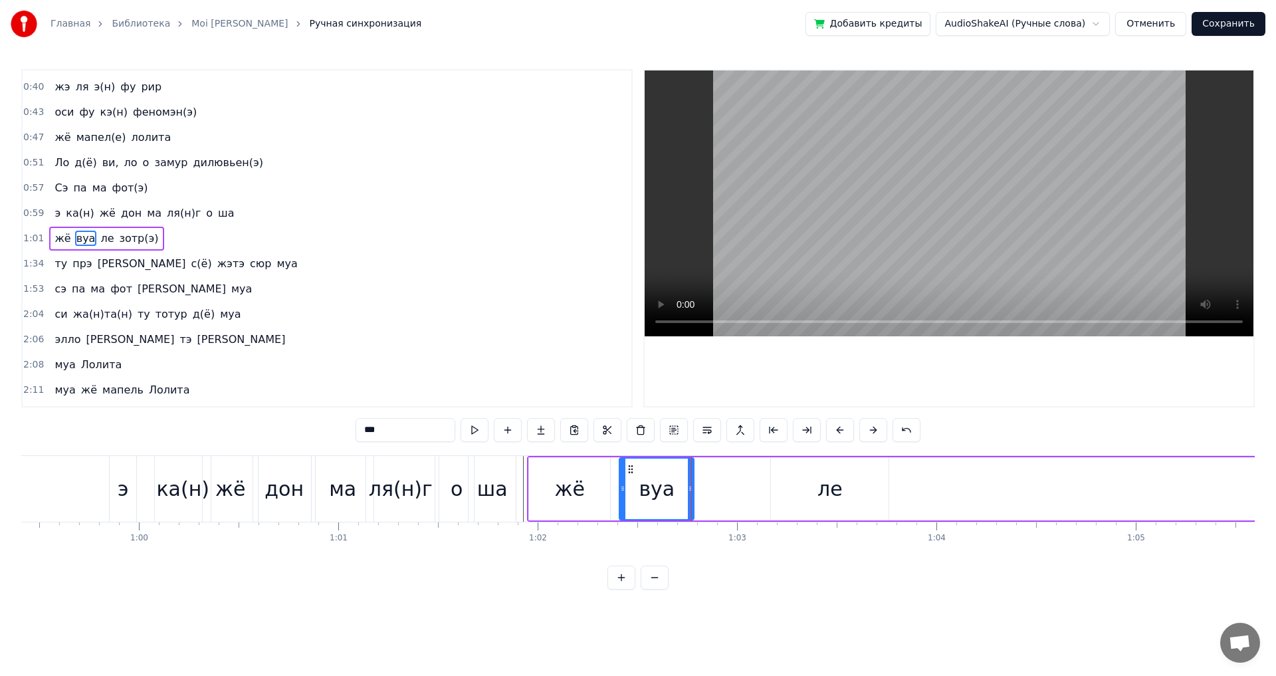
type input "**"
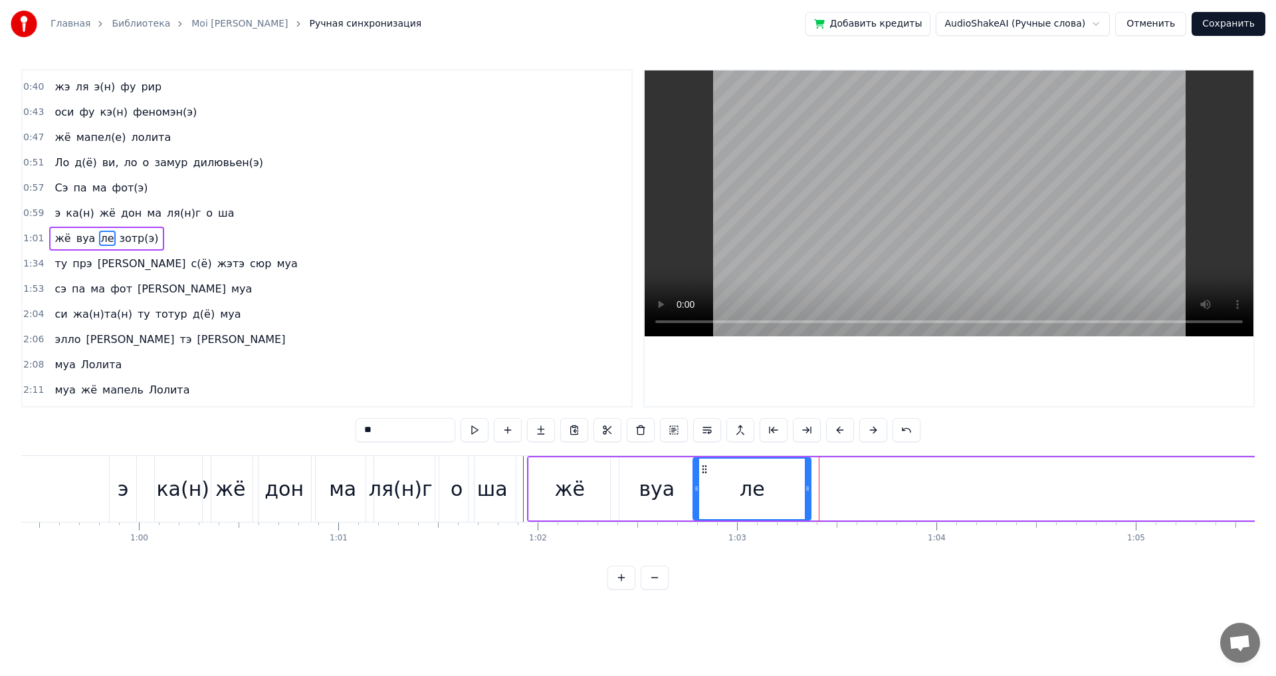
drag, startPoint x: 781, startPoint y: 470, endPoint x: 696, endPoint y: 478, distance: 85.5
click at [696, 478] on div "ле" at bounding box center [752, 489] width 116 height 60
drag, startPoint x: 798, startPoint y: 495, endPoint x: 716, endPoint y: 508, distance: 83.4
click at [731, 503] on div at bounding box center [733, 489] width 5 height 60
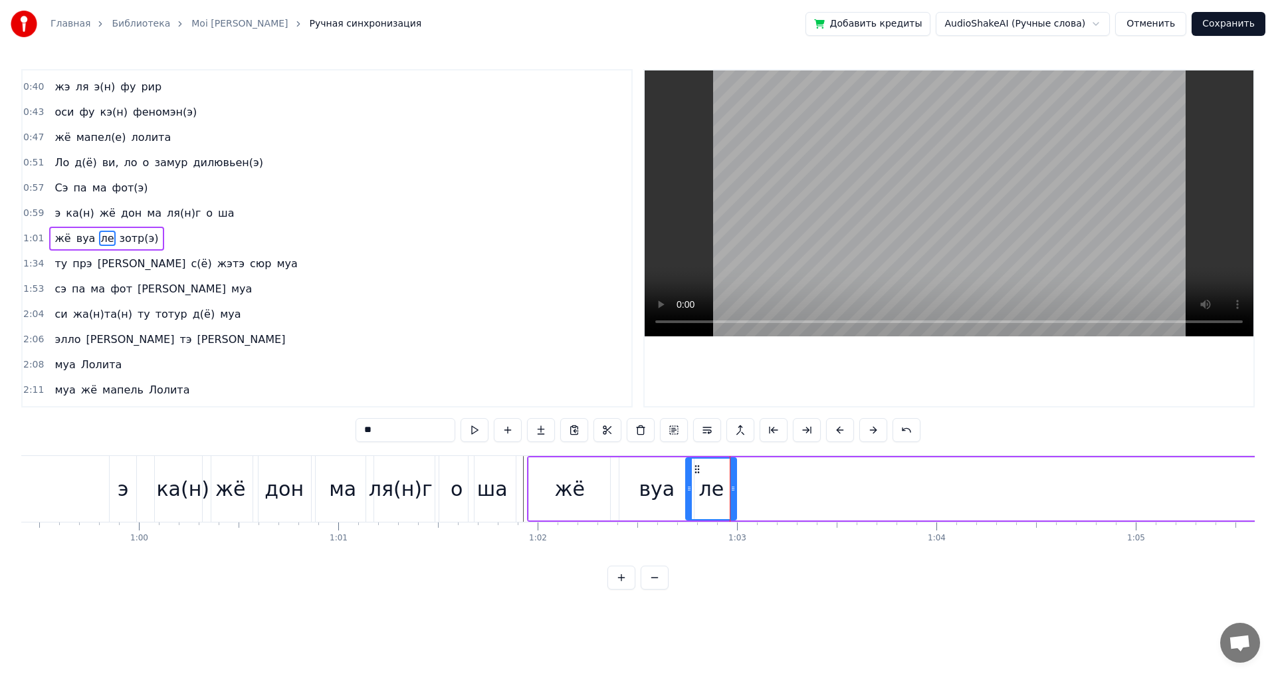
click at [30, 243] on span "1:01" at bounding box center [33, 238] width 21 height 13
click at [118, 236] on span "зотр(э)" at bounding box center [139, 238] width 42 height 15
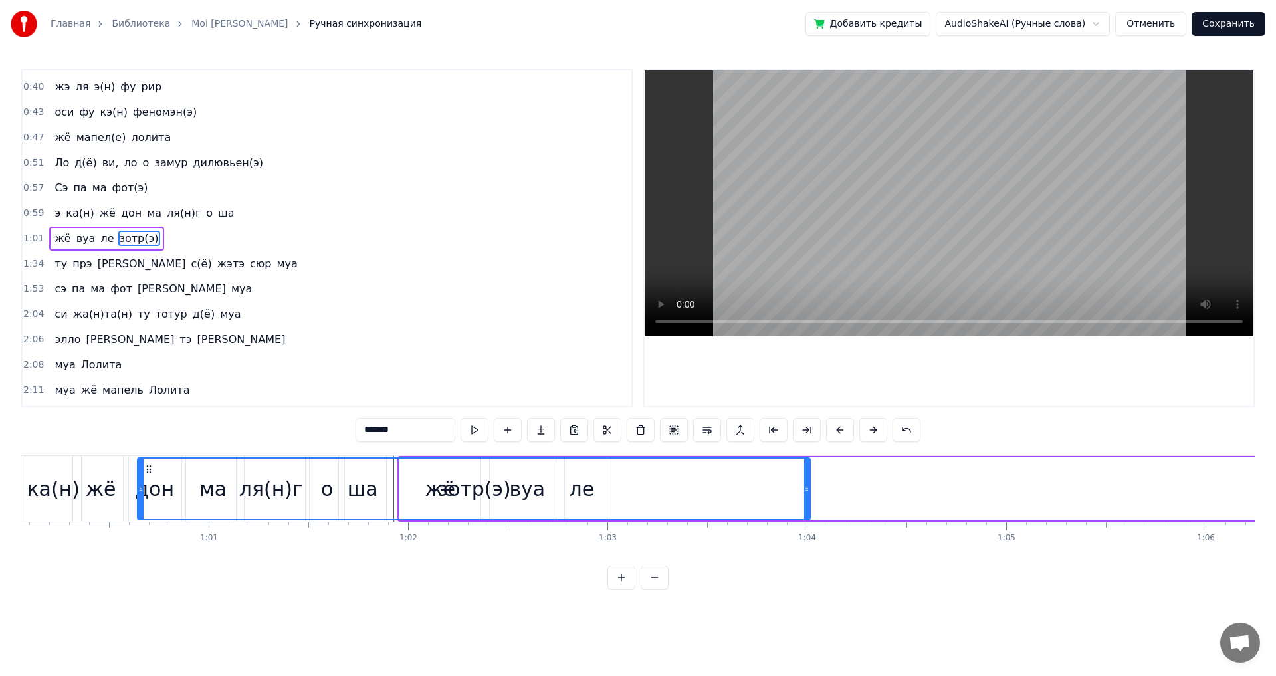
scroll to position [0, 11970]
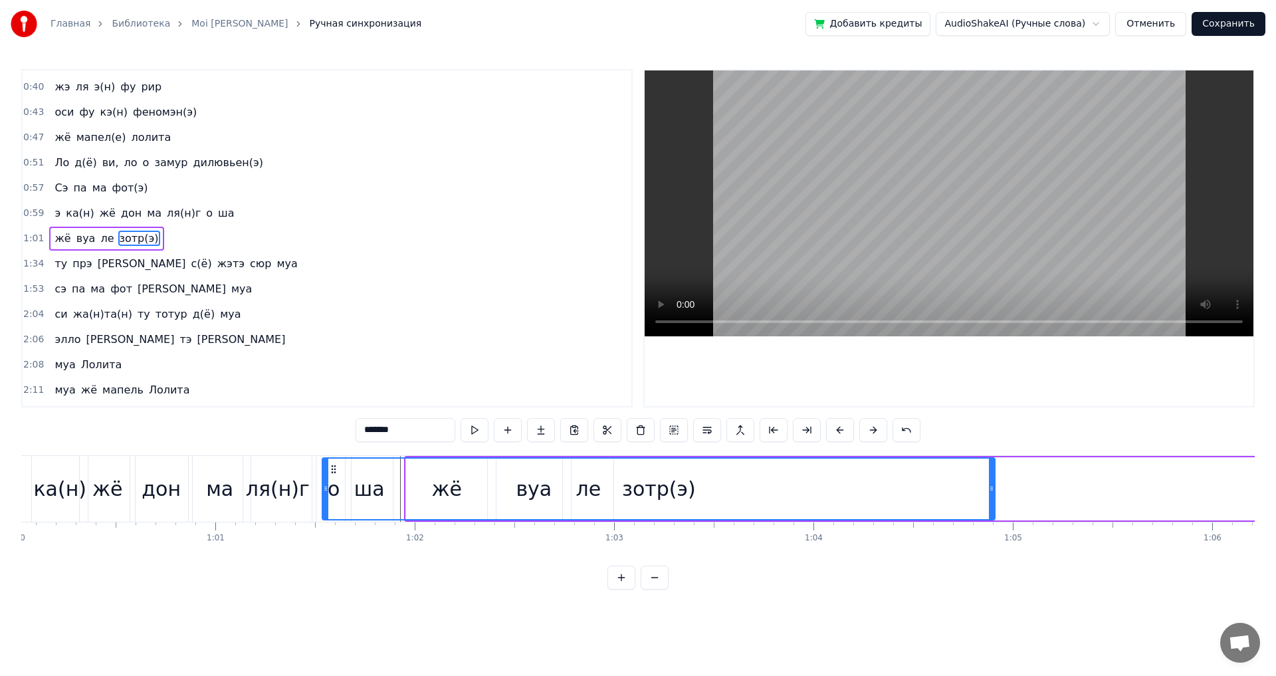
drag, startPoint x: 101, startPoint y: 467, endPoint x: 334, endPoint y: 487, distance: 233.6
click at [334, 487] on div "зотр(э)" at bounding box center [658, 489] width 671 height 60
drag, startPoint x: 997, startPoint y: 483, endPoint x: 984, endPoint y: 485, distance: 12.9
click at [984, 485] on div "зотр(э) жё вуа ле" at bounding box center [700, 489] width 593 height 66
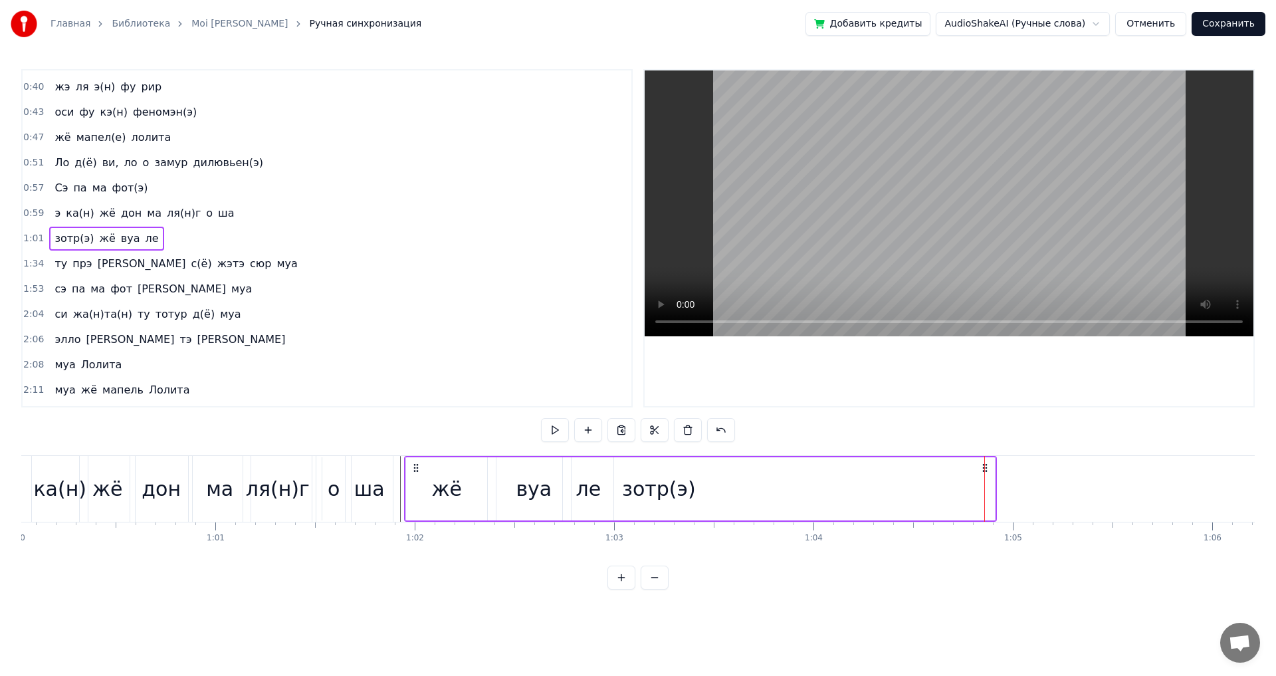
click at [891, 491] on div "зотр(э)" at bounding box center [658, 488] width 673 height 63
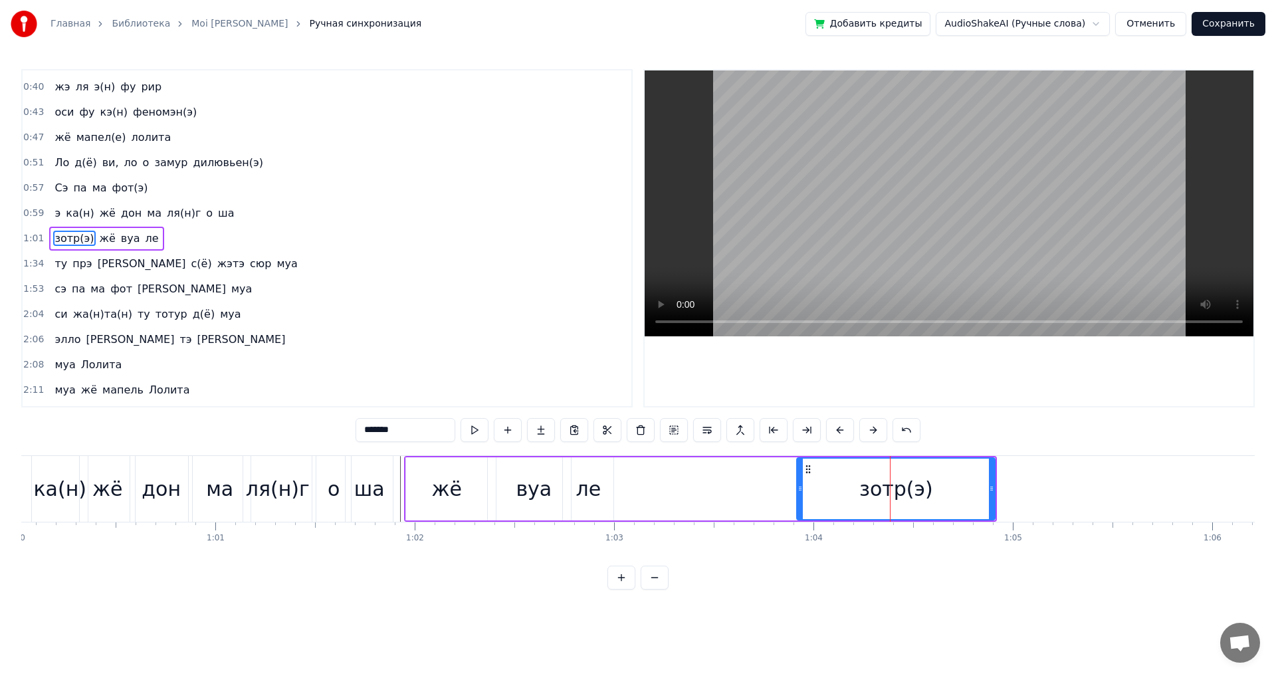
drag, startPoint x: 324, startPoint y: 479, endPoint x: 799, endPoint y: 484, distance: 474.6
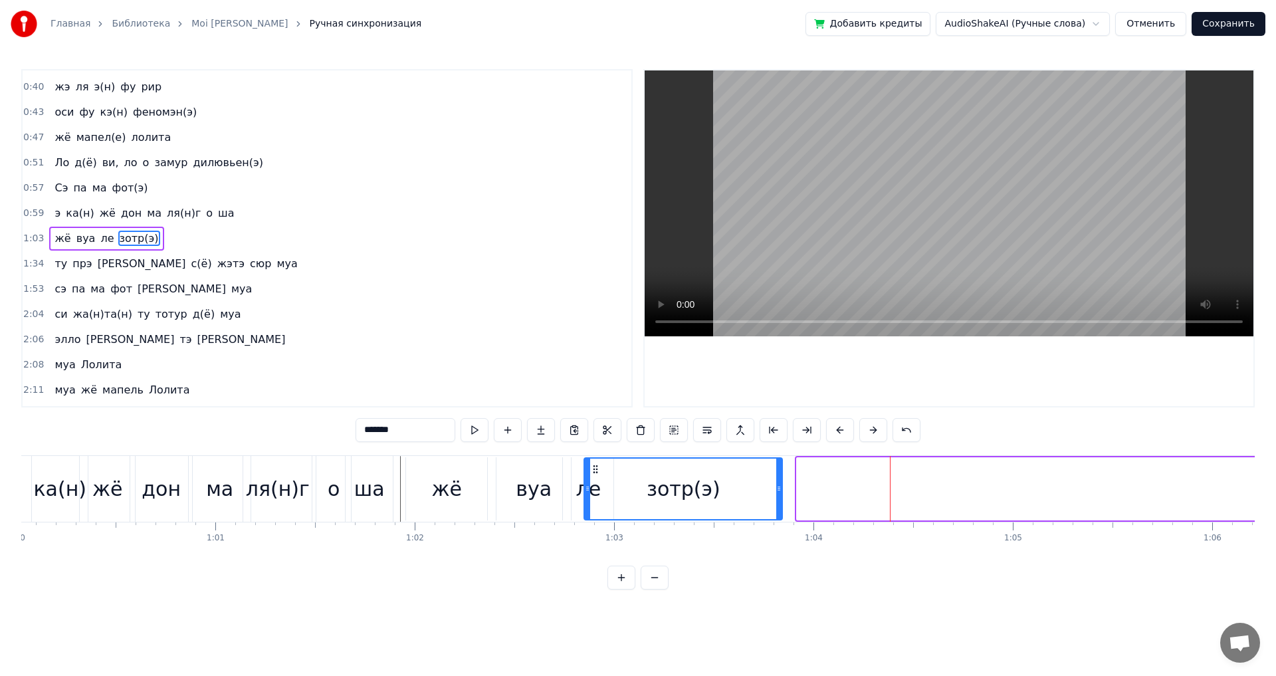
drag, startPoint x: 808, startPoint y: 467, endPoint x: 596, endPoint y: 466, distance: 212.7
click at [596, 466] on icon at bounding box center [595, 469] width 11 height 11
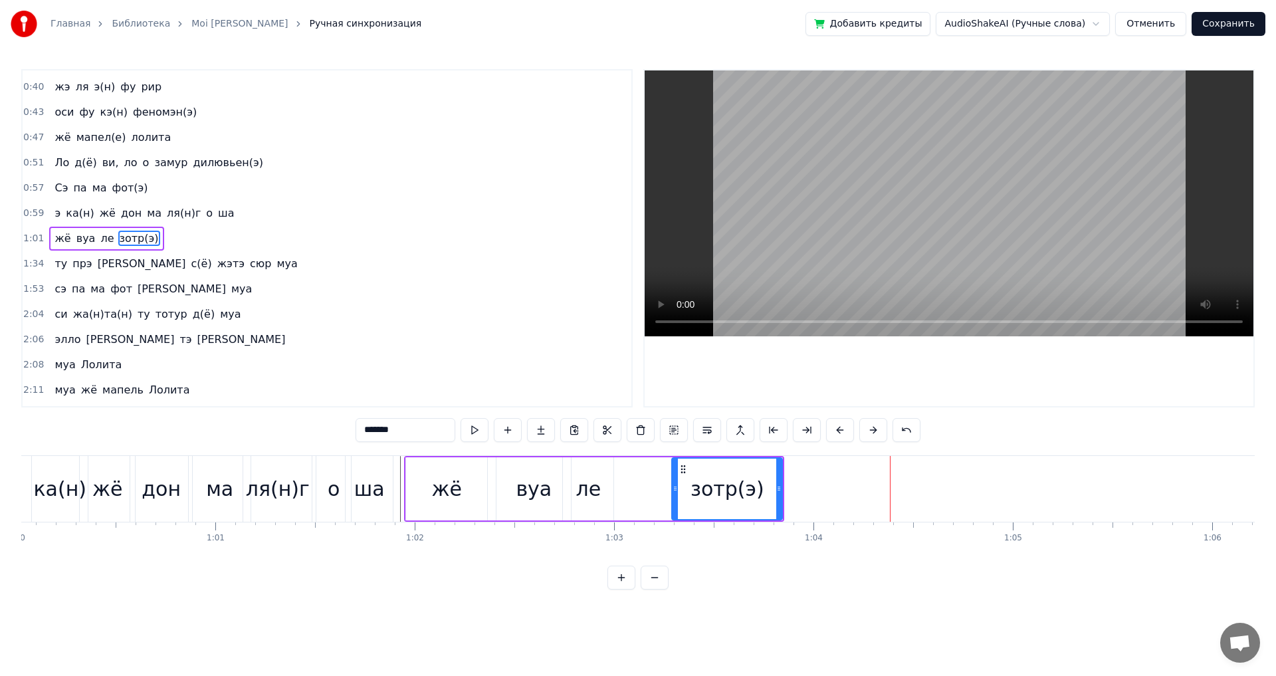
drag, startPoint x: 587, startPoint y: 484, endPoint x: 675, endPoint y: 487, distance: 87.8
click at [675, 487] on icon at bounding box center [675, 488] width 5 height 11
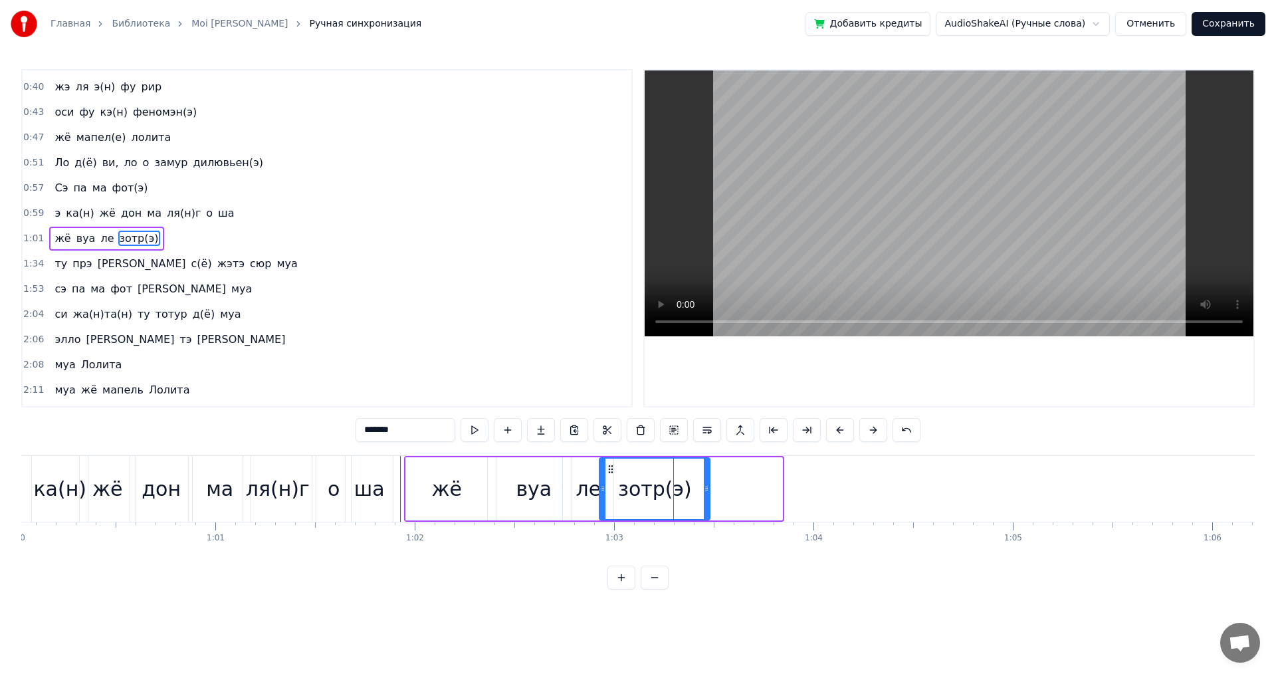
drag, startPoint x: 685, startPoint y: 467, endPoint x: 613, endPoint y: 469, distance: 72.5
click at [613, 469] on icon at bounding box center [611, 469] width 11 height 11
click at [376, 498] on div "ша" at bounding box center [369, 489] width 31 height 30
type input "**"
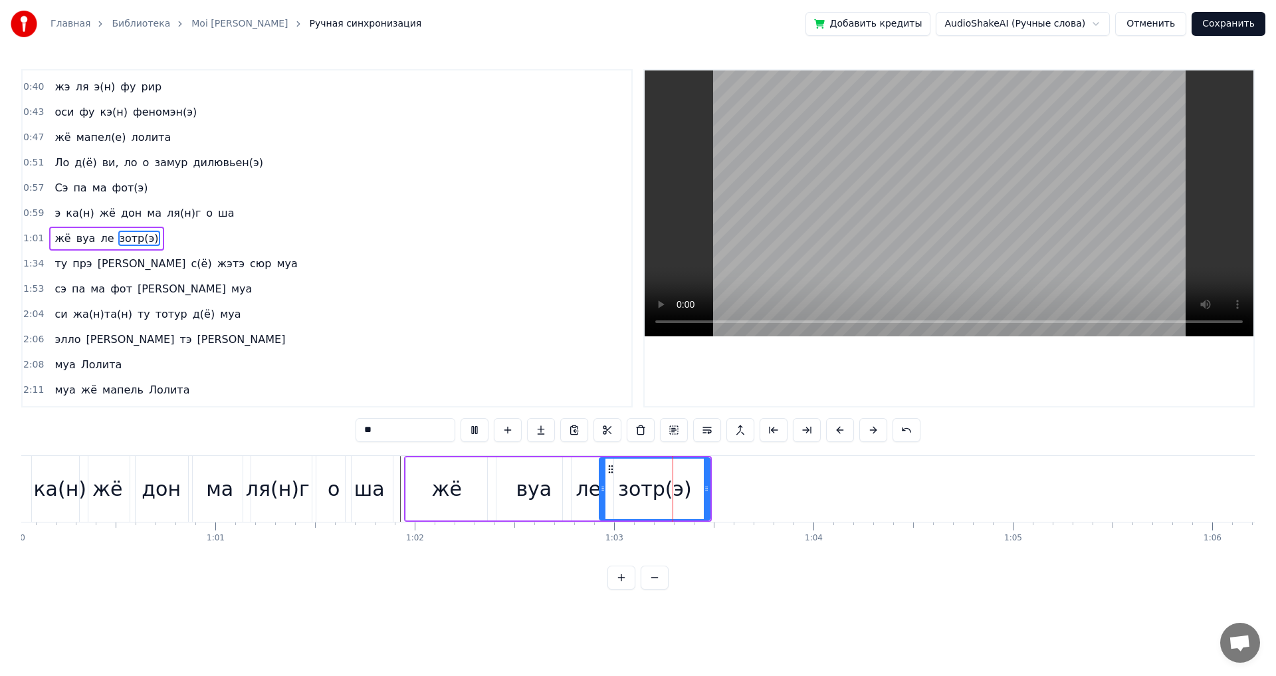
scroll to position [148, 0]
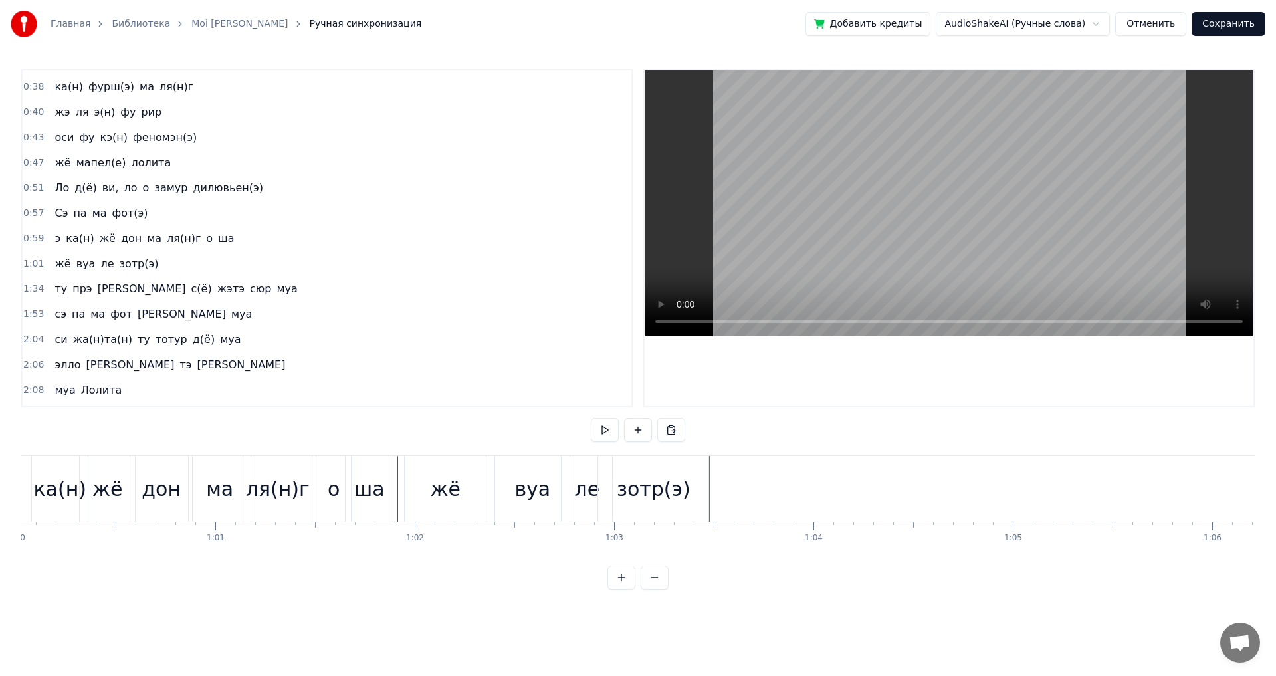
click at [28, 285] on span "1:34" at bounding box center [33, 288] width 21 height 13
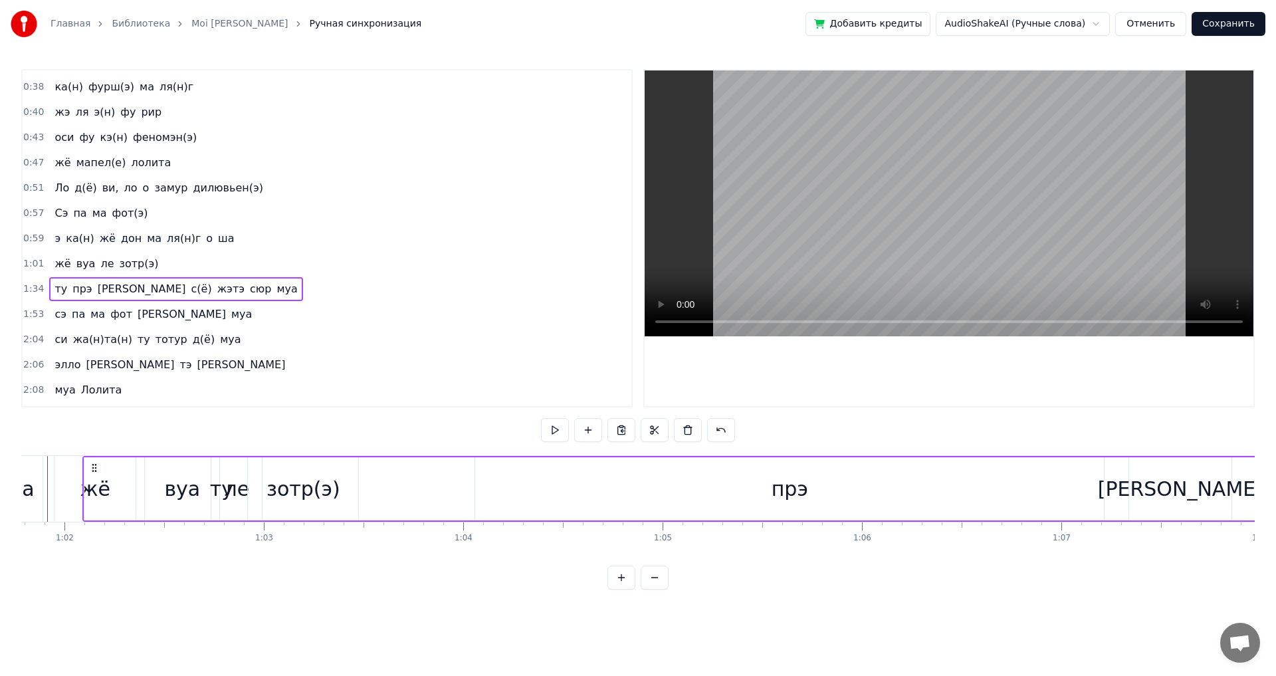
scroll to position [0, 12252]
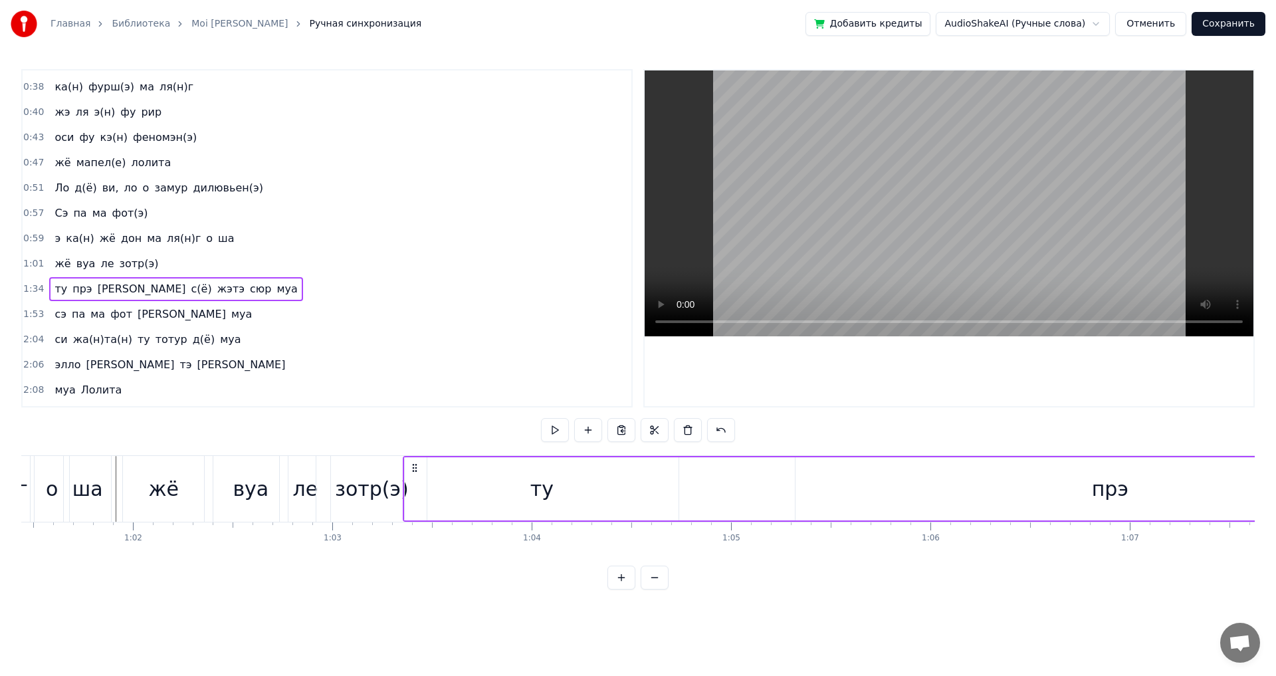
drag, startPoint x: 99, startPoint y: 468, endPoint x: 414, endPoint y: 478, distance: 315.2
click at [433, 488] on div "ту" at bounding box center [542, 488] width 274 height 63
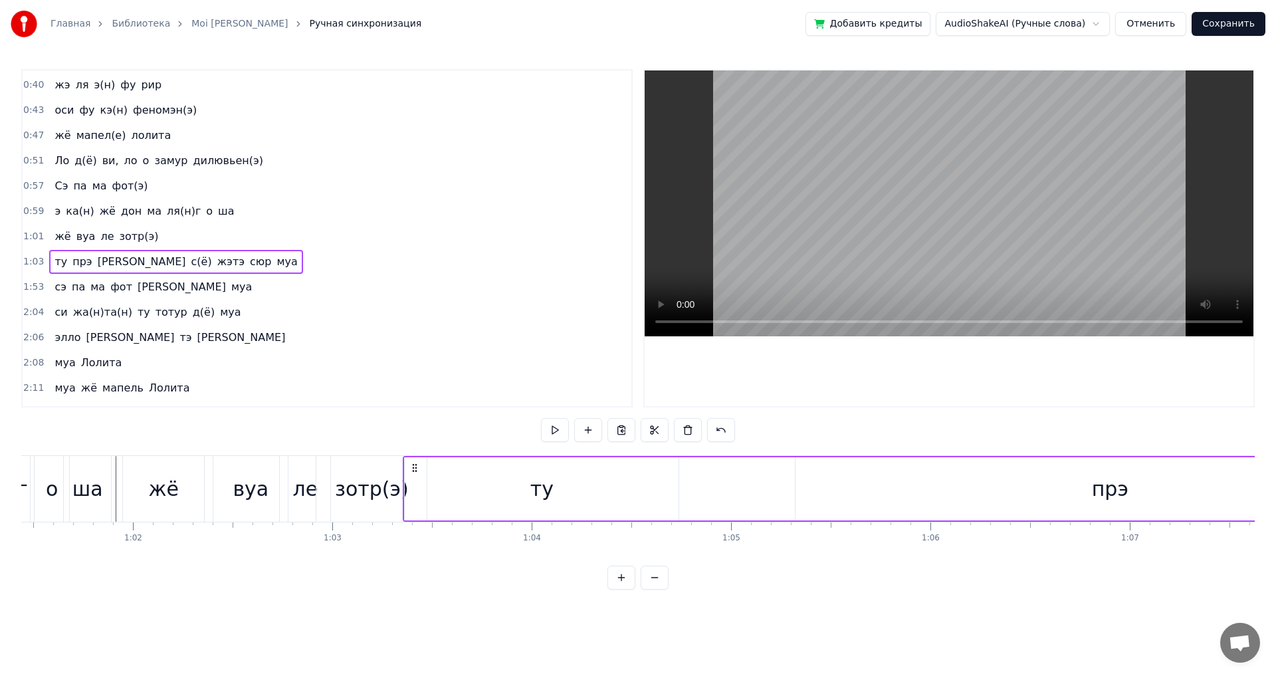
scroll to position [198, 0]
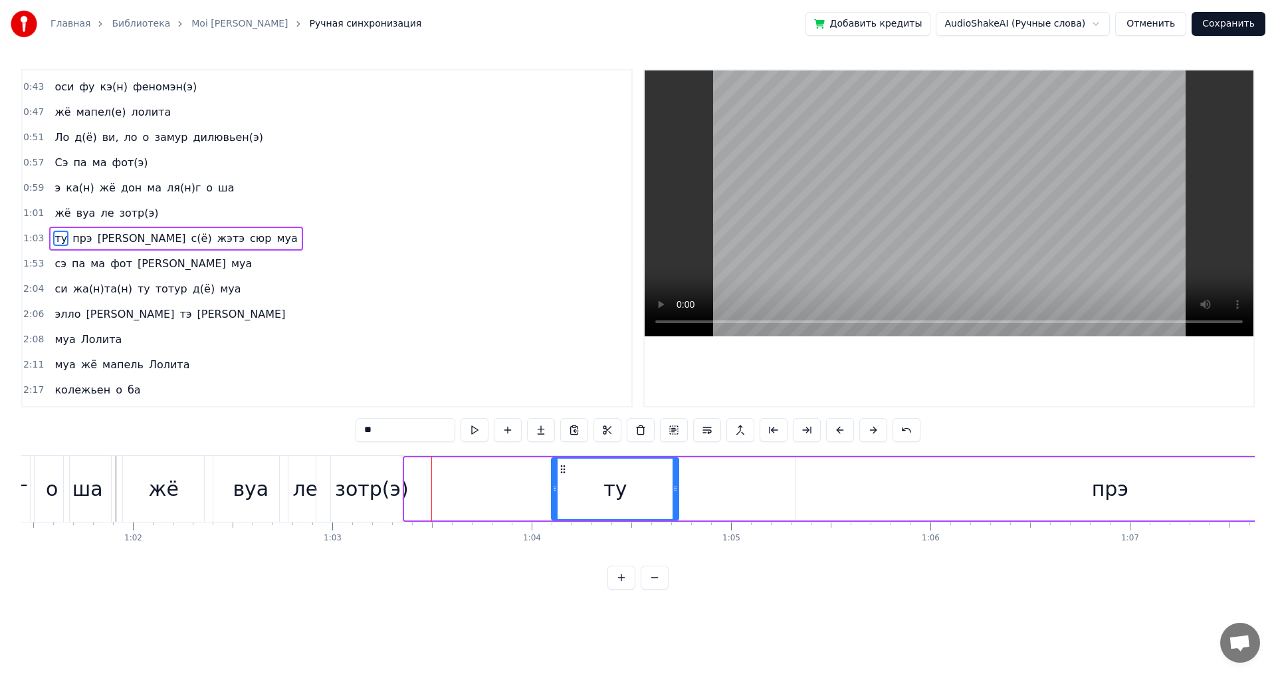
drag, startPoint x: 408, startPoint y: 489, endPoint x: 555, endPoint y: 497, distance: 147.1
click at [555, 497] on div at bounding box center [554, 489] width 5 height 60
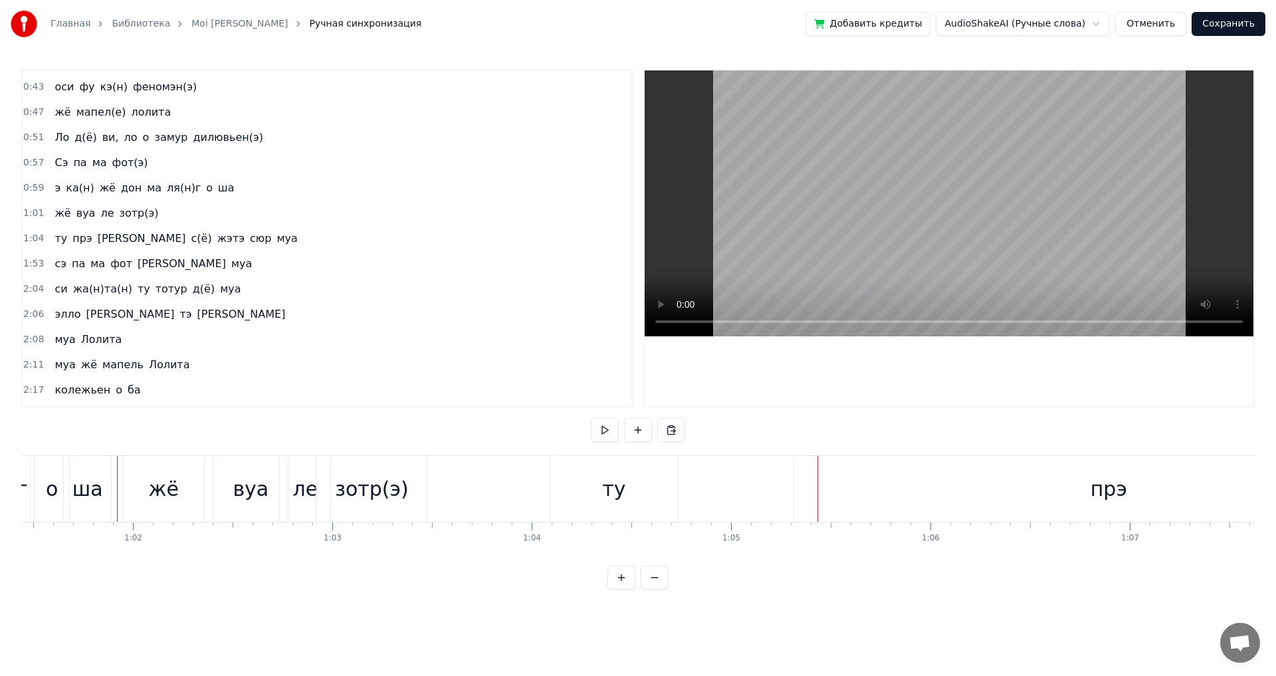
click at [846, 505] on div "прэ" at bounding box center [1108, 489] width 629 height 66
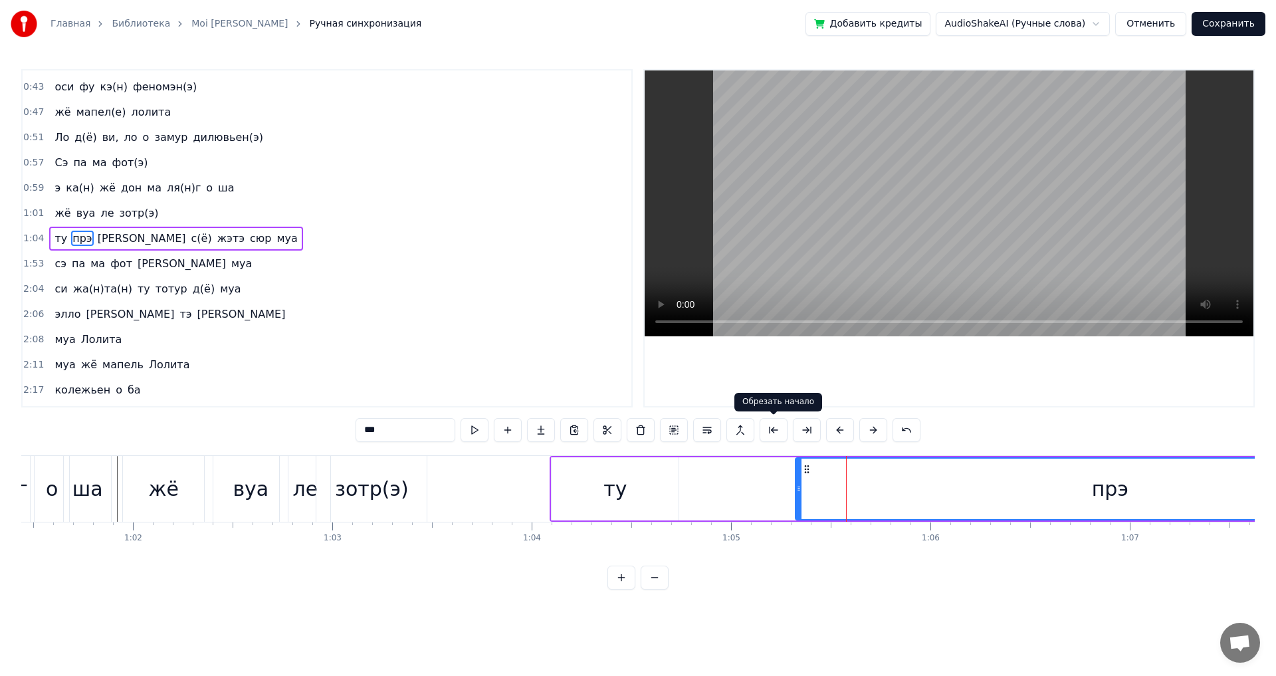
click at [767, 427] on button at bounding box center [774, 430] width 28 height 24
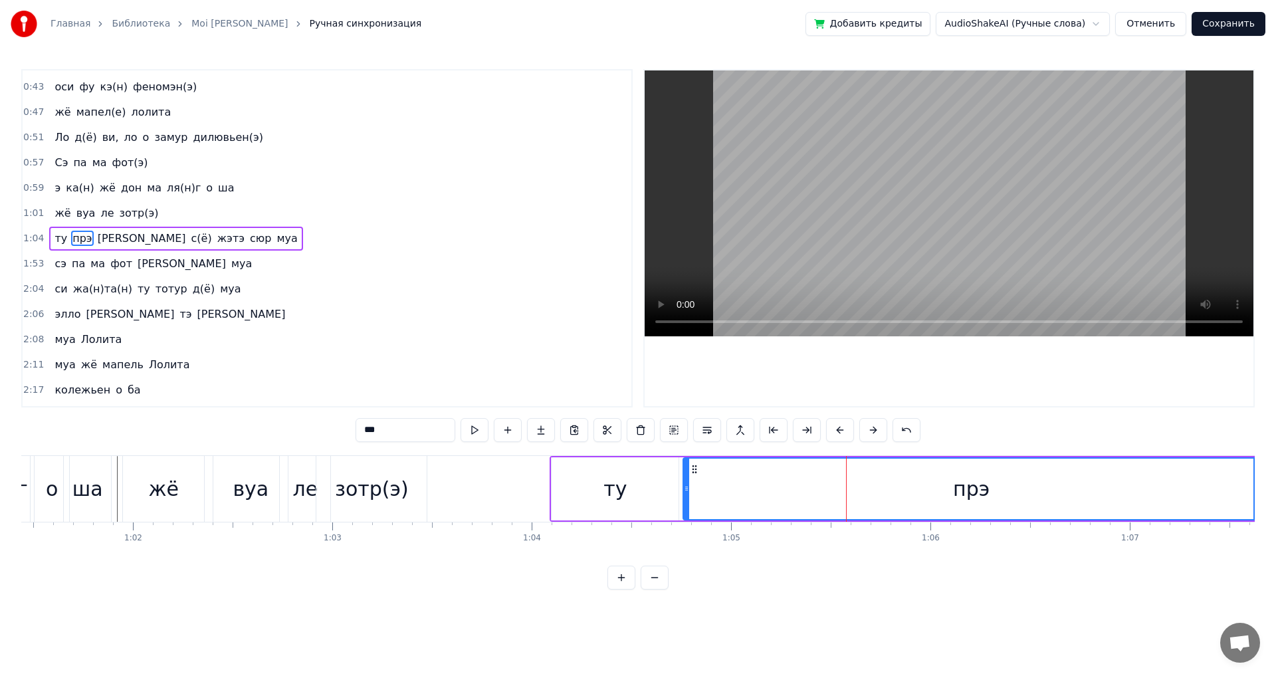
drag, startPoint x: 862, startPoint y: 471, endPoint x: 697, endPoint y: 477, distance: 165.0
click at [697, 477] on div "прэ" at bounding box center [971, 489] width 575 height 60
click at [659, 485] on div "ту" at bounding box center [615, 488] width 127 height 63
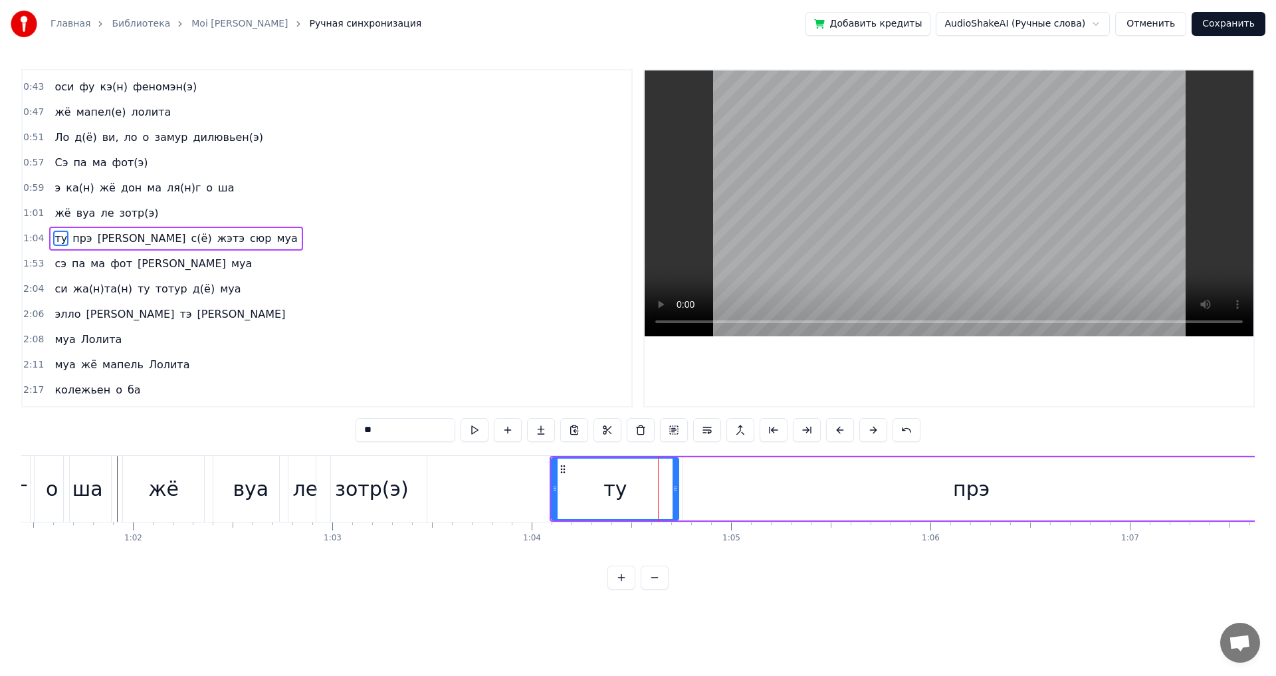
click at [701, 481] on div "прэ" at bounding box center [971, 488] width 576 height 63
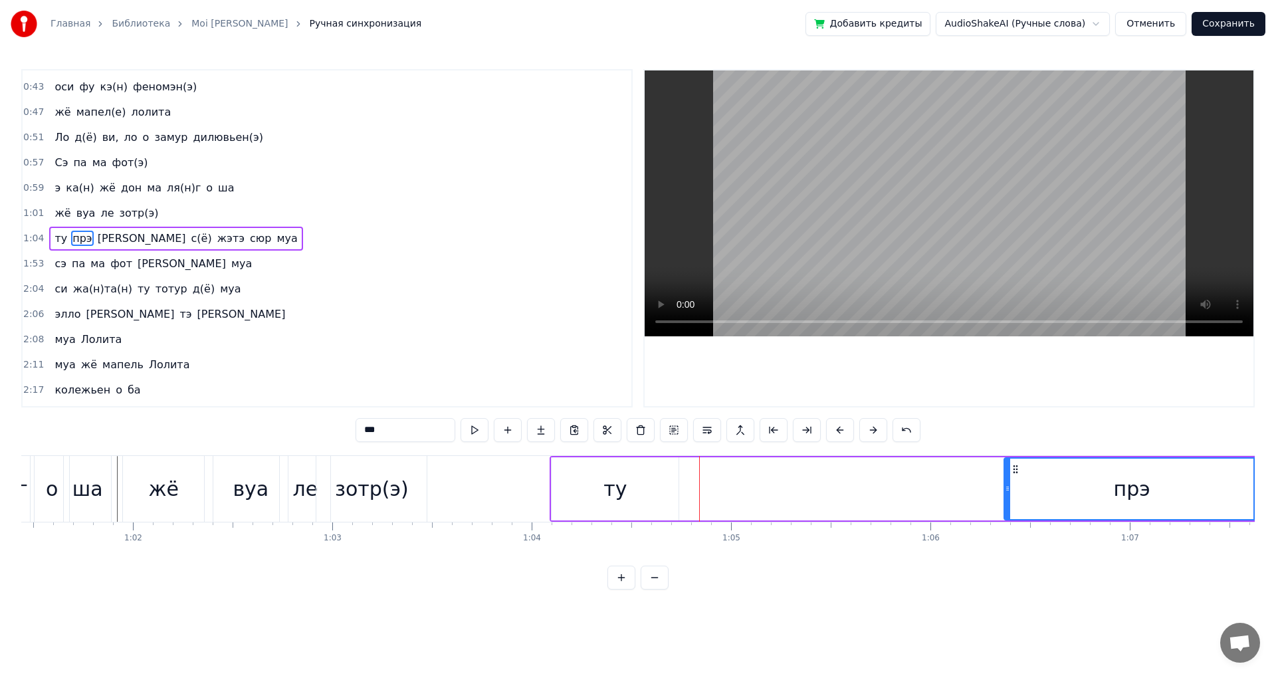
drag, startPoint x: 687, startPoint y: 481, endPoint x: 1020, endPoint y: 496, distance: 333.3
click at [1010, 496] on div at bounding box center [1007, 489] width 5 height 60
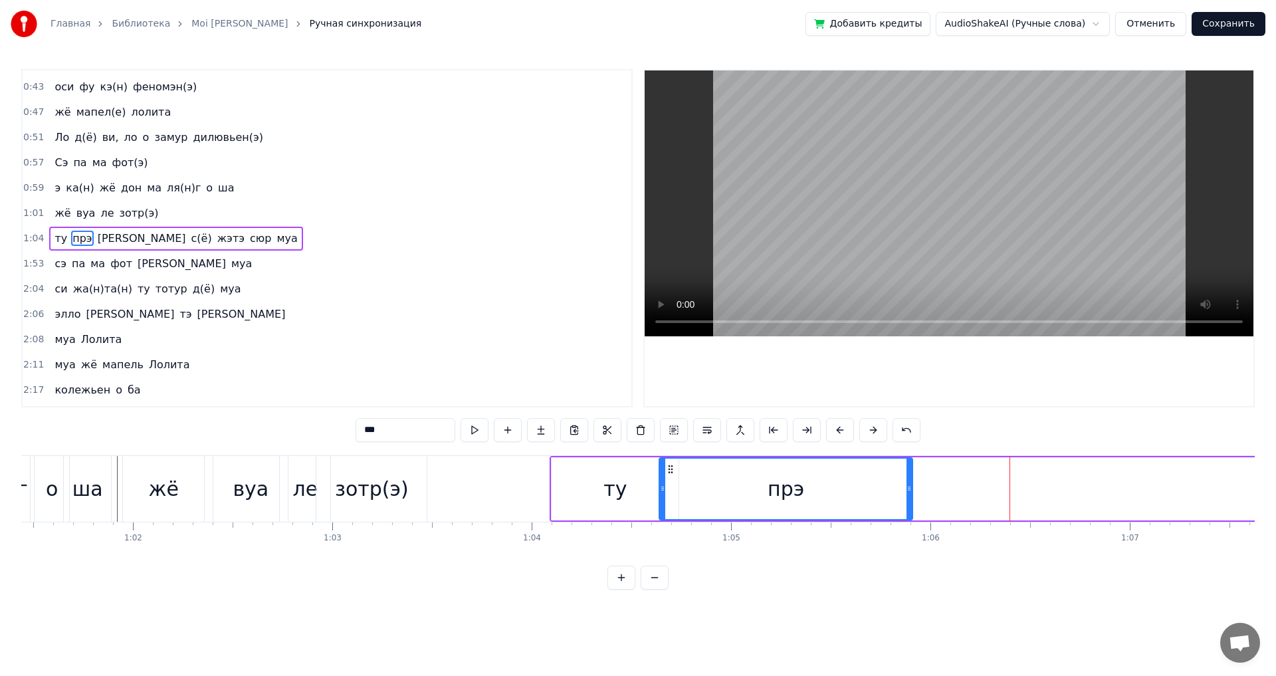
drag, startPoint x: 1019, startPoint y: 467, endPoint x: 672, endPoint y: 485, distance: 347.4
click at [672, 485] on div "прэ" at bounding box center [786, 489] width 252 height 60
drag, startPoint x: 911, startPoint y: 483, endPoint x: 751, endPoint y: 487, distance: 159.6
click at [751, 487] on div at bounding box center [749, 489] width 5 height 60
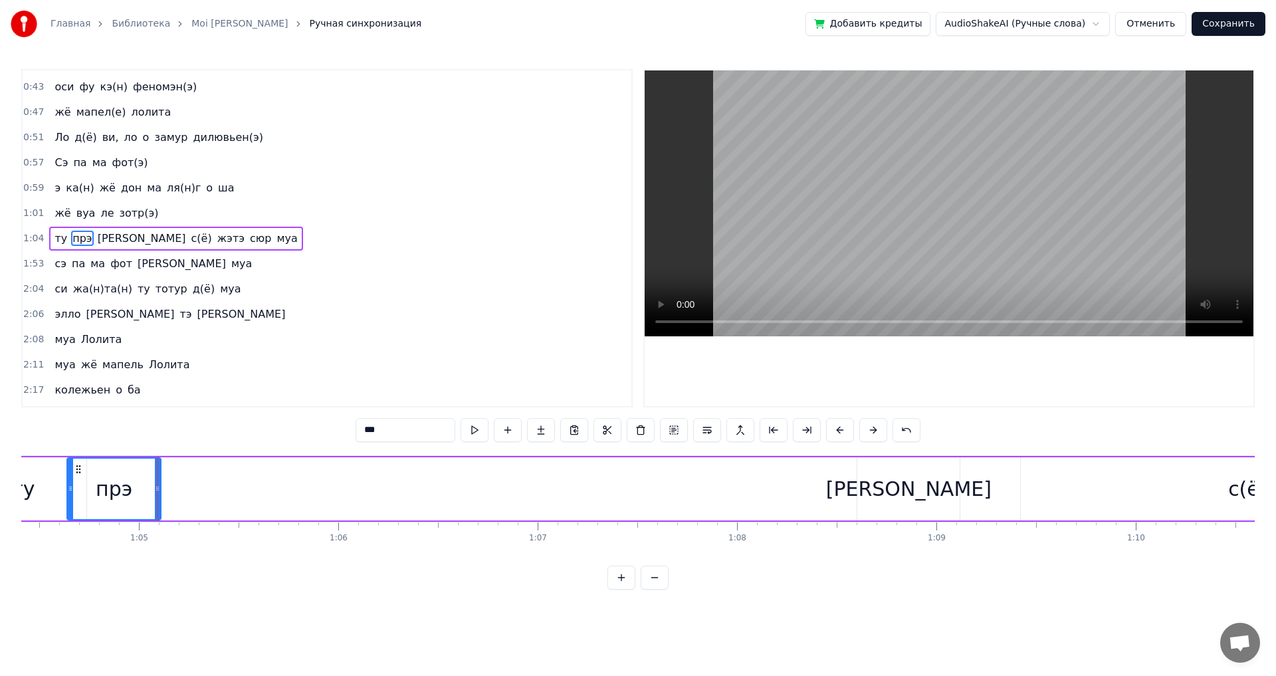
click at [883, 476] on div "а" at bounding box center [908, 488] width 102 height 63
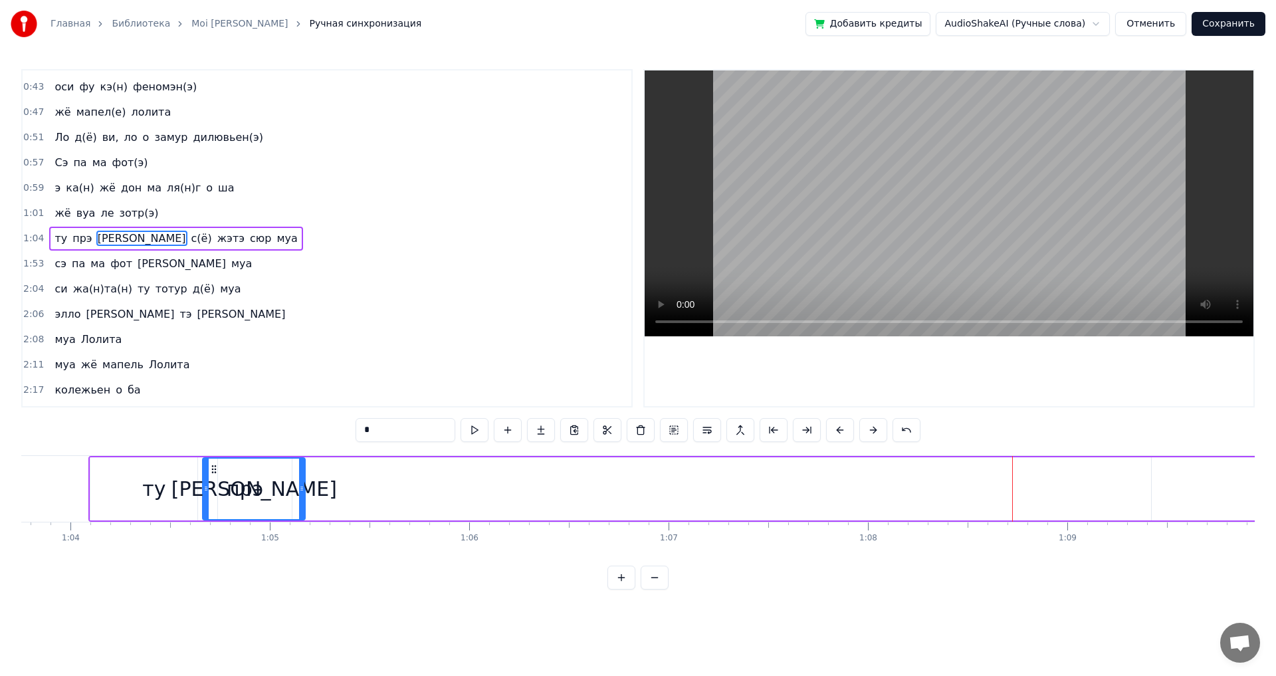
scroll to position [0, 12706]
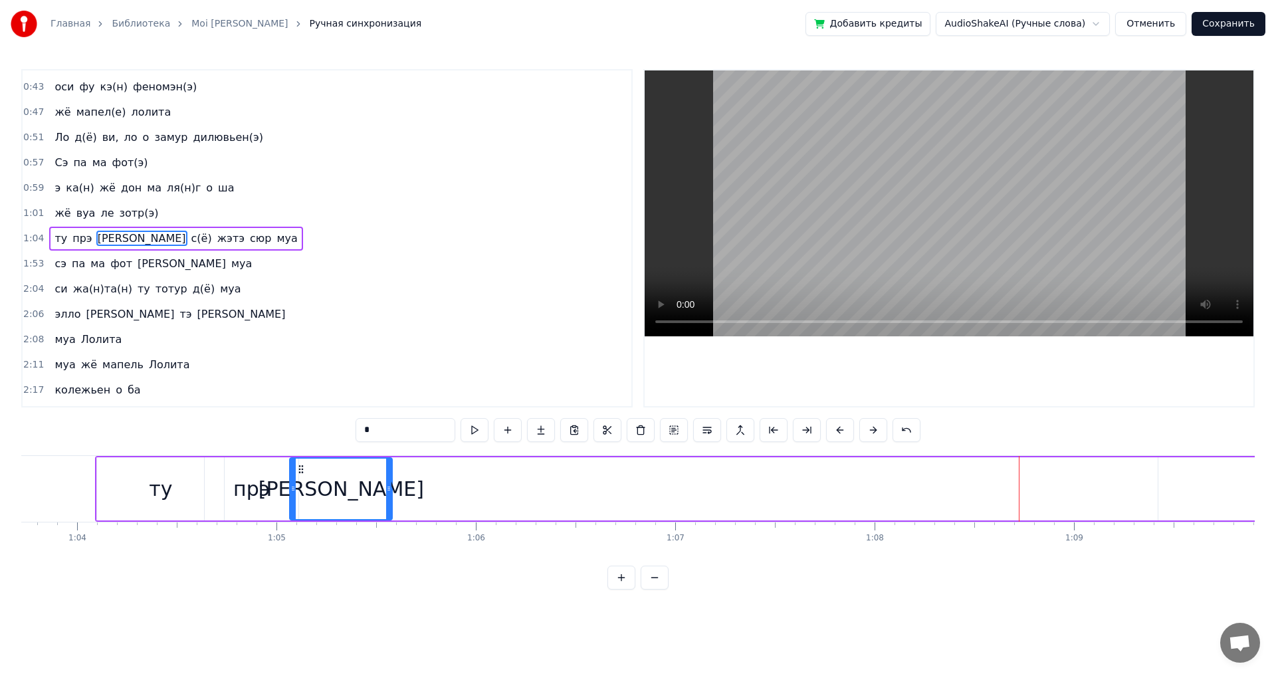
drag, startPoint x: 868, startPoint y: 469, endPoint x: 300, endPoint y: 503, distance: 568.6
click at [300, 503] on div "а" at bounding box center [340, 489] width 101 height 60
click at [265, 493] on div "прэ" at bounding box center [251, 489] width 37 height 30
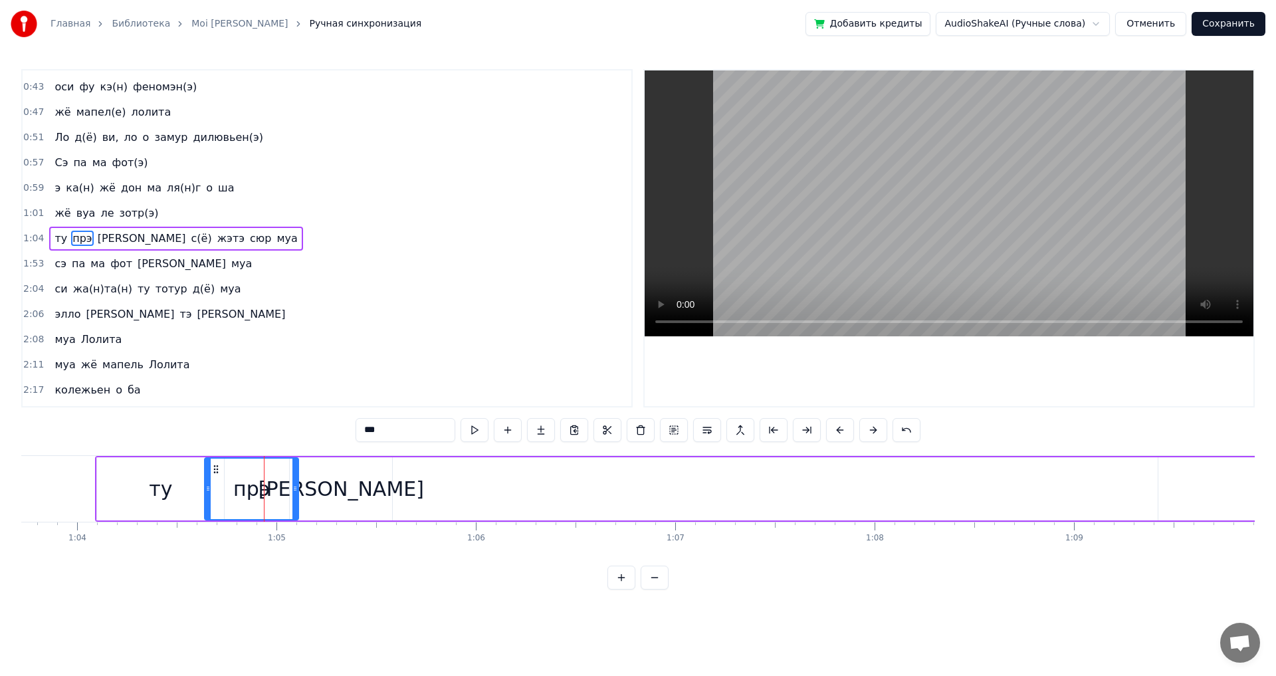
click at [190, 239] on span "с(ё)" at bounding box center [201, 238] width 23 height 15
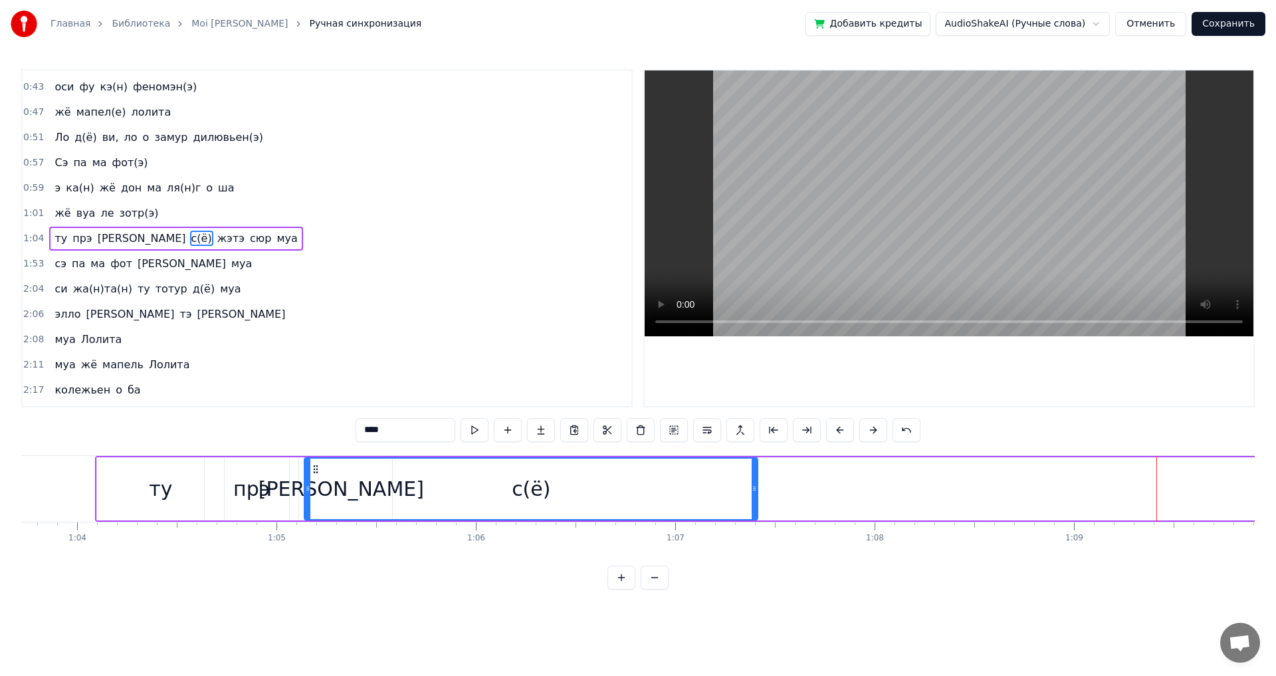
drag, startPoint x: 1172, startPoint y: 473, endPoint x: 304, endPoint y: 507, distance: 868.1
click at [306, 508] on div "с(ё)" at bounding box center [531, 489] width 452 height 60
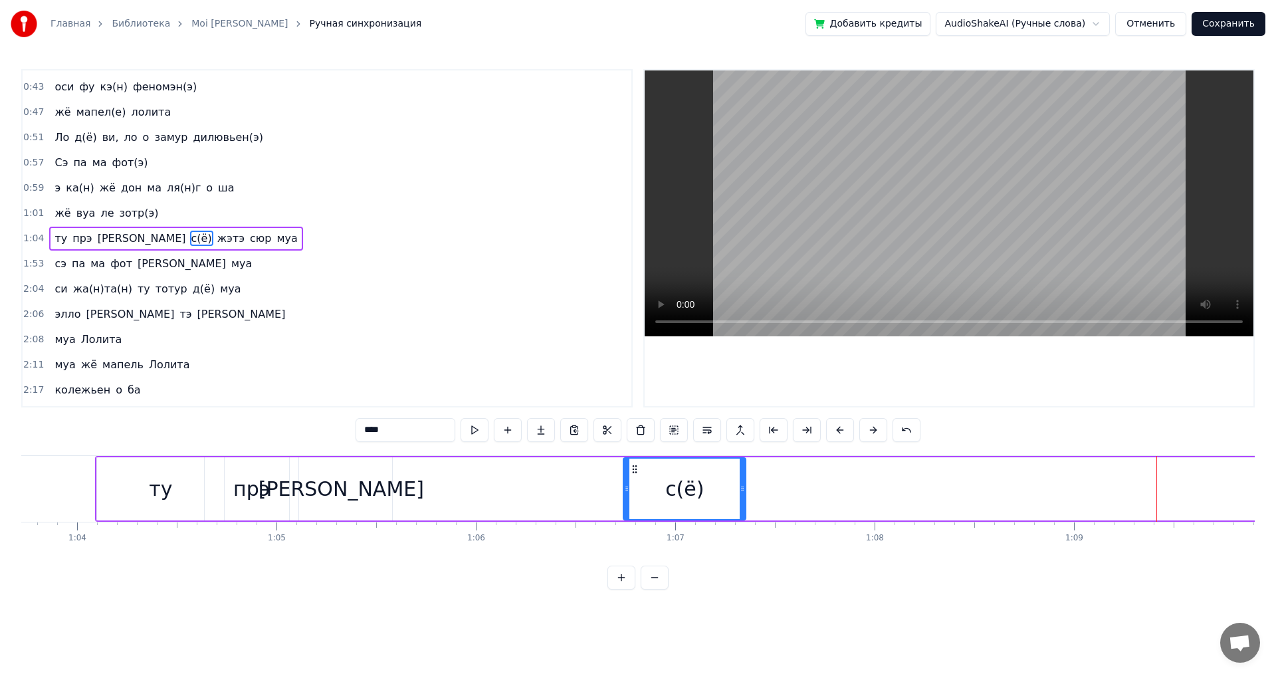
drag, startPoint x: 294, startPoint y: 497, endPoint x: 641, endPoint y: 511, distance: 347.3
click at [629, 511] on div at bounding box center [626, 489] width 5 height 60
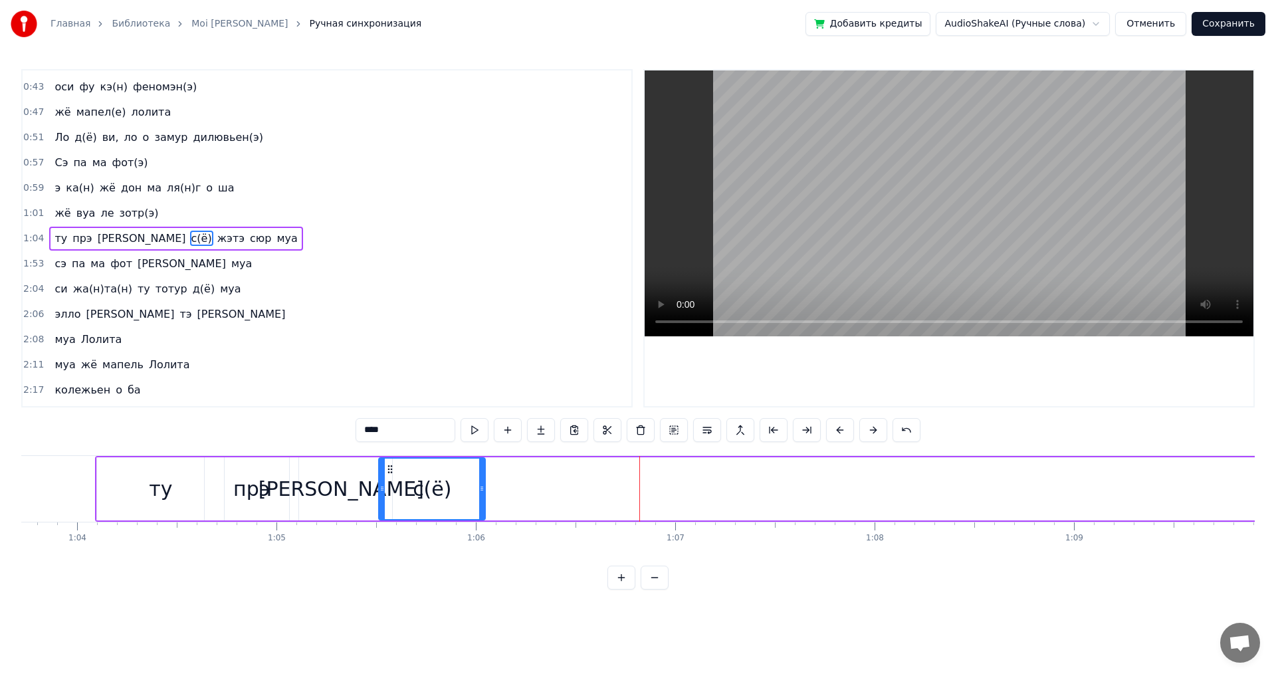
drag, startPoint x: 653, startPoint y: 464, endPoint x: 392, endPoint y: 467, distance: 260.6
click at [392, 467] on icon at bounding box center [390, 469] width 11 height 11
click at [216, 236] on span "жэтэ" at bounding box center [231, 238] width 30 height 15
type input "****"
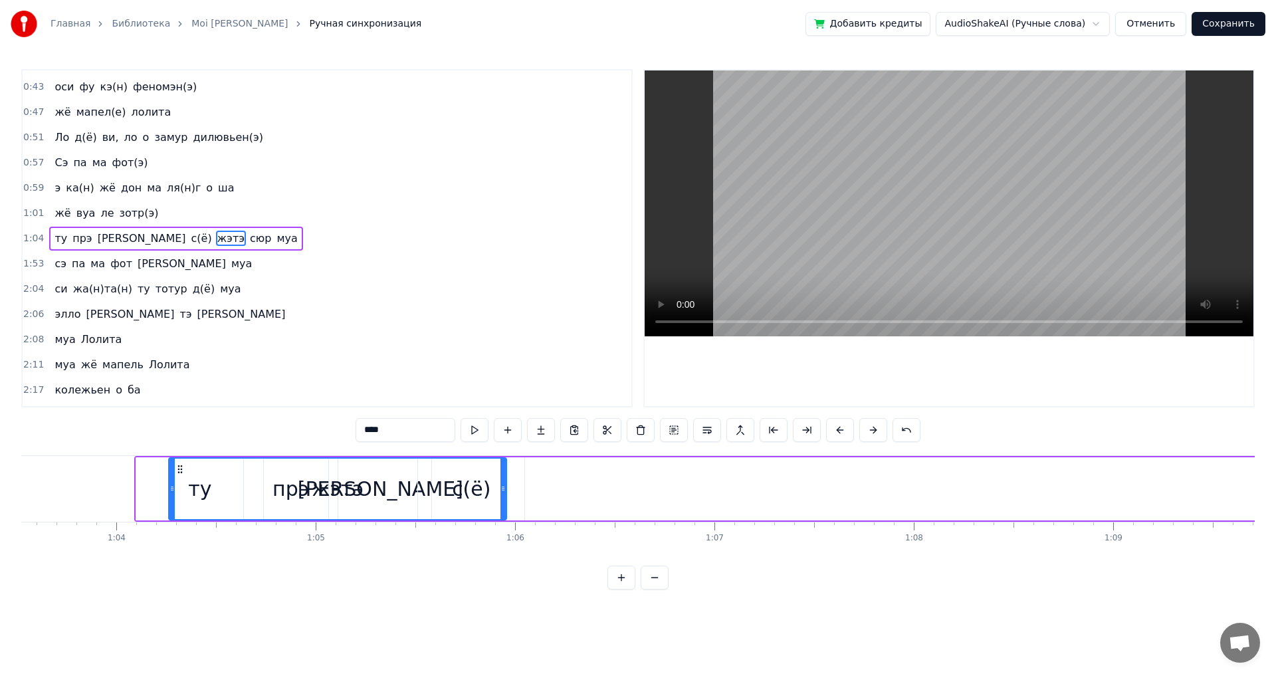
scroll to position [0, 12651]
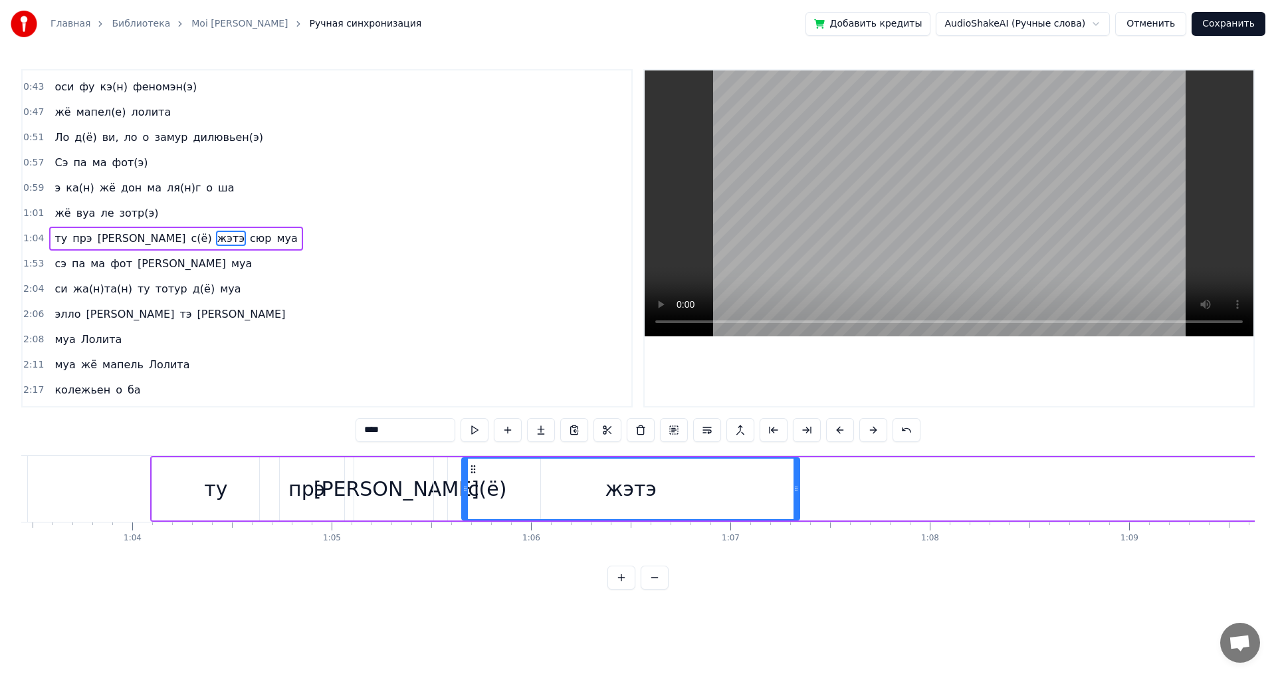
drag, startPoint x: 105, startPoint y: 467, endPoint x: 481, endPoint y: 500, distance: 377.0
click at [483, 500] on div "жэтэ" at bounding box center [631, 489] width 336 height 60
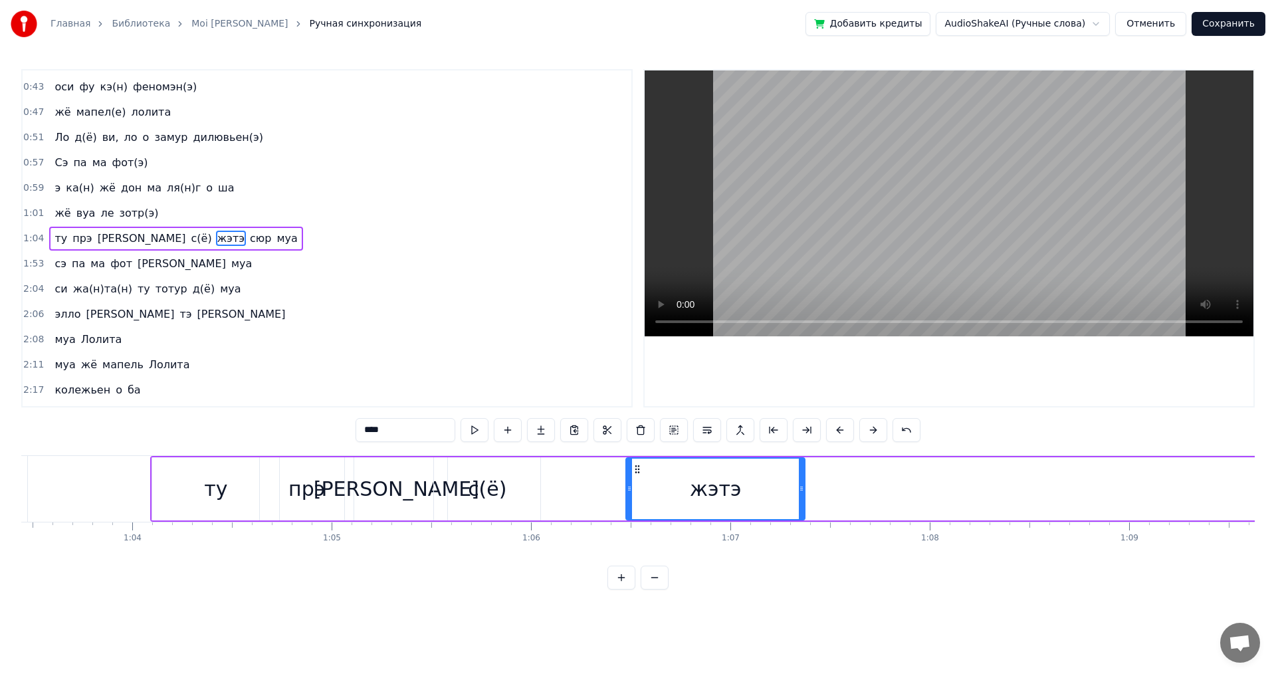
drag, startPoint x: 470, startPoint y: 495, endPoint x: 629, endPoint y: 496, distance: 158.9
click at [629, 496] on div at bounding box center [629, 489] width 5 height 60
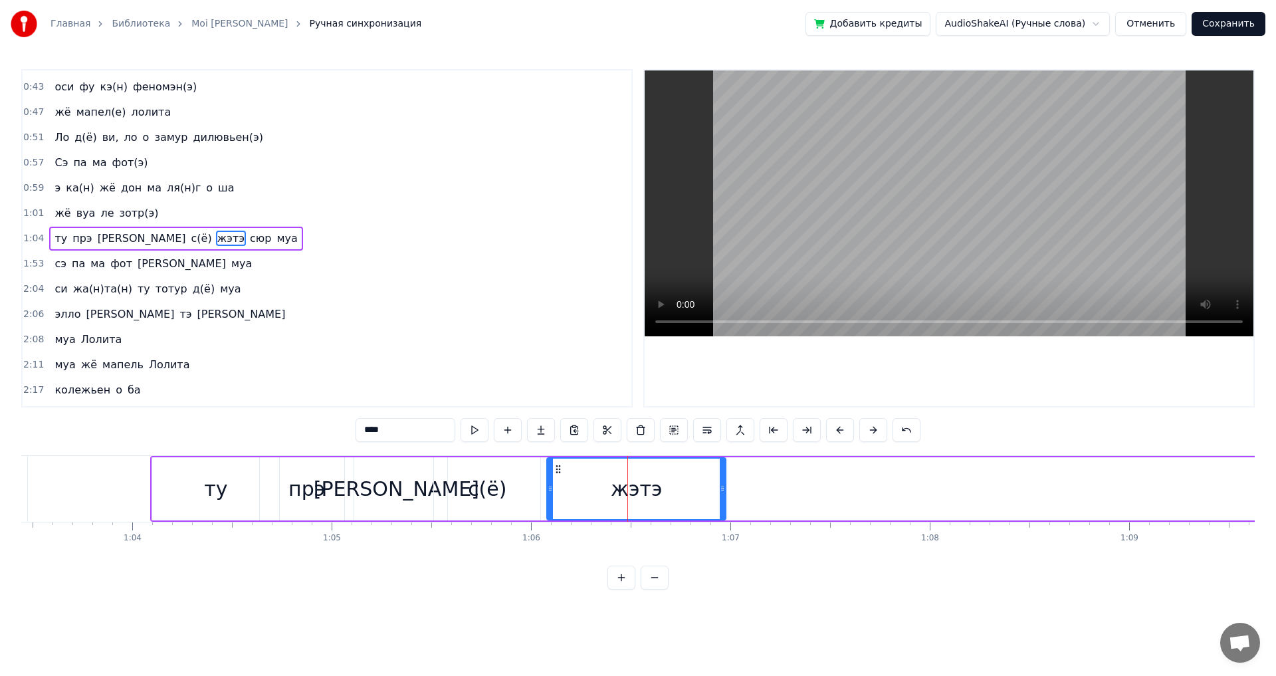
drag, startPoint x: 637, startPoint y: 467, endPoint x: 550, endPoint y: 471, distance: 87.8
click at [553, 471] on icon at bounding box center [558, 469] width 11 height 11
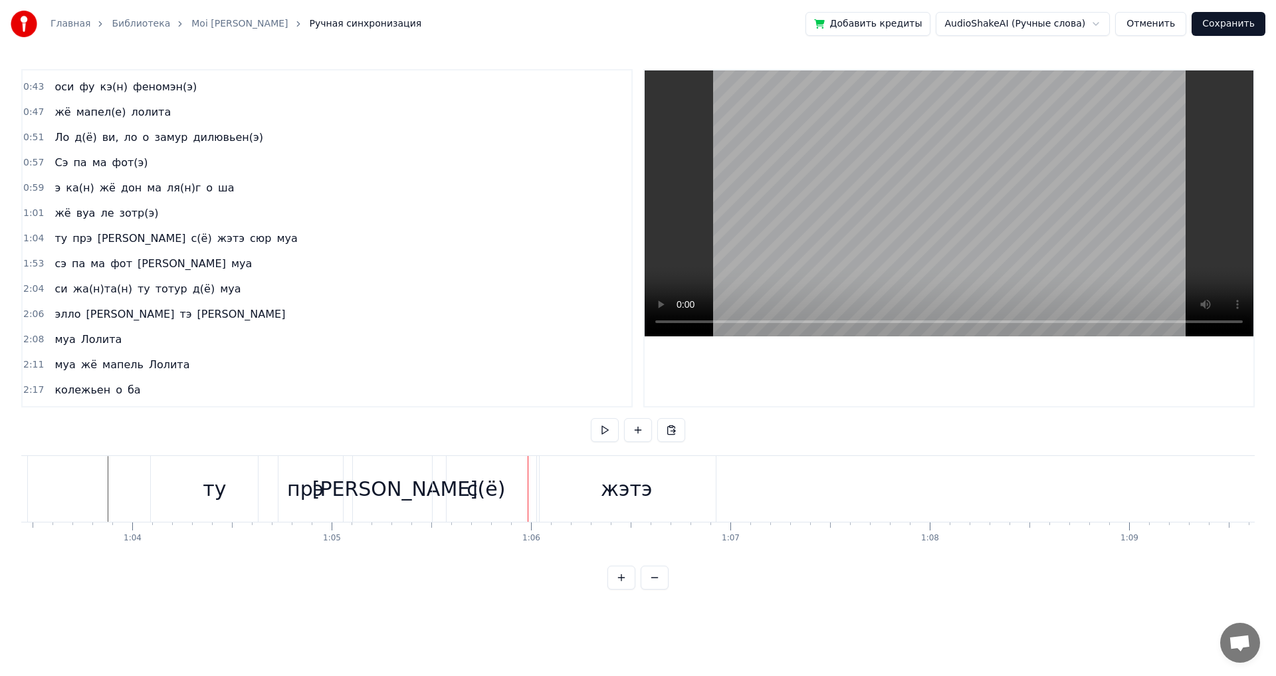
click at [410, 478] on div "а" at bounding box center [395, 489] width 102 height 66
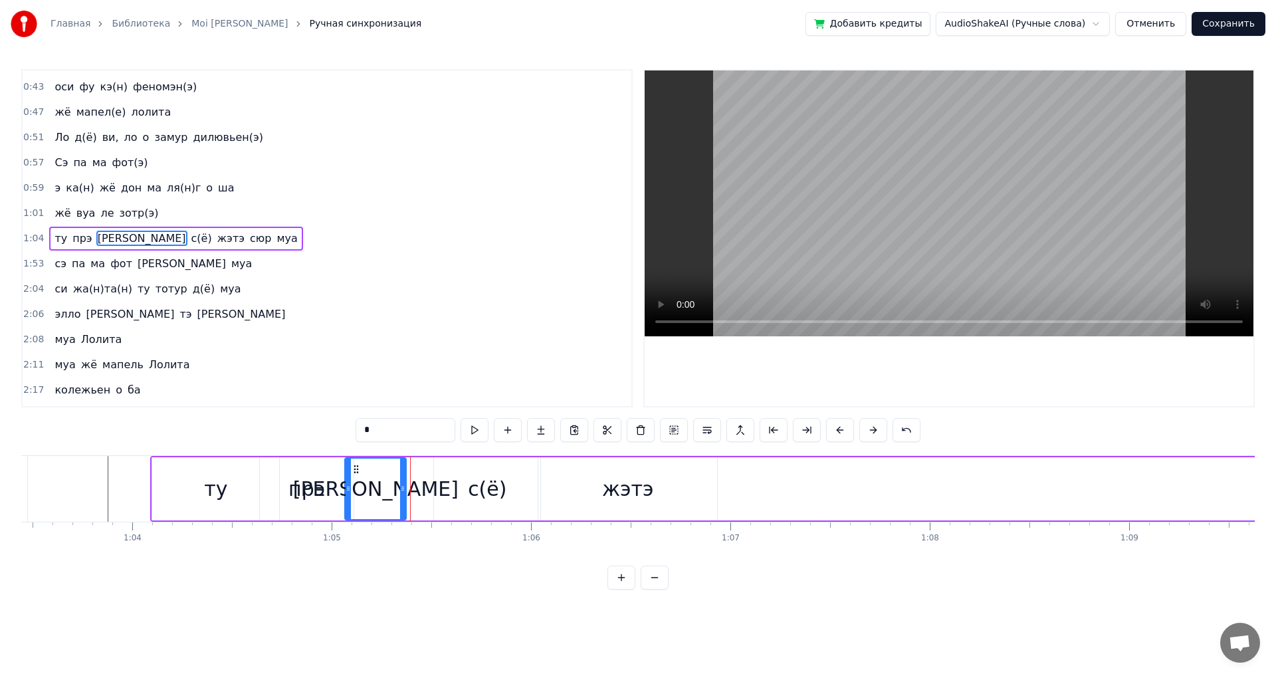
drag, startPoint x: 443, startPoint y: 481, endPoint x: 402, endPoint y: 488, distance: 41.9
click at [402, 488] on div at bounding box center [402, 489] width 5 height 60
click at [456, 486] on div "с(ё)" at bounding box center [487, 488] width 106 height 63
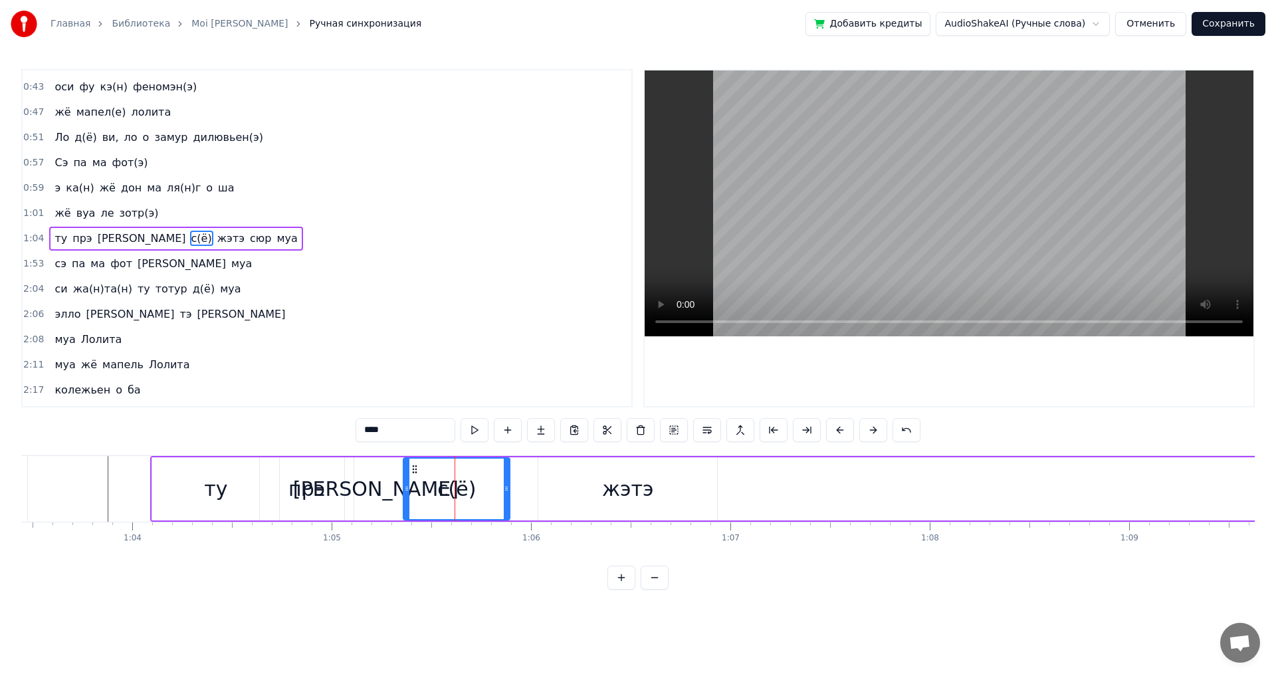
drag, startPoint x: 444, startPoint y: 466, endPoint x: 413, endPoint y: 473, distance: 31.4
click at [413, 473] on icon at bounding box center [414, 469] width 11 height 11
click at [383, 489] on div "а" at bounding box center [375, 488] width 61 height 63
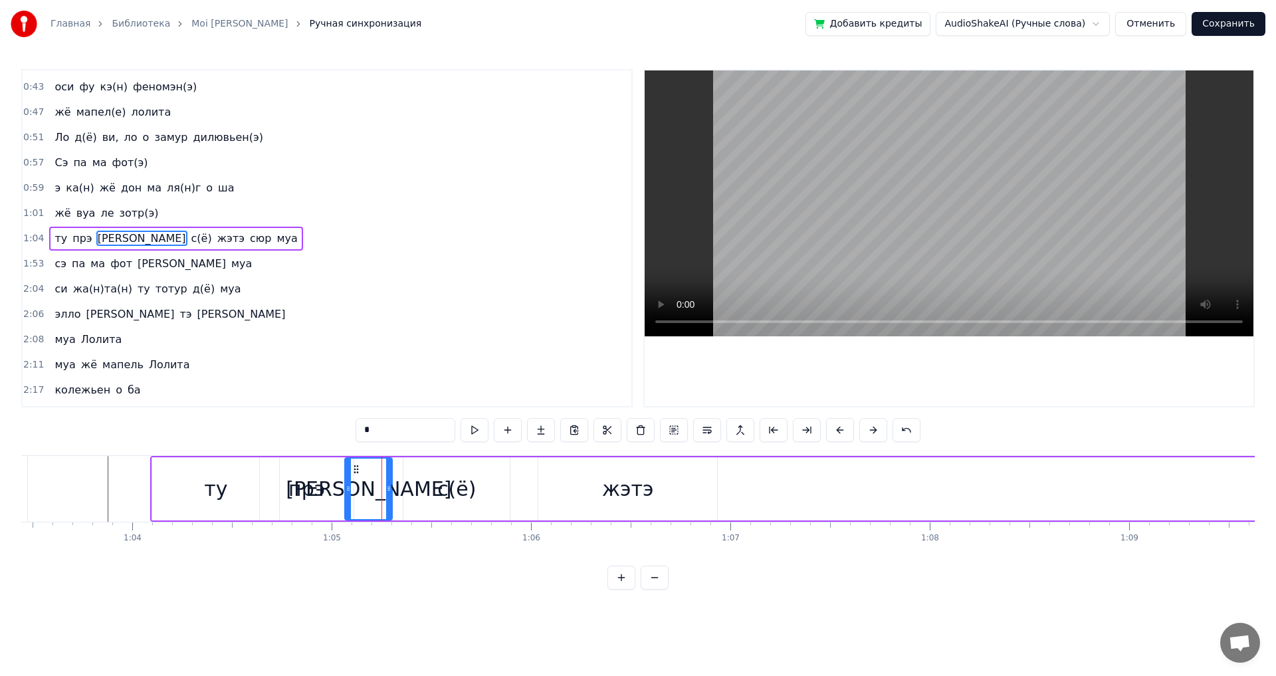
drag, startPoint x: 402, startPoint y: 492, endPoint x: 372, endPoint y: 499, distance: 30.8
click at [386, 499] on div at bounding box center [388, 489] width 5 height 60
click at [422, 493] on div "с(ё)" at bounding box center [456, 488] width 106 height 63
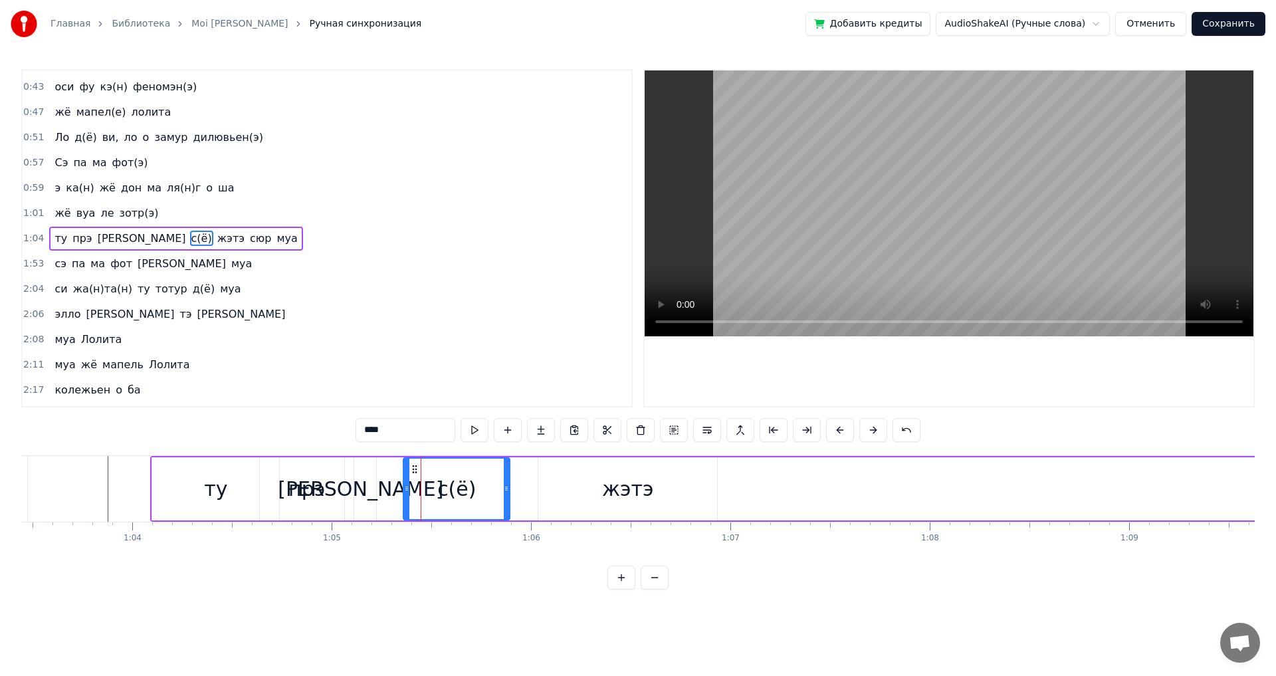
click at [370, 494] on div "а" at bounding box center [360, 488] width 31 height 63
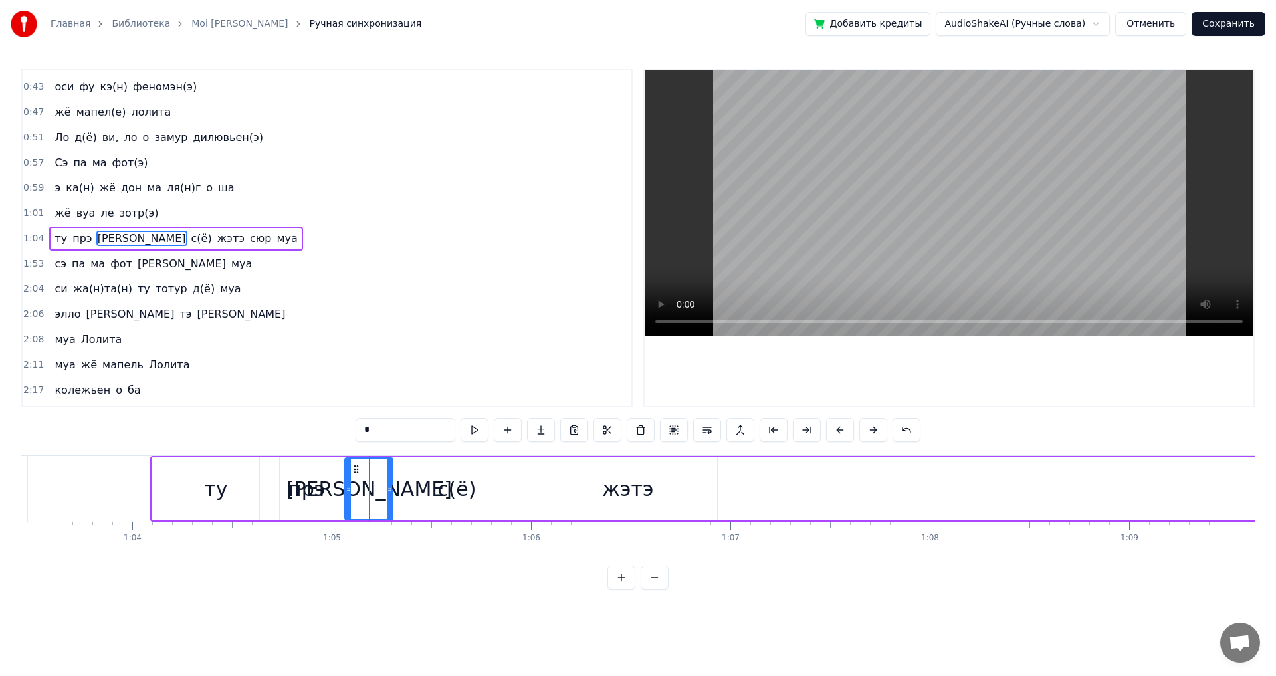
drag, startPoint x: 375, startPoint y: 494, endPoint x: 392, endPoint y: 497, distance: 16.9
click at [392, 497] on div at bounding box center [389, 489] width 5 height 60
click at [438, 491] on div "с(ё)" at bounding box center [456, 488] width 106 height 63
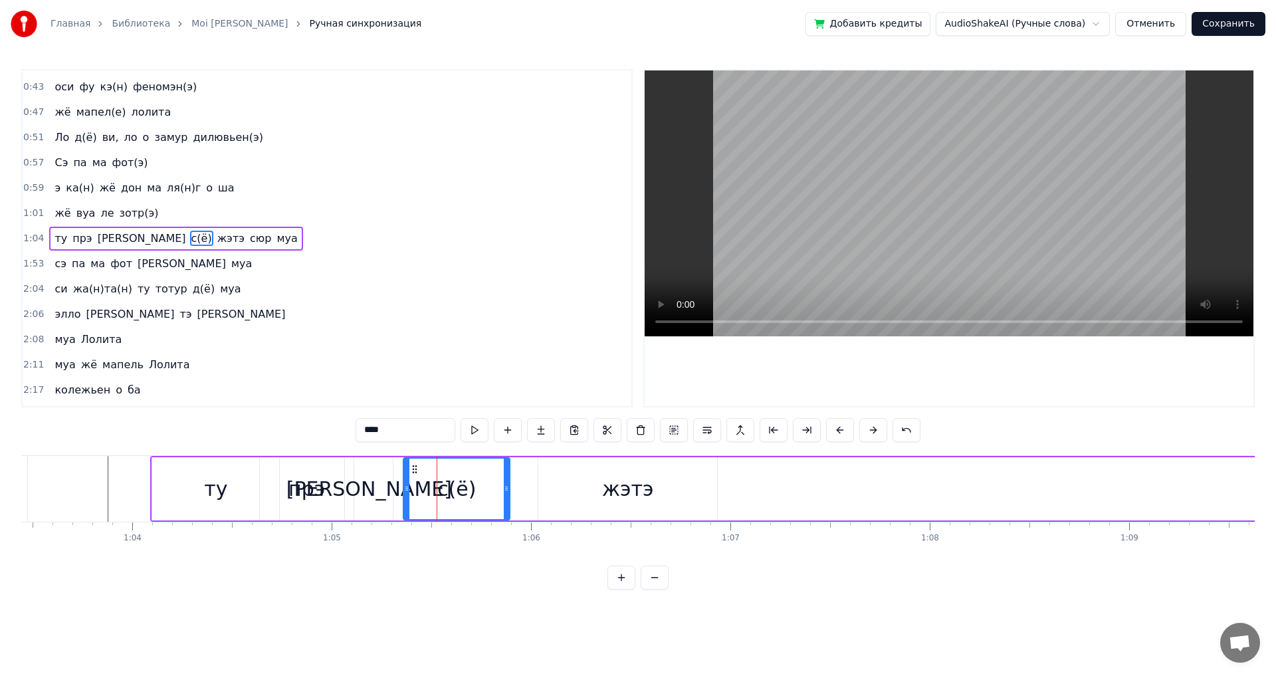
drag, startPoint x: 406, startPoint y: 494, endPoint x: 434, endPoint y: 498, distance: 28.2
click at [409, 498] on div at bounding box center [406, 489] width 5 height 60
drag, startPoint x: 441, startPoint y: 465, endPoint x: 401, endPoint y: 476, distance: 41.5
click at [401, 476] on div "с(ё)" at bounding box center [431, 489] width 77 height 60
click at [564, 489] on div "жэтэ" at bounding box center [627, 488] width 179 height 63
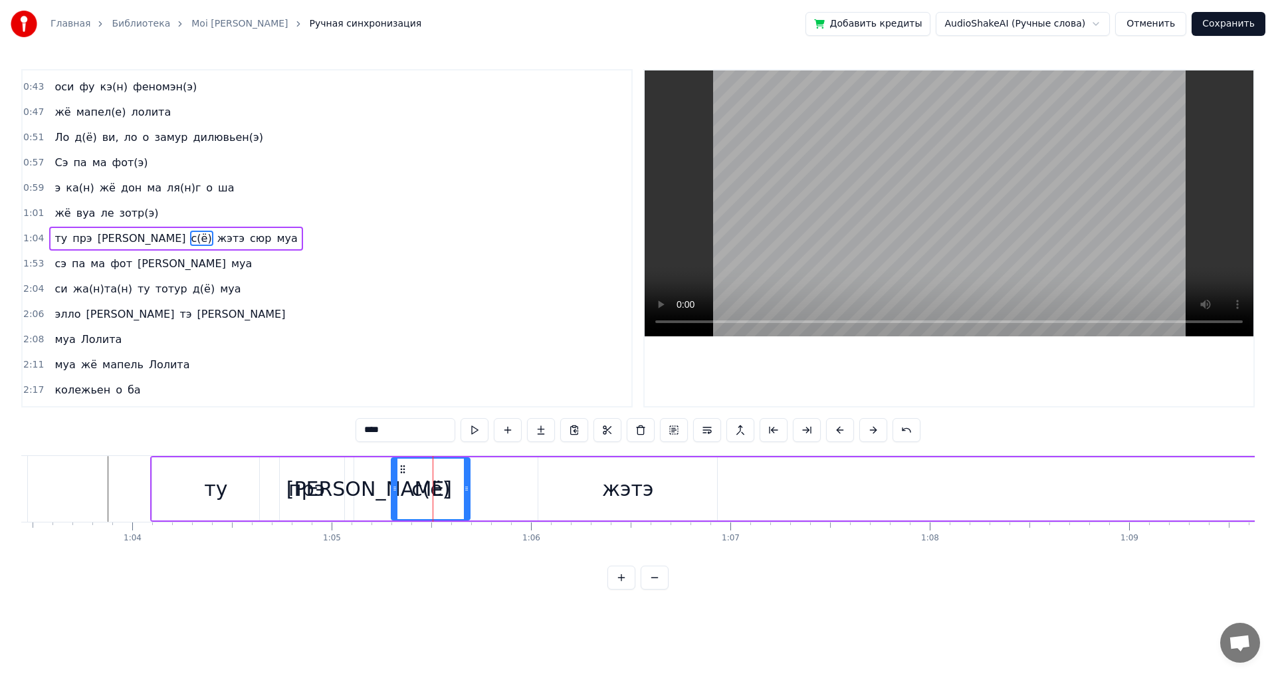
type input "****"
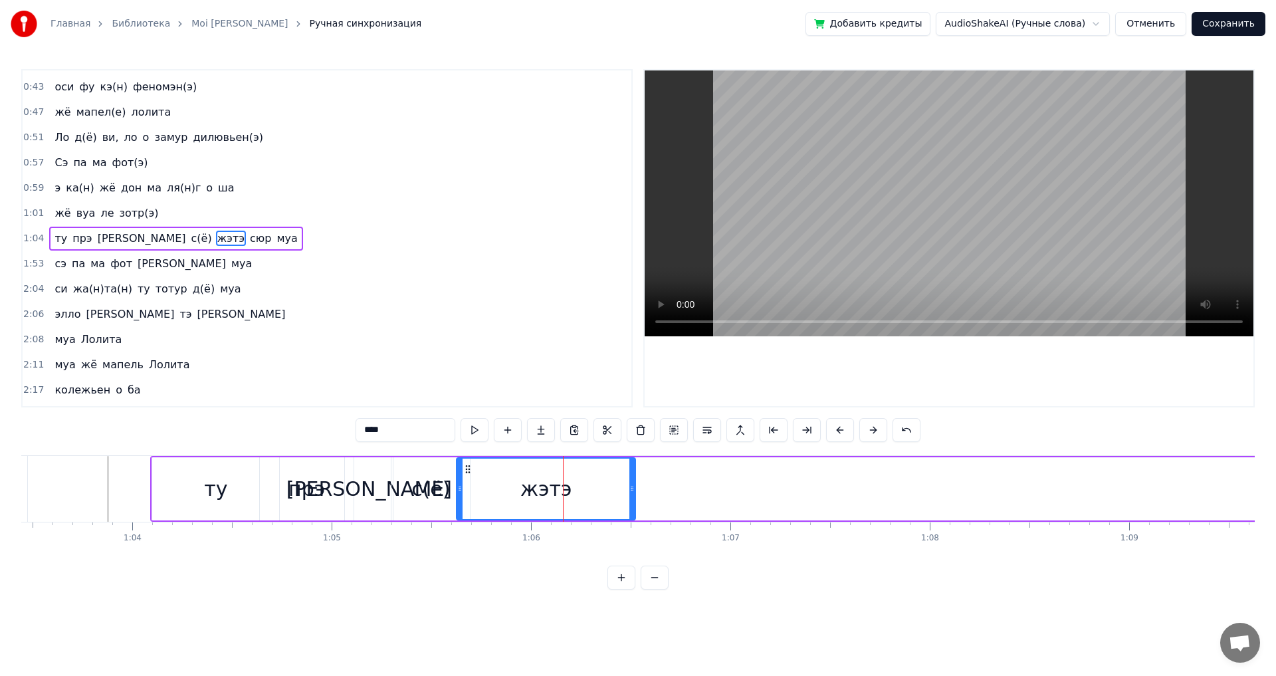
drag, startPoint x: 551, startPoint y: 470, endPoint x: 455, endPoint y: 483, distance: 96.6
click at [457, 483] on div "жэтэ" at bounding box center [545, 489] width 177 height 60
drag, startPoint x: 446, startPoint y: 487, endPoint x: 493, endPoint y: 484, distance: 46.6
click at [488, 487] on icon at bounding box center [485, 488] width 5 height 11
drag, startPoint x: 534, startPoint y: 479, endPoint x: 505, endPoint y: 480, distance: 29.3
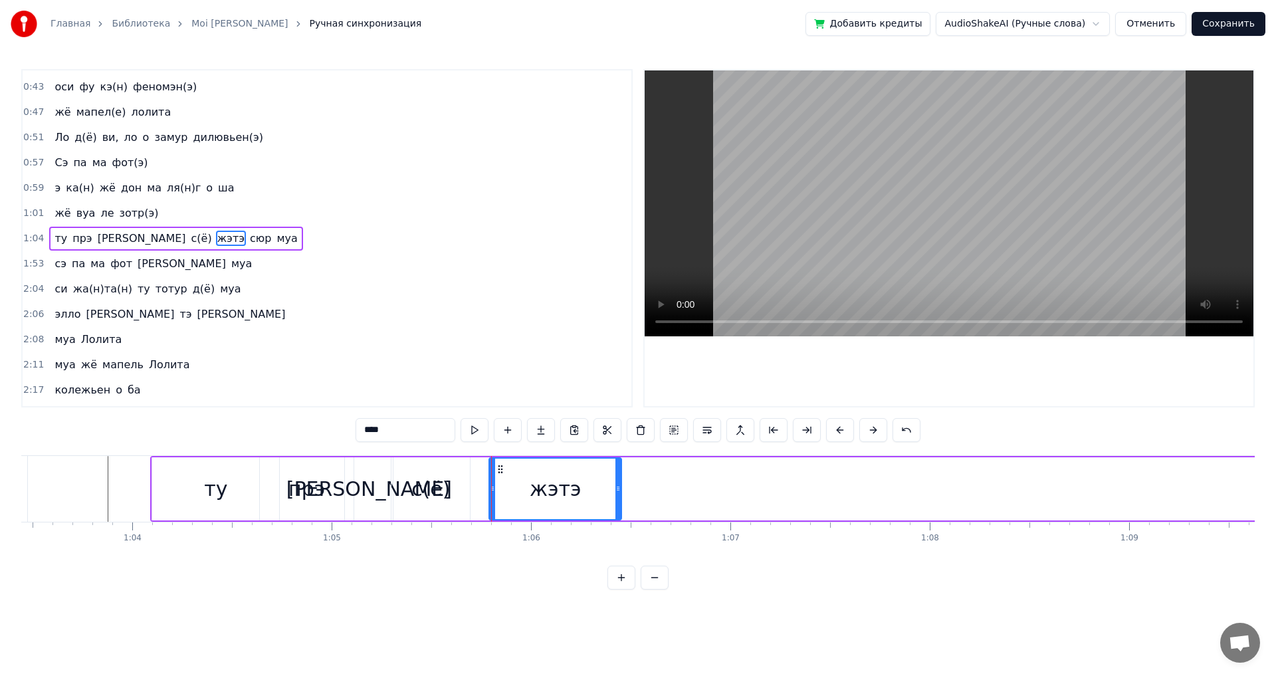
click at [512, 480] on div "жэтэ" at bounding box center [555, 489] width 131 height 60
drag, startPoint x: 501, startPoint y: 471, endPoint x: 480, endPoint y: 471, distance: 20.6
click at [484, 471] on icon at bounding box center [489, 469] width 11 height 11
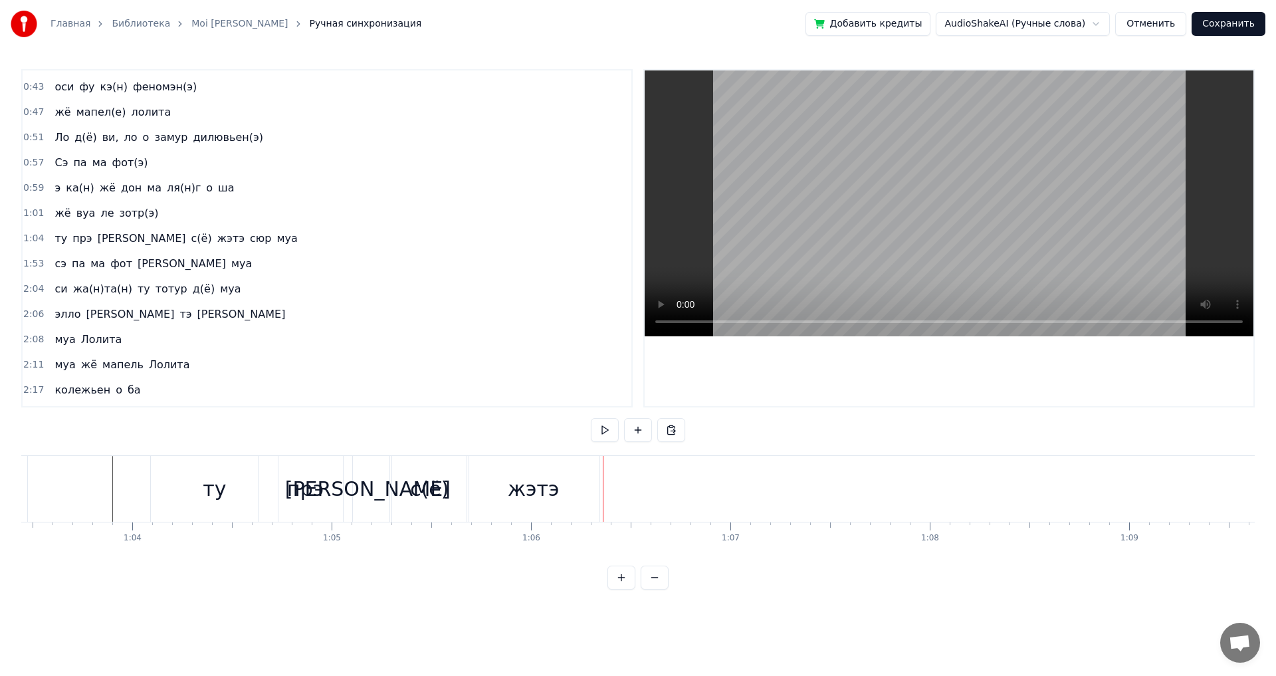
click at [275, 481] on div "прэ" at bounding box center [306, 489] width 94 height 66
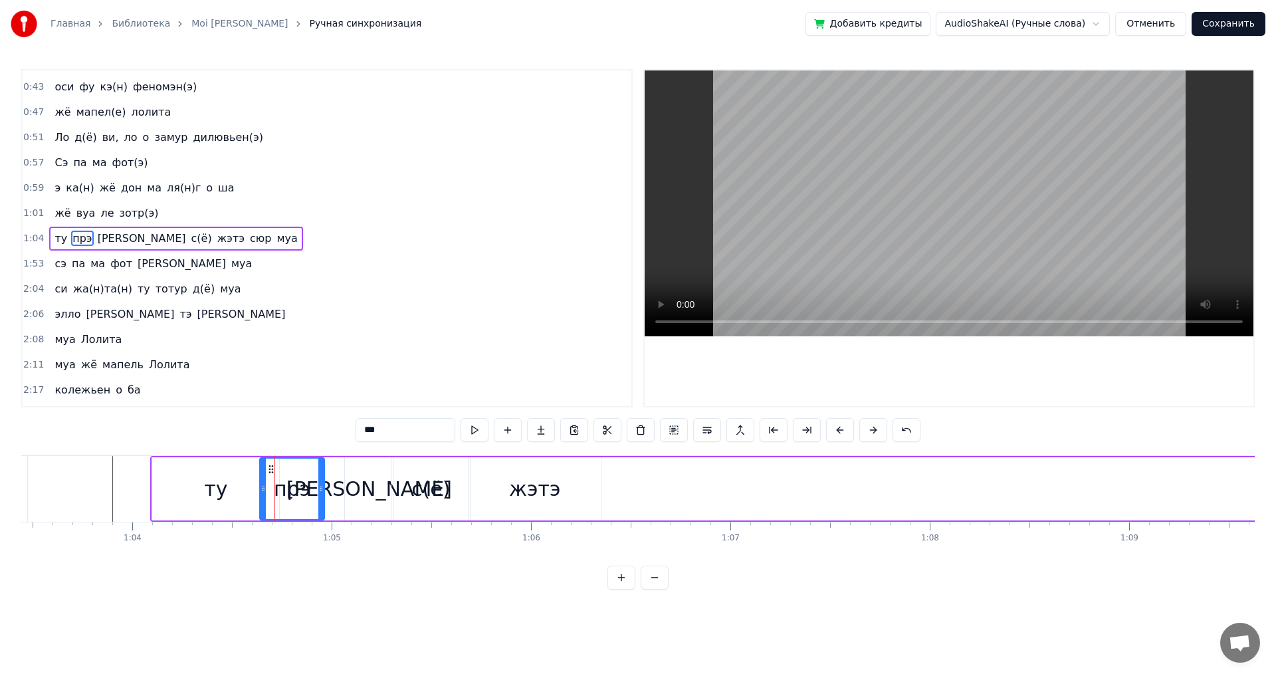
drag, startPoint x: 348, startPoint y: 495, endPoint x: 364, endPoint y: 503, distance: 18.1
click at [318, 501] on div at bounding box center [320, 489] width 5 height 60
click at [376, 494] on div "а" at bounding box center [369, 488] width 48 height 63
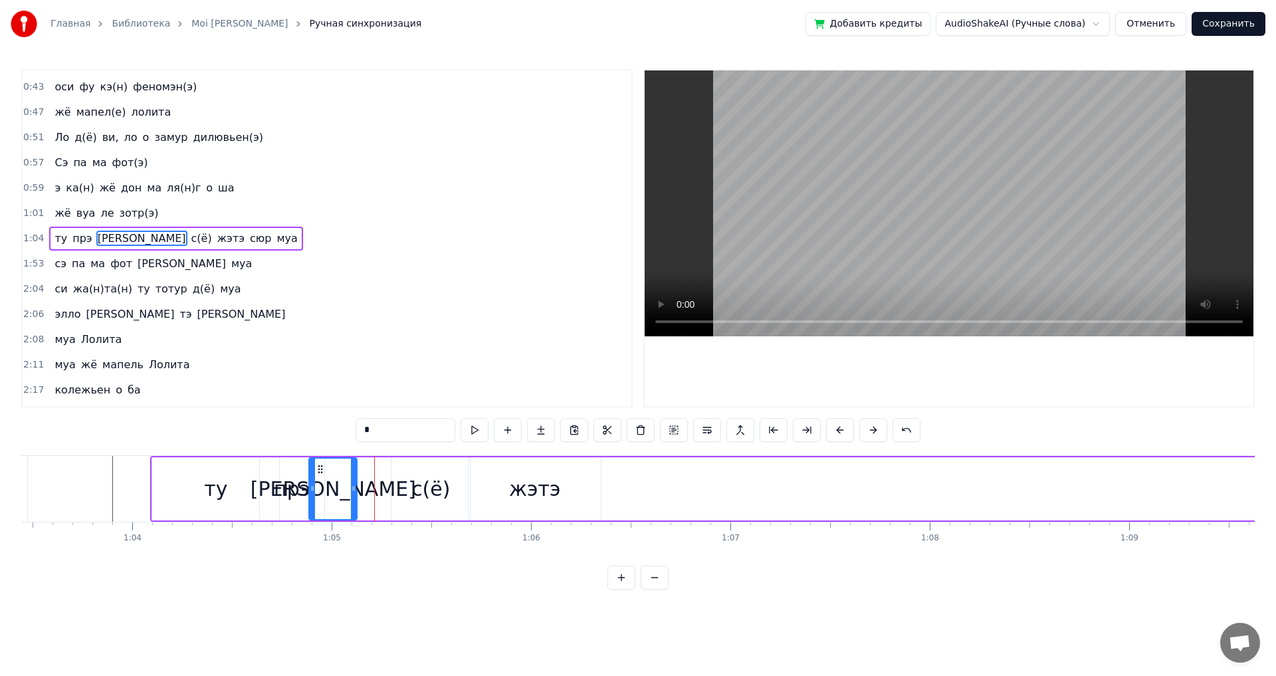
drag, startPoint x: 359, startPoint y: 469, endPoint x: 324, endPoint y: 477, distance: 36.1
click at [323, 472] on icon at bounding box center [320, 469] width 11 height 11
drag, startPoint x: 410, startPoint y: 491, endPoint x: 376, endPoint y: 470, distance: 40.2
click at [410, 490] on div "с(ё)" at bounding box center [431, 488] width 78 height 63
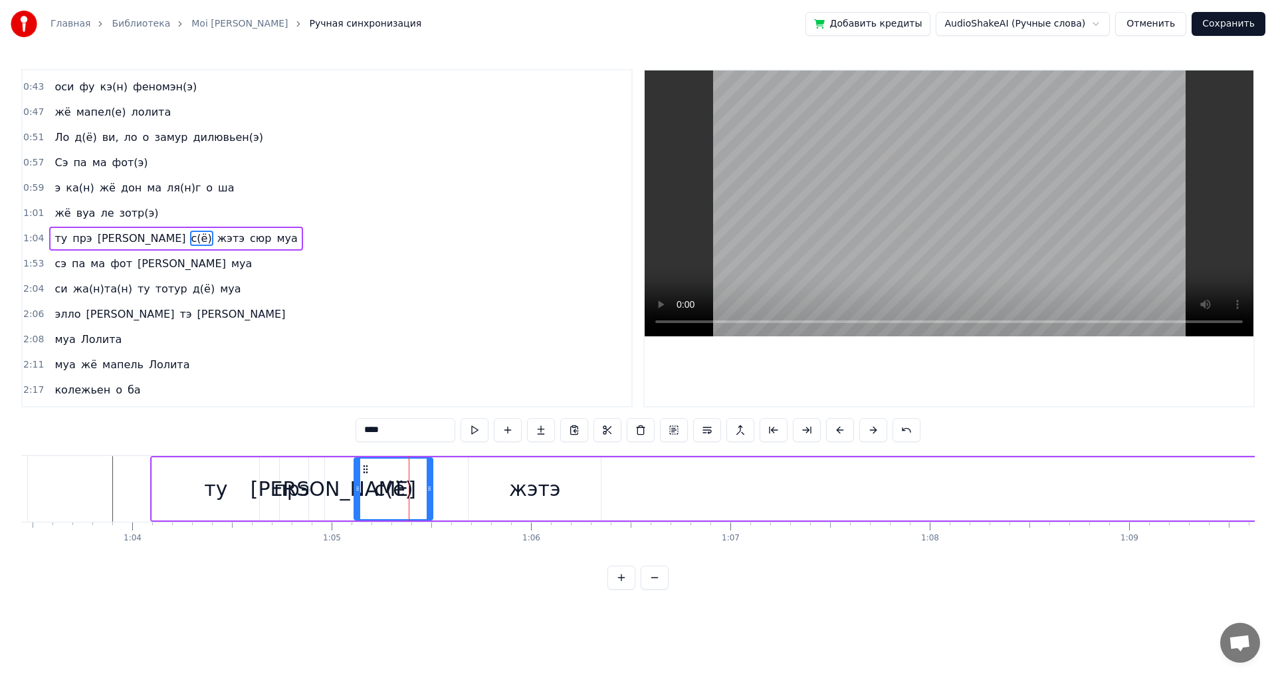
drag, startPoint x: 400, startPoint y: 467, endPoint x: 425, endPoint y: 485, distance: 30.6
click at [363, 471] on icon at bounding box center [365, 469] width 11 height 11
click at [502, 491] on div "жэтэ" at bounding box center [535, 488] width 132 height 63
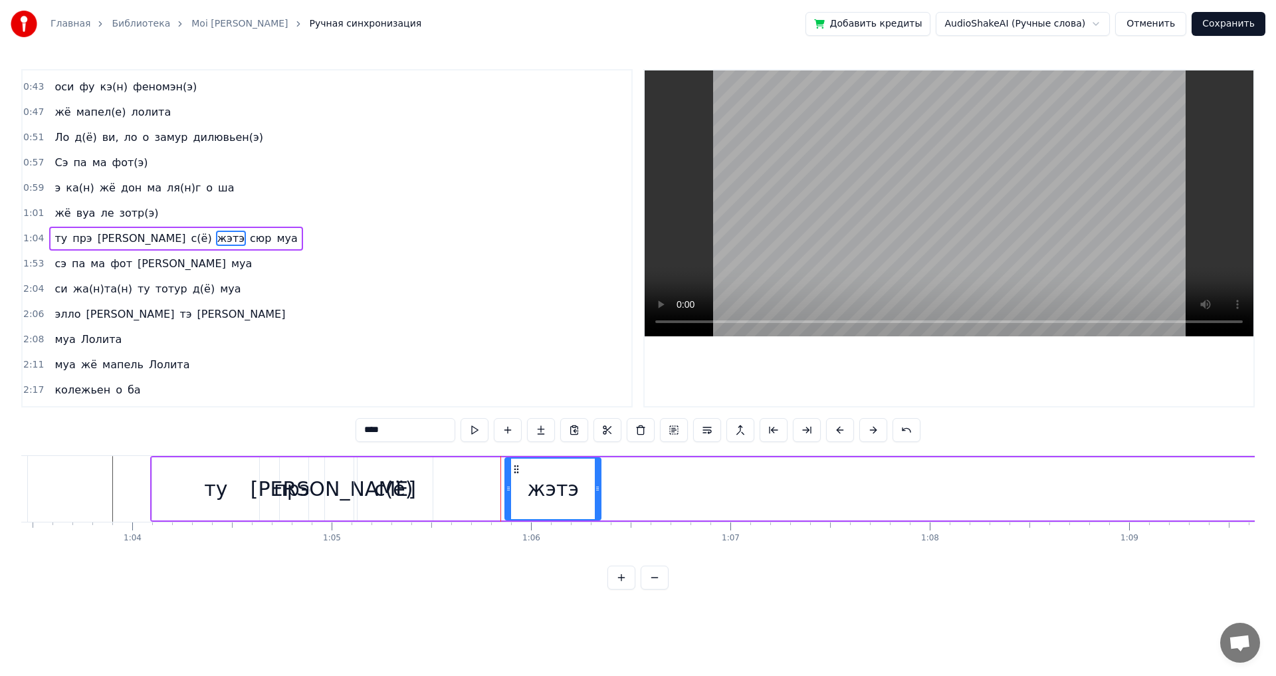
drag, startPoint x: 471, startPoint y: 474, endPoint x: 518, endPoint y: 477, distance: 47.3
click at [511, 477] on div at bounding box center [508, 489] width 5 height 60
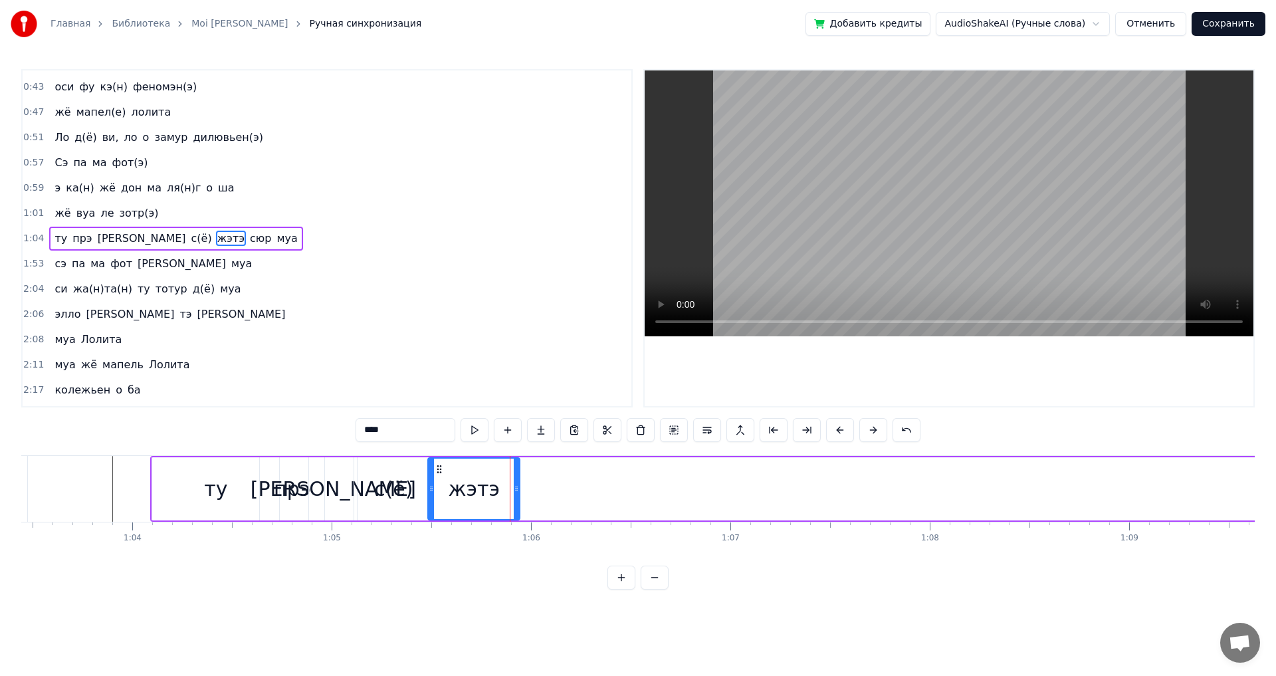
drag, startPoint x: 516, startPoint y: 468, endPoint x: 435, endPoint y: 468, distance: 81.1
click at [435, 468] on icon at bounding box center [439, 469] width 11 height 11
click at [249, 243] on span "сюр" at bounding box center [261, 238] width 24 height 15
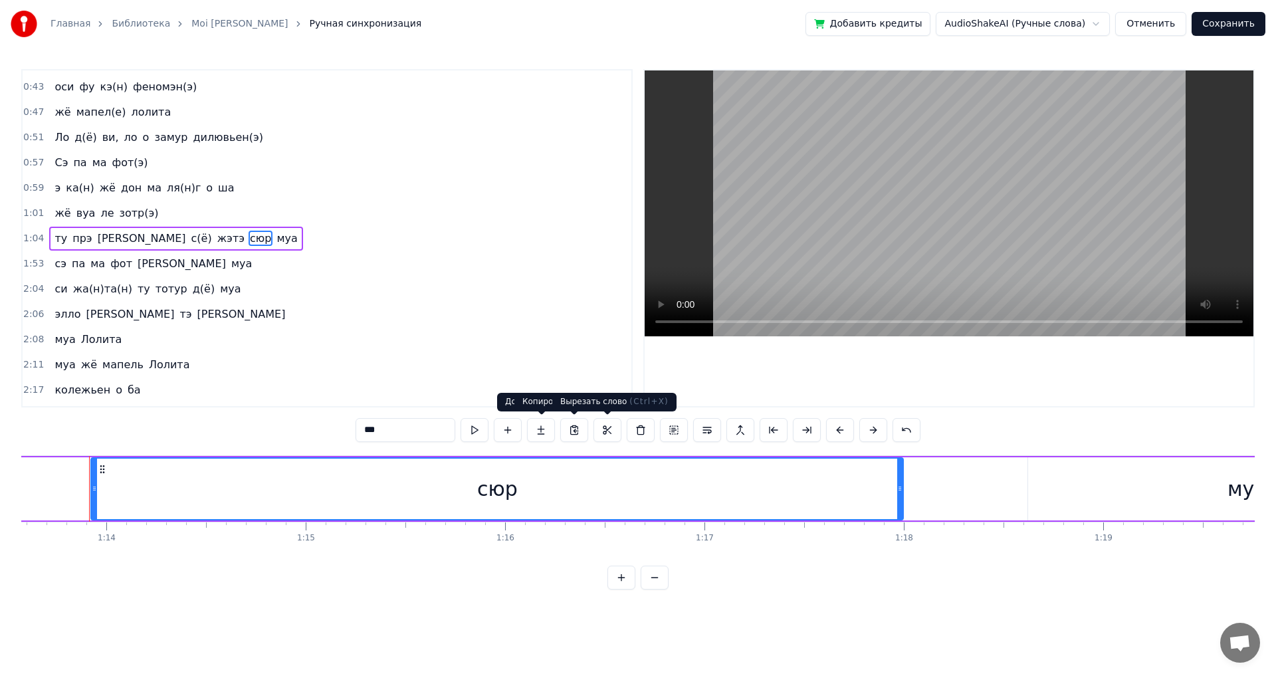
scroll to position [0, 14672]
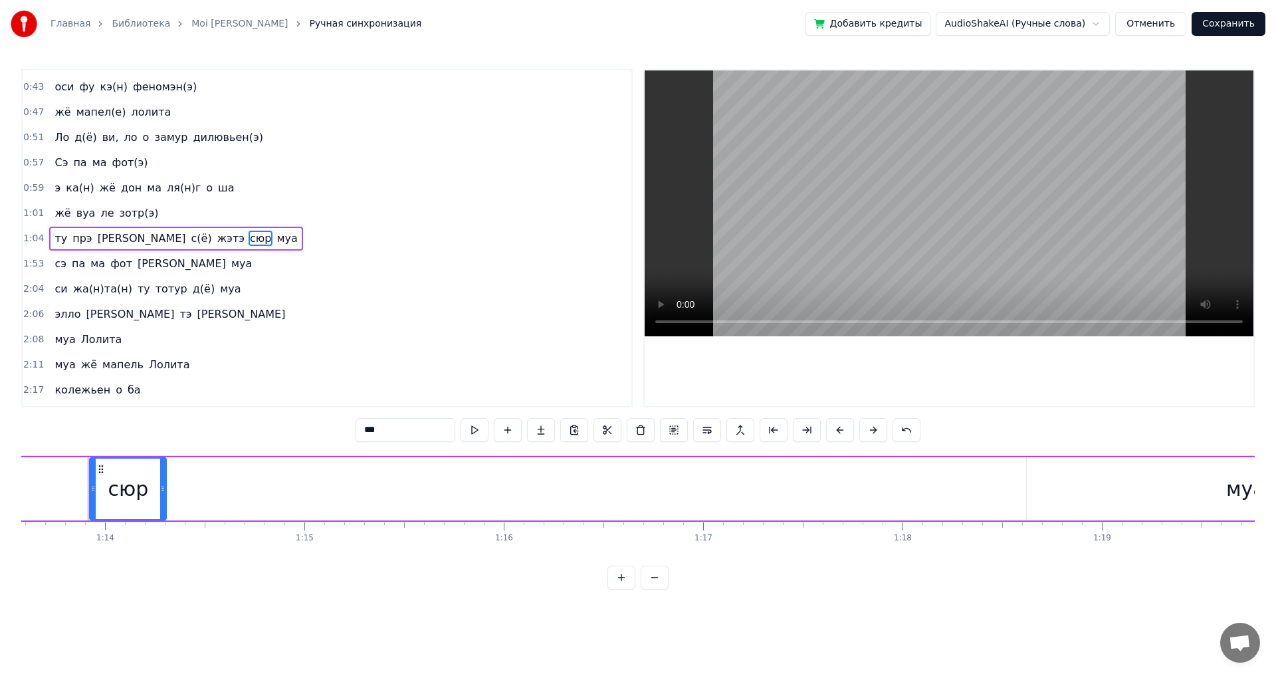
drag, startPoint x: 896, startPoint y: 491, endPoint x: 126, endPoint y: 485, distance: 769.7
click at [160, 491] on icon at bounding box center [162, 488] width 5 height 11
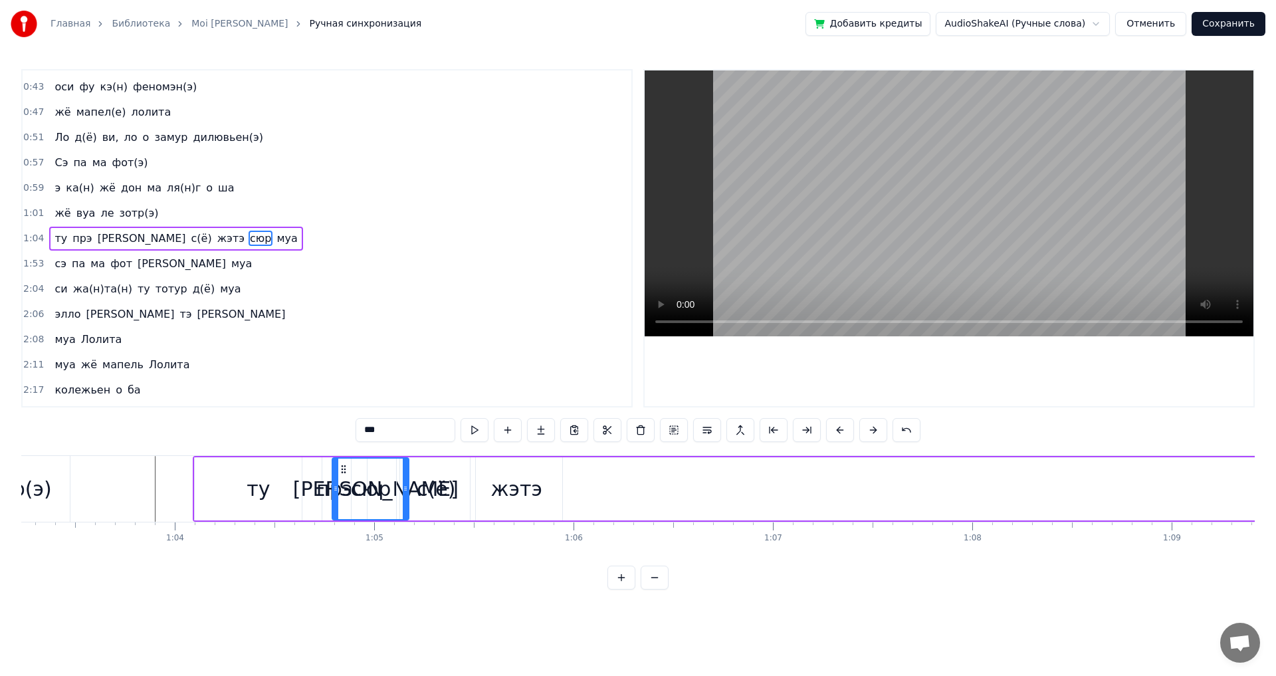
scroll to position [0, 12609]
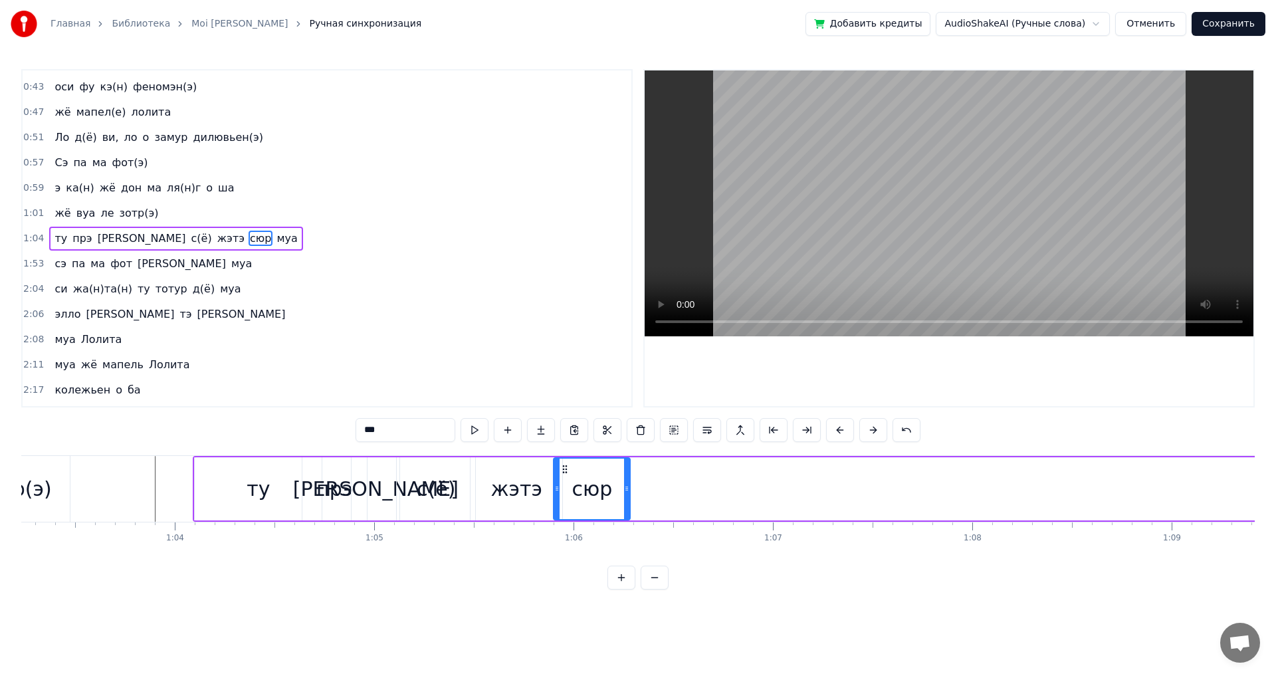
drag, startPoint x: 100, startPoint y: 470, endPoint x: 566, endPoint y: 503, distance: 466.4
click at [566, 503] on div "сюр" at bounding box center [591, 489] width 75 height 60
click at [275, 236] on span "муа" at bounding box center [286, 238] width 23 height 15
type input "***"
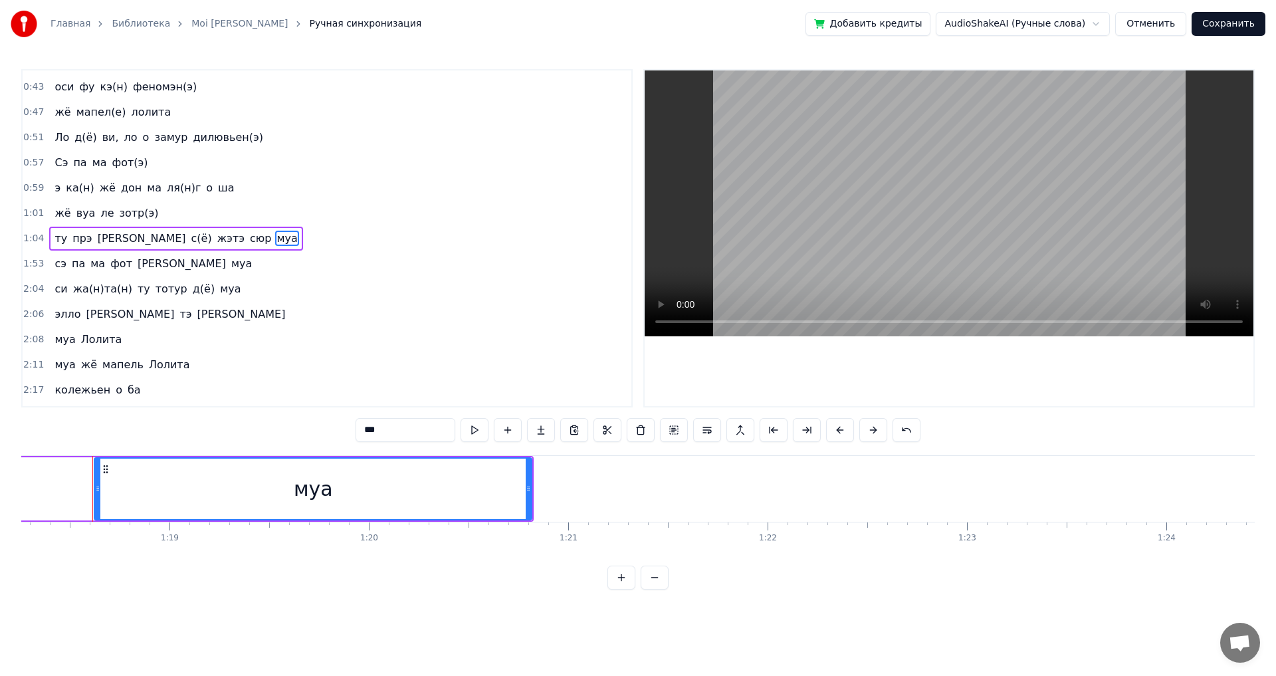
scroll to position [0, 15610]
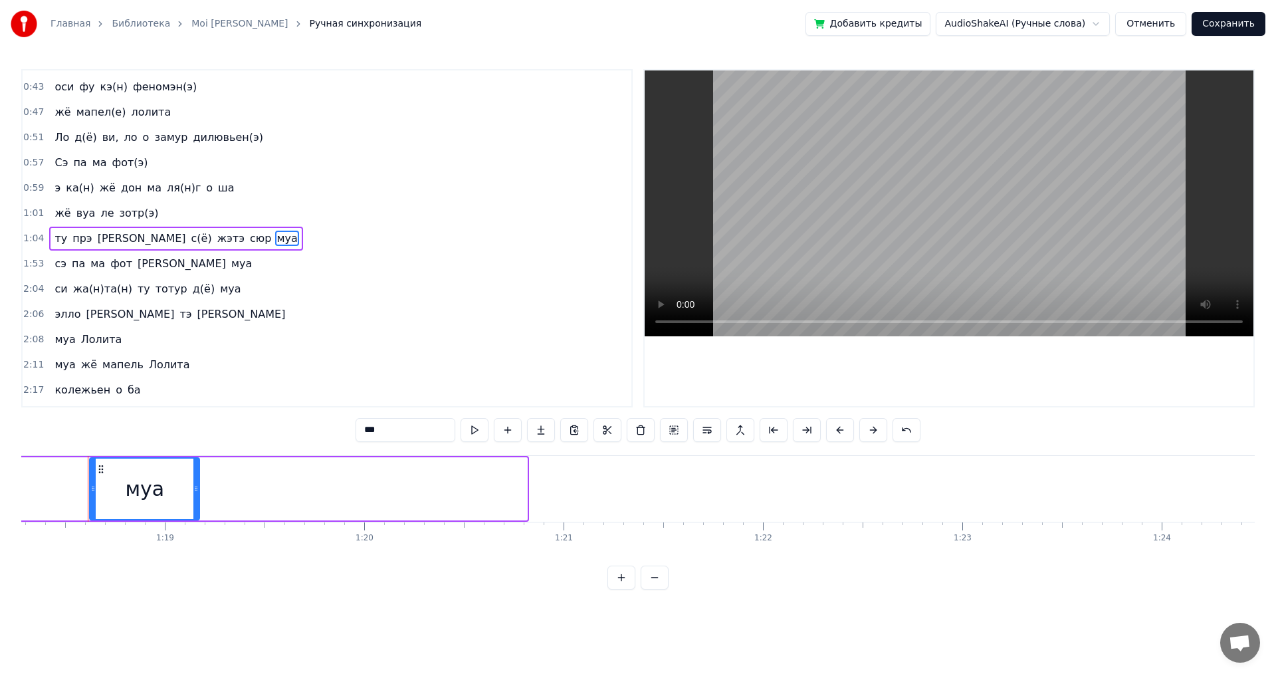
drag, startPoint x: 526, startPoint y: 475, endPoint x: 127, endPoint y: 468, distance: 398.9
click at [197, 467] on div at bounding box center [195, 489] width 5 height 60
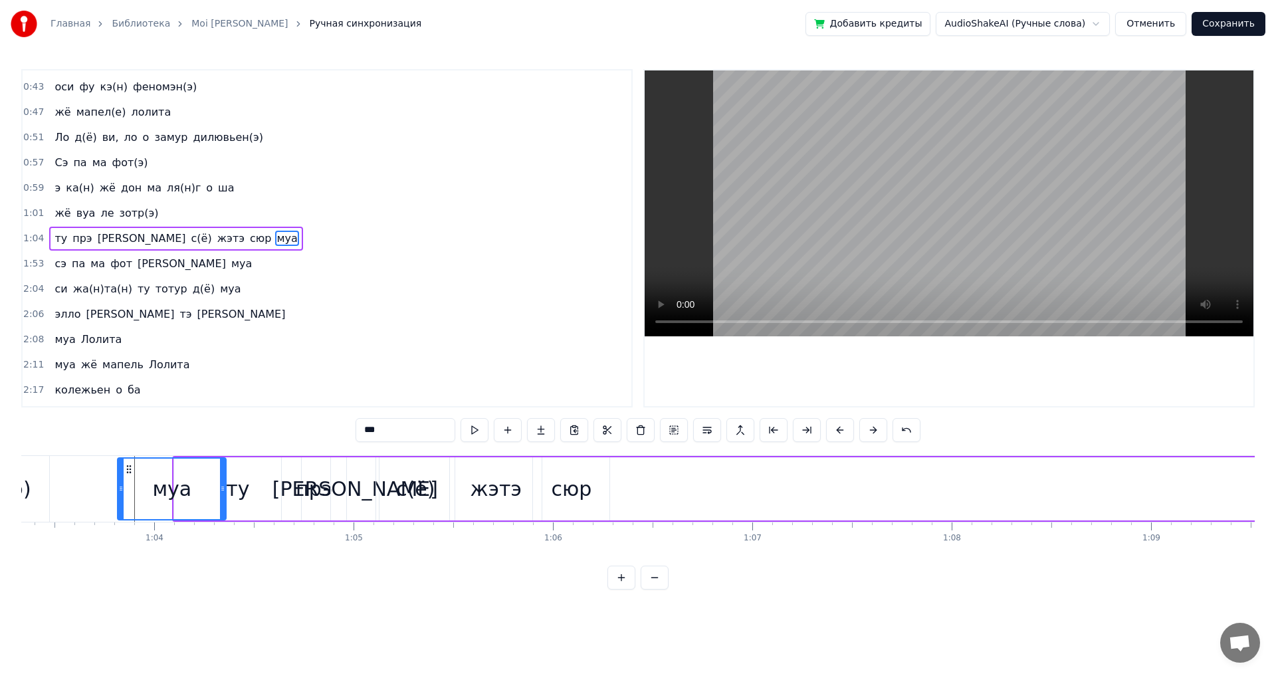
scroll to position [0, 12621]
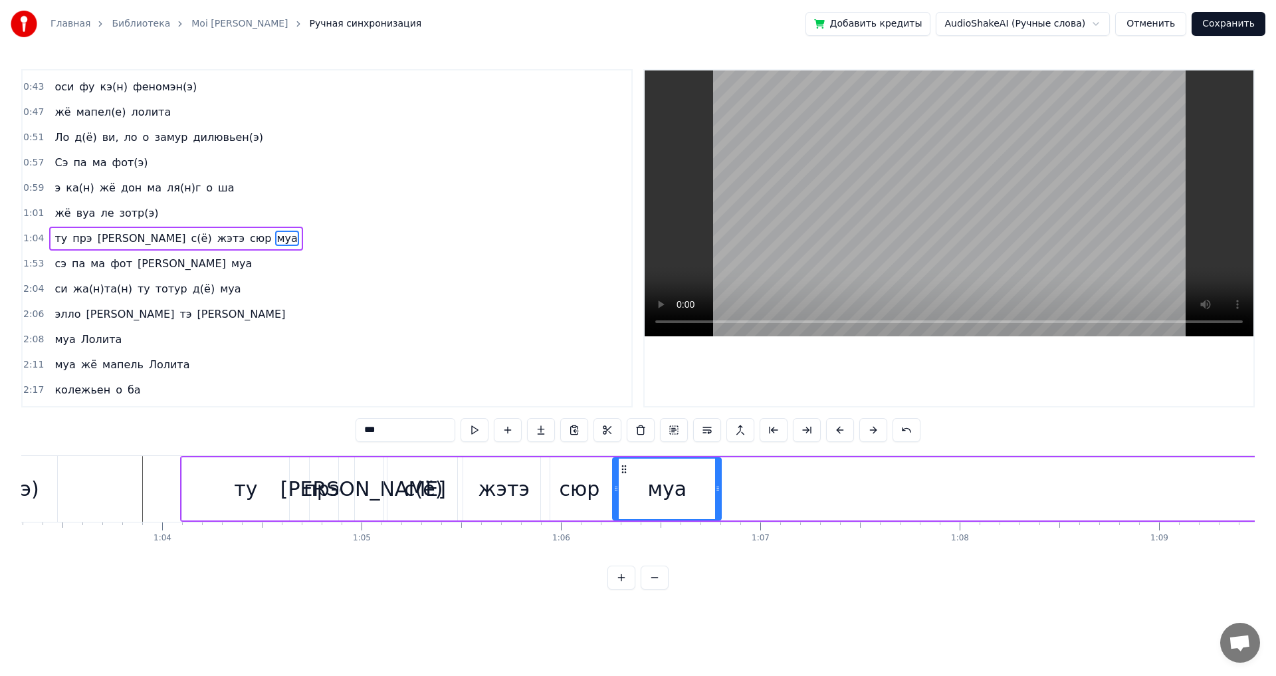
drag, startPoint x: 103, startPoint y: 469, endPoint x: 626, endPoint y: 520, distance: 525.7
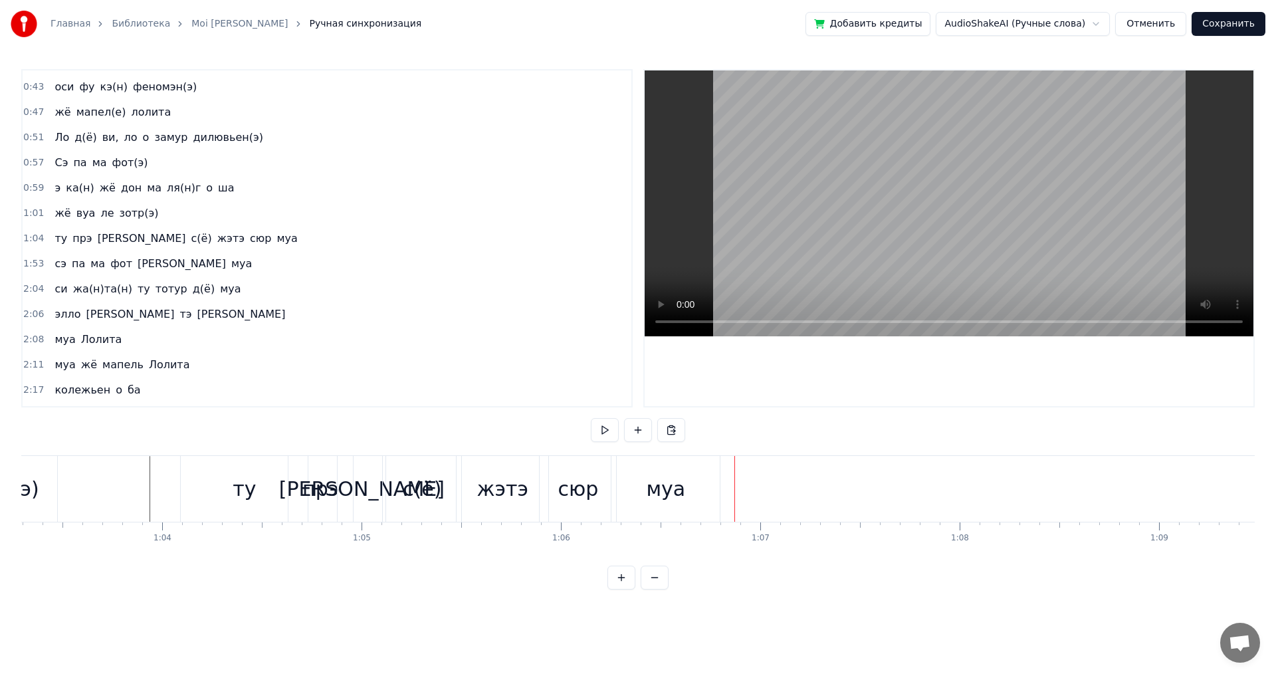
click at [590, 493] on div "сюр" at bounding box center [578, 489] width 41 height 30
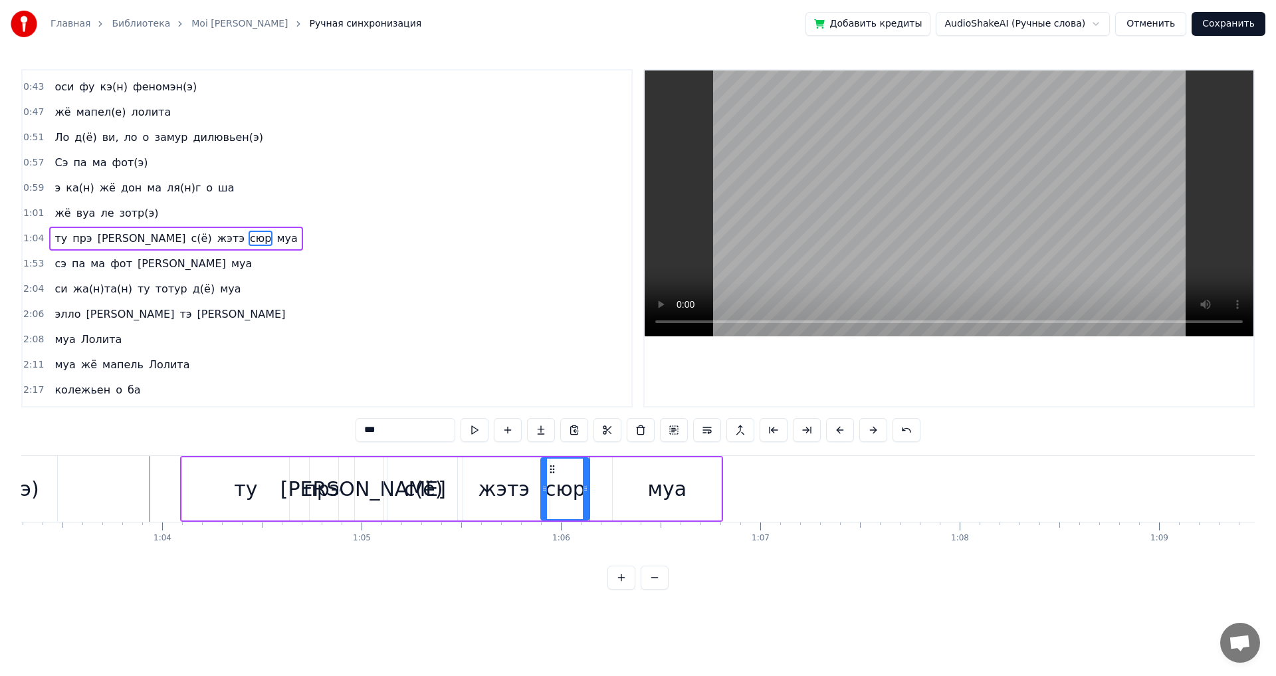
drag, startPoint x: 614, startPoint y: 493, endPoint x: 585, endPoint y: 498, distance: 29.1
click at [585, 498] on div at bounding box center [585, 489] width 5 height 60
click at [644, 479] on div "муа" at bounding box center [667, 488] width 108 height 63
type input "***"
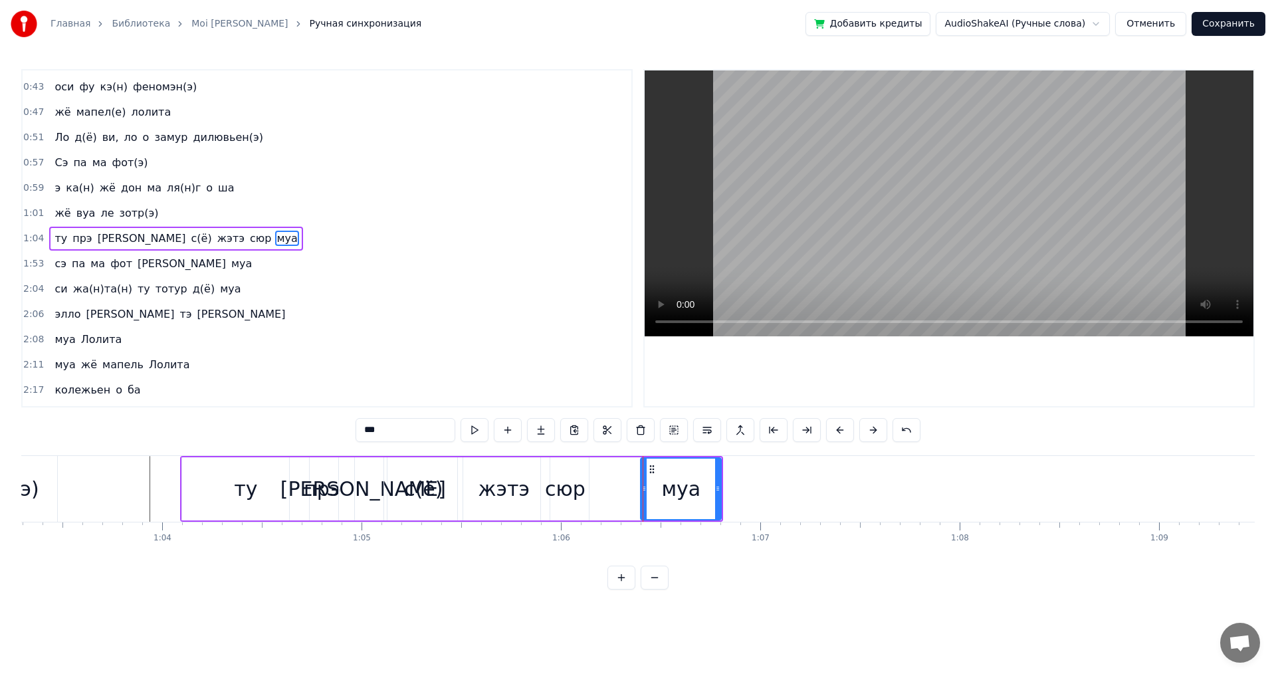
drag, startPoint x: 616, startPoint y: 489, endPoint x: 654, endPoint y: 492, distance: 38.6
click at [647, 492] on icon at bounding box center [643, 488] width 5 height 11
drag, startPoint x: 663, startPoint y: 470, endPoint x: 595, endPoint y: 477, distance: 68.2
click at [595, 477] on div "муа" at bounding box center [618, 489] width 68 height 60
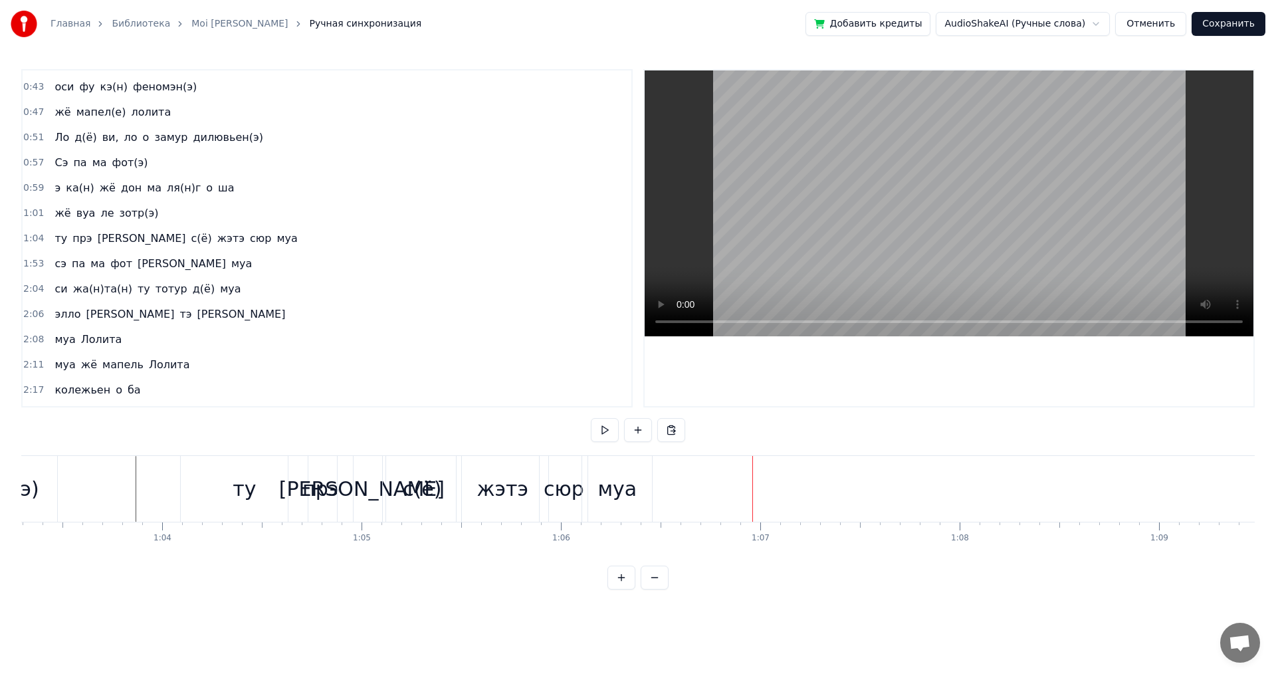
click at [267, 473] on div "ту" at bounding box center [244, 489] width 127 height 66
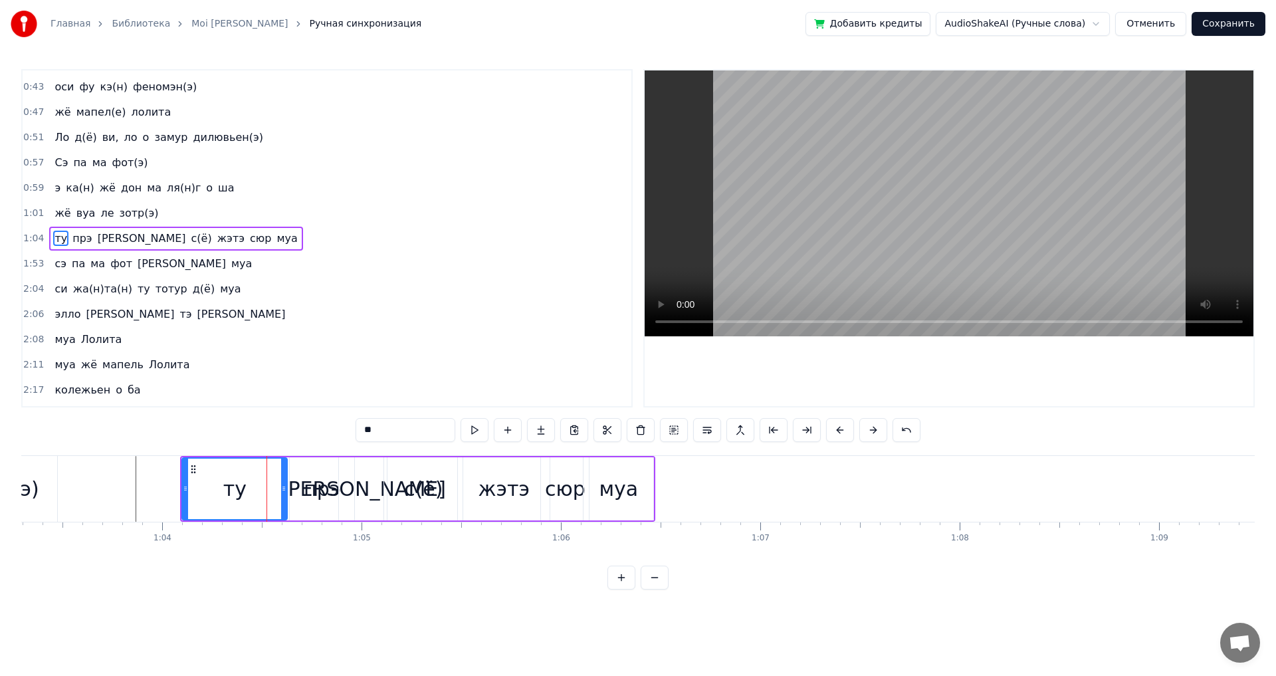
drag, startPoint x: 308, startPoint y: 488, endPoint x: 286, endPoint y: 489, distance: 21.9
click at [286, 489] on icon at bounding box center [283, 488] width 5 height 11
click at [323, 488] on div "прэ" at bounding box center [322, 489] width 37 height 30
click at [277, 482] on div "ту" at bounding box center [234, 488] width 105 height 63
drag, startPoint x: 282, startPoint y: 484, endPoint x: 273, endPoint y: 485, distance: 10.0
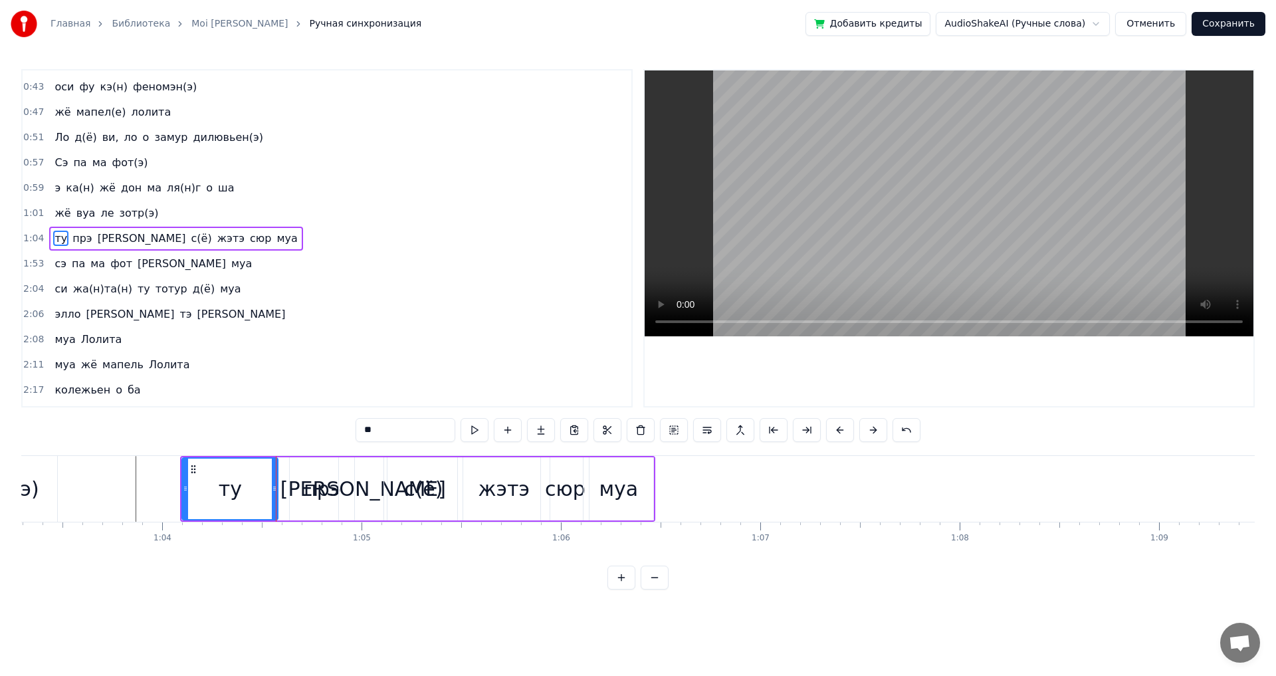
click at [273, 485] on icon at bounding box center [274, 488] width 5 height 11
click at [306, 486] on div "прэ" at bounding box center [322, 489] width 37 height 30
drag, startPoint x: 299, startPoint y: 469, endPoint x: 304, endPoint y: 478, distance: 10.7
click at [288, 471] on icon at bounding box center [291, 469] width 11 height 11
click at [356, 487] on div "а" at bounding box center [363, 488] width 48 height 63
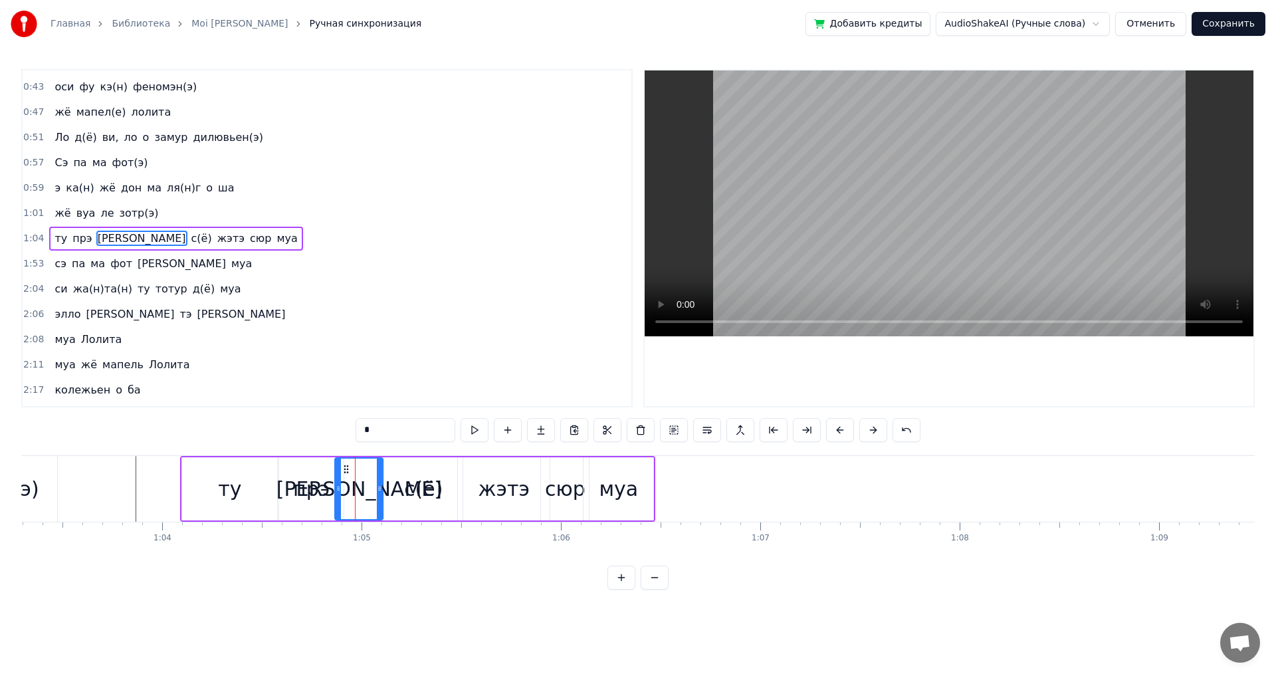
click at [345, 470] on icon at bounding box center [346, 469] width 11 height 11
click at [415, 487] on div "с(ё)" at bounding box center [423, 489] width 39 height 30
drag, startPoint x: 396, startPoint y: 469, endPoint x: 386, endPoint y: 473, distance: 11.4
click at [386, 473] on icon at bounding box center [385, 469] width 11 height 11
click at [483, 489] on div "жэтэ" at bounding box center [504, 489] width 51 height 30
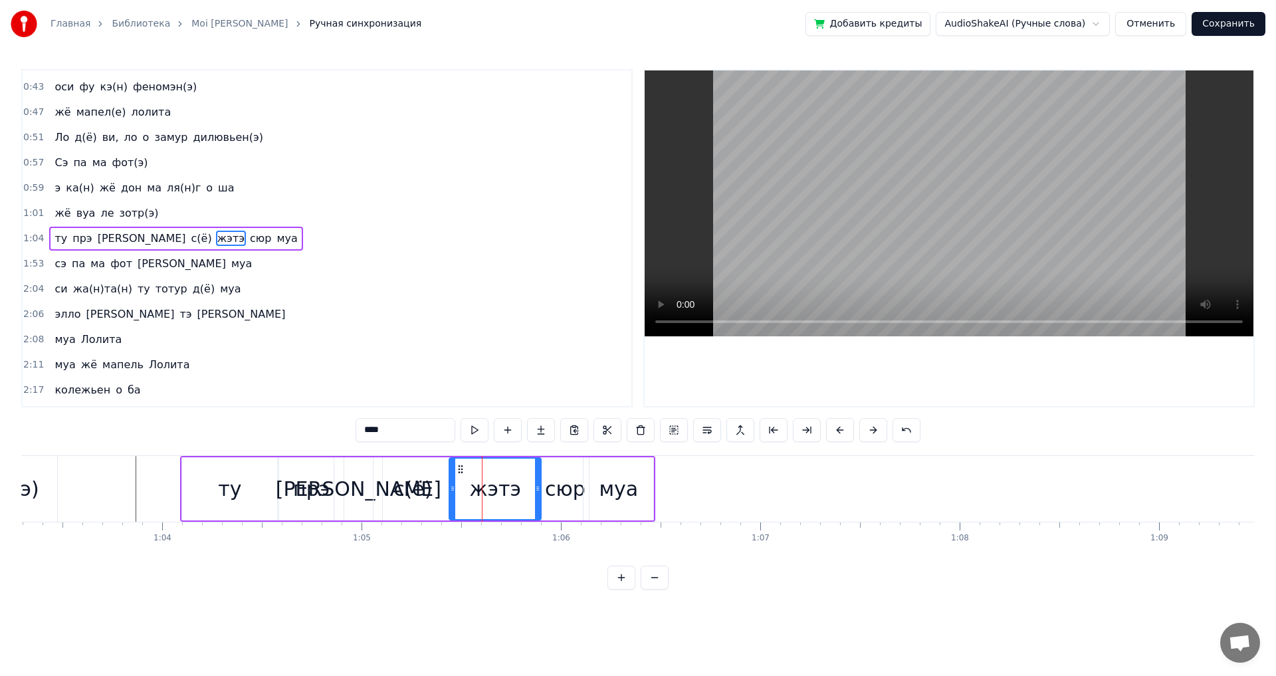
drag, startPoint x: 469, startPoint y: 469, endPoint x: 461, endPoint y: 471, distance: 8.7
click at [461, 471] on icon at bounding box center [460, 469] width 11 height 11
click at [562, 485] on div "сюр" at bounding box center [565, 489] width 41 height 30
drag, startPoint x: 549, startPoint y: 467, endPoint x: 537, endPoint y: 470, distance: 12.3
click at [537, 470] on icon at bounding box center [540, 469] width 11 height 11
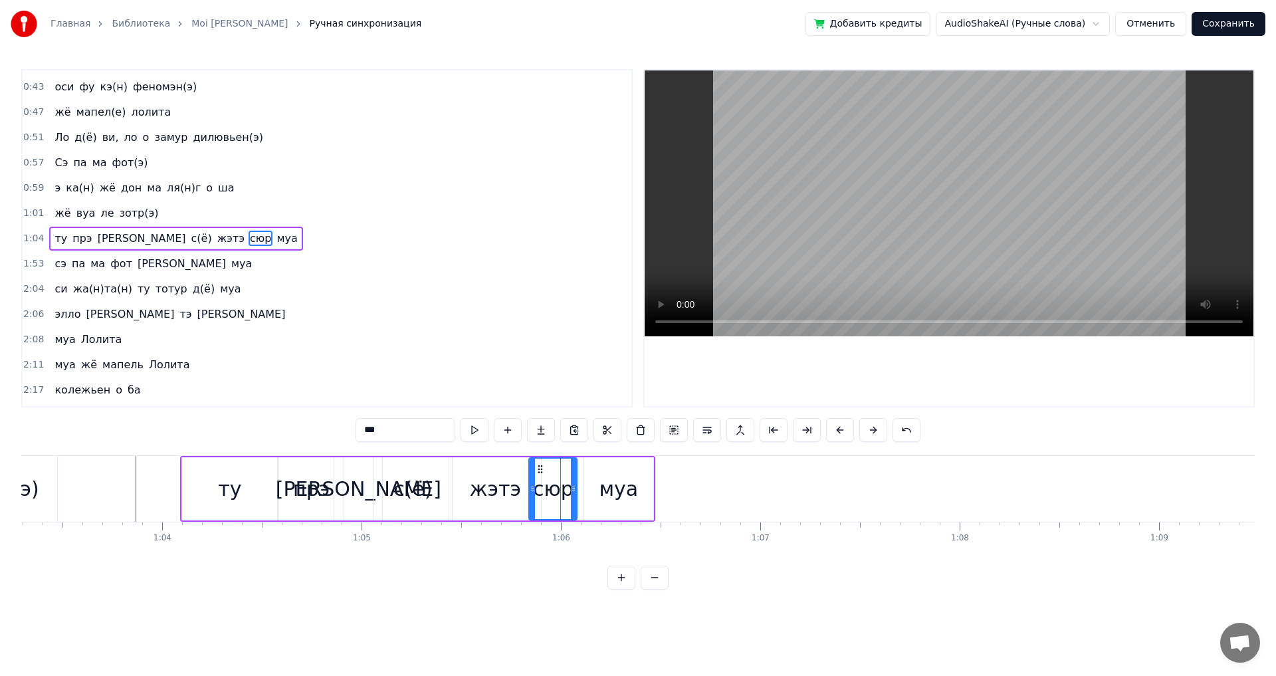
click at [602, 480] on div "муа" at bounding box center [618, 489] width 39 height 30
type input "***"
drag, startPoint x: 591, startPoint y: 468, endPoint x: 576, endPoint y: 473, distance: 16.0
click at [576, 473] on icon at bounding box center [580, 469] width 11 height 11
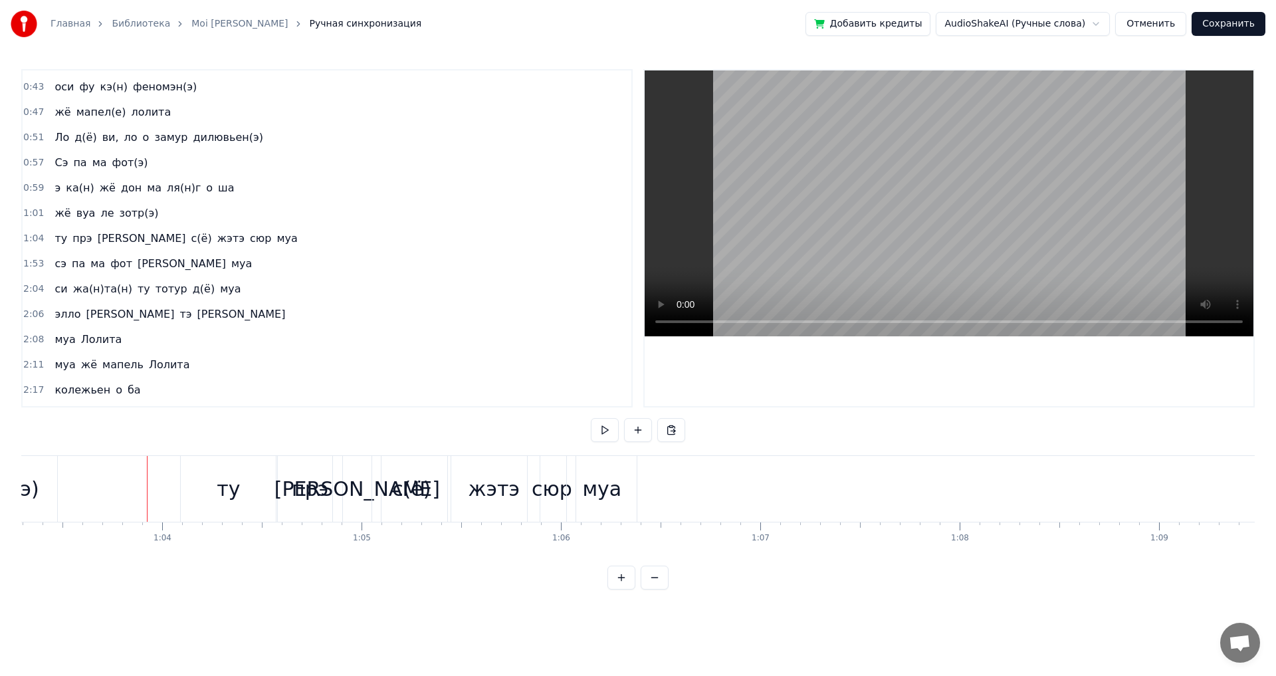
click at [147, 465] on div at bounding box center [147, 489] width 1 height 66
click at [35, 262] on span "1:53" at bounding box center [33, 263] width 21 height 13
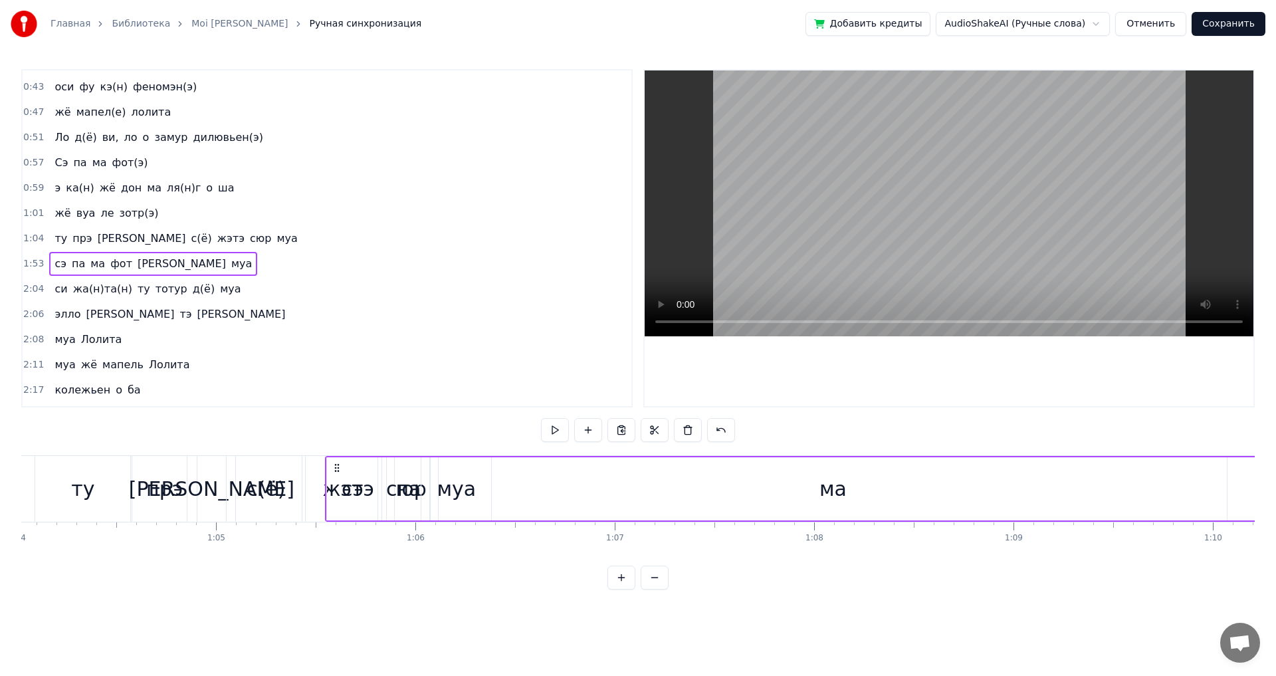
scroll to position [0, 12765]
drag, startPoint x: 98, startPoint y: 466, endPoint x: 524, endPoint y: 497, distance: 427.2
drag, startPoint x: 527, startPoint y: 467, endPoint x: 421, endPoint y: 487, distance: 107.6
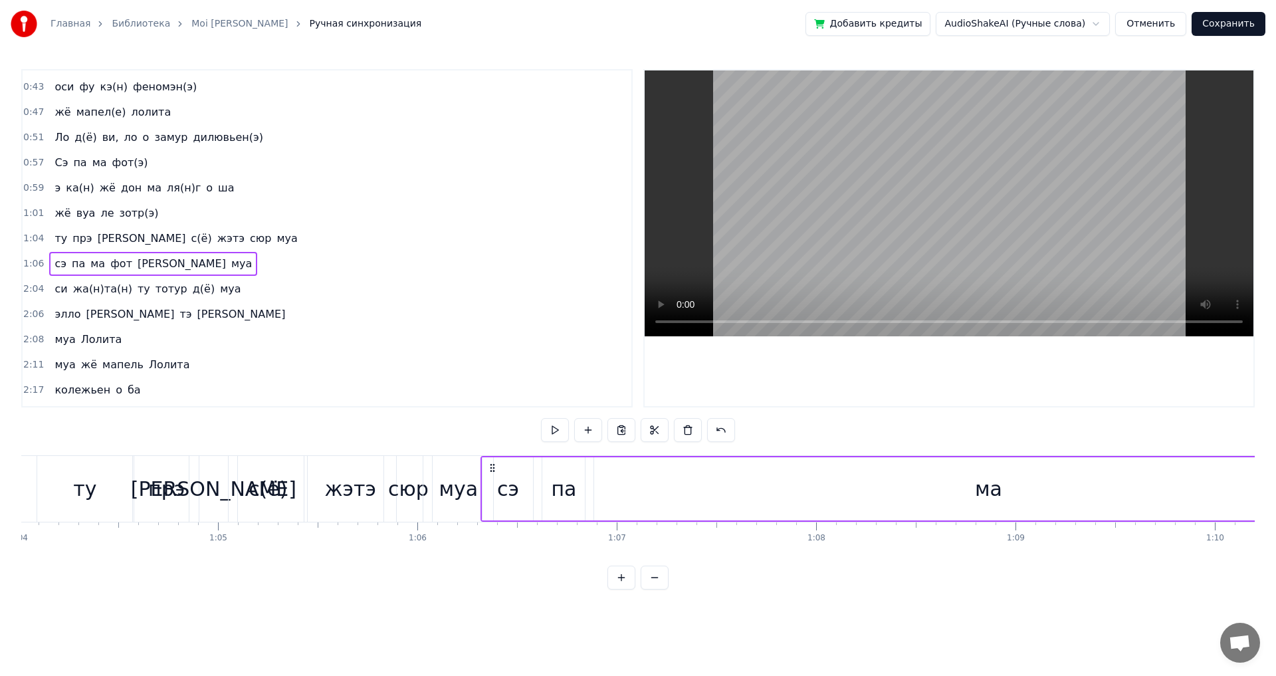
click at [48, 477] on div "ту" at bounding box center [84, 489] width 95 height 66
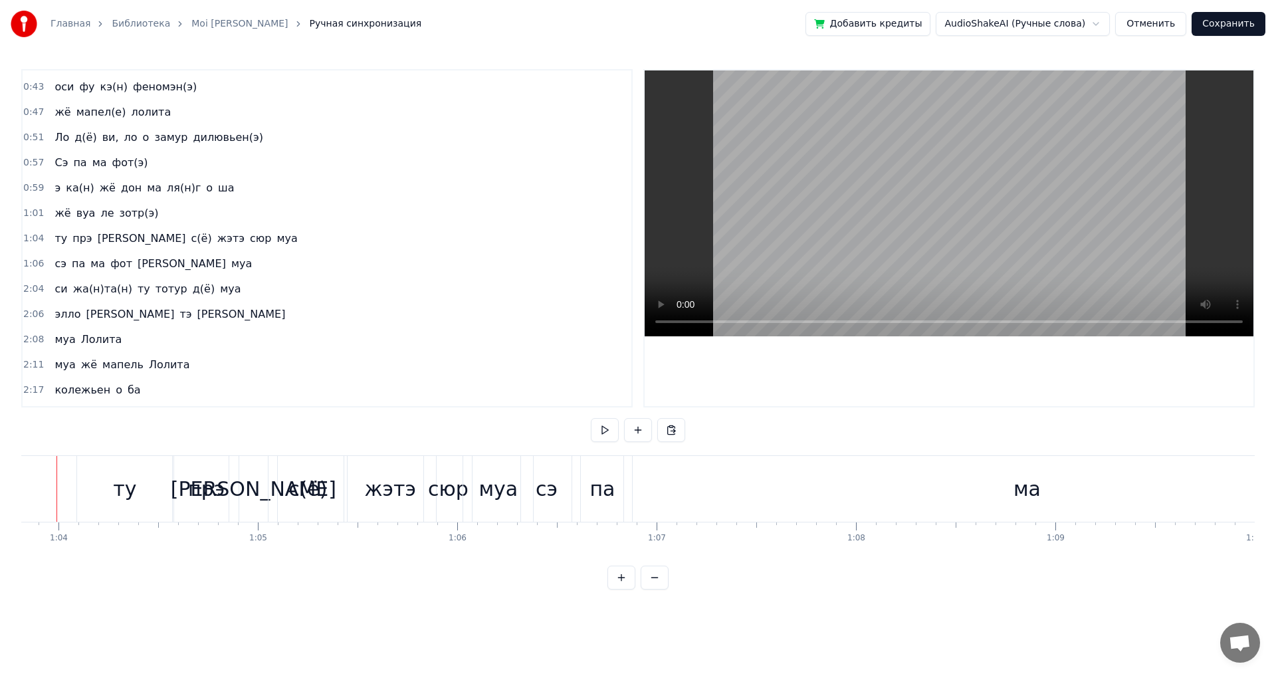
scroll to position [0, 12694]
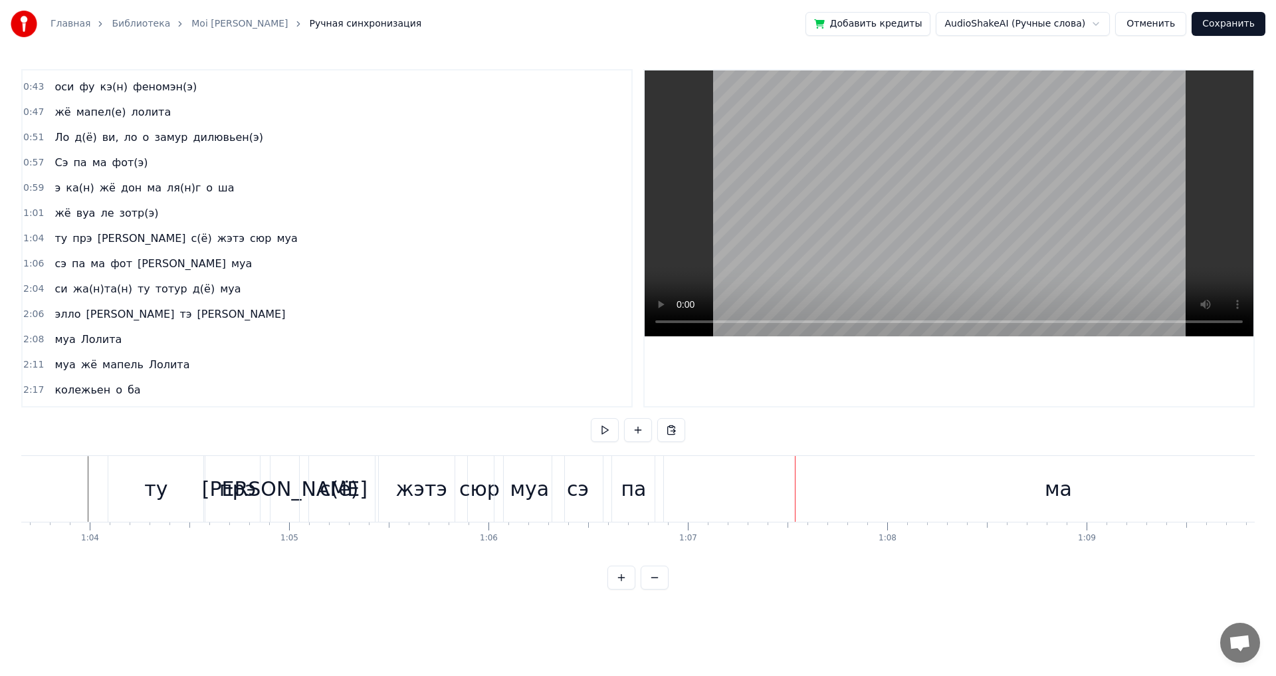
click at [1004, 491] on div "ма" at bounding box center [1058, 489] width 788 height 66
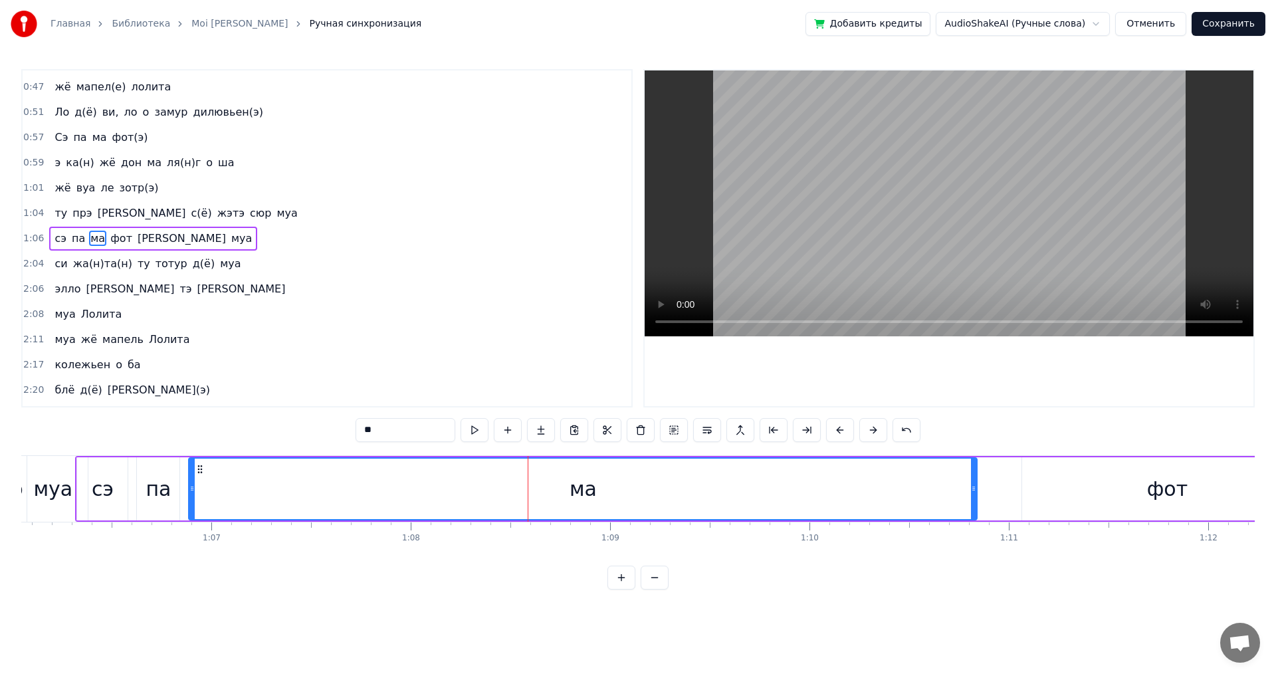
scroll to position [0, 13251]
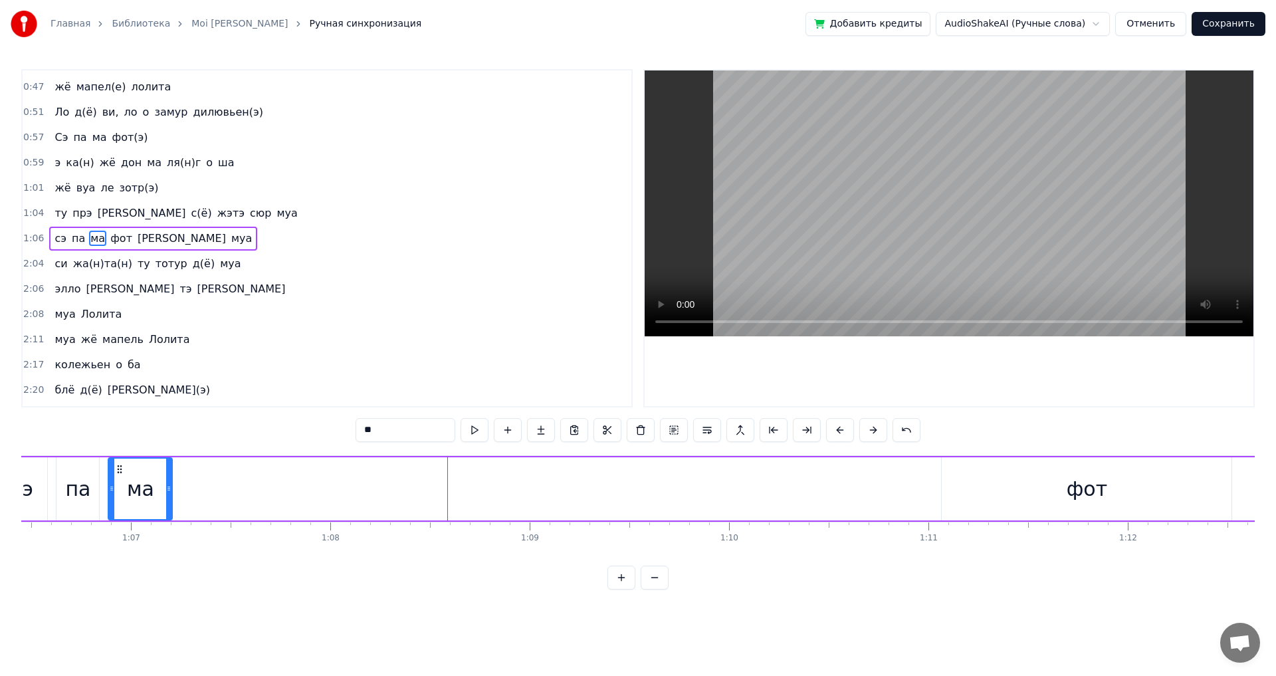
drag, startPoint x: 895, startPoint y: 493, endPoint x: 170, endPoint y: 520, distance: 725.0
click at [170, 520] on div "ма" at bounding box center [140, 488] width 65 height 63
click at [945, 479] on div "фот" at bounding box center [1087, 488] width 290 height 63
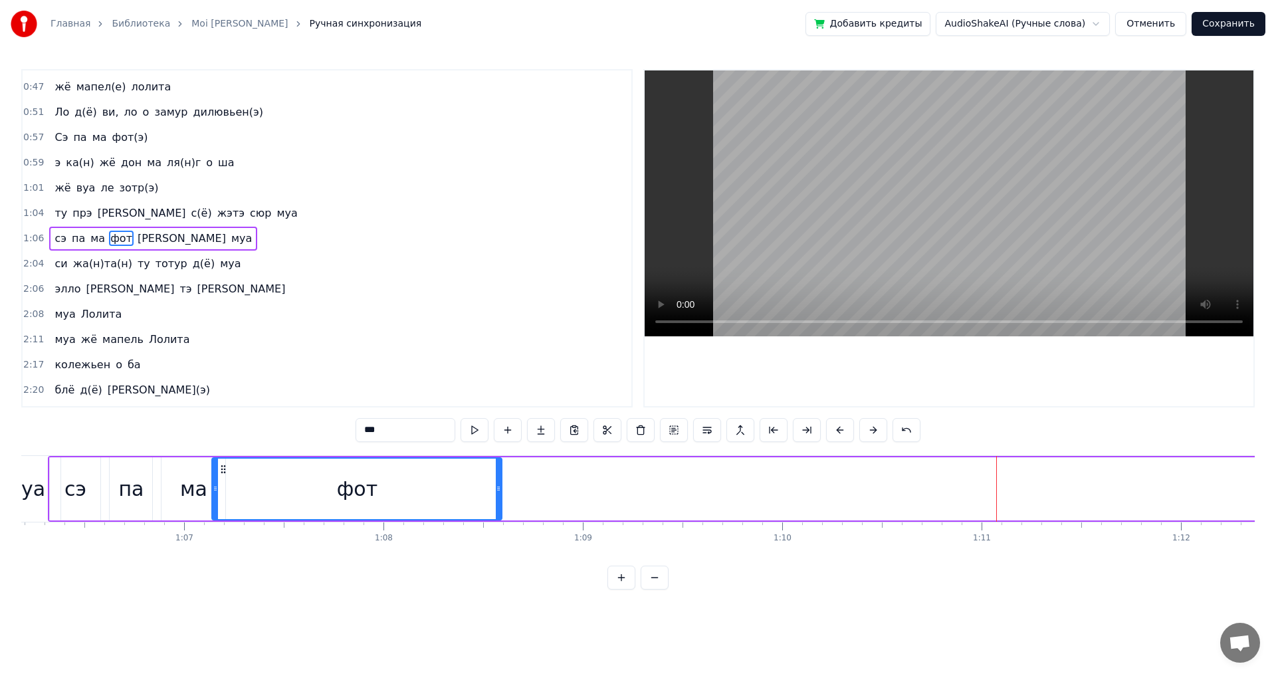
scroll to position [0, 13182]
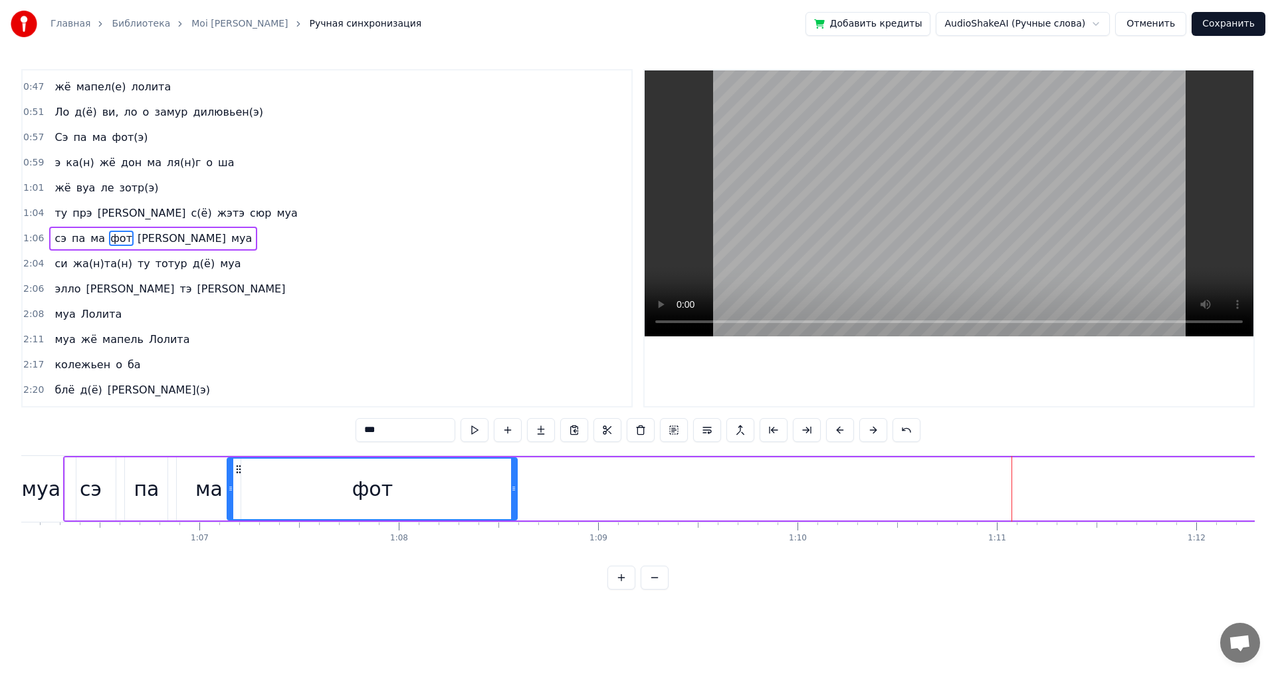
drag, startPoint x: 951, startPoint y: 466, endPoint x: 223, endPoint y: 485, distance: 728.7
click at [228, 485] on div "фот" at bounding box center [372, 489] width 288 height 60
click at [276, 487] on div "фот" at bounding box center [358, 489] width 288 height 60
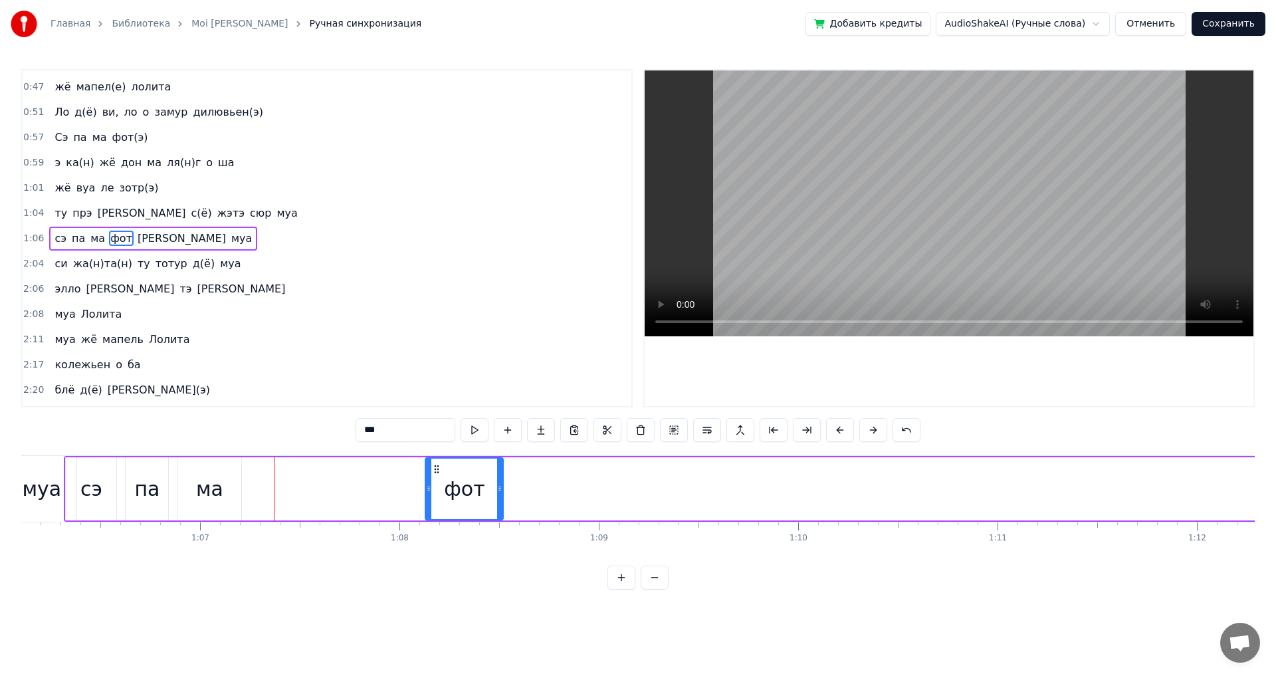
drag, startPoint x: 214, startPoint y: 493, endPoint x: 425, endPoint y: 486, distance: 211.5
click at [427, 509] on div at bounding box center [428, 489] width 5 height 60
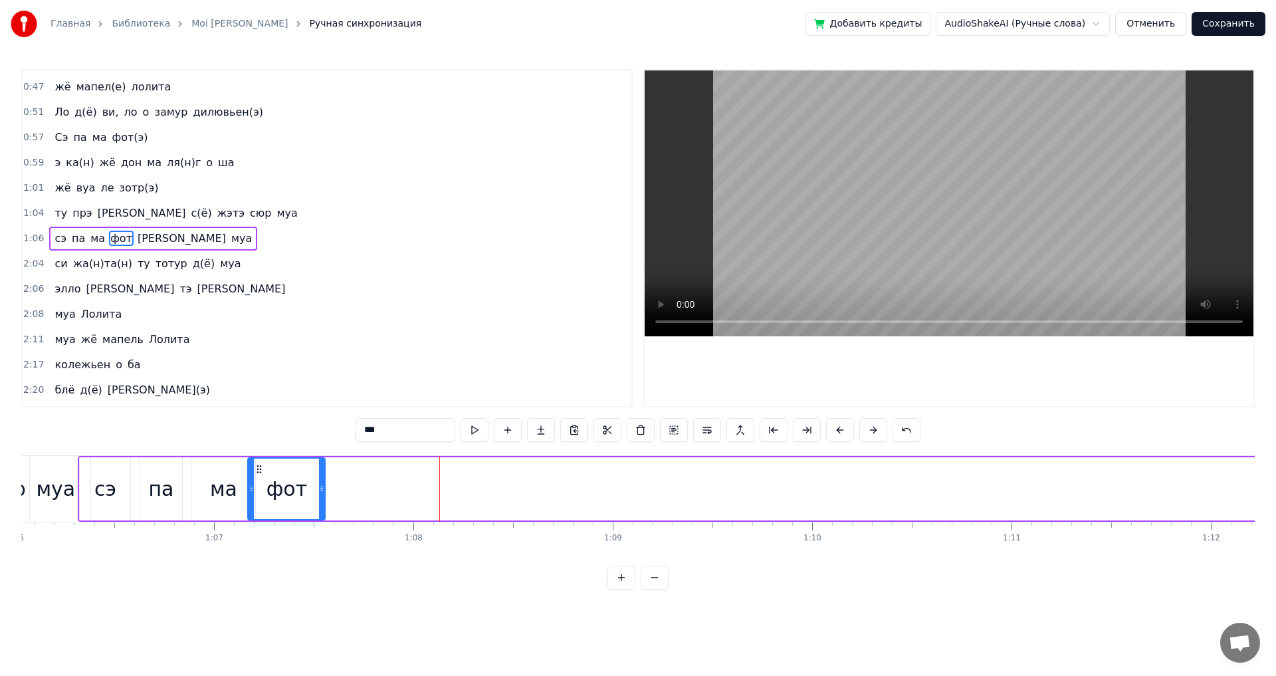
scroll to position [0, 13152]
drag, startPoint x: 436, startPoint y: 467, endPoint x: 258, endPoint y: 475, distance: 178.3
click at [263, 475] on div "фот" at bounding box center [301, 489] width 76 height 60
drag, startPoint x: 258, startPoint y: 475, endPoint x: 287, endPoint y: 478, distance: 29.4
click at [287, 478] on div "фот" at bounding box center [287, 489] width 76 height 60
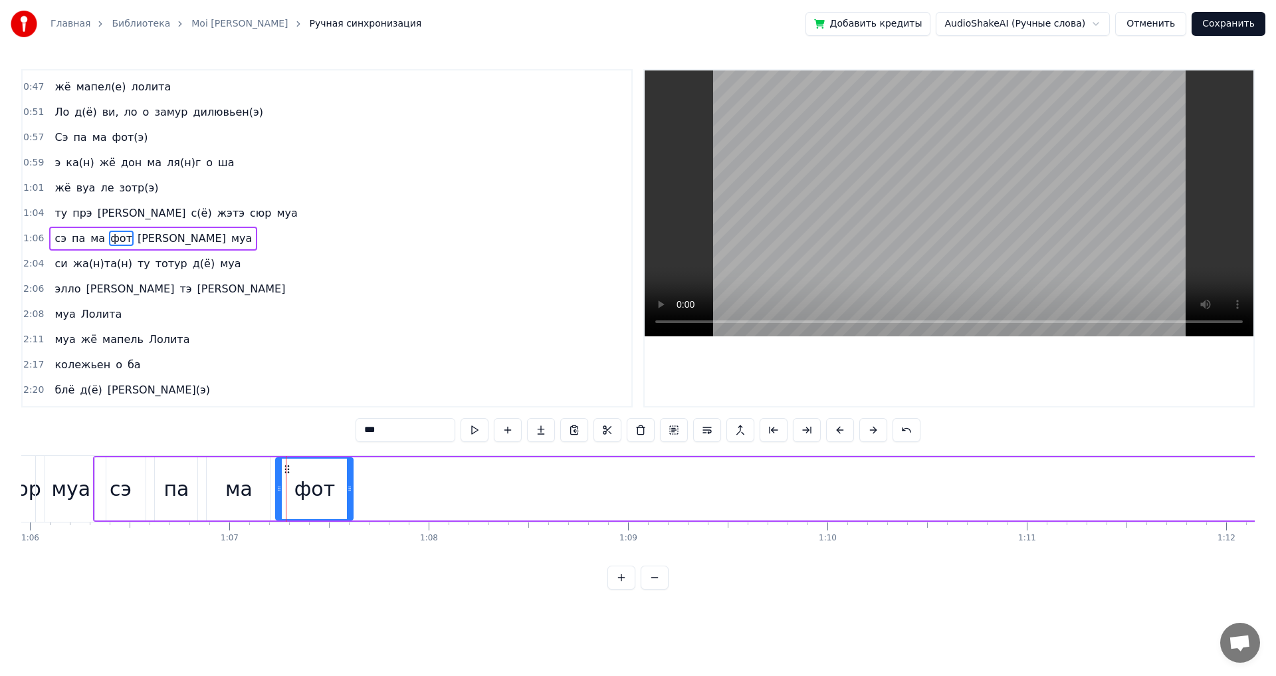
drag, startPoint x: 261, startPoint y: 469, endPoint x: 306, endPoint y: 477, distance: 45.9
click at [292, 474] on icon at bounding box center [287, 469] width 11 height 11
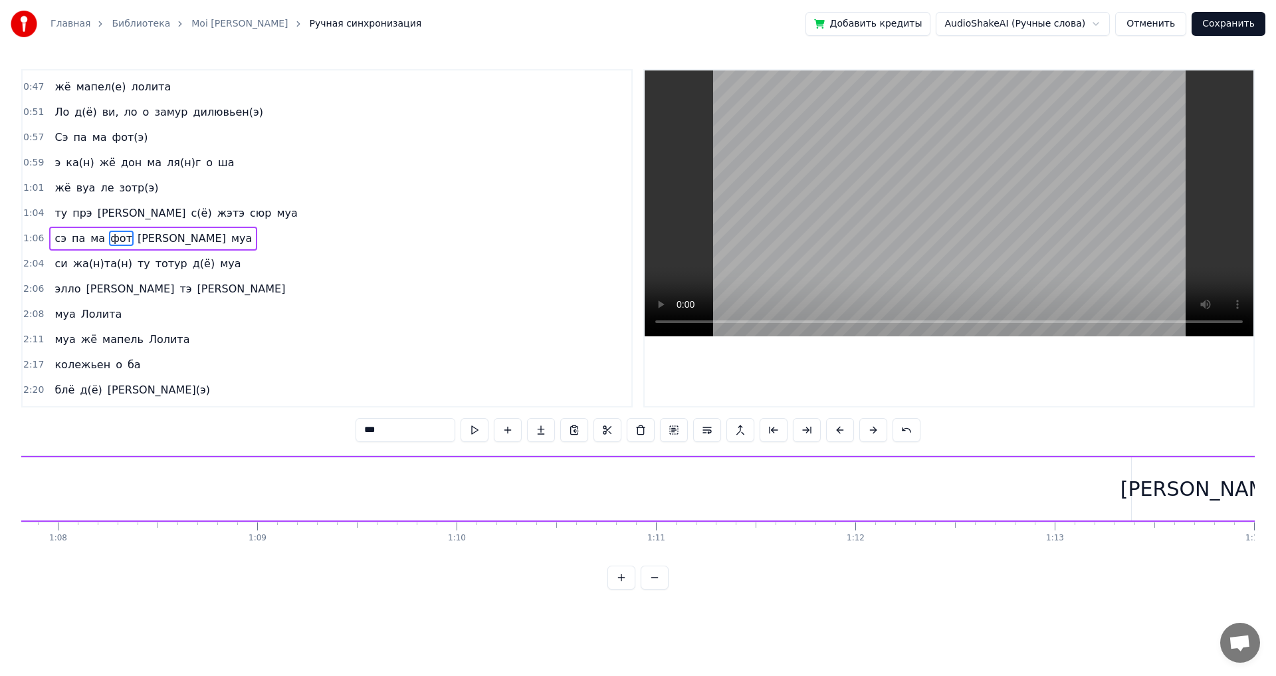
scroll to position [0, 14093]
click at [623, 500] on div "а" at bounding box center [633, 488] width 142 height 63
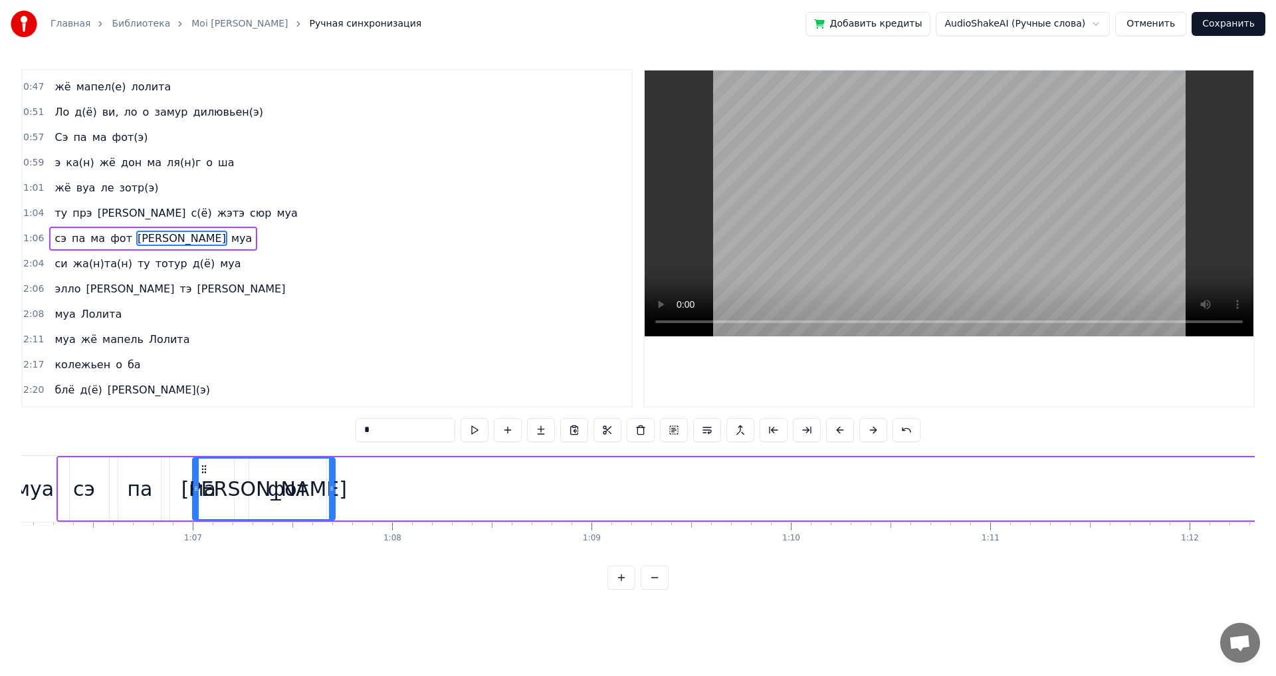
scroll to position [0, 13178]
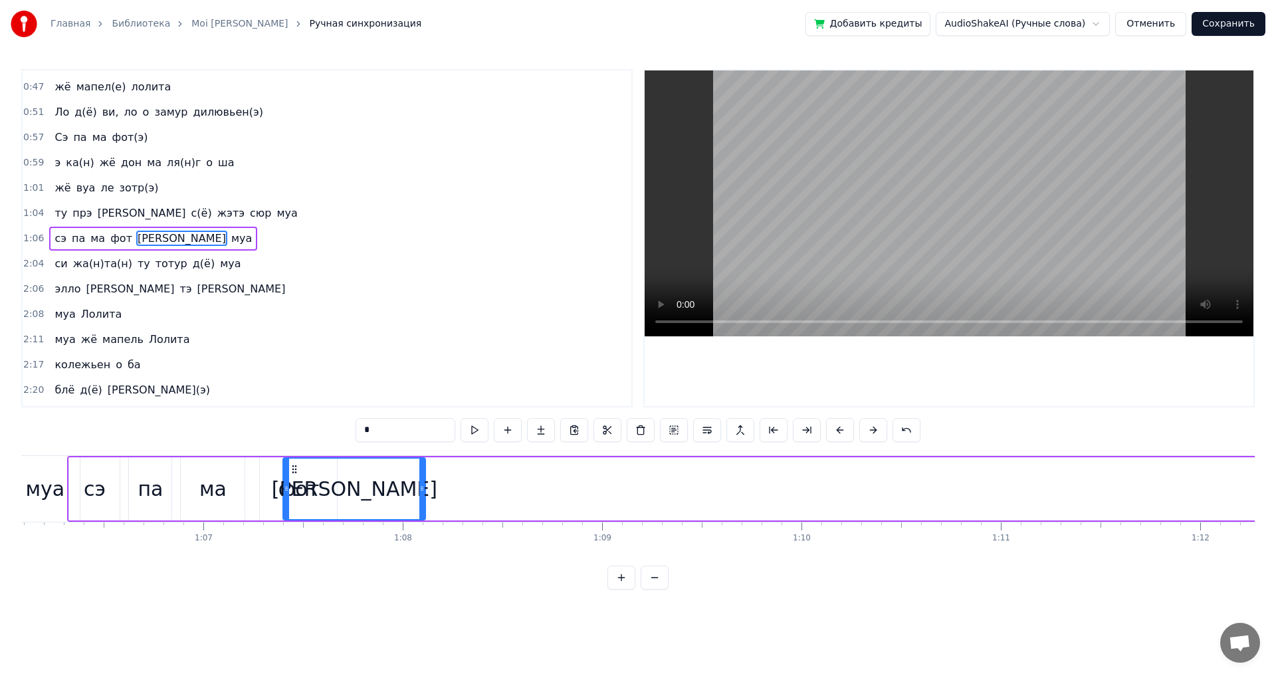
drag, startPoint x: 572, startPoint y: 469, endPoint x: 292, endPoint y: 501, distance: 280.9
click at [292, 501] on div "а" at bounding box center [354, 489] width 141 height 60
drag, startPoint x: 287, startPoint y: 499, endPoint x: 403, endPoint y: 506, distance: 116.6
click at [403, 506] on div at bounding box center [402, 489] width 5 height 60
drag, startPoint x: 403, startPoint y: 485, endPoint x: 384, endPoint y: 483, distance: 20.0
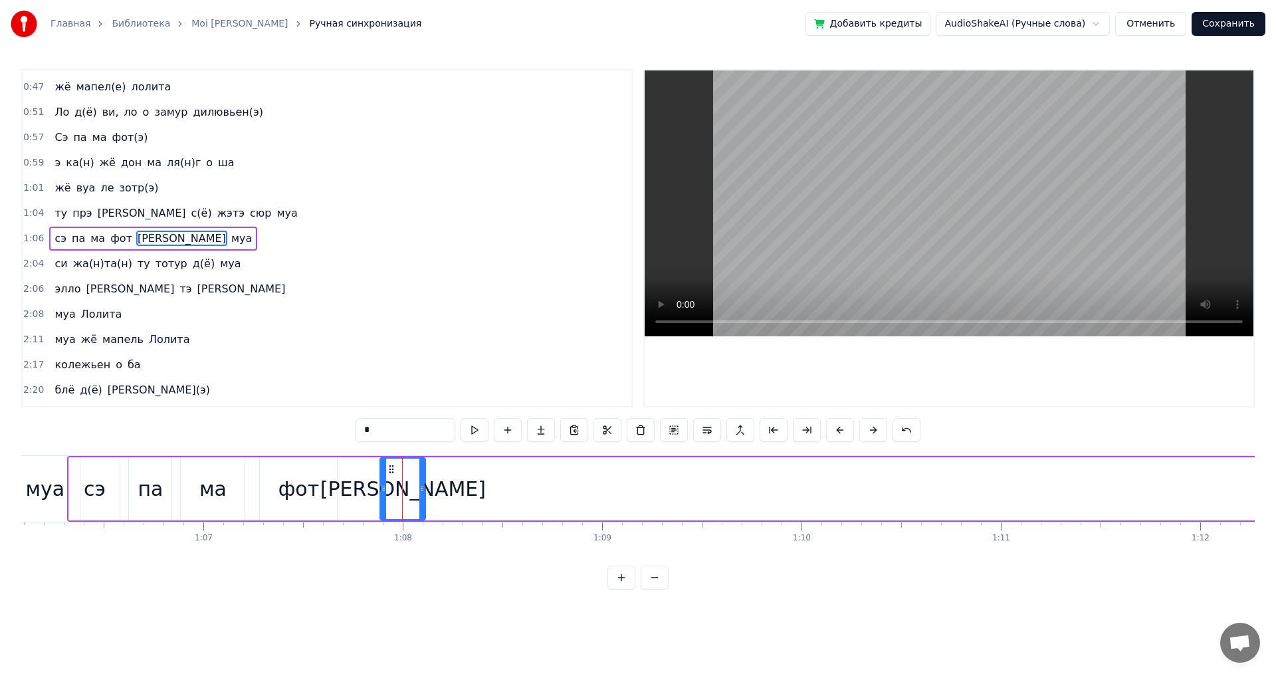
click at [384, 483] on icon at bounding box center [383, 488] width 5 height 11
drag, startPoint x: 392, startPoint y: 469, endPoint x: 353, endPoint y: 468, distance: 39.2
click at [353, 468] on icon at bounding box center [355, 469] width 11 height 11
click at [31, 520] on div "муа" at bounding box center [45, 489] width 70 height 66
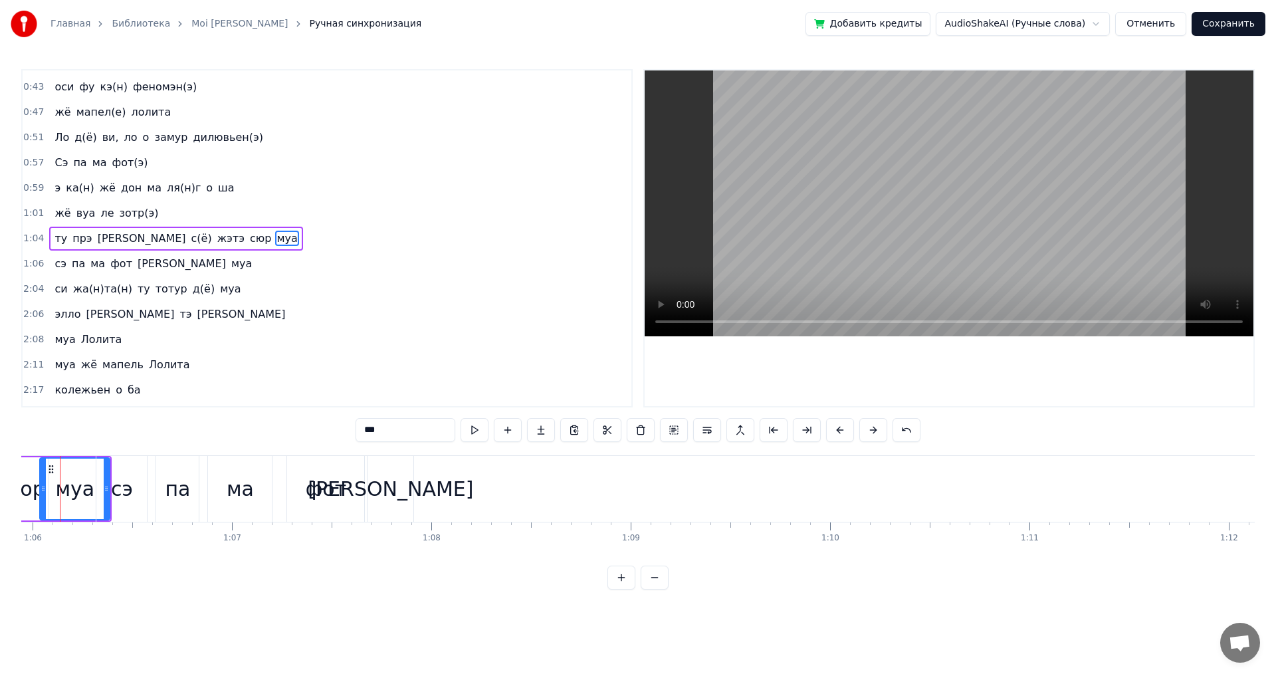
scroll to position [0, 13122]
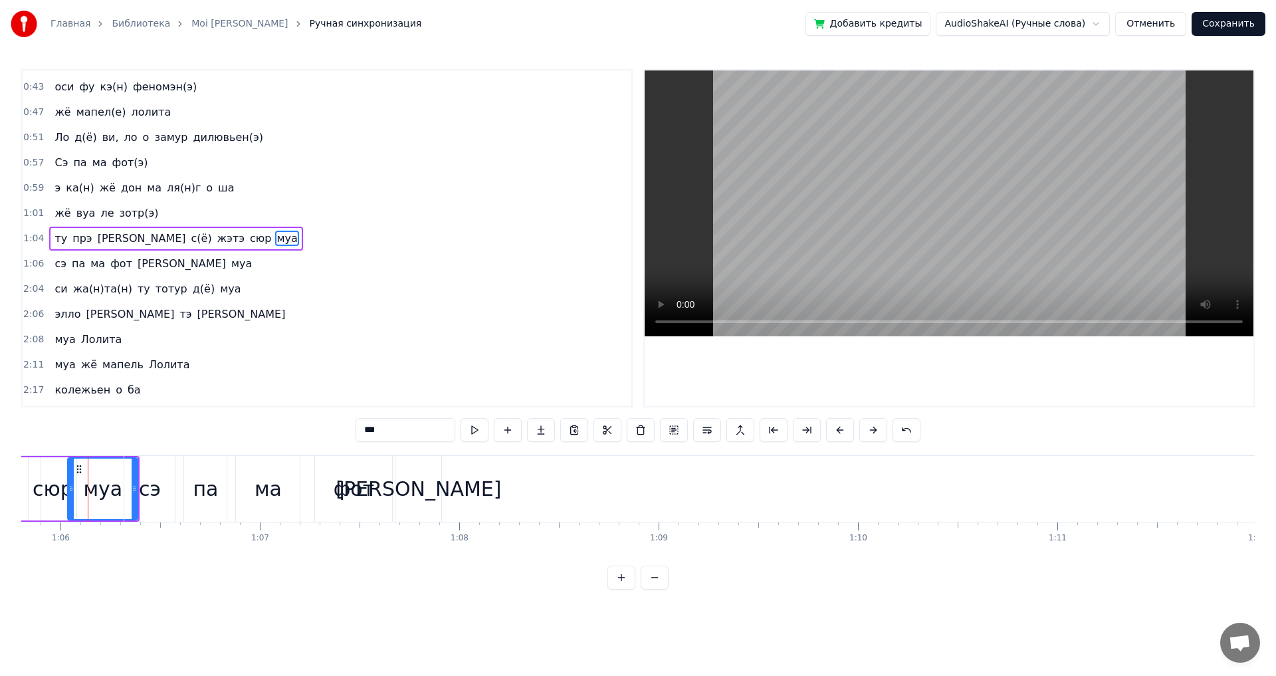
click at [132, 492] on div "сэ" at bounding box center [149, 489] width 51 height 66
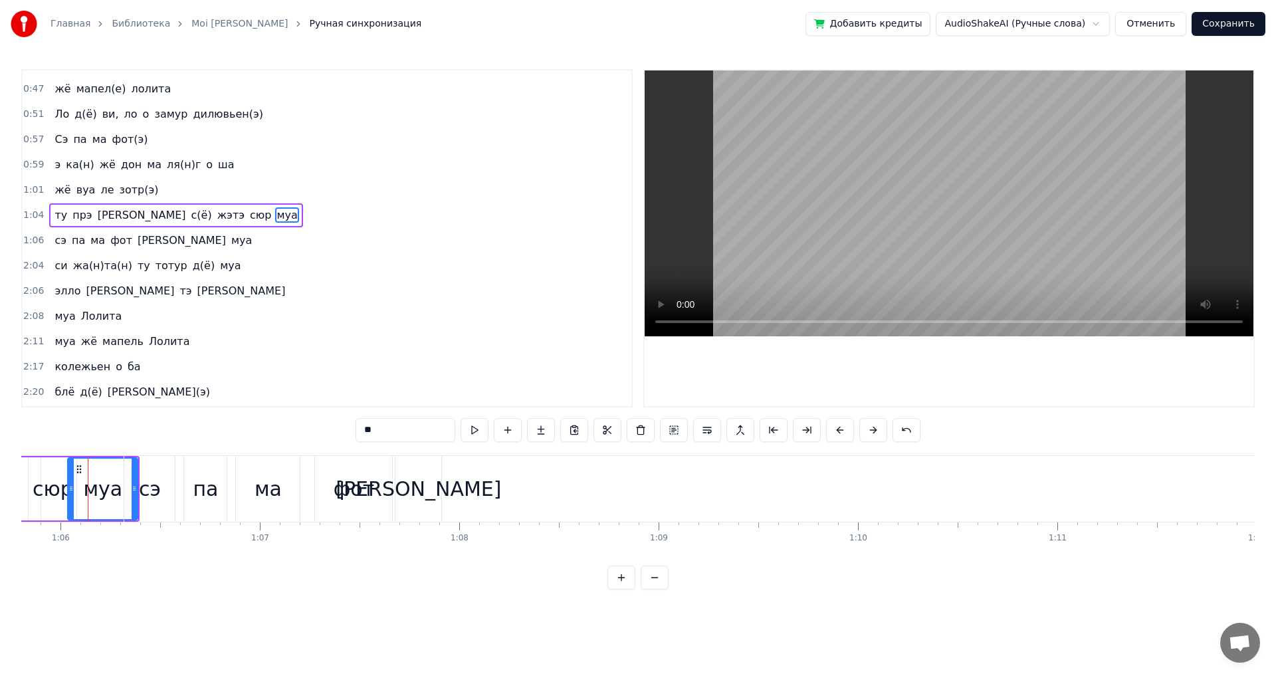
scroll to position [223, 0]
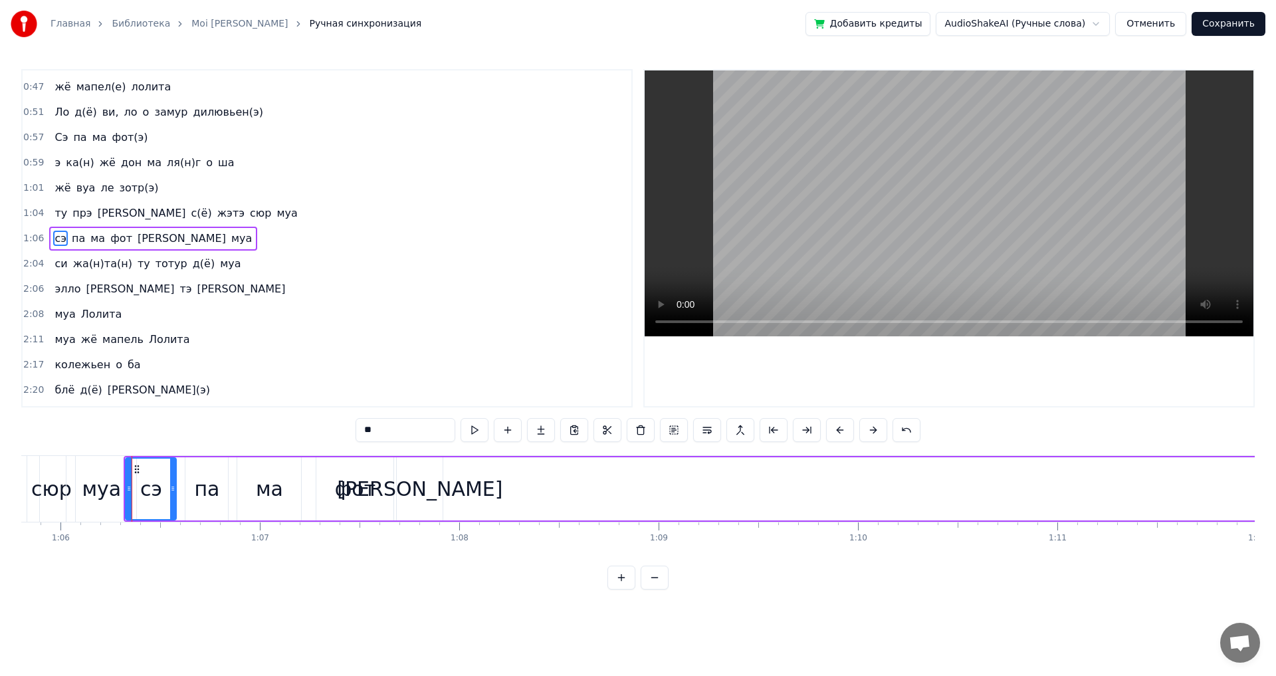
click at [122, 518] on div "муа" at bounding box center [101, 489] width 70 height 66
type input "***"
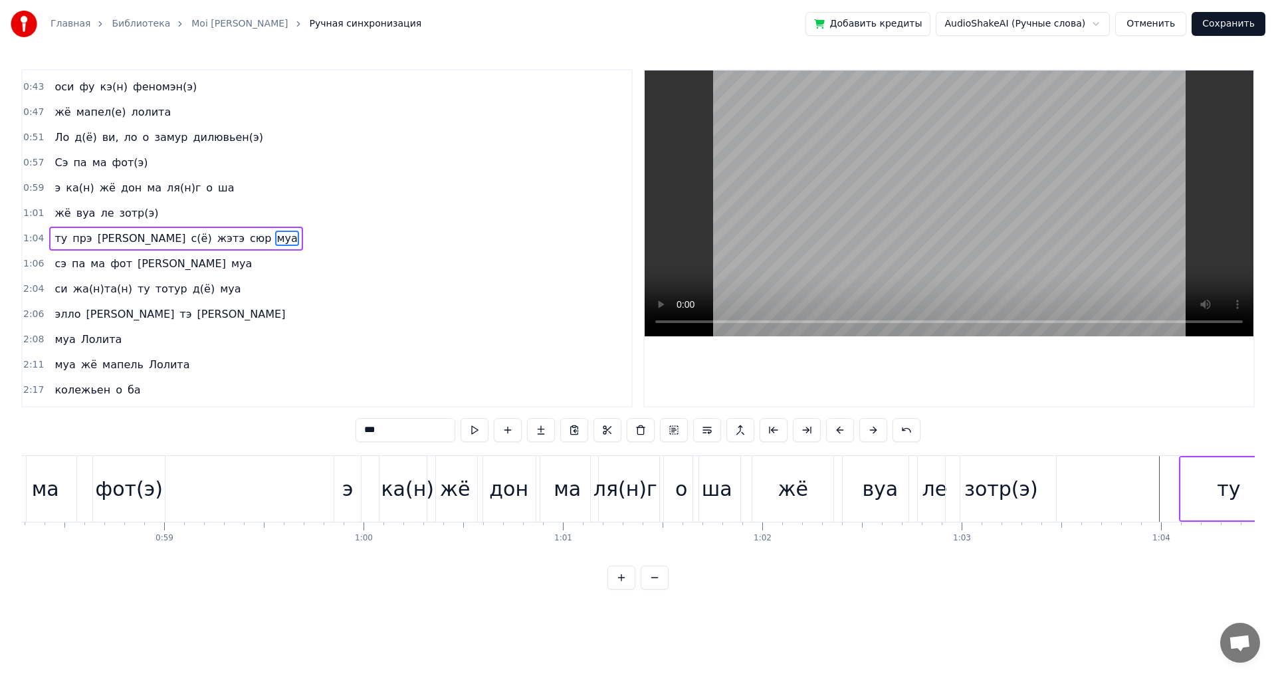
scroll to position [0, 11649]
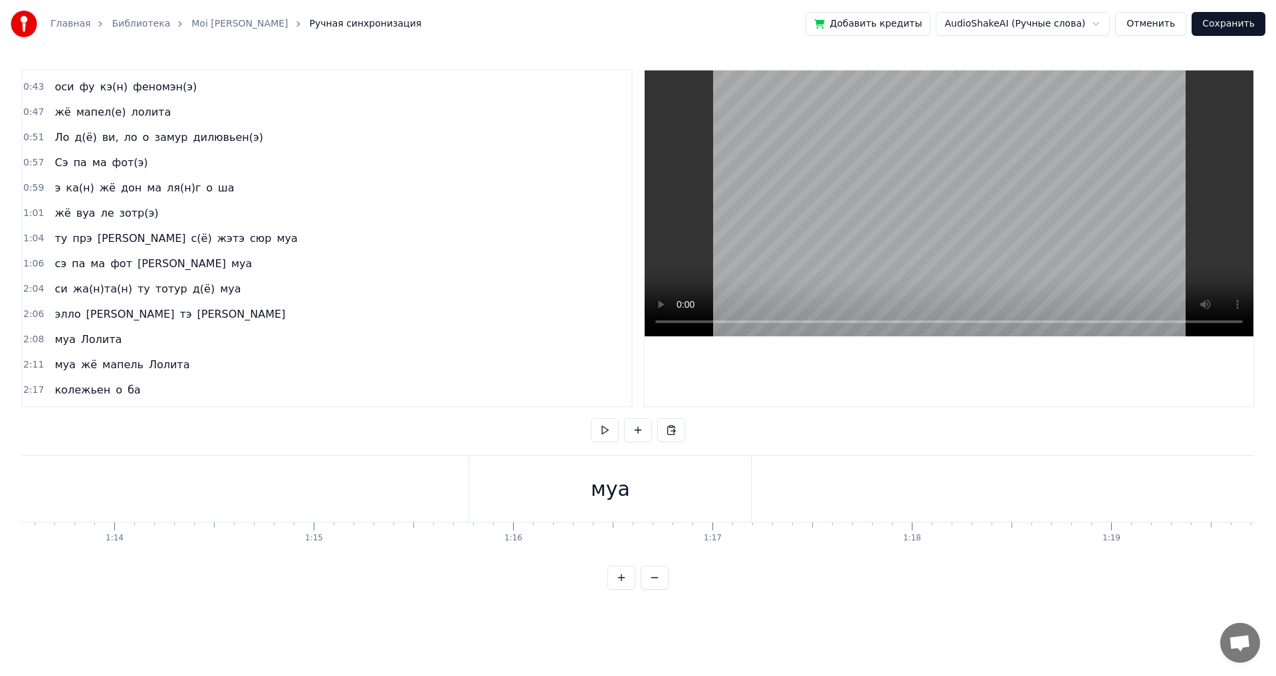
scroll to position [0, 14690]
drag, startPoint x: 572, startPoint y: 505, endPoint x: 557, endPoint y: 499, distance: 16.1
click at [572, 505] on div "муа" at bounding box center [583, 489] width 282 height 66
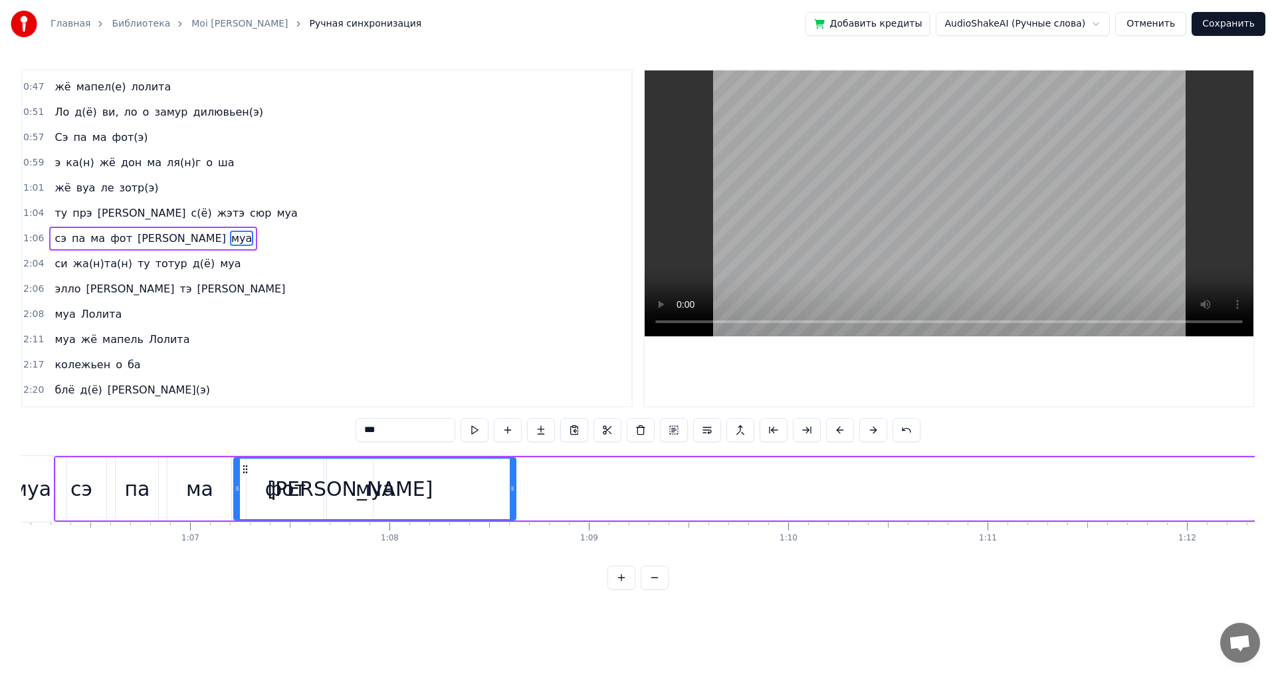
scroll to position [0, 13184]
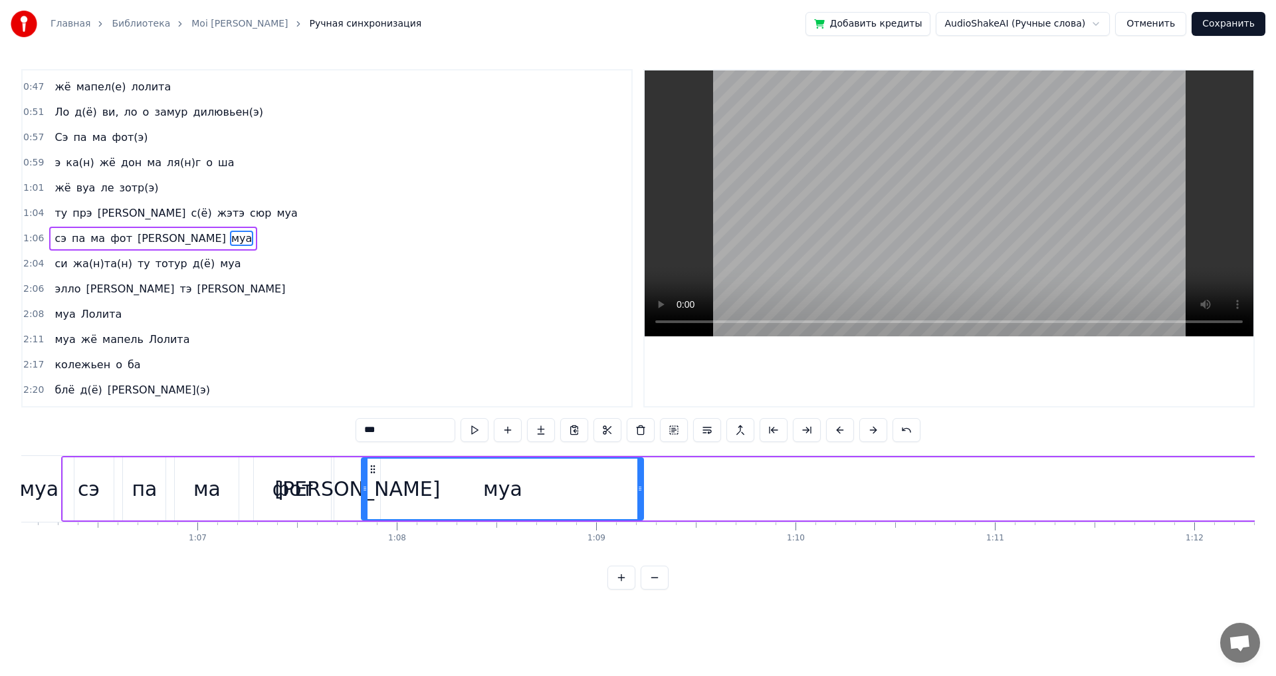
drag, startPoint x: 453, startPoint y: 469, endPoint x: 371, endPoint y: 506, distance: 89.8
click at [371, 506] on div "муа" at bounding box center [502, 489] width 281 height 60
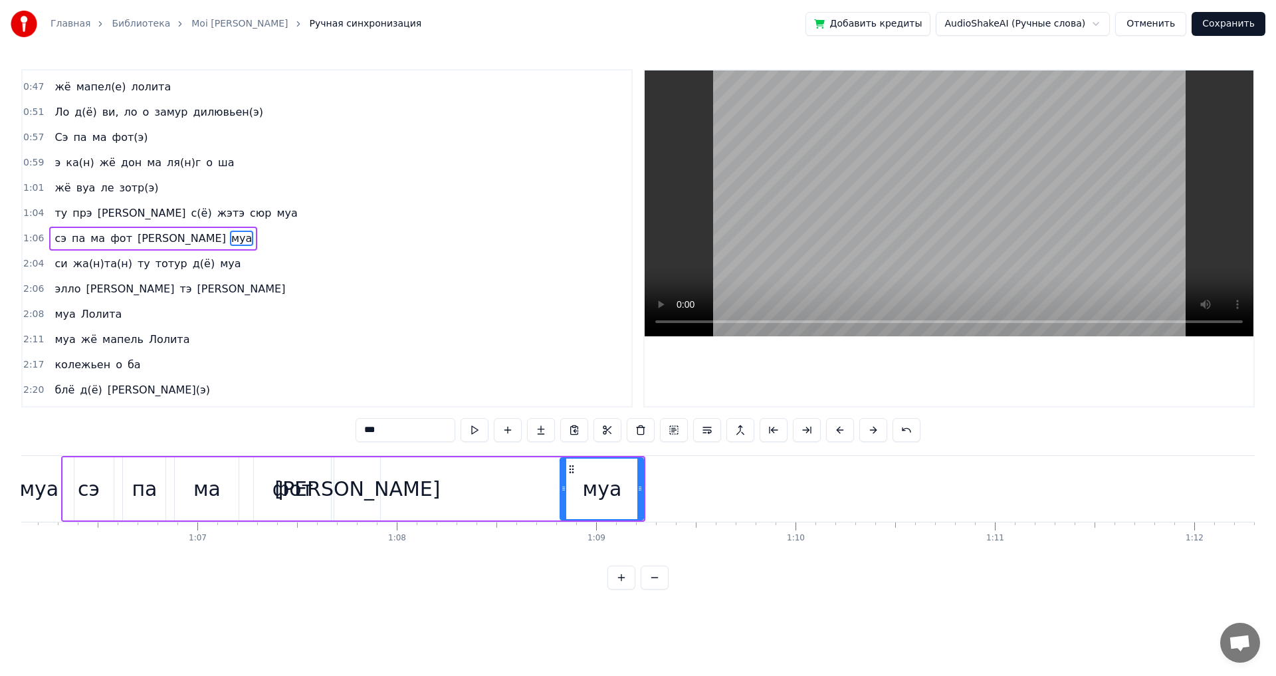
drag, startPoint x: 364, startPoint y: 501, endPoint x: 563, endPoint y: 503, distance: 199.4
click at [563, 504] on div at bounding box center [563, 489] width 5 height 60
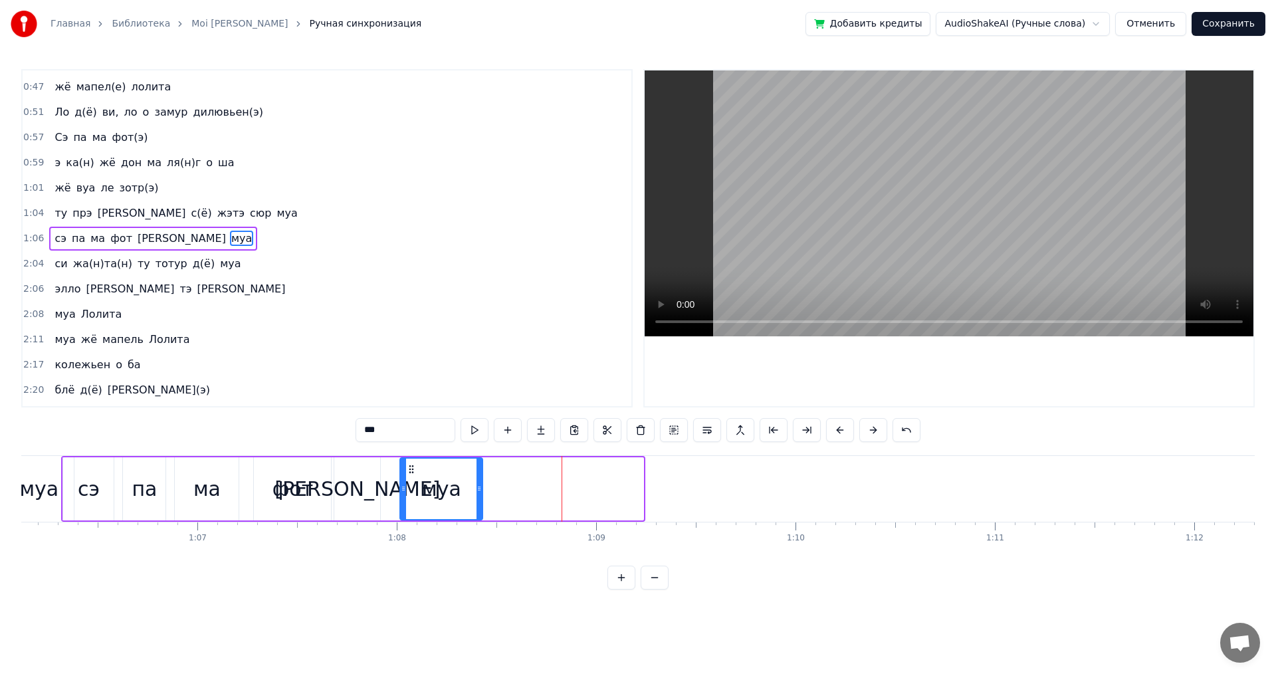
drag, startPoint x: 570, startPoint y: 469, endPoint x: 409, endPoint y: 468, distance: 160.9
click at [409, 468] on icon at bounding box center [411, 469] width 11 height 11
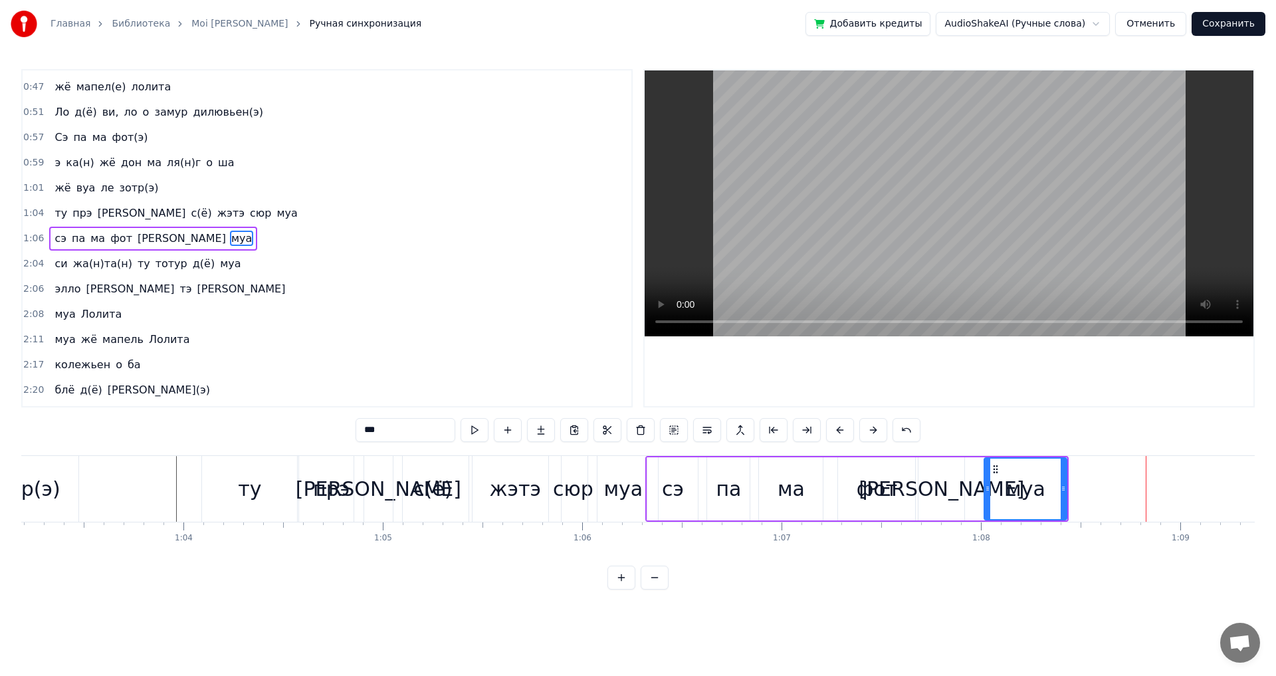
scroll to position [0, 12545]
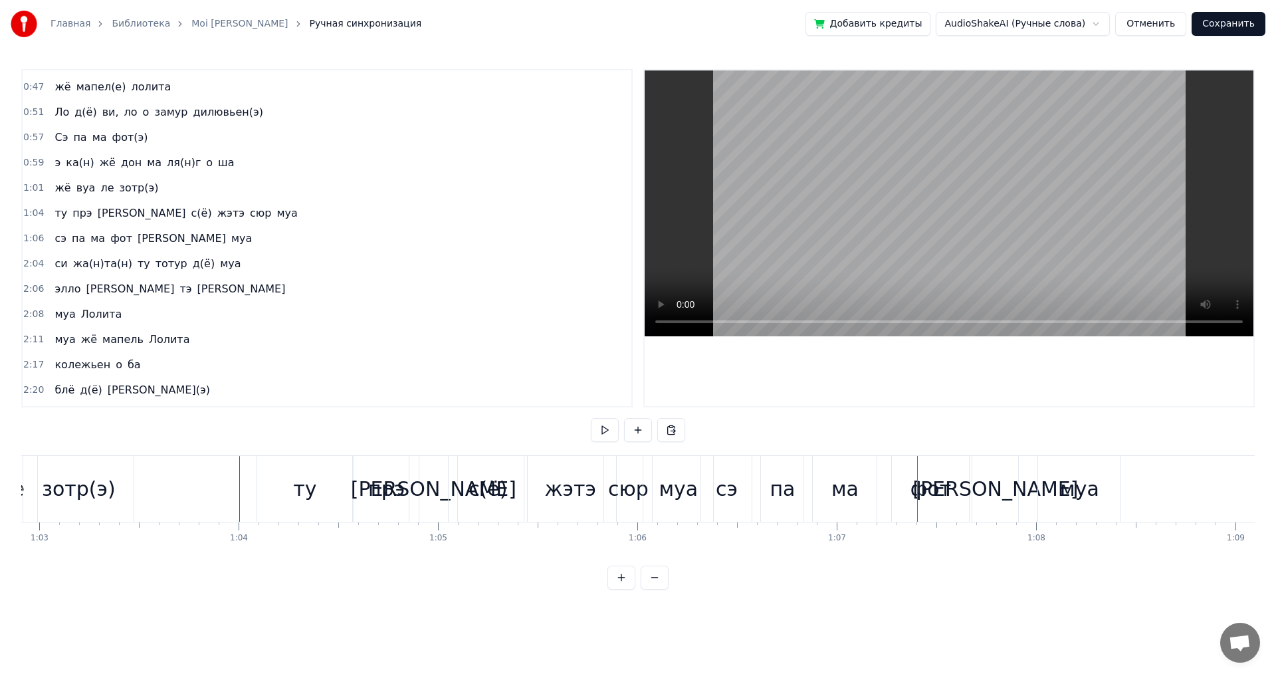
click at [658, 478] on div "муа" at bounding box center [678, 489] width 70 height 66
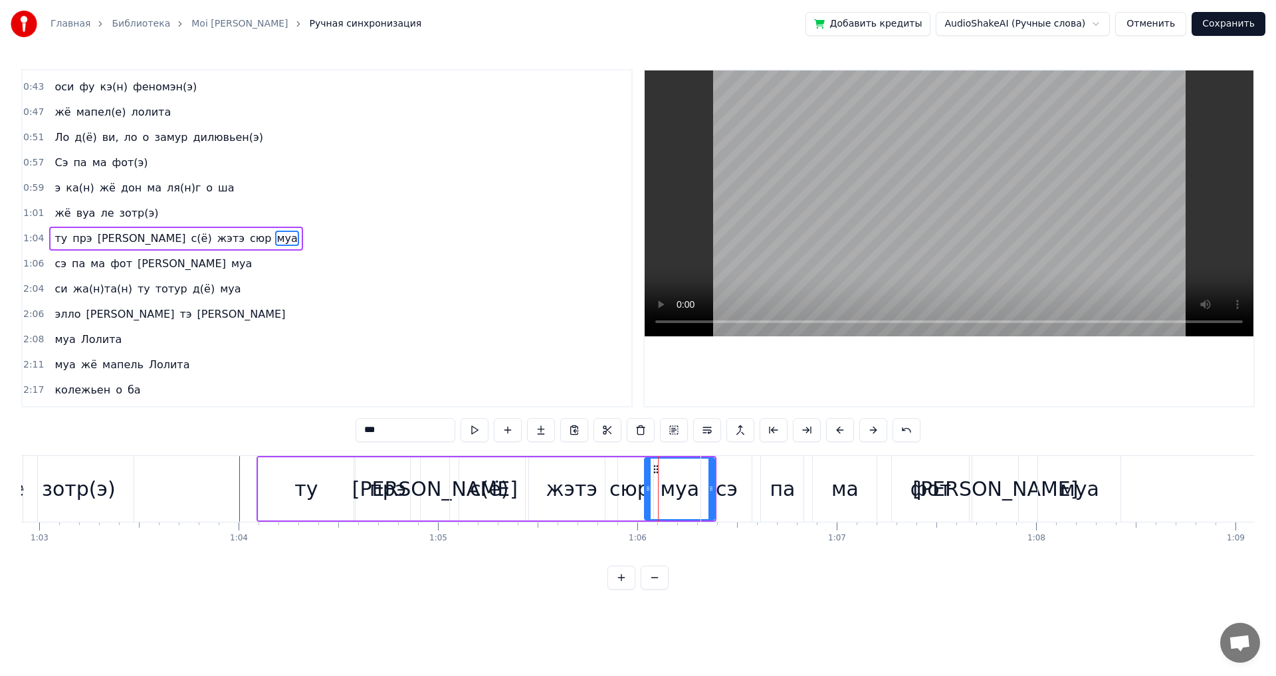
click at [711, 478] on div "сэ" at bounding box center [726, 489] width 51 height 66
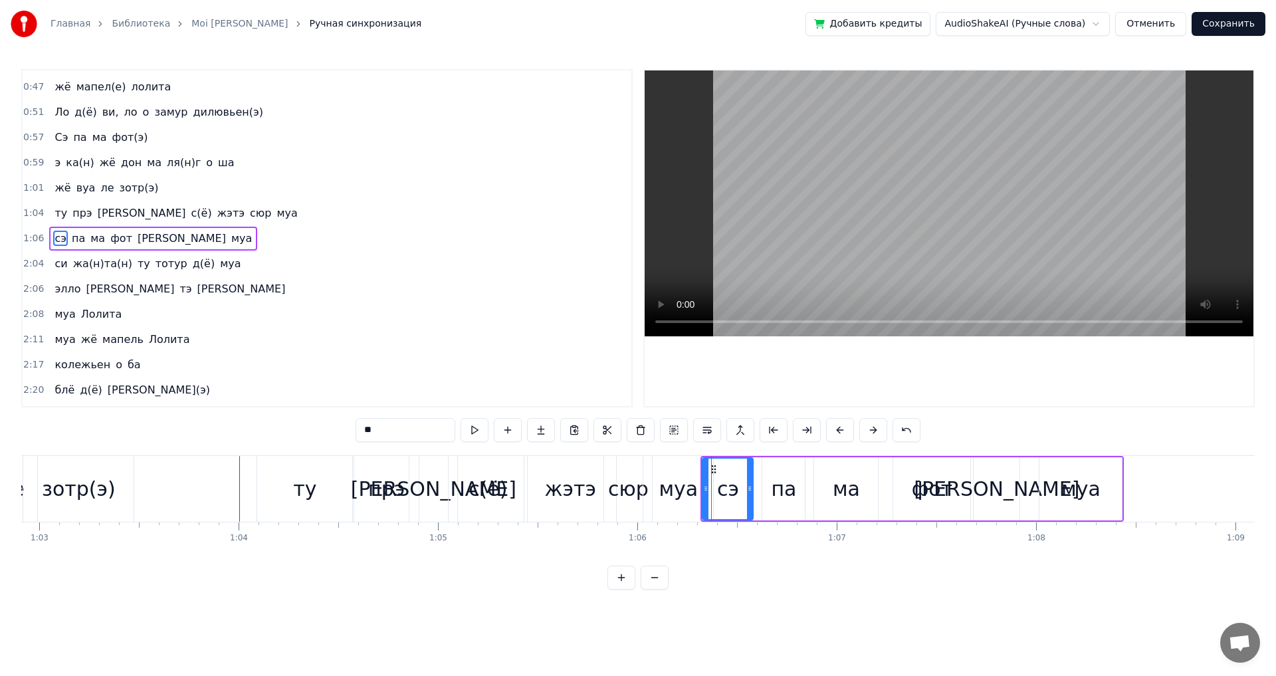
click at [694, 478] on div "муа" at bounding box center [678, 489] width 39 height 30
type input "***"
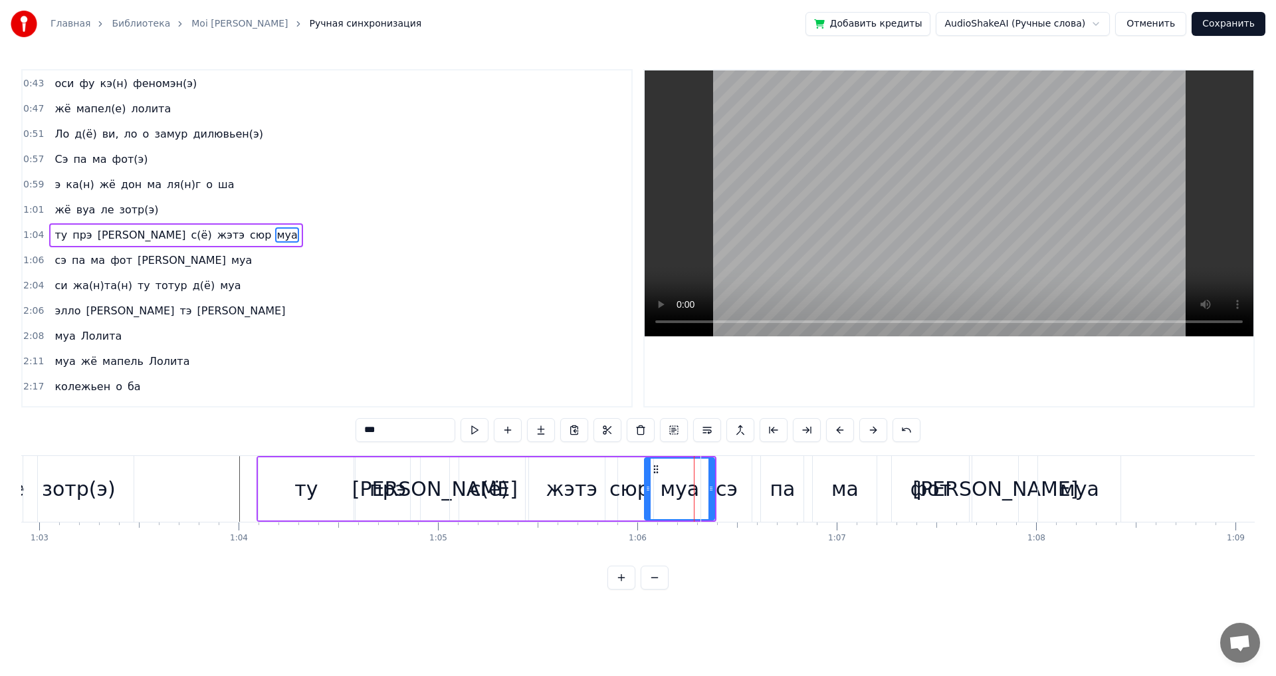
scroll to position [198, 0]
drag, startPoint x: 651, startPoint y: 473, endPoint x: 676, endPoint y: 477, distance: 25.6
click at [676, 477] on div at bounding box center [673, 489] width 5 height 60
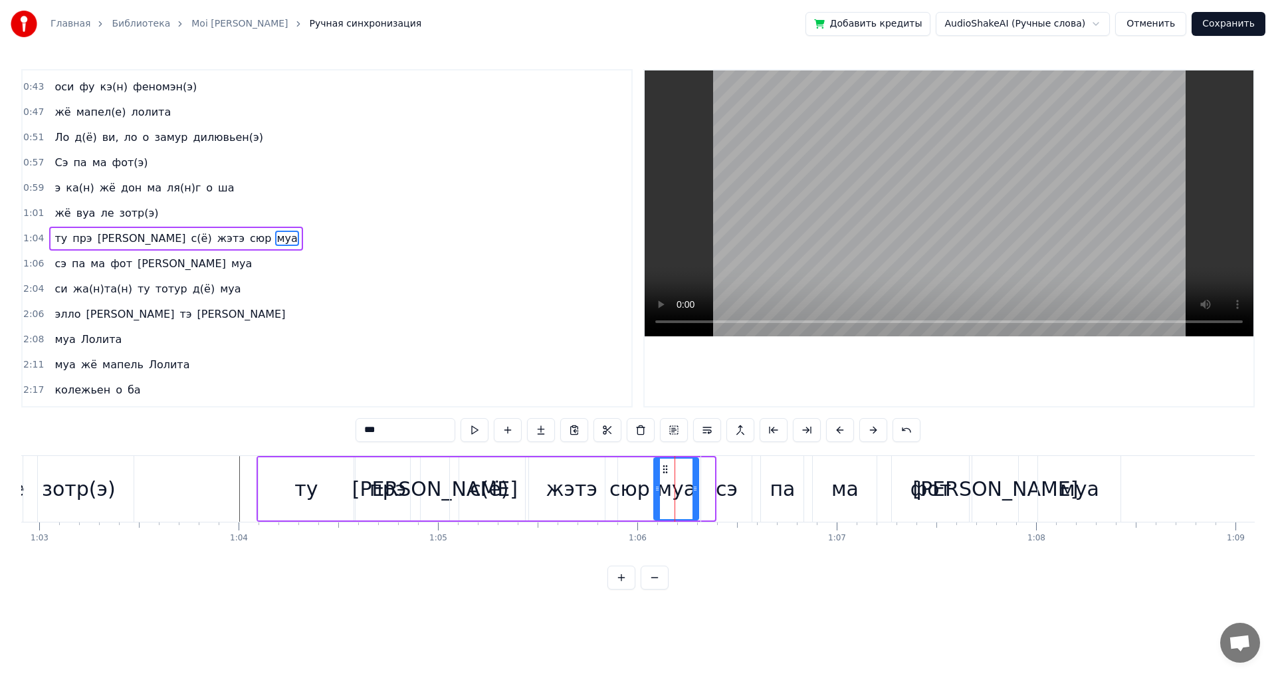
drag, startPoint x: 684, startPoint y: 470, endPoint x: 668, endPoint y: 471, distance: 16.0
click at [668, 471] on icon at bounding box center [665, 469] width 11 height 11
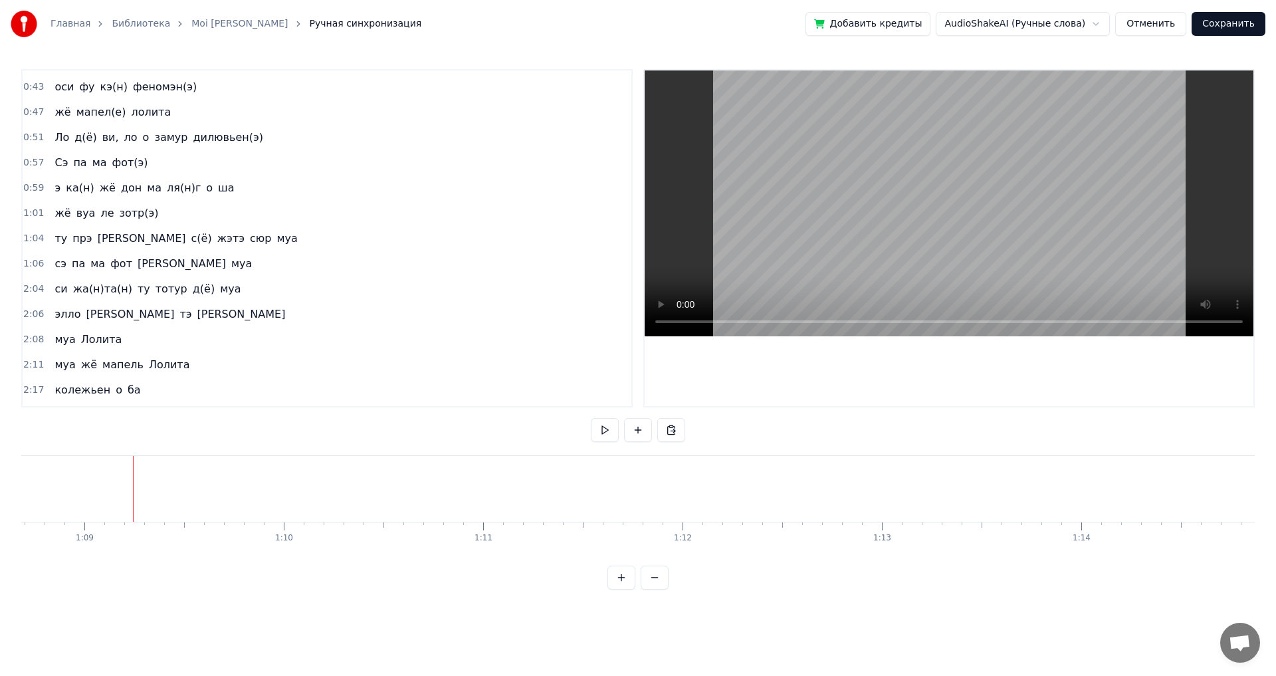
scroll to position [0, 13697]
click at [27, 288] on span "2:04" at bounding box center [33, 288] width 21 height 13
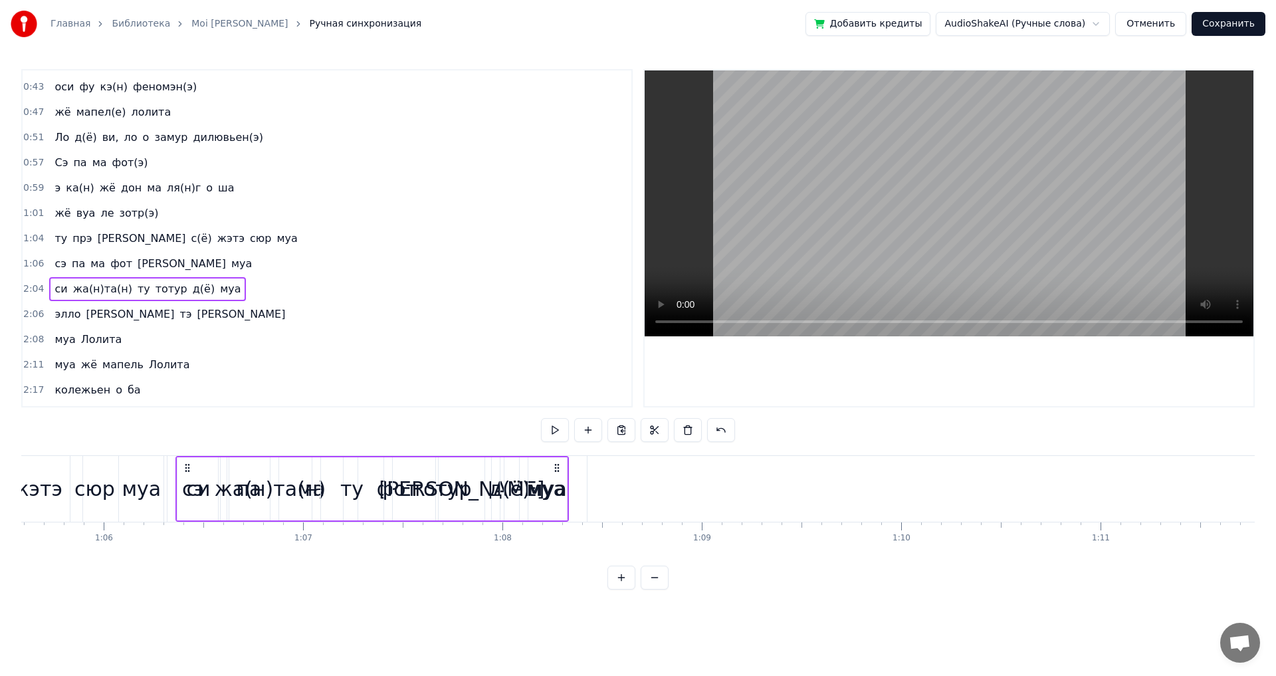
scroll to position [0, 13068]
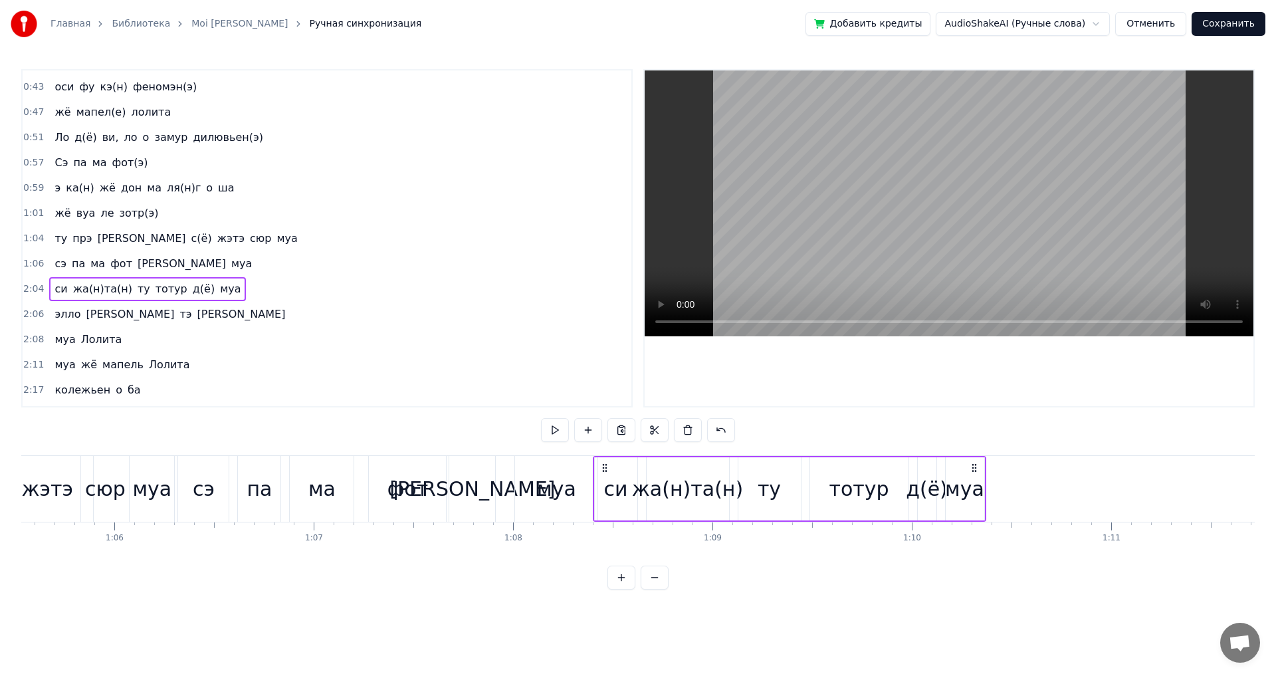
drag, startPoint x: 102, startPoint y: 464, endPoint x: 606, endPoint y: 506, distance: 506.2
click at [606, 506] on div "си жа(н)та(н) ту тотур д(ё) муа" at bounding box center [789, 489] width 393 height 66
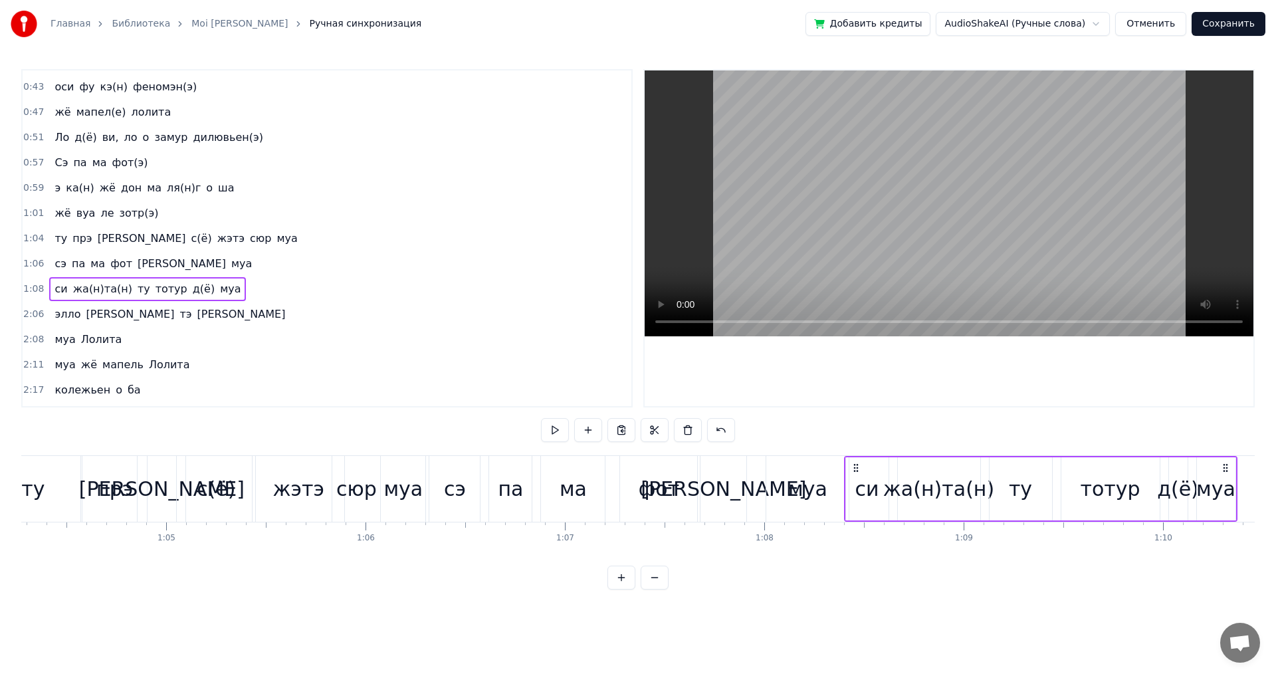
scroll to position [0, 12762]
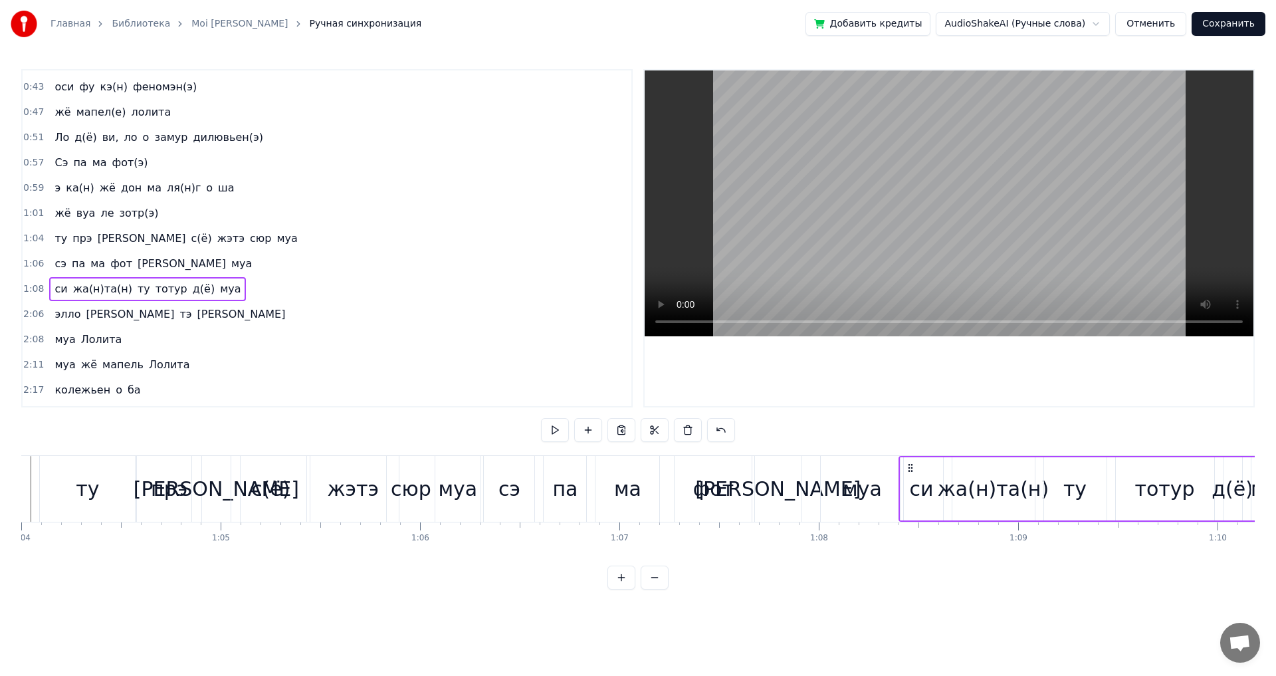
click at [96, 489] on div "ту" at bounding box center [87, 489] width 23 height 30
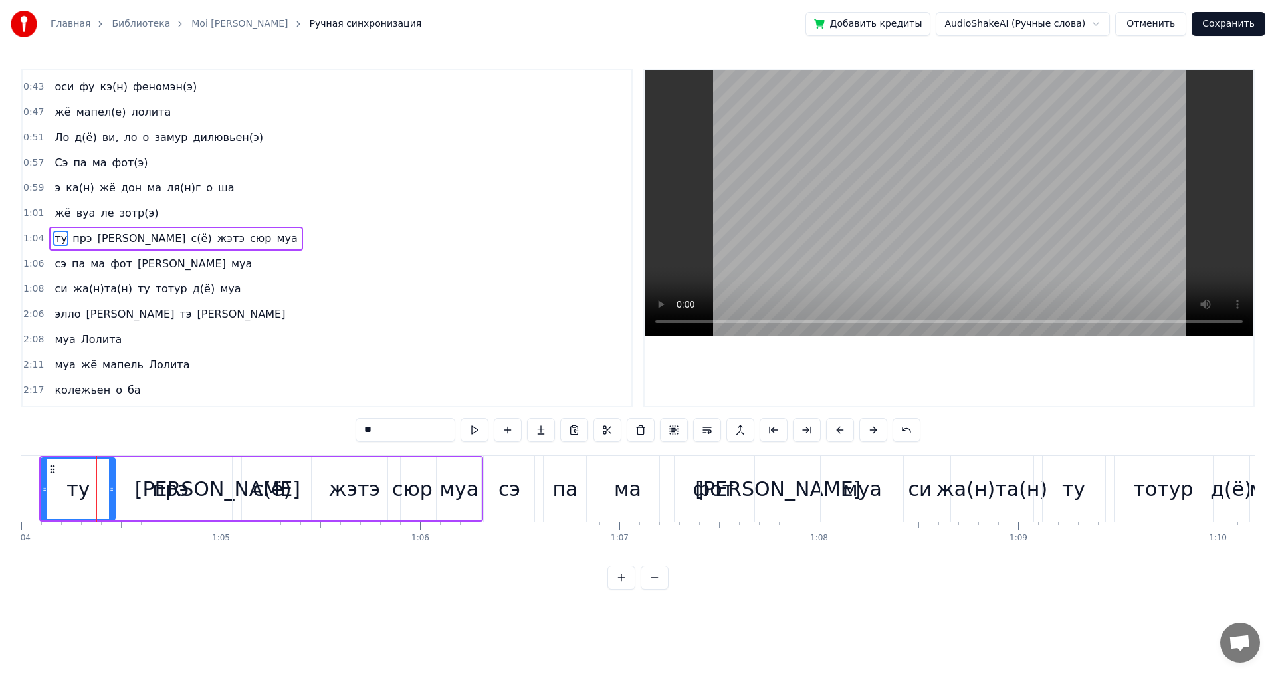
drag, startPoint x: 134, startPoint y: 486, endPoint x: 112, endPoint y: 491, distance: 23.1
click at [112, 491] on icon at bounding box center [111, 488] width 5 height 11
click at [164, 491] on div "прэ" at bounding box center [170, 489] width 37 height 30
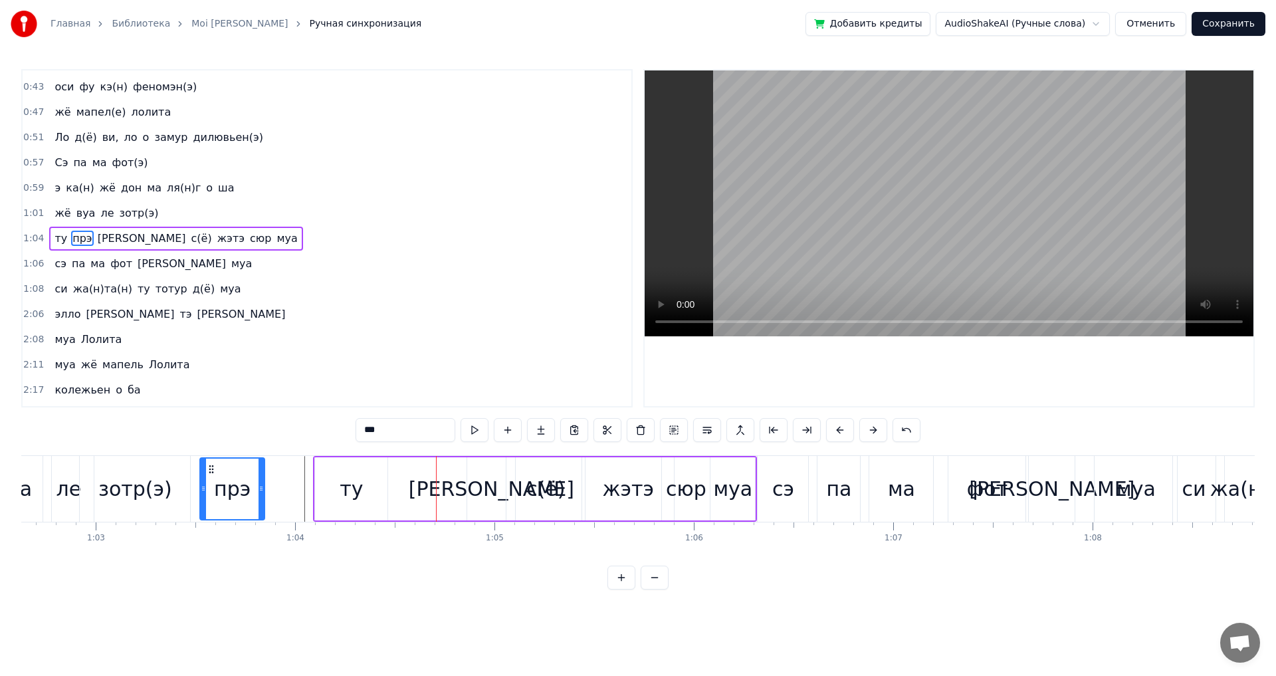
scroll to position [0, 12479]
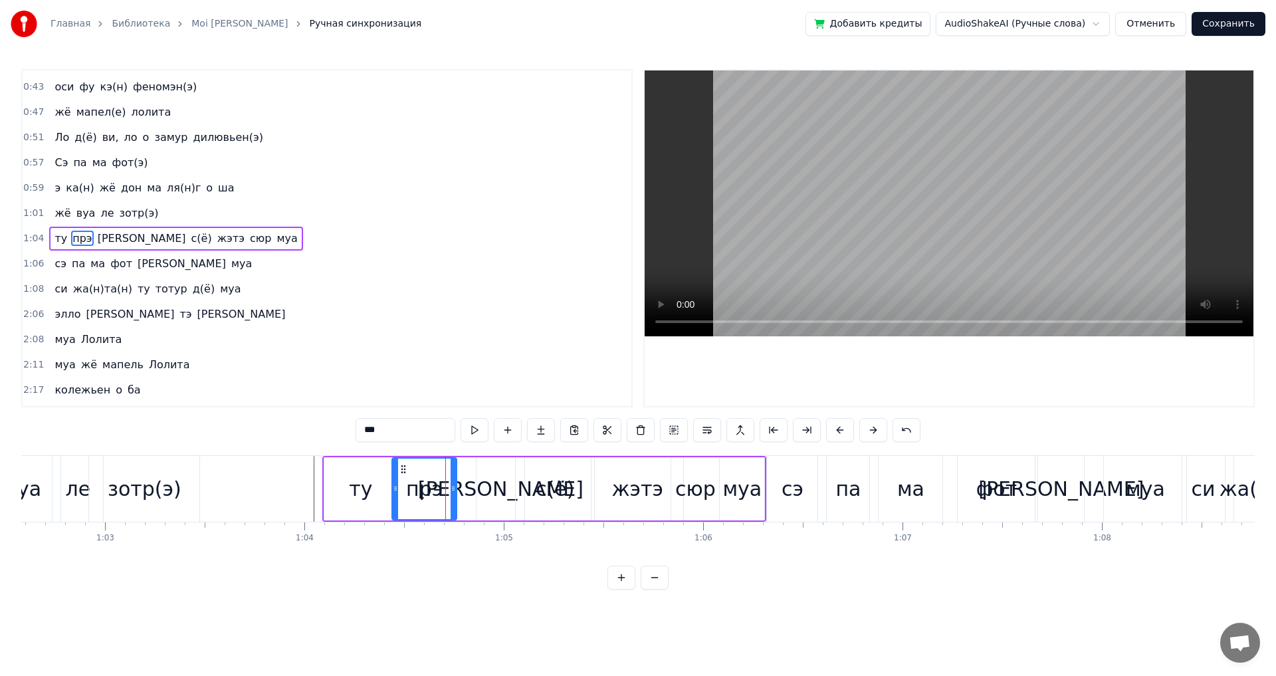
drag, startPoint x: 148, startPoint y: 470, endPoint x: 401, endPoint y: 481, distance: 254.1
click at [401, 481] on div "прэ" at bounding box center [424, 489] width 63 height 60
click at [493, 492] on div "а" at bounding box center [501, 488] width 48 height 63
drag, startPoint x: 486, startPoint y: 464, endPoint x: 476, endPoint y: 473, distance: 13.6
click at [461, 469] on icon at bounding box center [462, 469] width 11 height 11
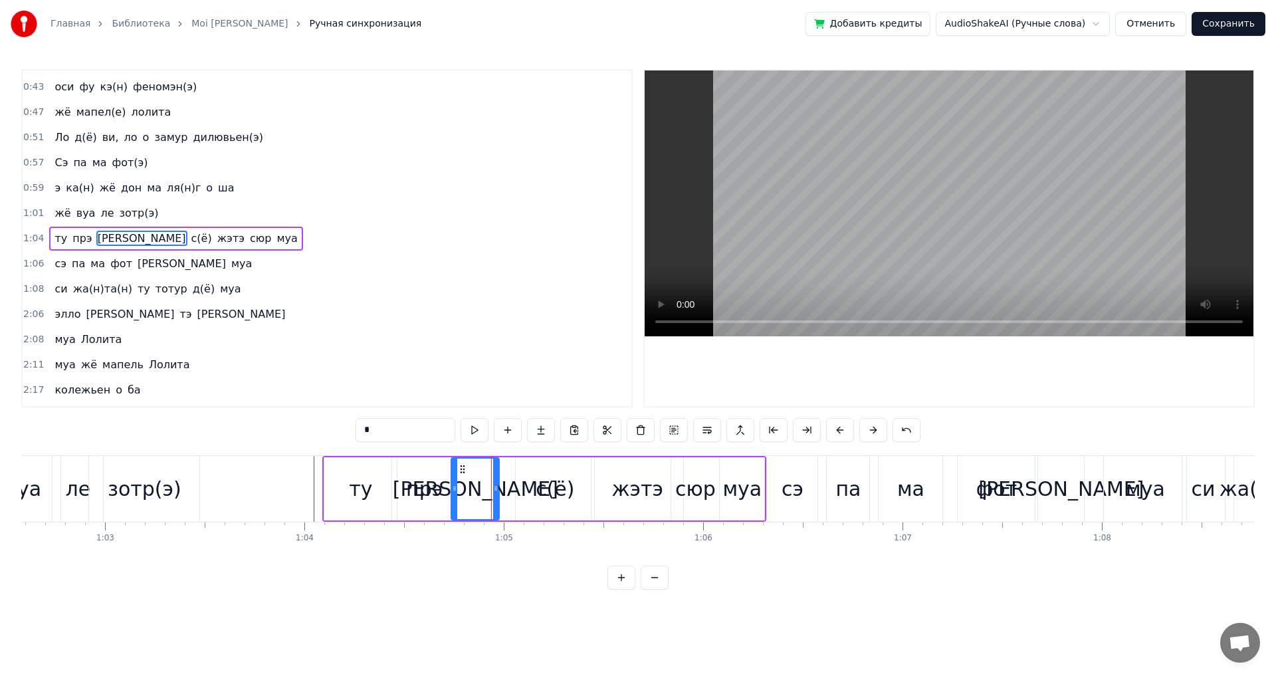
click at [546, 487] on div "с(ё)" at bounding box center [555, 489] width 39 height 30
drag, startPoint x: 526, startPoint y: 467, endPoint x: 505, endPoint y: 468, distance: 20.6
click at [505, 468] on icon at bounding box center [509, 469] width 11 height 11
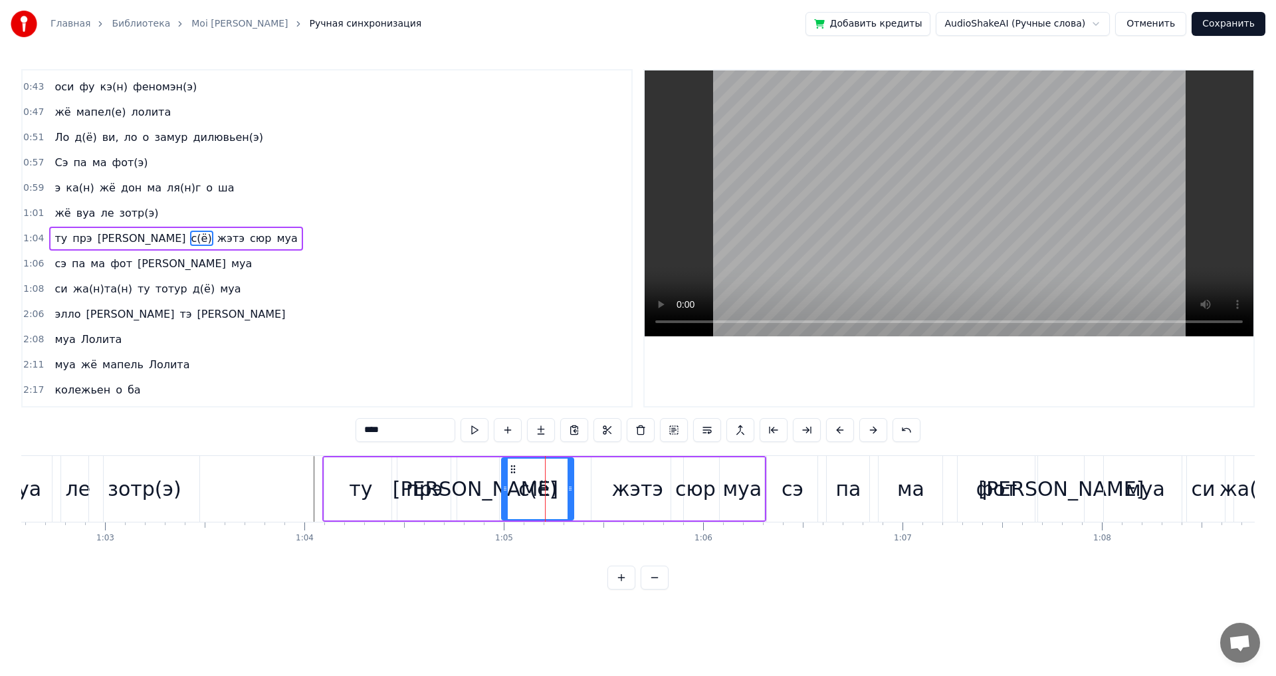
drag, startPoint x: 499, startPoint y: 475, endPoint x: 514, endPoint y: 475, distance: 15.3
click at [508, 475] on div at bounding box center [505, 489] width 5 height 60
drag, startPoint x: 518, startPoint y: 468, endPoint x: 510, endPoint y: 467, distance: 7.3
click at [510, 467] on icon at bounding box center [510, 469] width 11 height 11
click at [612, 484] on div "жэтэ" at bounding box center [638, 488] width 92 height 63
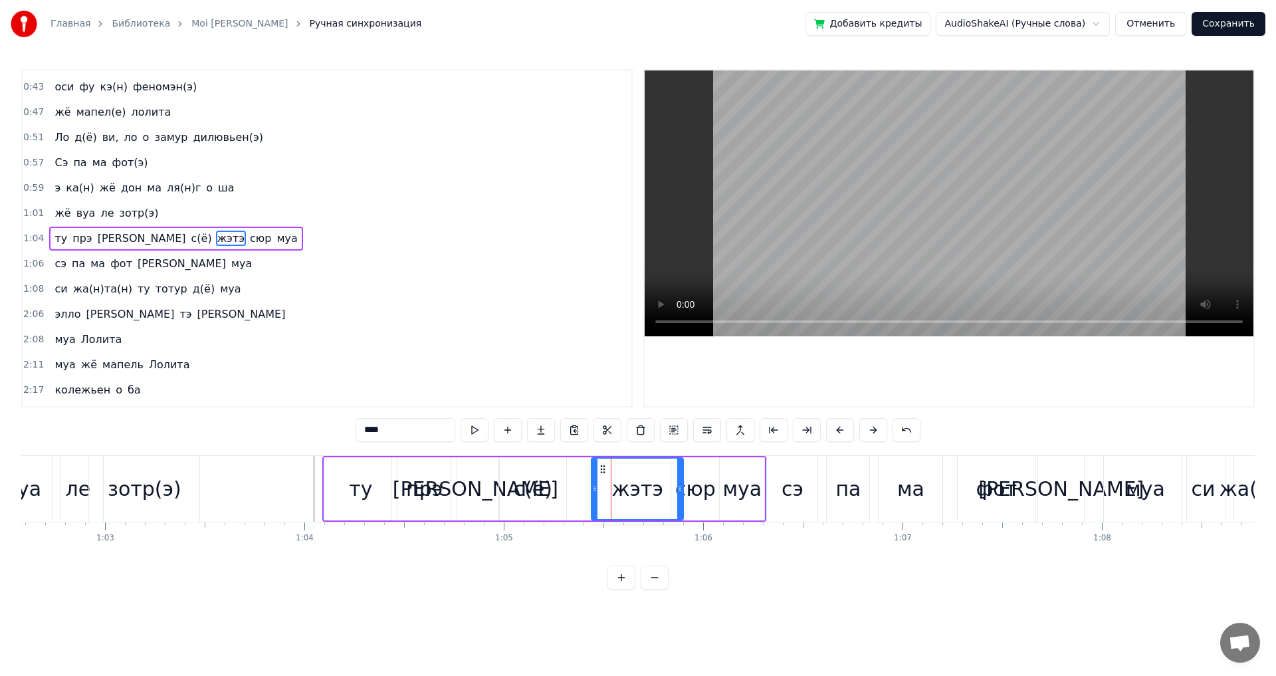
click at [591, 468] on div "жэтэ" at bounding box center [637, 488] width 93 height 63
drag, startPoint x: 592, startPoint y: 468, endPoint x: 604, endPoint y: 469, distance: 12.0
click at [603, 469] on div at bounding box center [602, 489] width 5 height 60
drag, startPoint x: 608, startPoint y: 469, endPoint x: 581, endPoint y: 471, distance: 26.6
click at [581, 471] on icon at bounding box center [579, 469] width 11 height 11
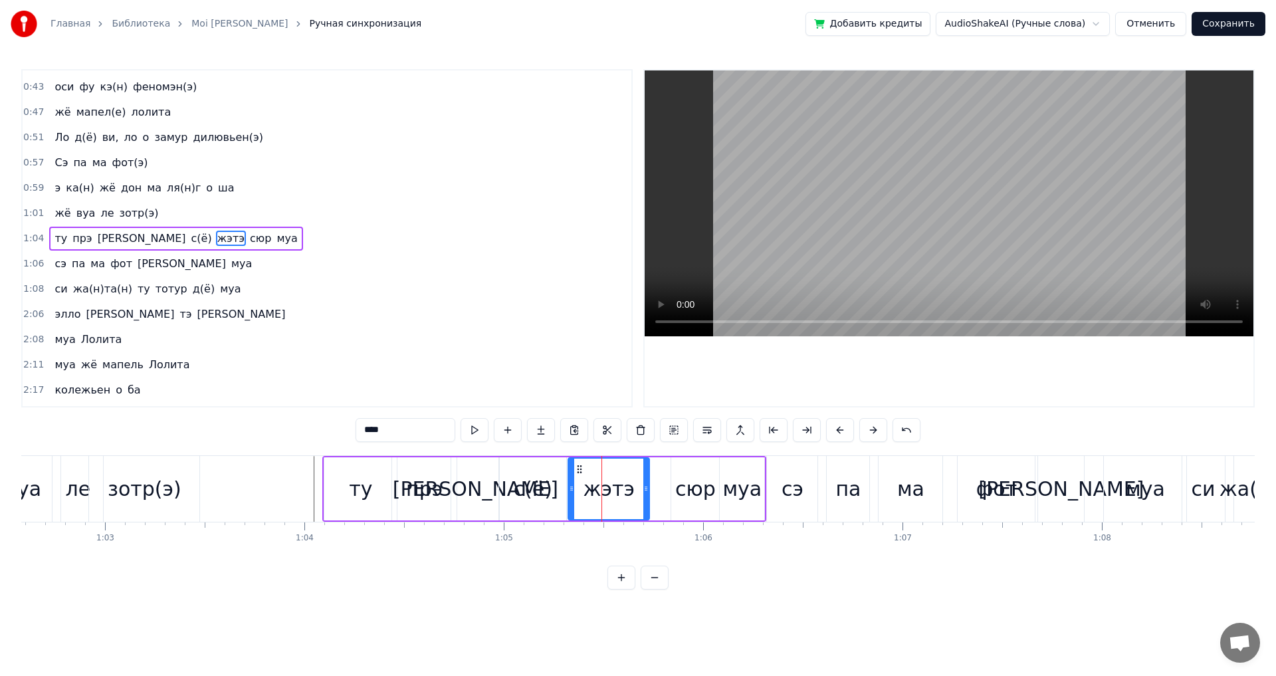
click at [688, 491] on div "сюр" at bounding box center [695, 489] width 41 height 30
drag, startPoint x: 680, startPoint y: 467, endPoint x: 652, endPoint y: 467, distance: 27.9
click at [652, 467] on icon at bounding box center [654, 469] width 11 height 11
click at [738, 477] on div "муа" at bounding box center [742, 489] width 39 height 30
type input "***"
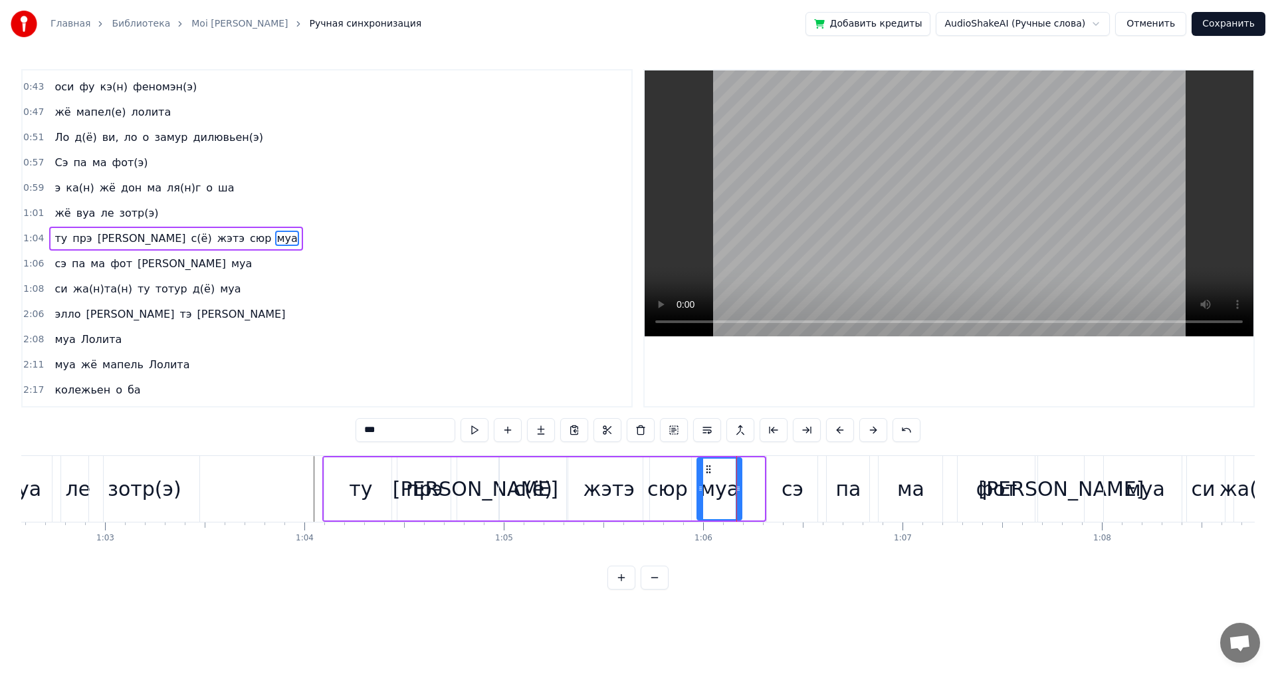
drag, startPoint x: 731, startPoint y: 468, endPoint x: 709, endPoint y: 469, distance: 22.6
click at [709, 469] on icon at bounding box center [708, 469] width 11 height 11
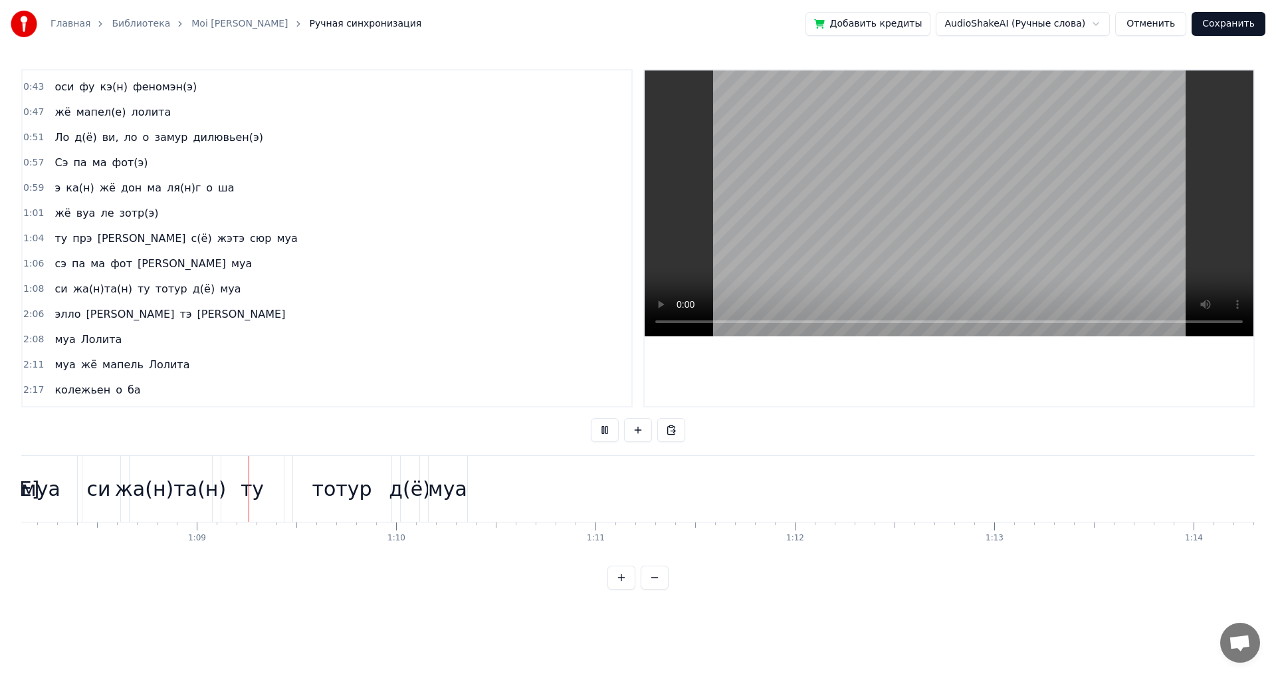
scroll to position [0, 13606]
click at [31, 310] on span "2:06" at bounding box center [33, 314] width 21 height 13
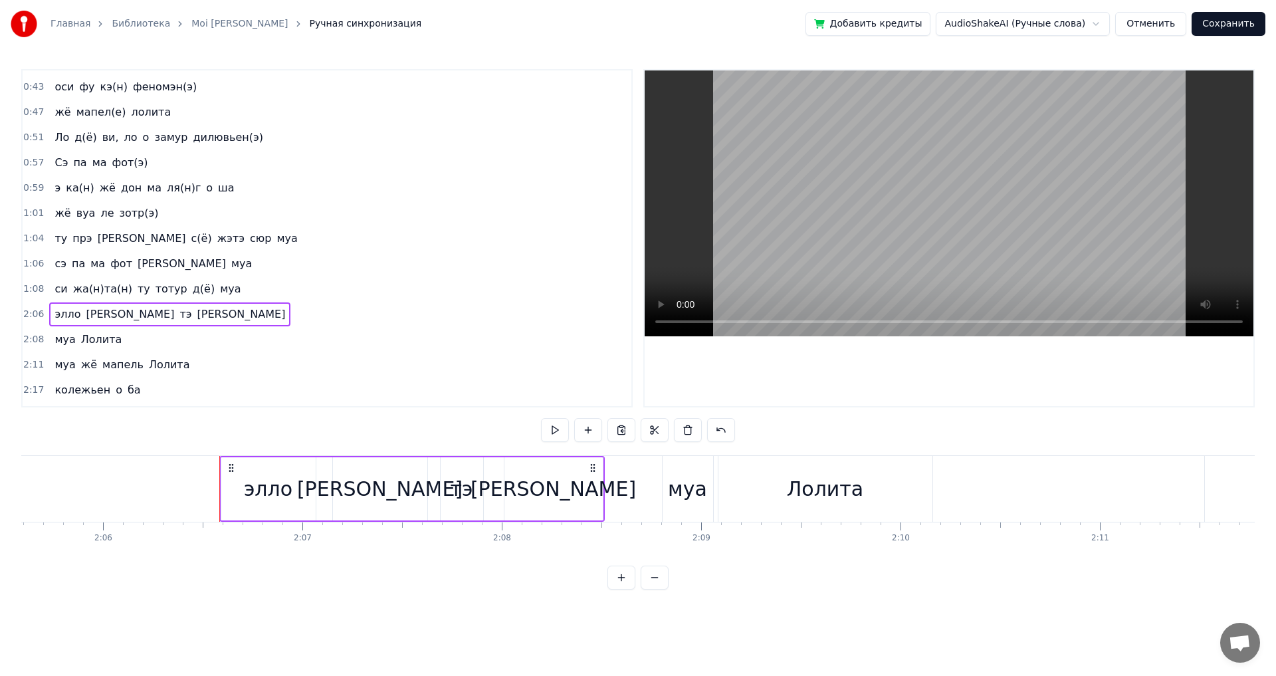
scroll to position [0, 25175]
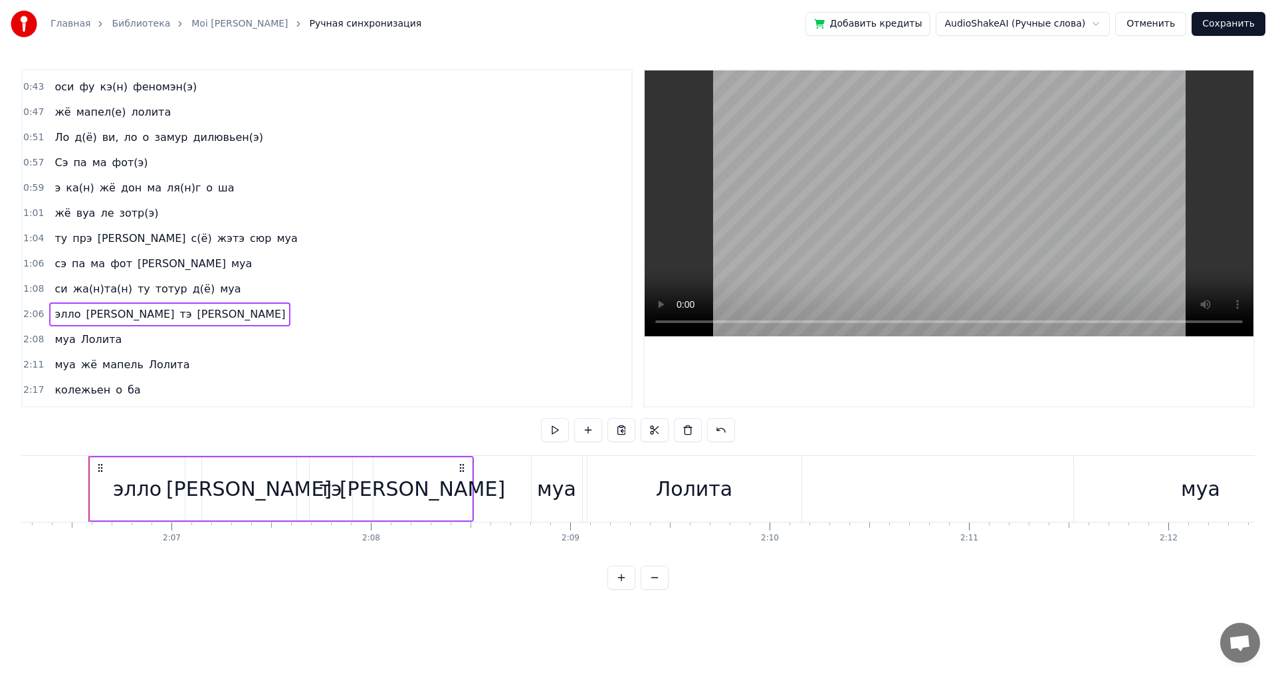
click at [27, 338] on span "2:08" at bounding box center [33, 339] width 21 height 13
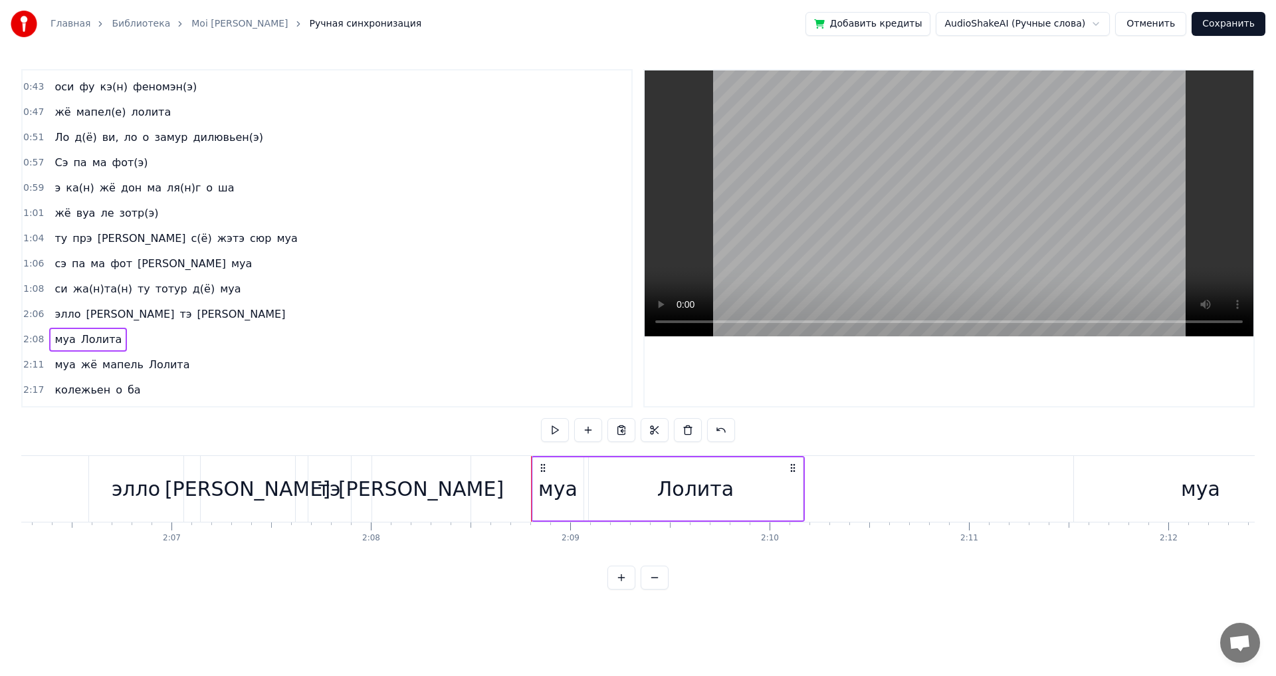
click at [31, 320] on span "2:06" at bounding box center [33, 314] width 21 height 13
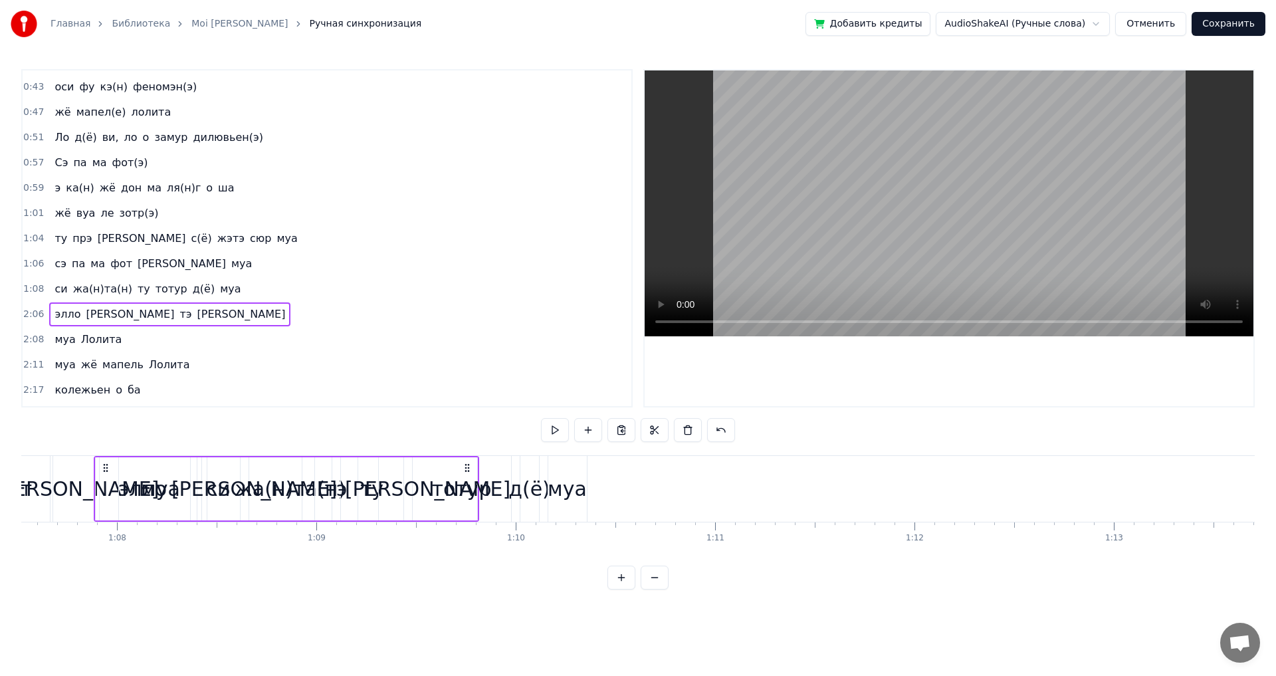
scroll to position [0, 13414]
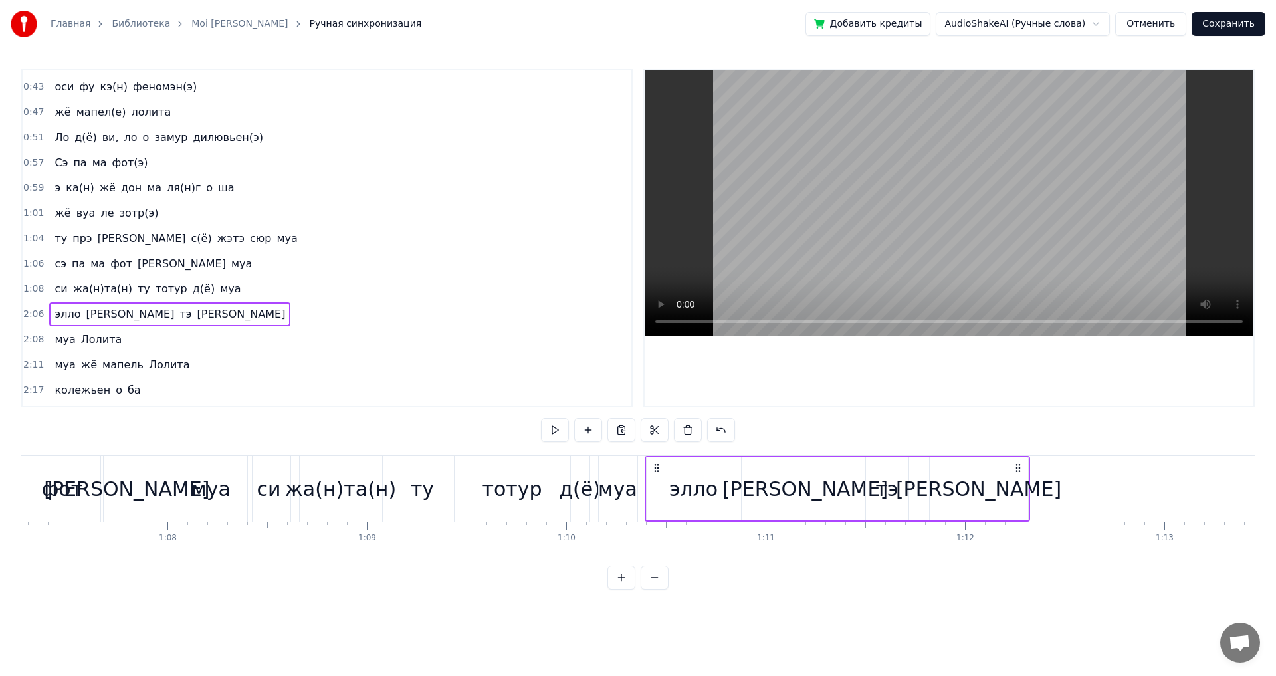
drag, startPoint x: 102, startPoint y: 466, endPoint x: 658, endPoint y: 568, distance: 565.6
click at [658, 568] on div "0:20 Муа жё мапель Лолита 0:25 Ло у бье(н) Лола 0:27 Дю парей о мэм(э) 0:29 муа…" at bounding box center [638, 329] width 1234 height 520
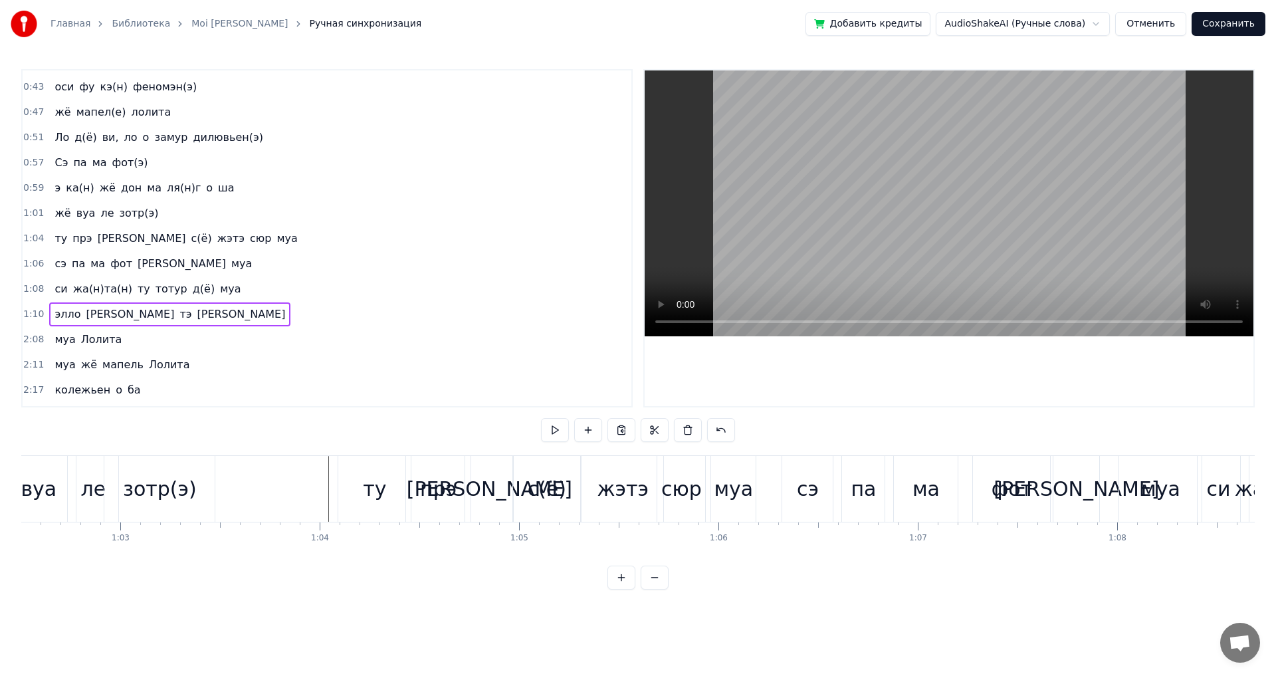
scroll to position [0, 12355]
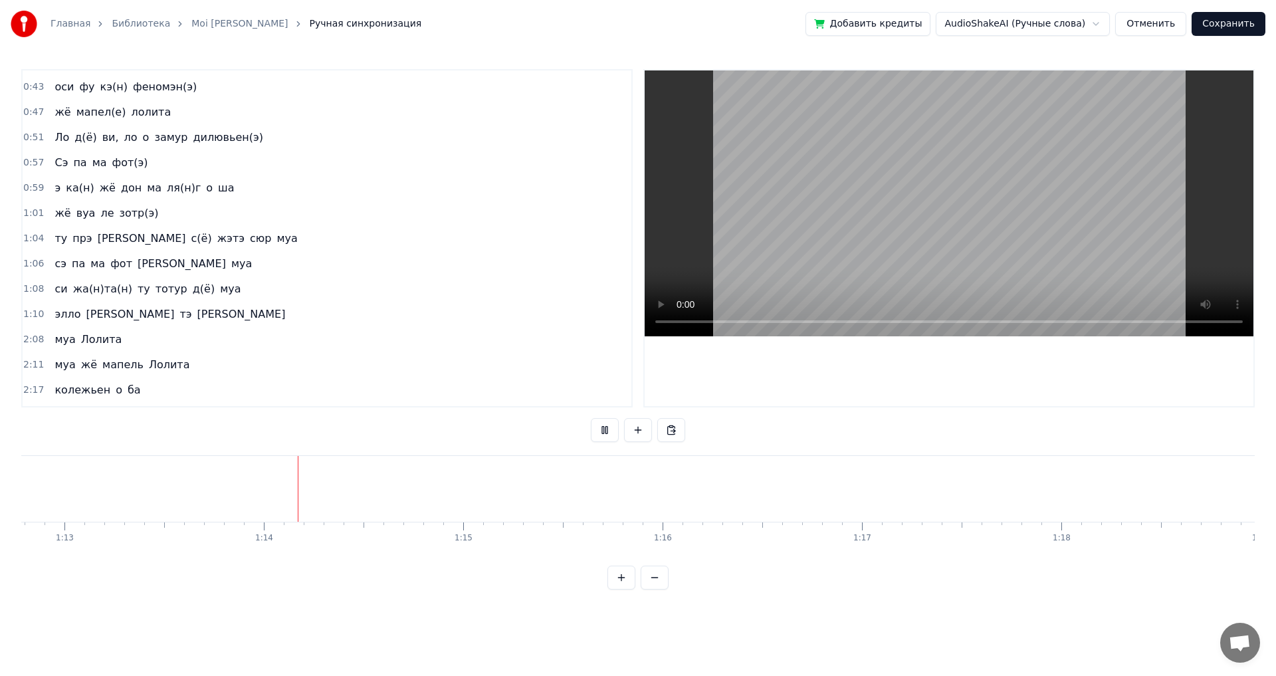
scroll to position [0, 14609]
click at [25, 338] on span "2:08" at bounding box center [33, 339] width 21 height 13
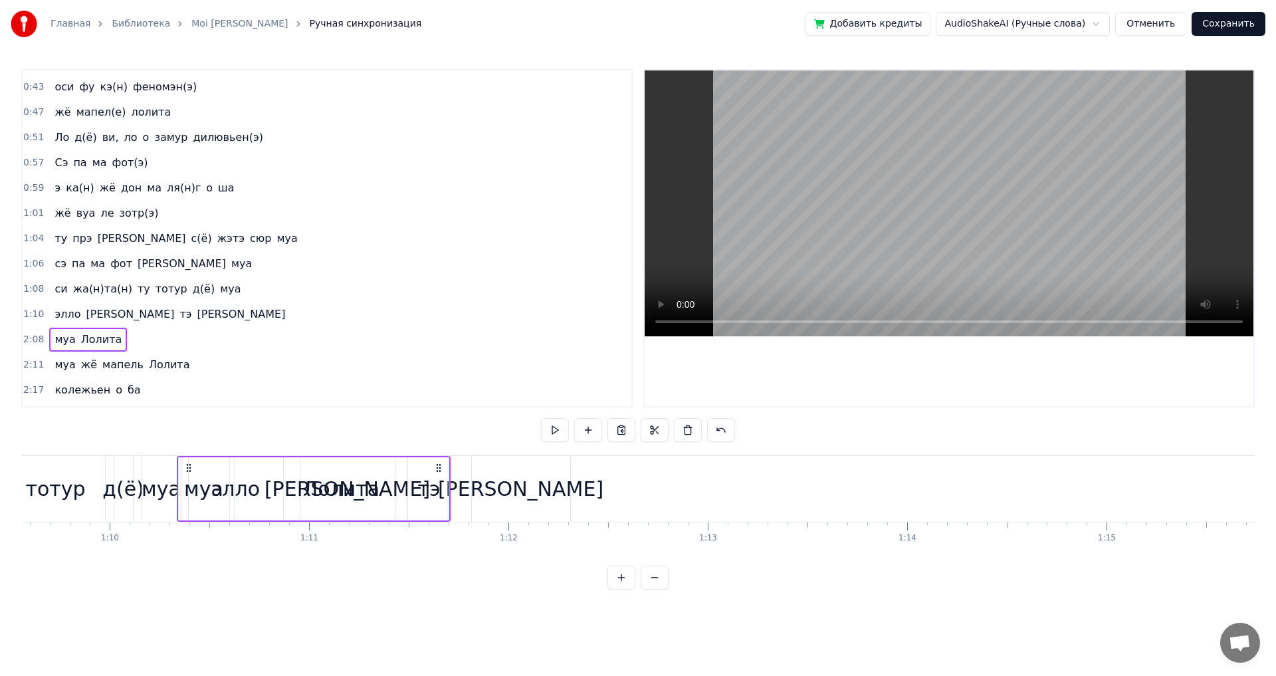
scroll to position [0, 13855]
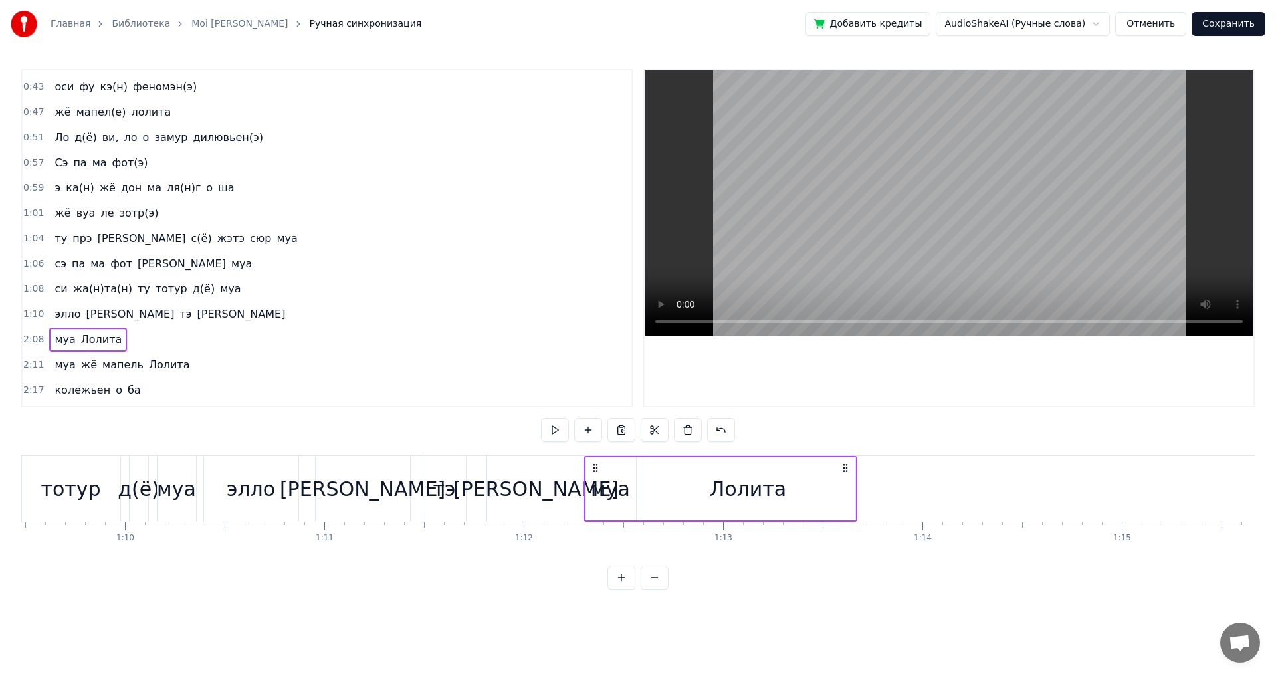
drag, startPoint x: 100, startPoint y: 466, endPoint x: 595, endPoint y: 537, distance: 500.3
click at [595, 537] on div "Муа жё мапель Лолита Ло у бье(н) Лола Дю парей о мэм(э) муа жё мапель Лолита ка…" at bounding box center [638, 505] width 1234 height 100
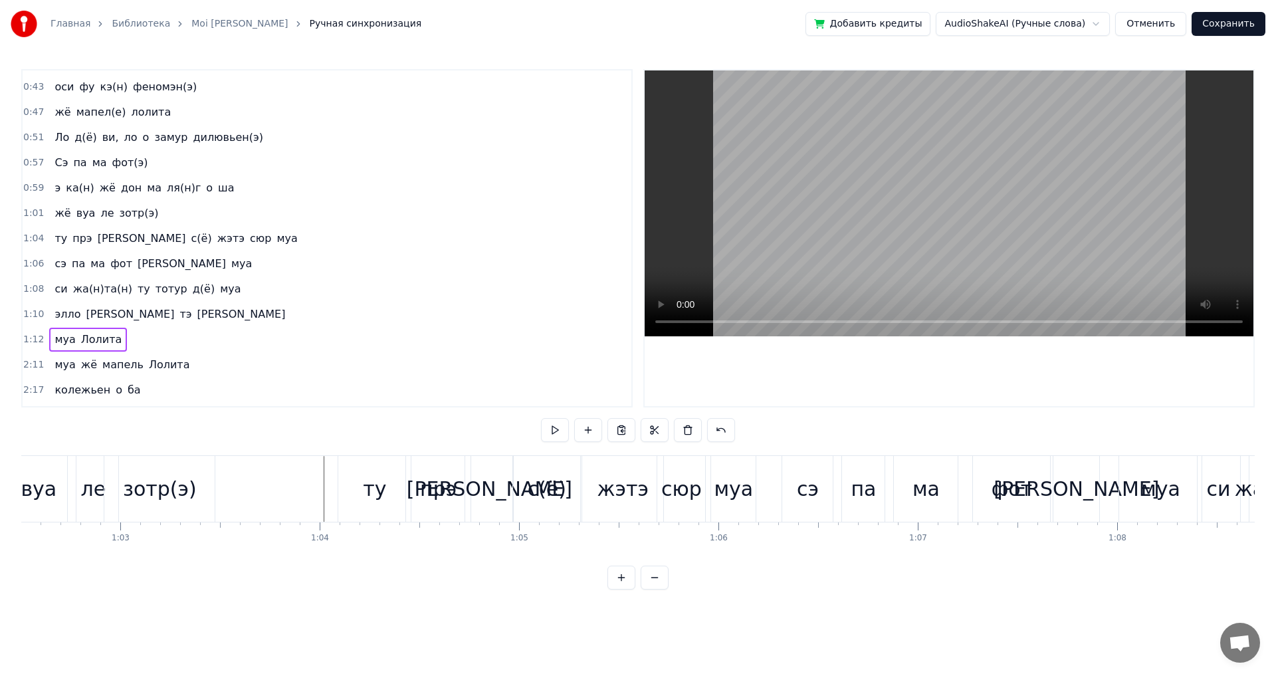
scroll to position [0, 12382]
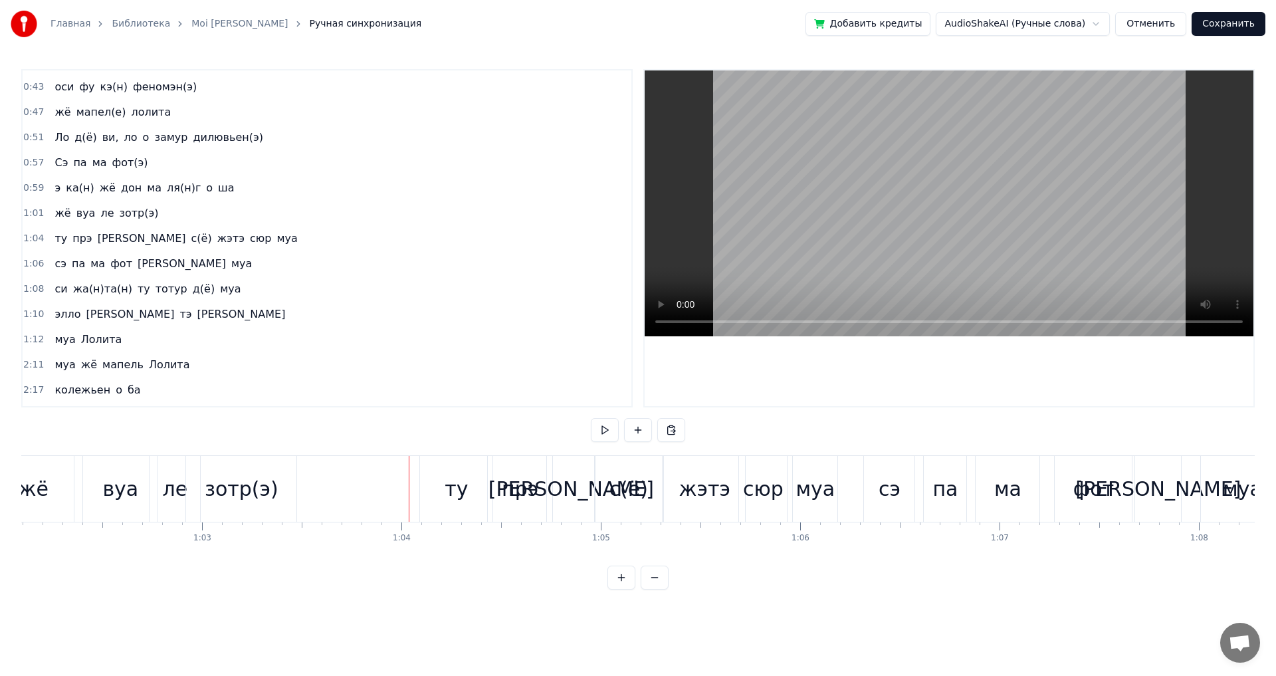
click at [409, 481] on div at bounding box center [409, 489] width 1 height 66
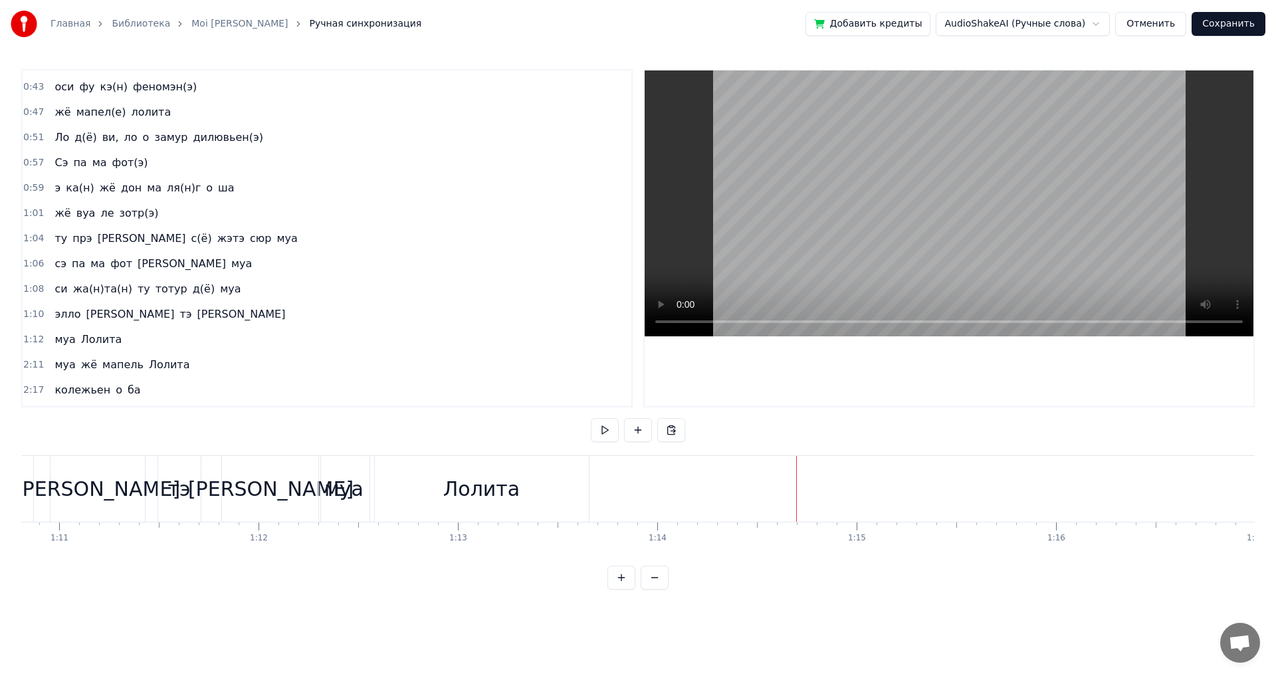
scroll to position [0, 13930]
click at [529, 493] on div "муа" at bounding box center [533, 489] width 39 height 30
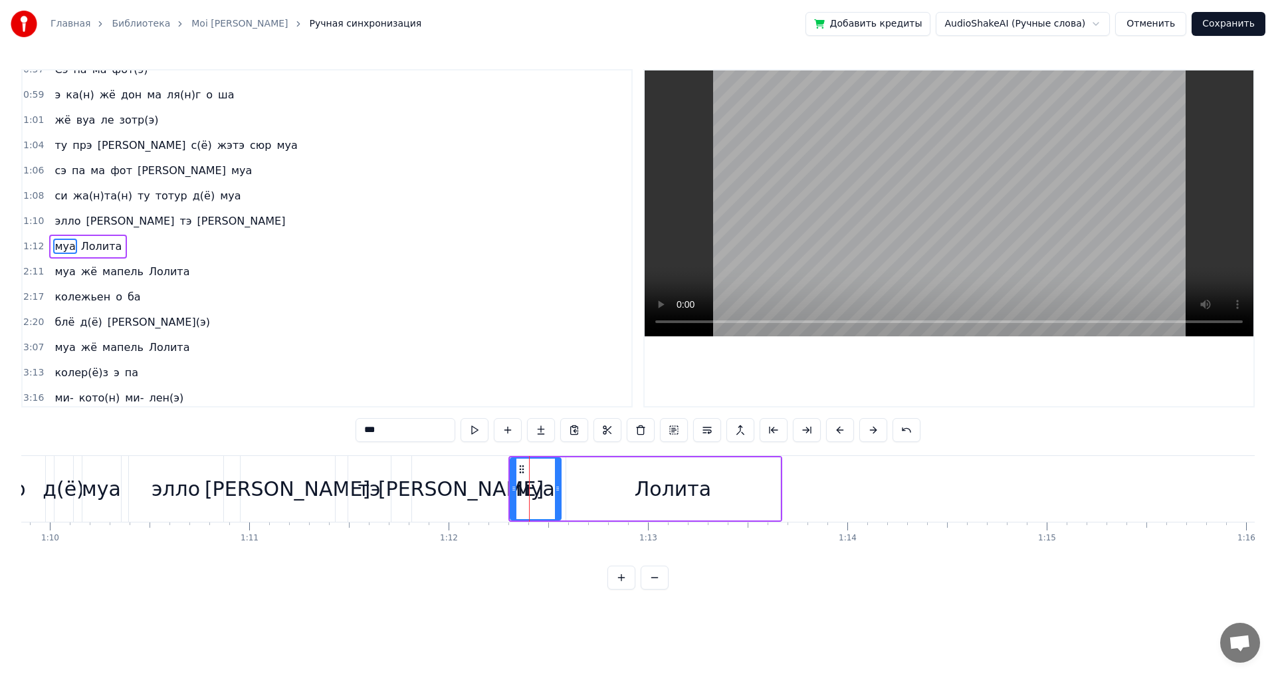
scroll to position [299, 0]
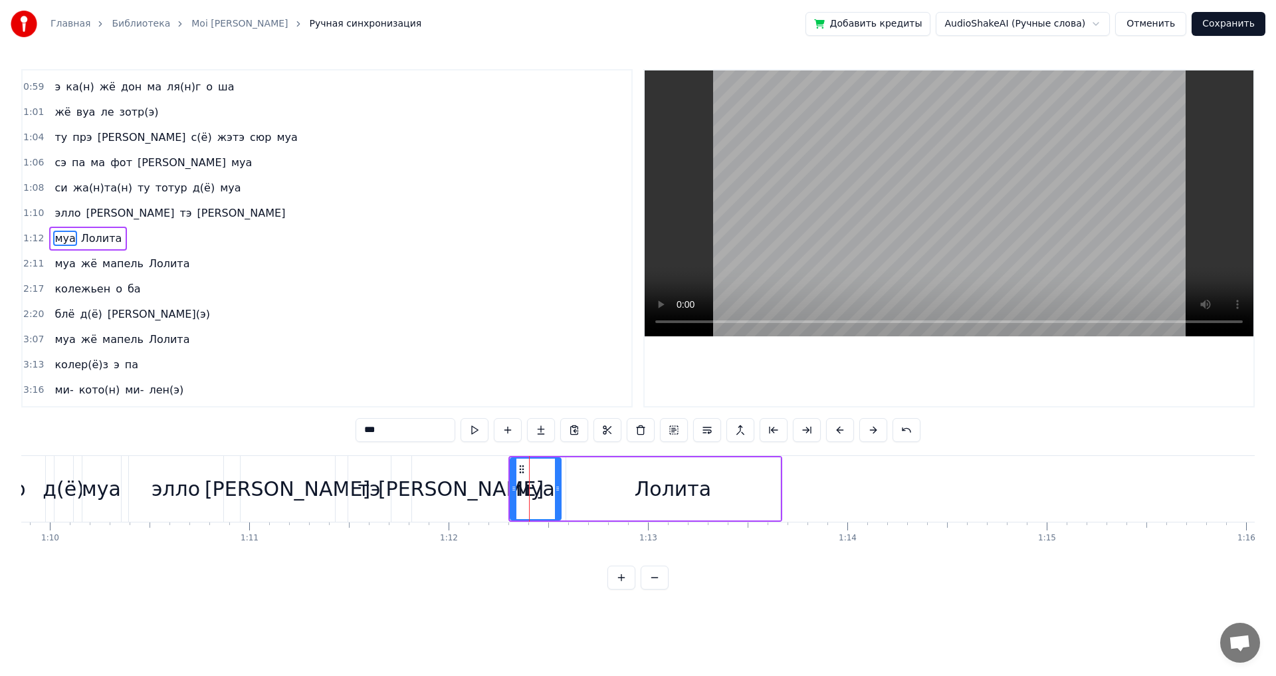
click at [36, 235] on span "1:12" at bounding box center [33, 238] width 21 height 13
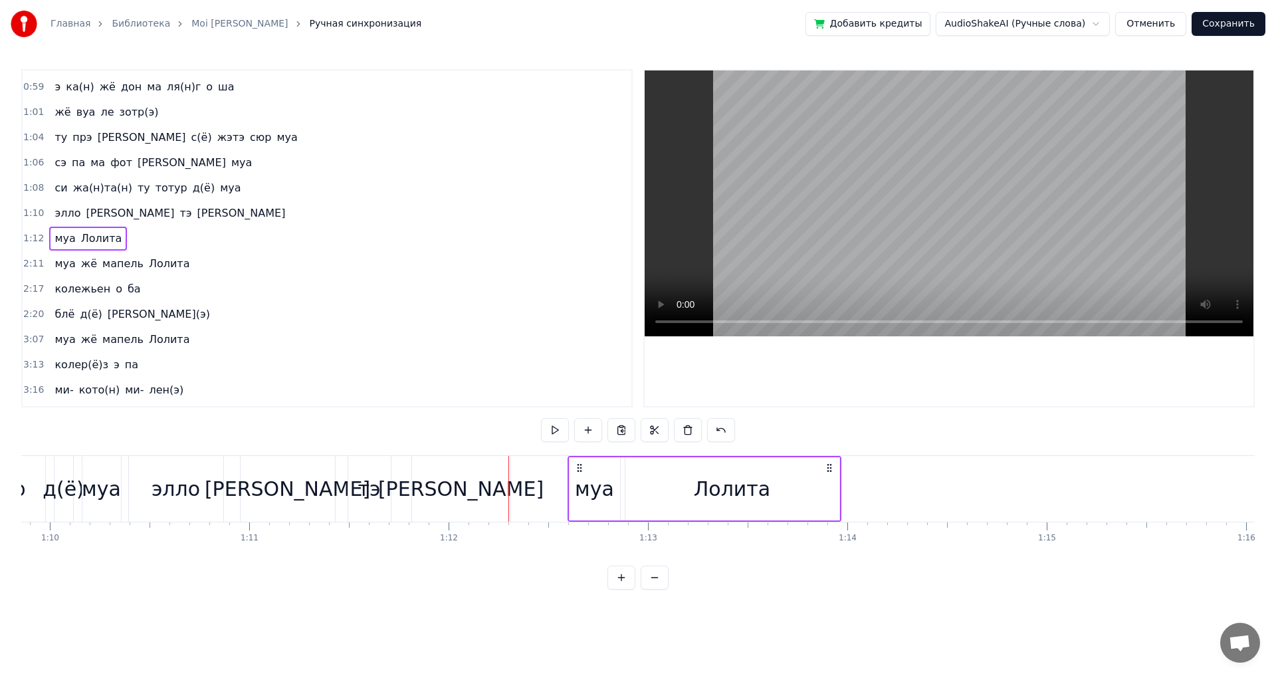
drag, startPoint x: 517, startPoint y: 468, endPoint x: 573, endPoint y: 475, distance: 56.3
click at [576, 475] on div "муа Лолита" at bounding box center [705, 489] width 274 height 66
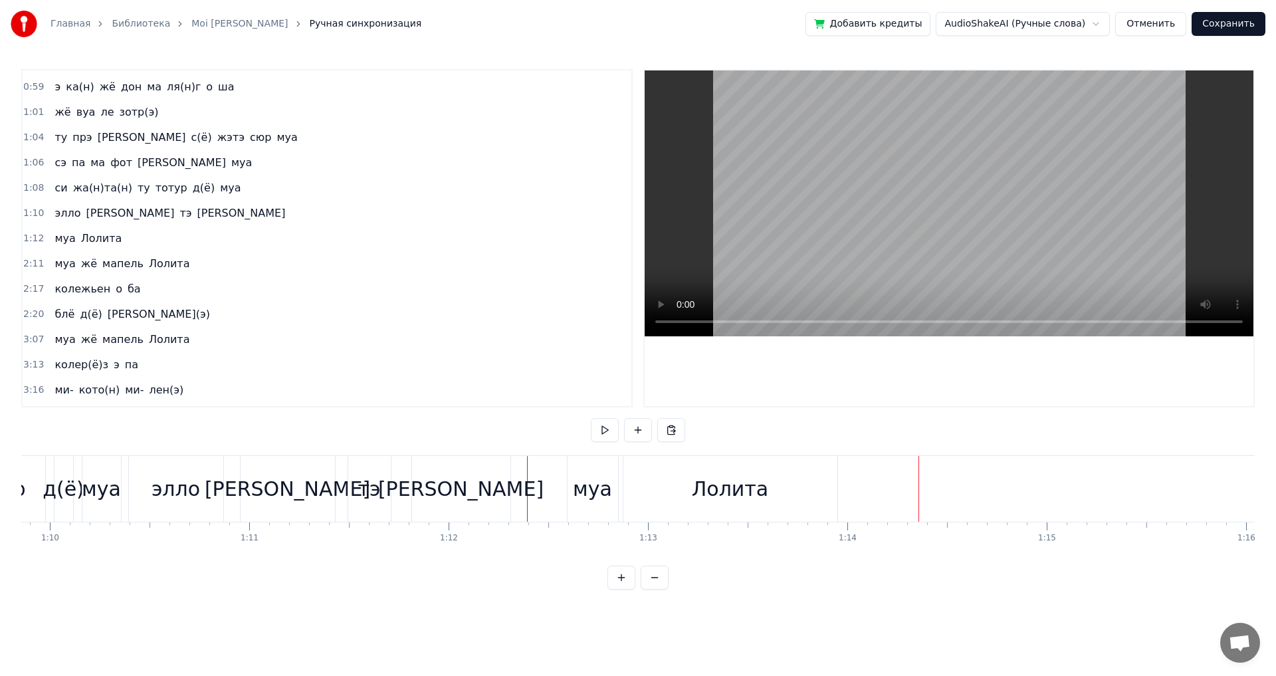
click at [38, 241] on span "1:12" at bounding box center [33, 238] width 21 height 13
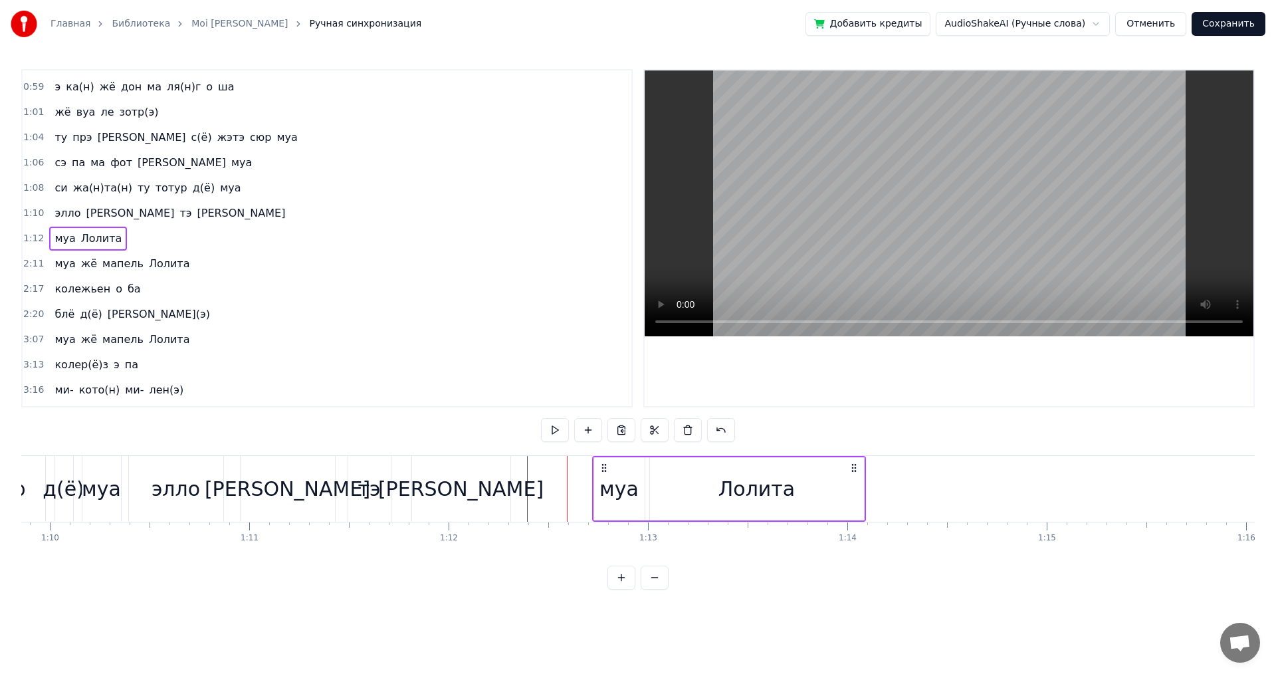
drag, startPoint x: 580, startPoint y: 467, endPoint x: 607, endPoint y: 479, distance: 29.2
click at [607, 479] on div "муа Лолита" at bounding box center [729, 489] width 274 height 66
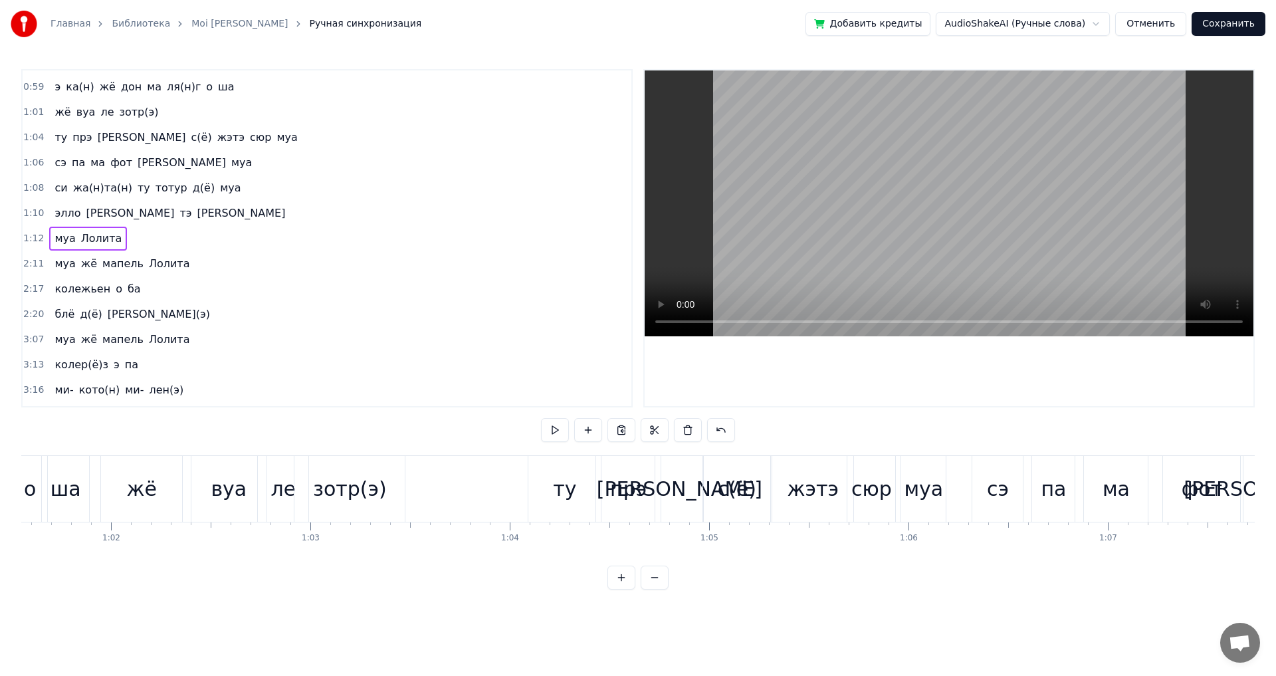
scroll to position [0, 12219]
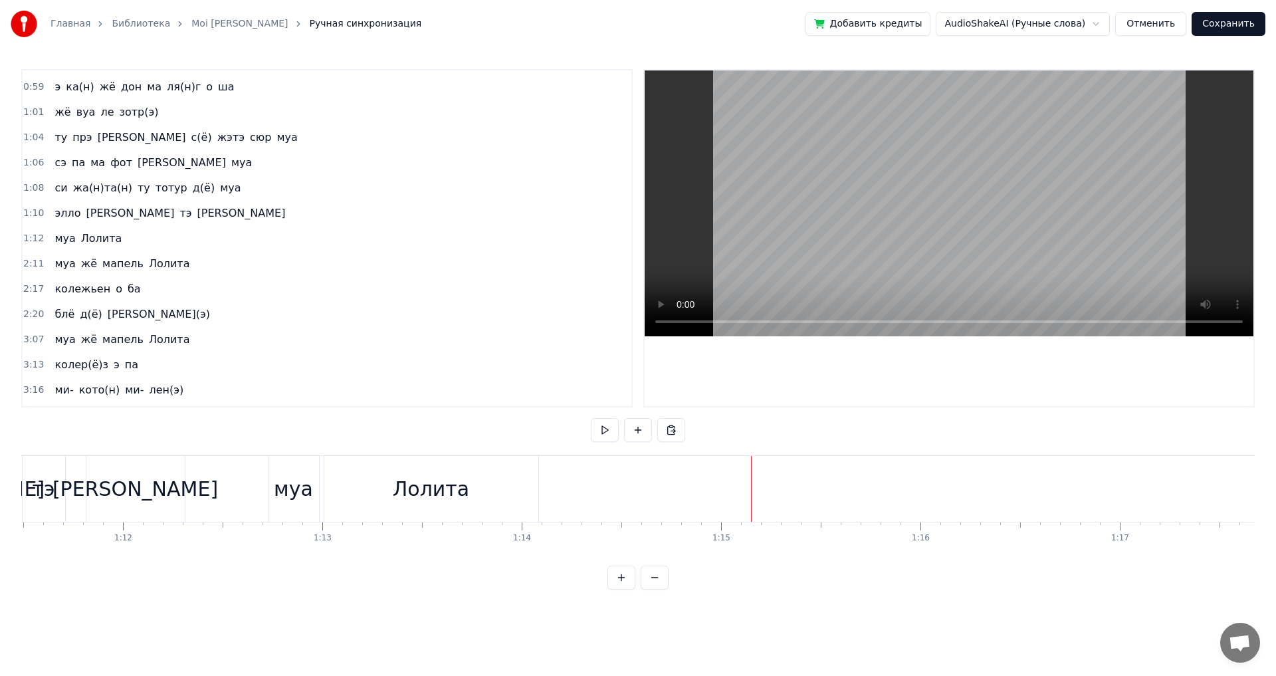
scroll to position [0, 14202]
click at [27, 238] on span "1:12" at bounding box center [33, 238] width 21 height 13
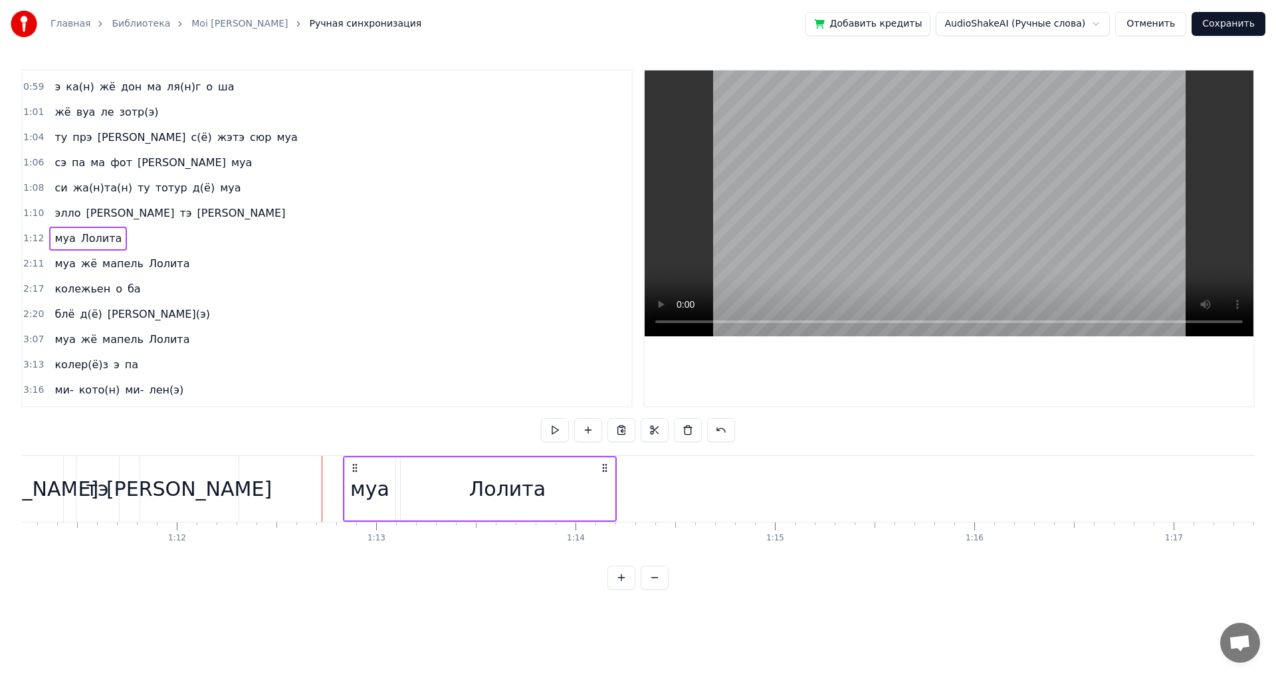
drag, startPoint x: 330, startPoint y: 467, endPoint x: 351, endPoint y: 479, distance: 24.4
click at [351, 479] on div "муа Лолита" at bounding box center [480, 489] width 274 height 66
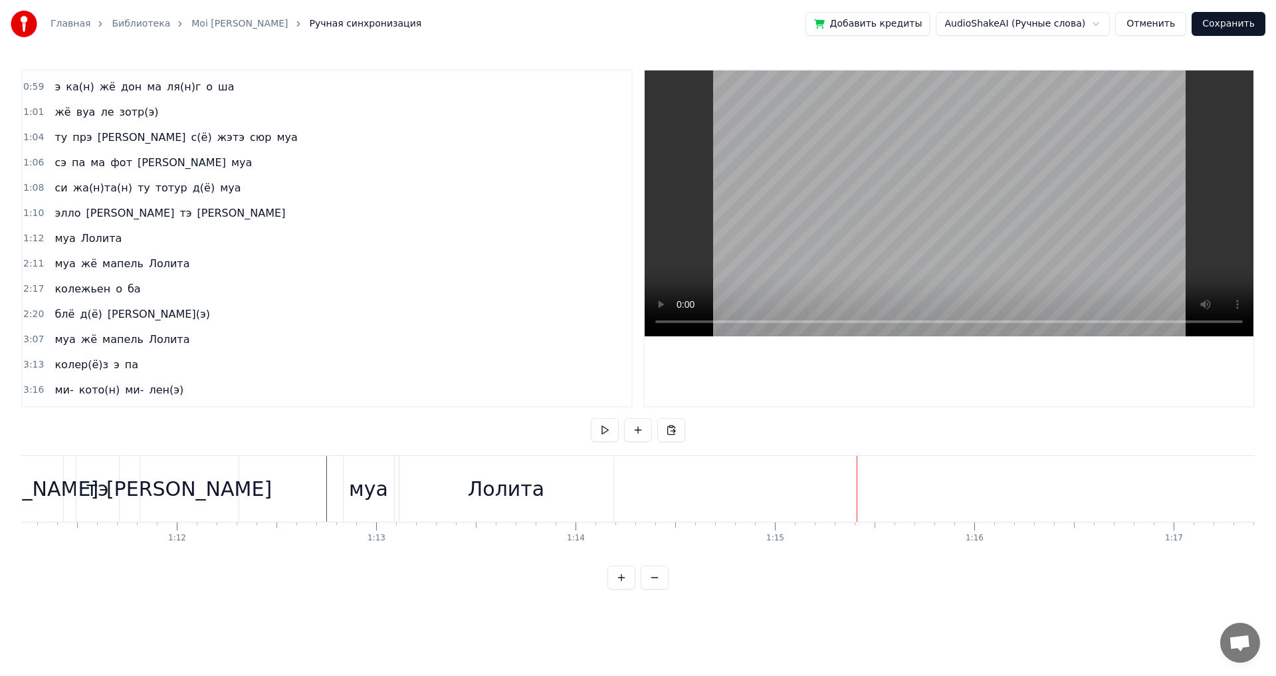
click at [510, 491] on div "Лолита" at bounding box center [506, 489] width 76 height 30
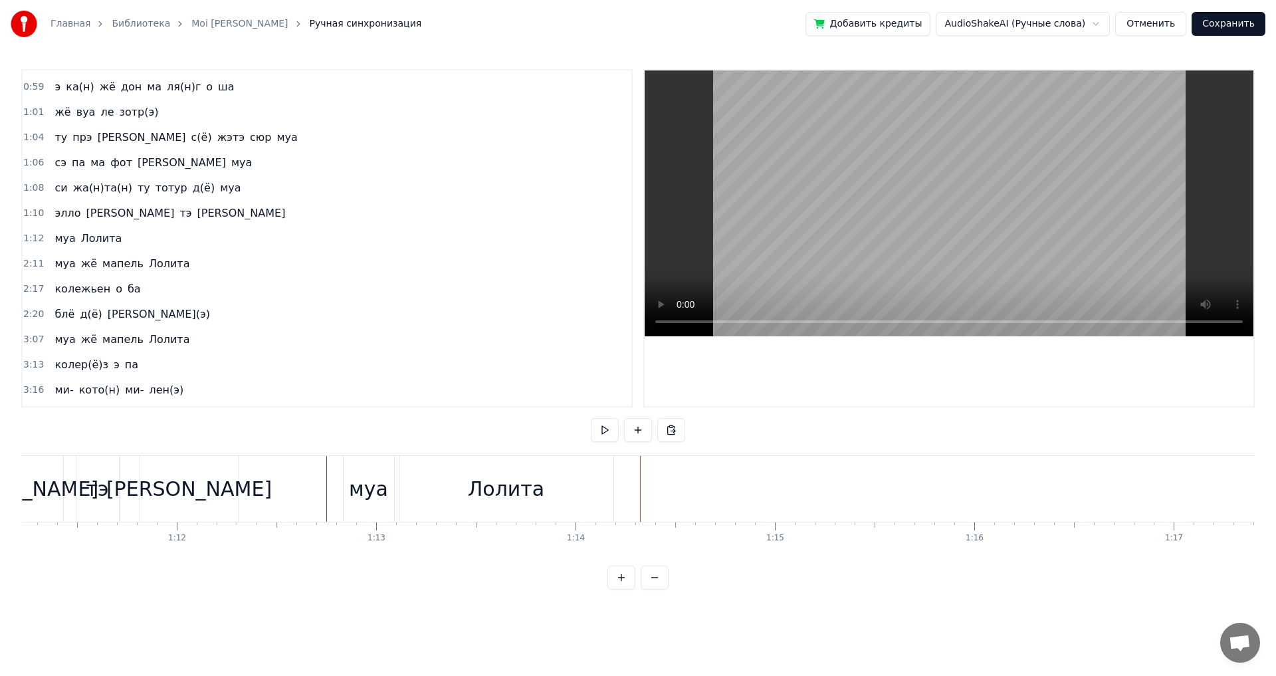
click at [558, 485] on div "Лолита" at bounding box center [506, 489] width 214 height 66
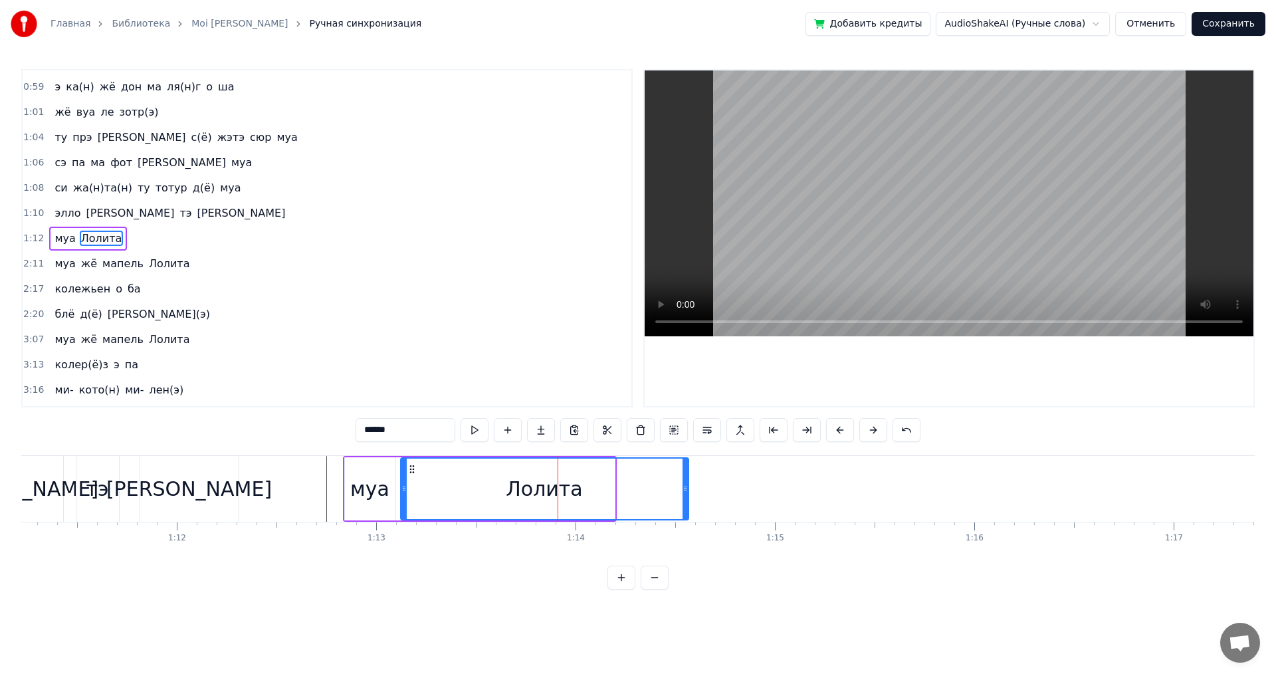
drag, startPoint x: 612, startPoint y: 493, endPoint x: 691, endPoint y: 498, distance: 78.6
click at [688, 498] on div at bounding box center [685, 489] width 5 height 60
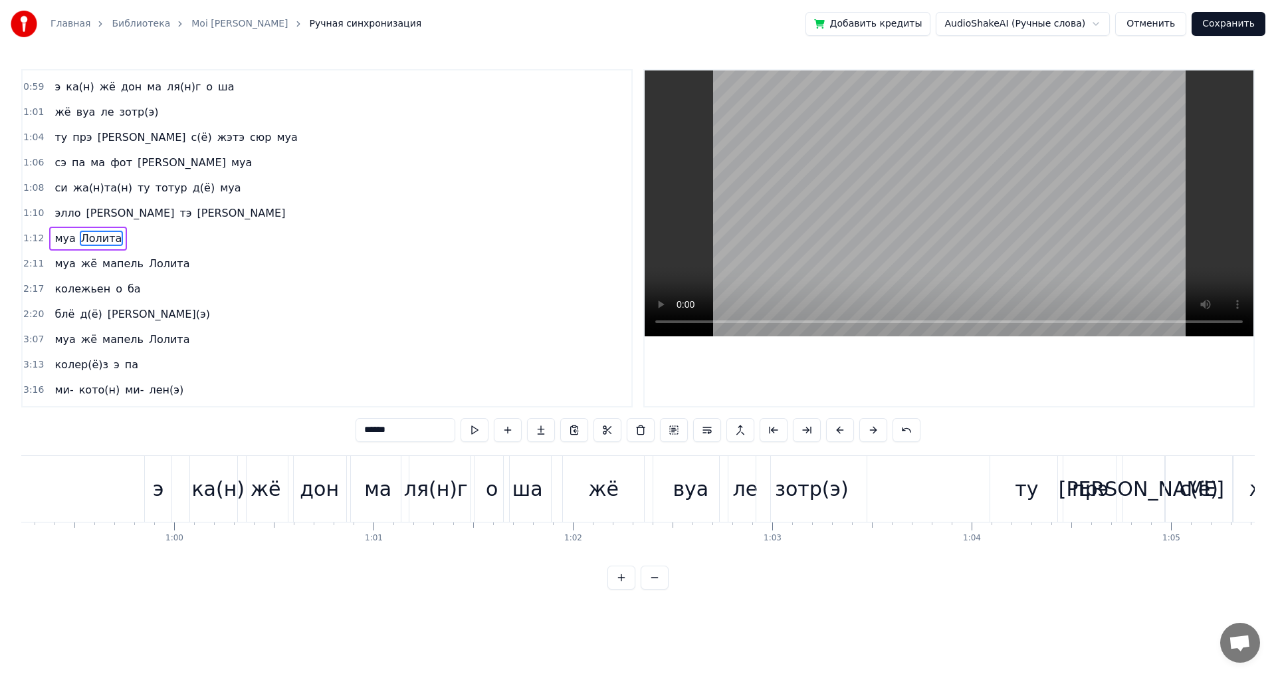
scroll to position [0, 11758]
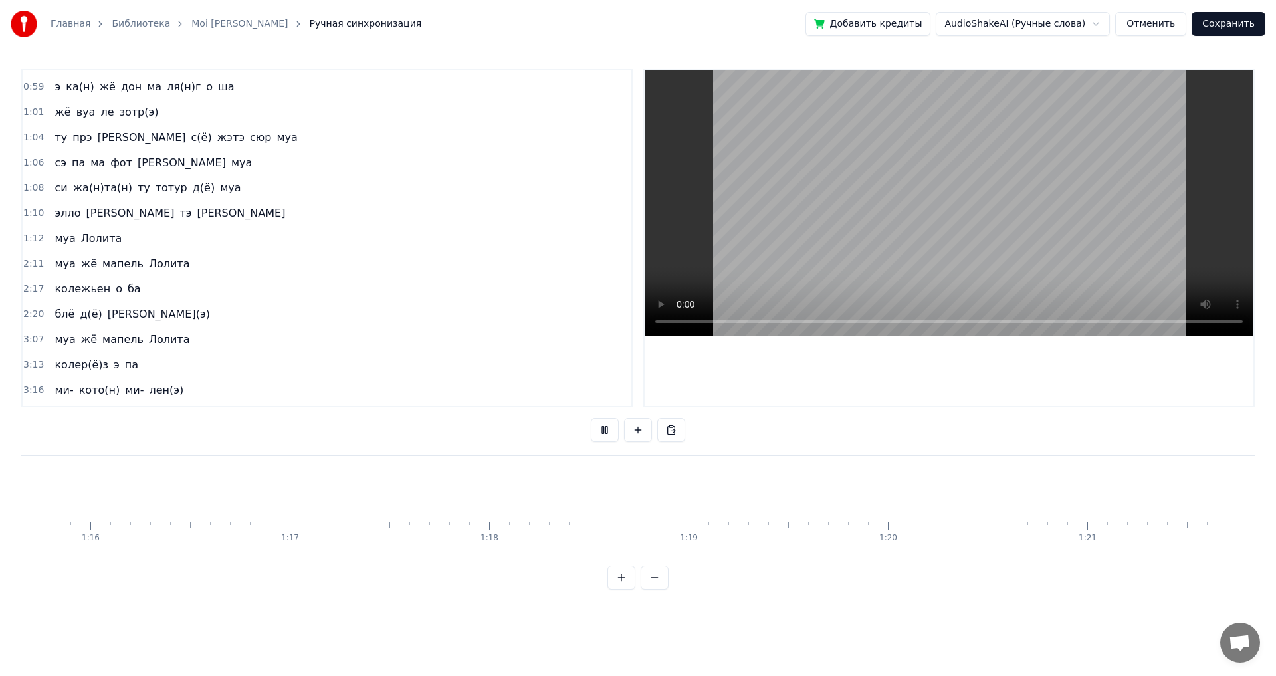
scroll to position [0, 15110]
click at [1226, 26] on button "Сохранить" at bounding box center [1229, 24] width 74 height 24
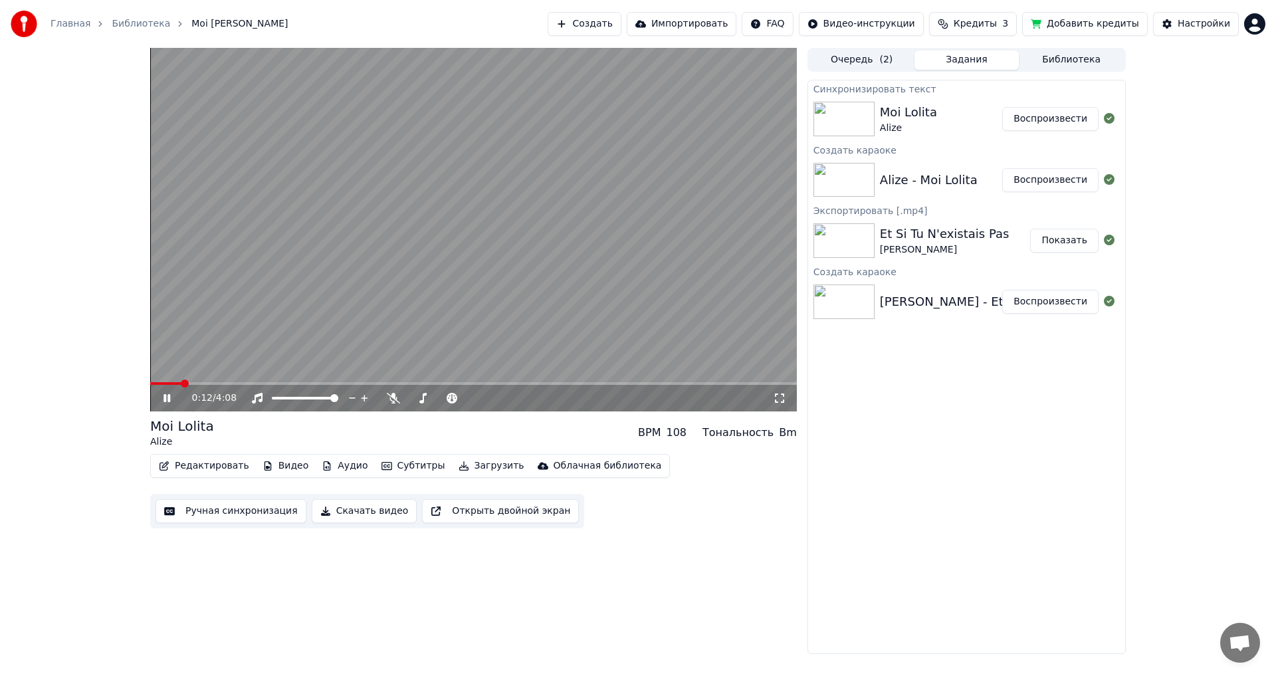
click at [181, 384] on span at bounding box center [473, 383] width 647 height 3
click at [211, 383] on span at bounding box center [473, 383] width 647 height 3
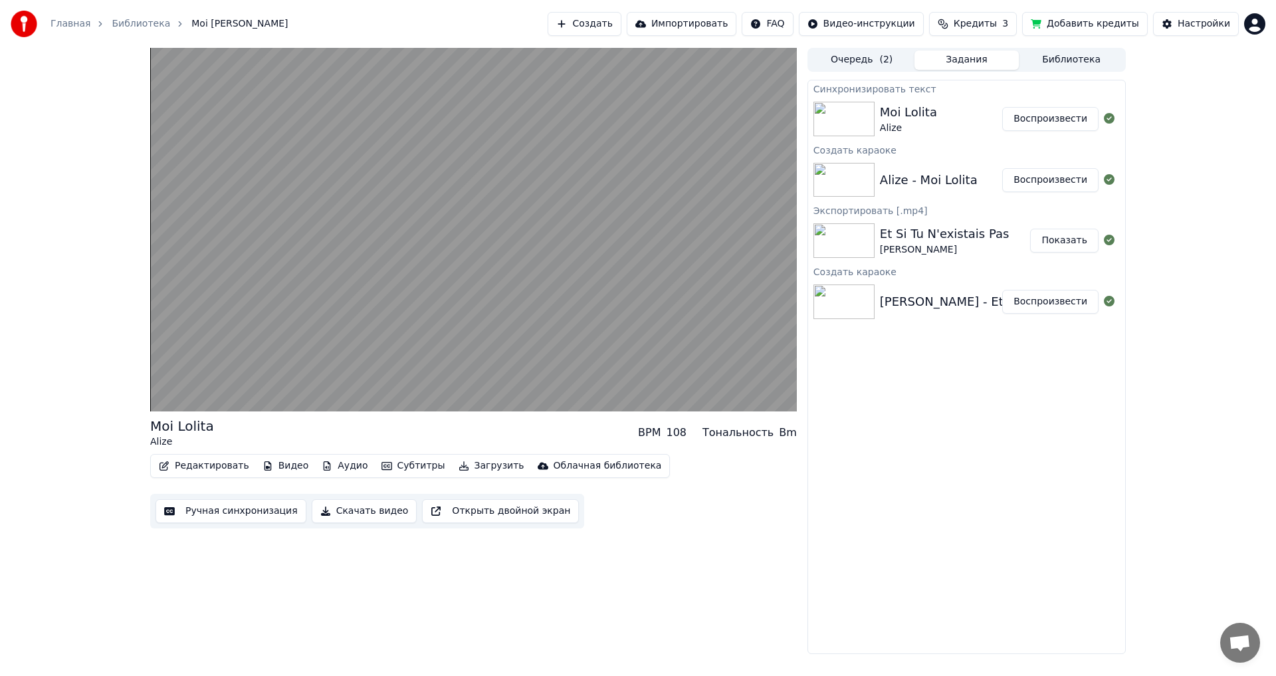
click at [329, 469] on button "Аудио" at bounding box center [344, 466] width 56 height 19
click at [594, 501] on div "Редактировать Видео Аудио Субтитры Загрузить Облачная библиотека Ручная синхрон…" at bounding box center [473, 491] width 647 height 74
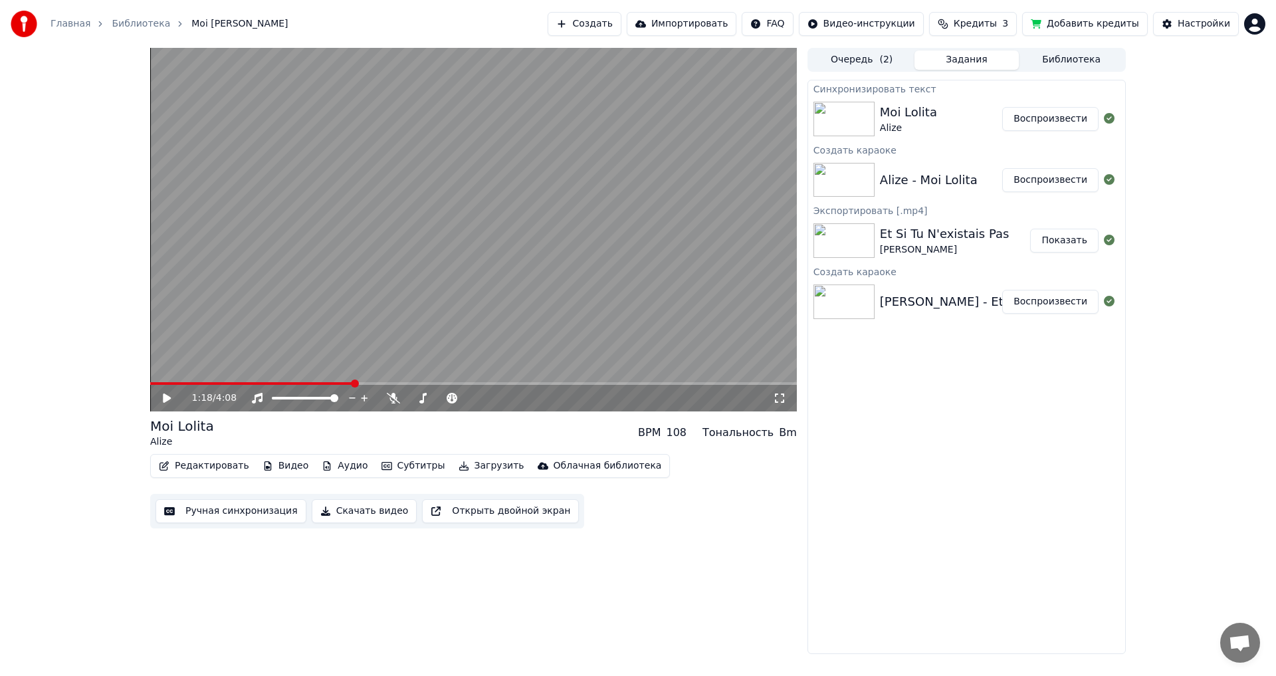
click at [459, 509] on button "Открыть двойной экран" at bounding box center [500, 511] width 157 height 24
click at [301, 359] on video at bounding box center [473, 230] width 647 height 364
click at [345, 512] on button "Скачать видео" at bounding box center [365, 511] width 106 height 24
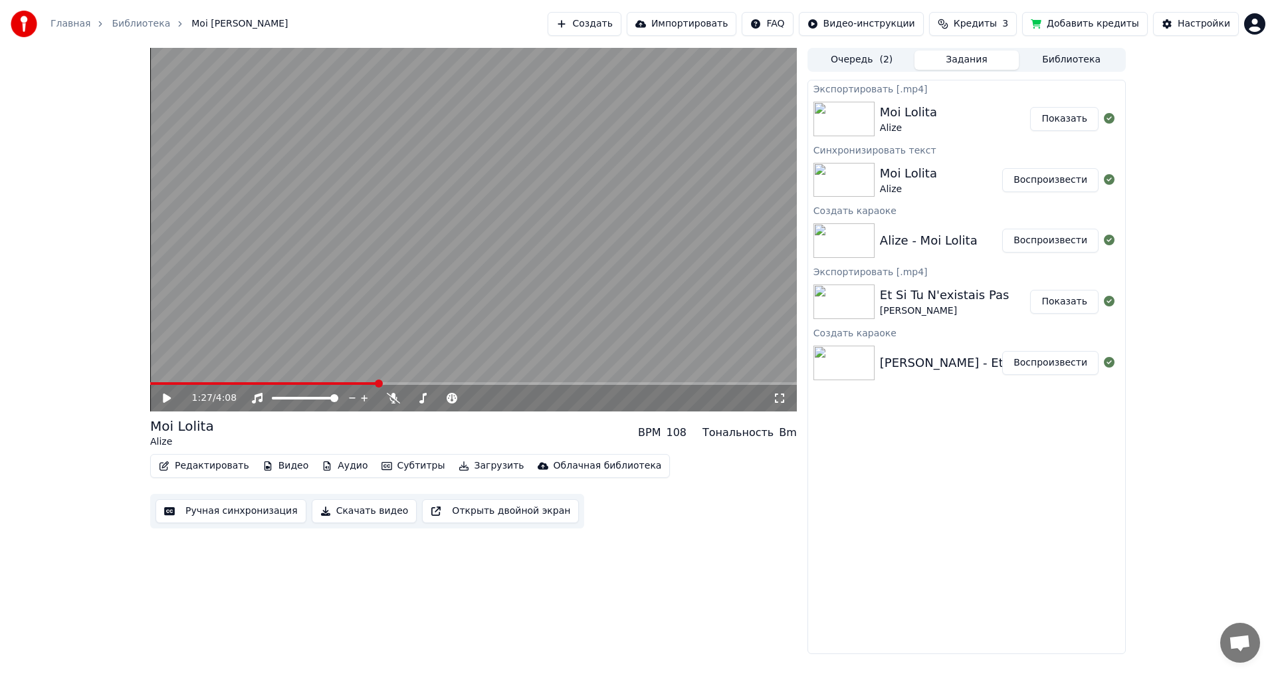
click at [1076, 110] on button "Показать" at bounding box center [1064, 119] width 68 height 24
click at [875, 481] on div "Экспортировать [.mp4] Moi Lolita Alize Показать Синхронизировать текст Moi Loli…" at bounding box center [967, 367] width 318 height 574
click at [388, 503] on button "Скачать видео" at bounding box center [365, 511] width 106 height 24
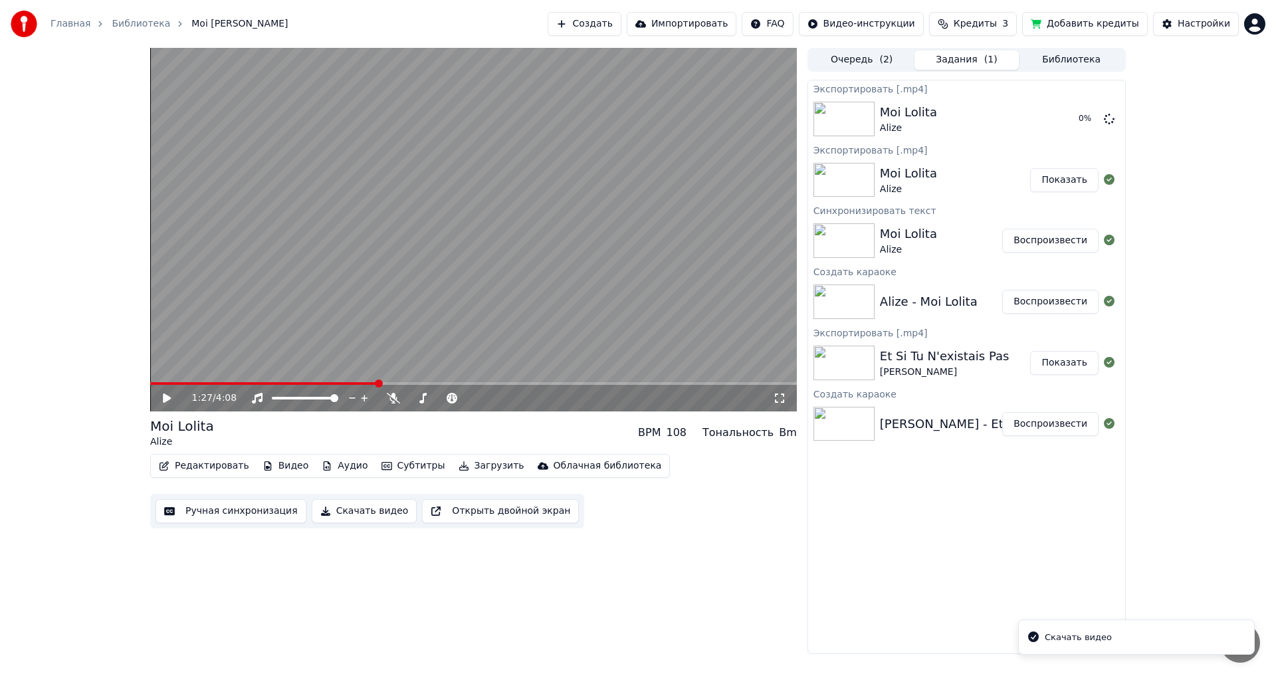
click at [1105, 629] on li "Скачать видео" at bounding box center [1136, 637] width 237 height 36
click at [1119, 120] on div "2 %" at bounding box center [1086, 119] width 68 height 16
click at [1111, 120] on icon at bounding box center [1109, 118] width 11 height 11
click at [621, 31] on button "Создать" at bounding box center [584, 24] width 73 height 24
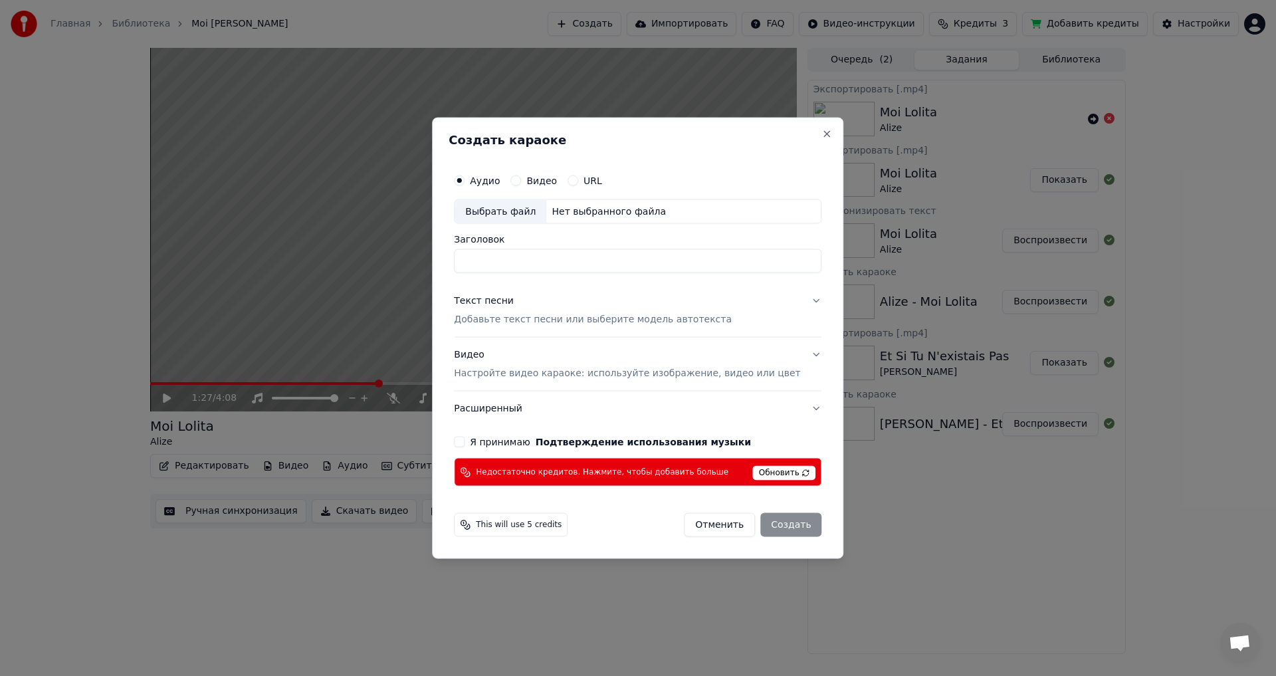
click at [721, 524] on button "Отменить" at bounding box center [719, 525] width 71 height 24
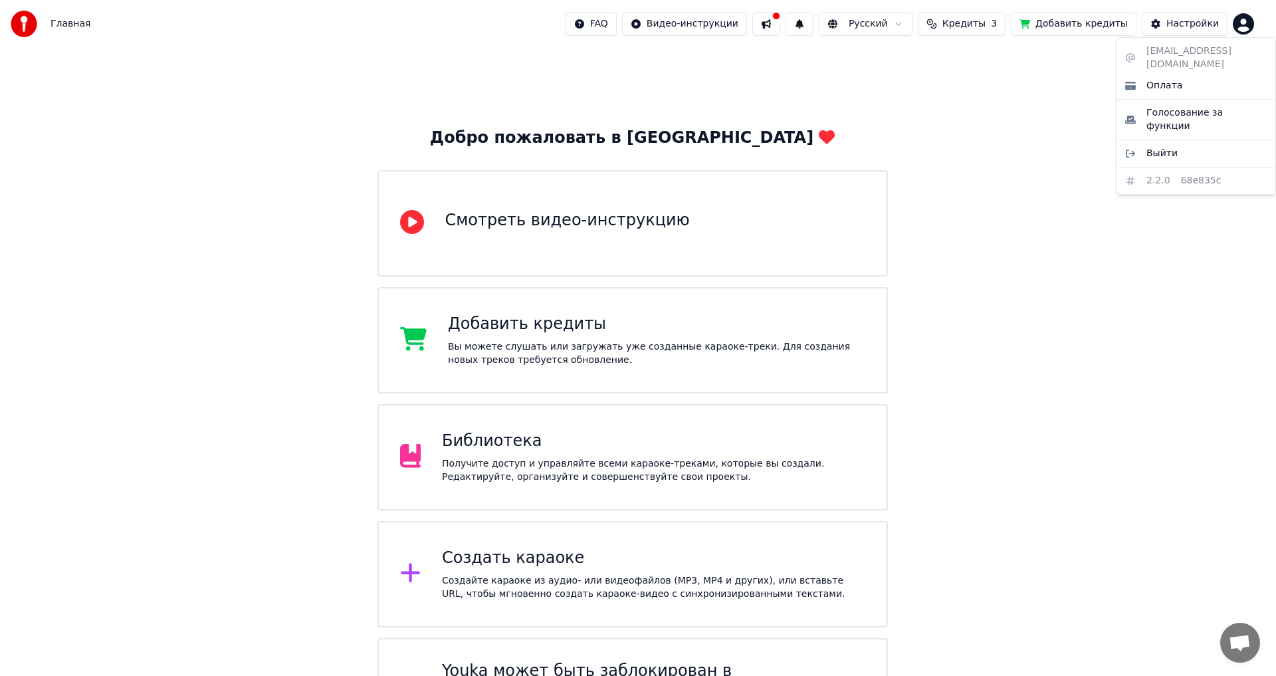
click at [1238, 21] on html "Главная FAQ Видео-инструкции Русский Кредиты 3 Добавить кредиты Настройки Добро…" at bounding box center [638, 379] width 1276 height 758
click at [1167, 147] on span "Выйти" at bounding box center [1162, 153] width 31 height 13
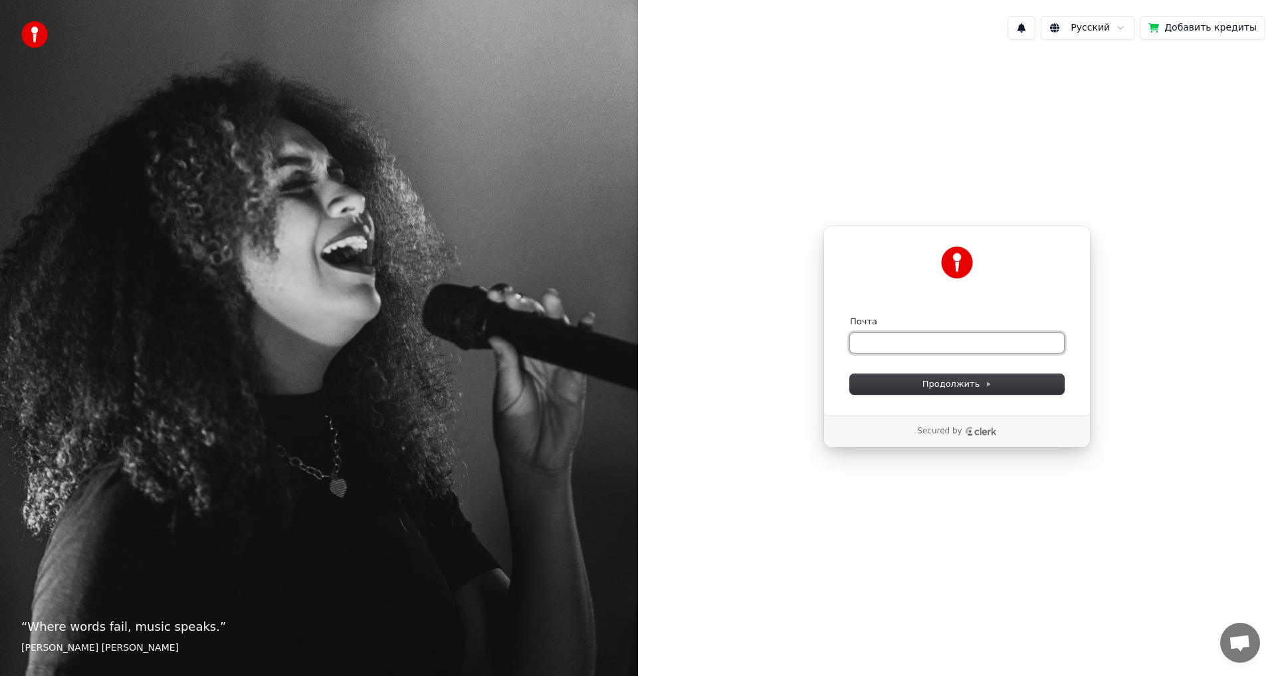
click at [960, 347] on input "Почта" at bounding box center [957, 343] width 214 height 20
click at [850, 316] on button "submit" at bounding box center [850, 316] width 0 height 0
type input "**********"
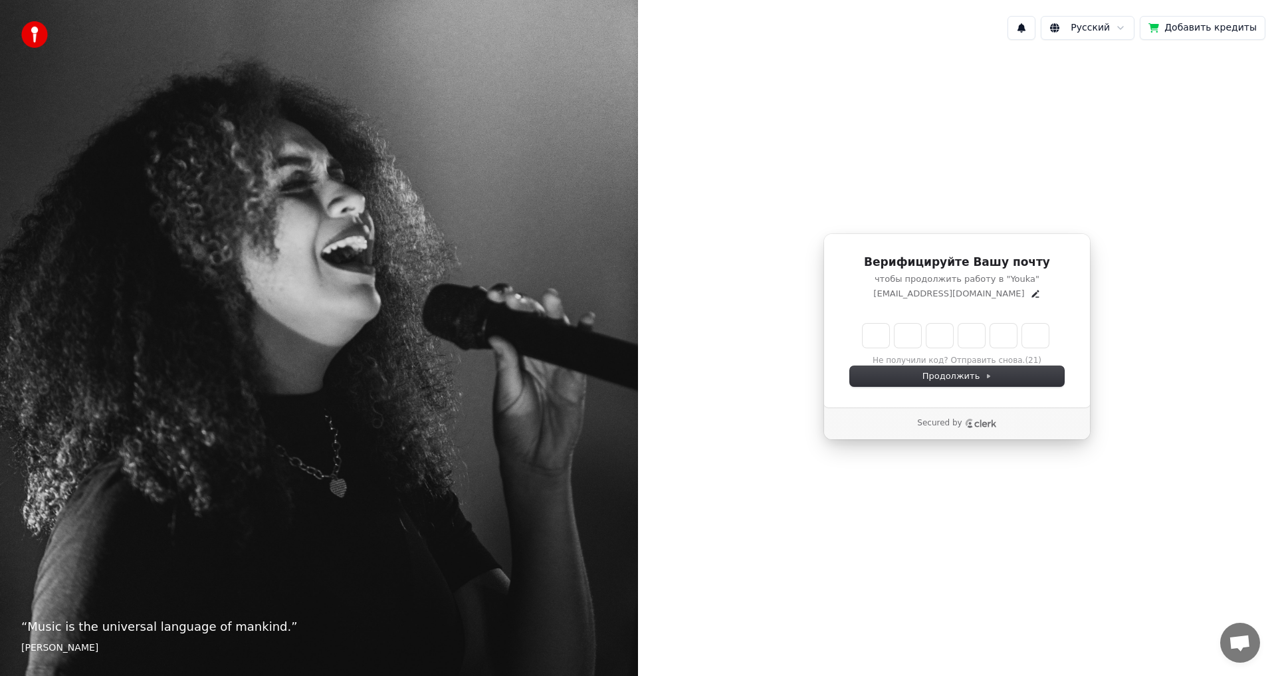
type input "*"
type input "**"
type input "*"
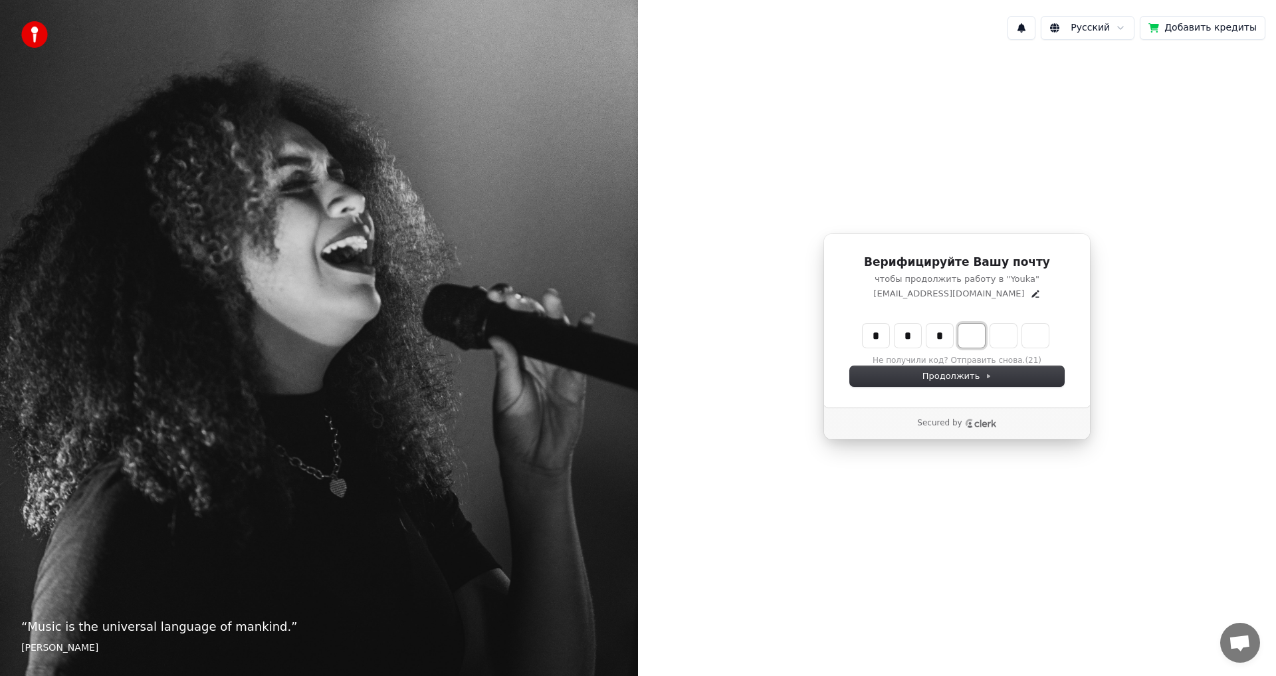
type input "***"
type input "*"
type input "****"
type input "*"
type input "******"
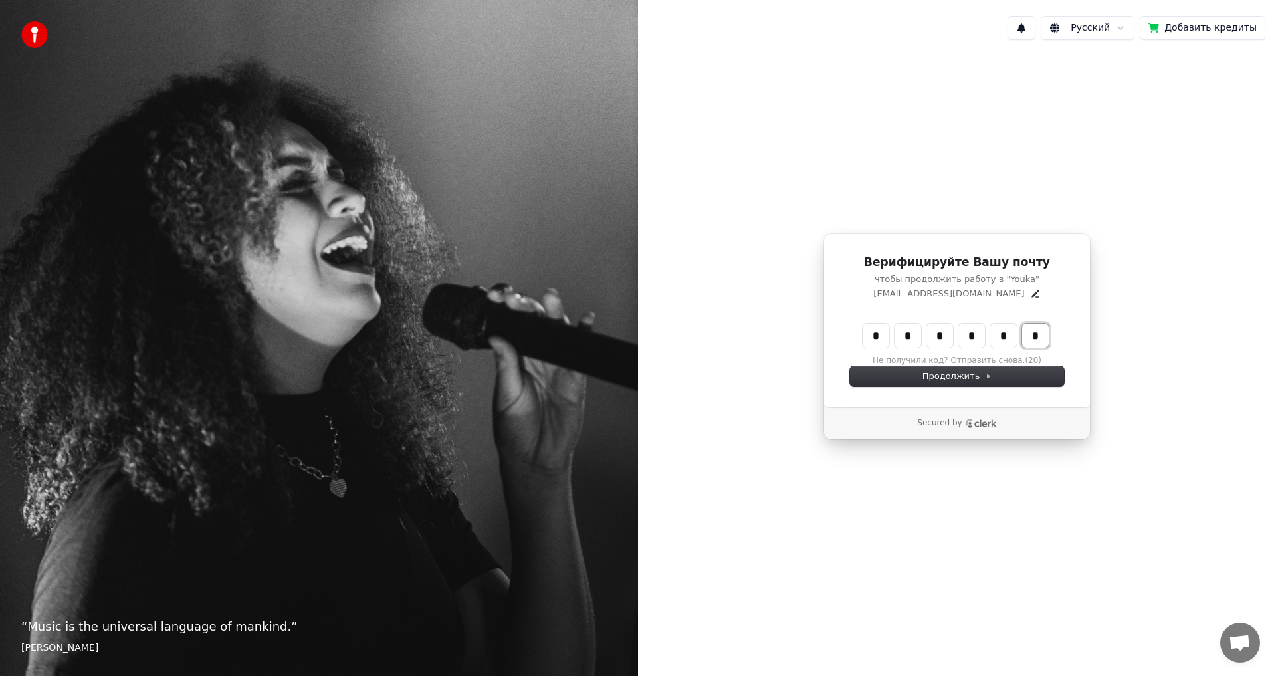
type input "*"
